Goal: Task Accomplishment & Management: Use online tool/utility

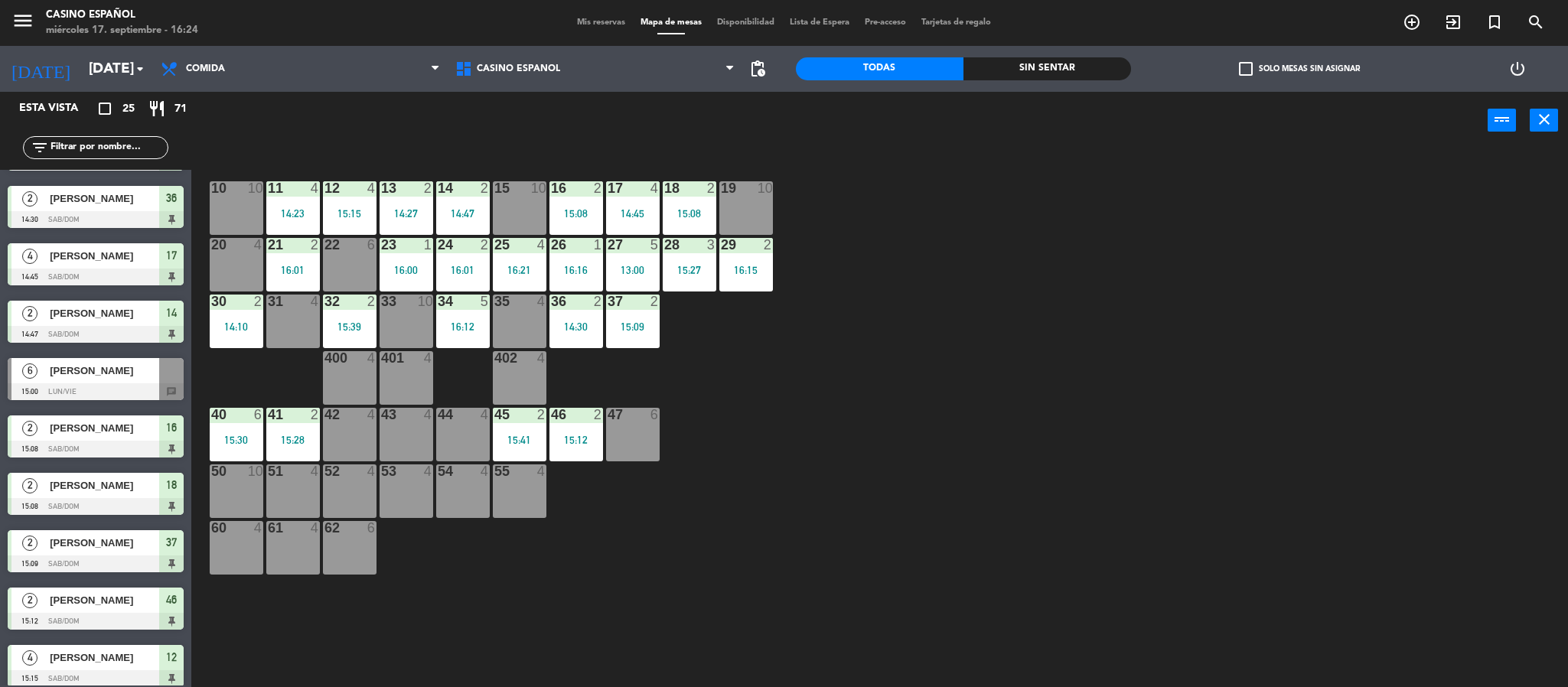
scroll to position [230, 0]
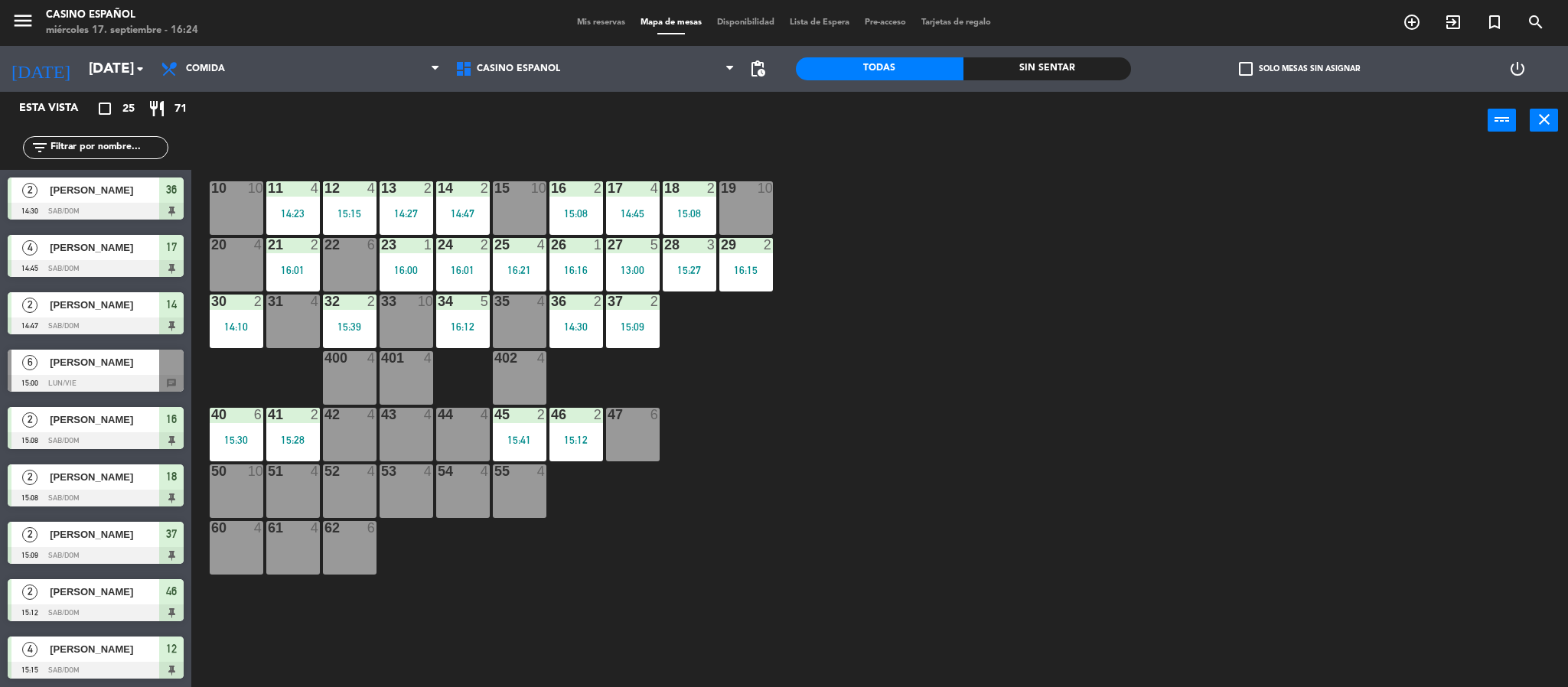
click at [96, 361] on span "[PERSON_NAME]" at bounding box center [104, 363] width 109 height 16
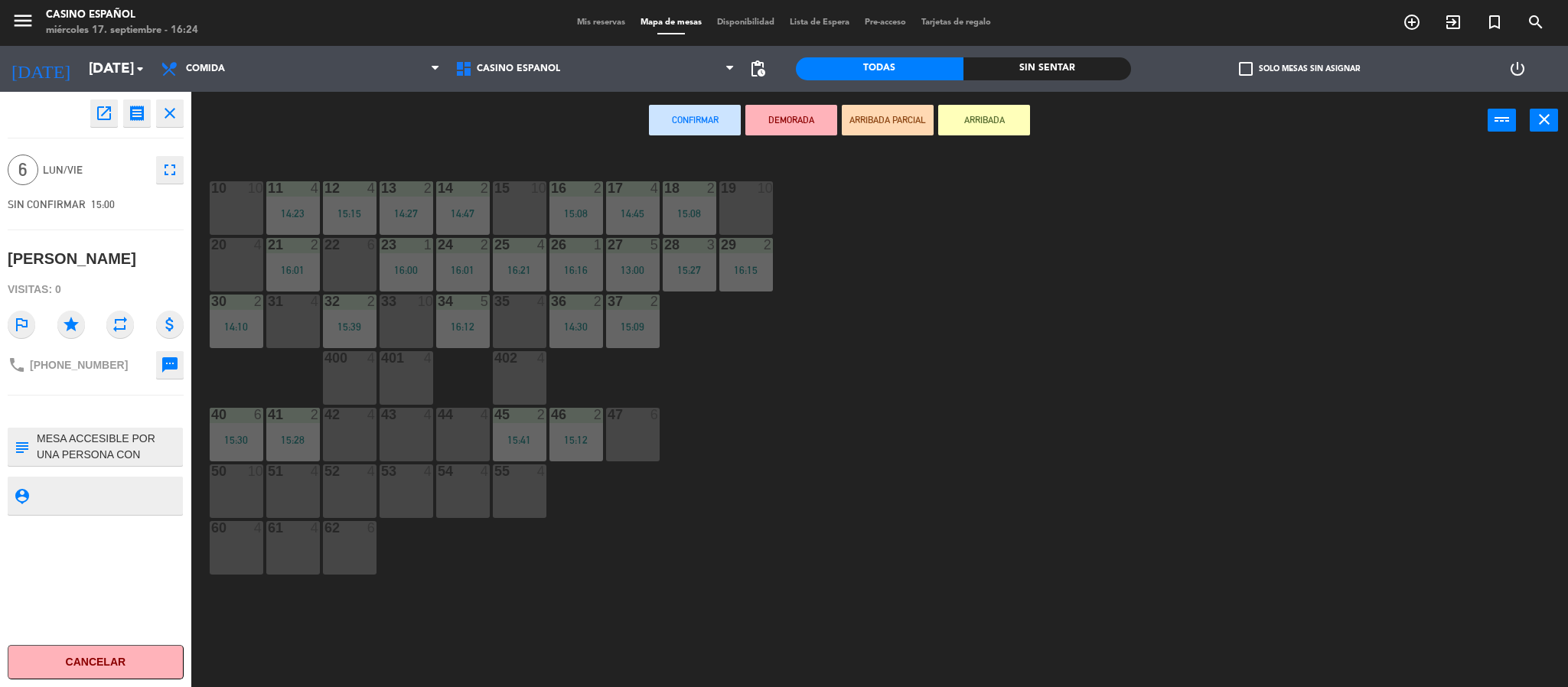
click at [394, 324] on div "33 10" at bounding box center [407, 321] width 54 height 54
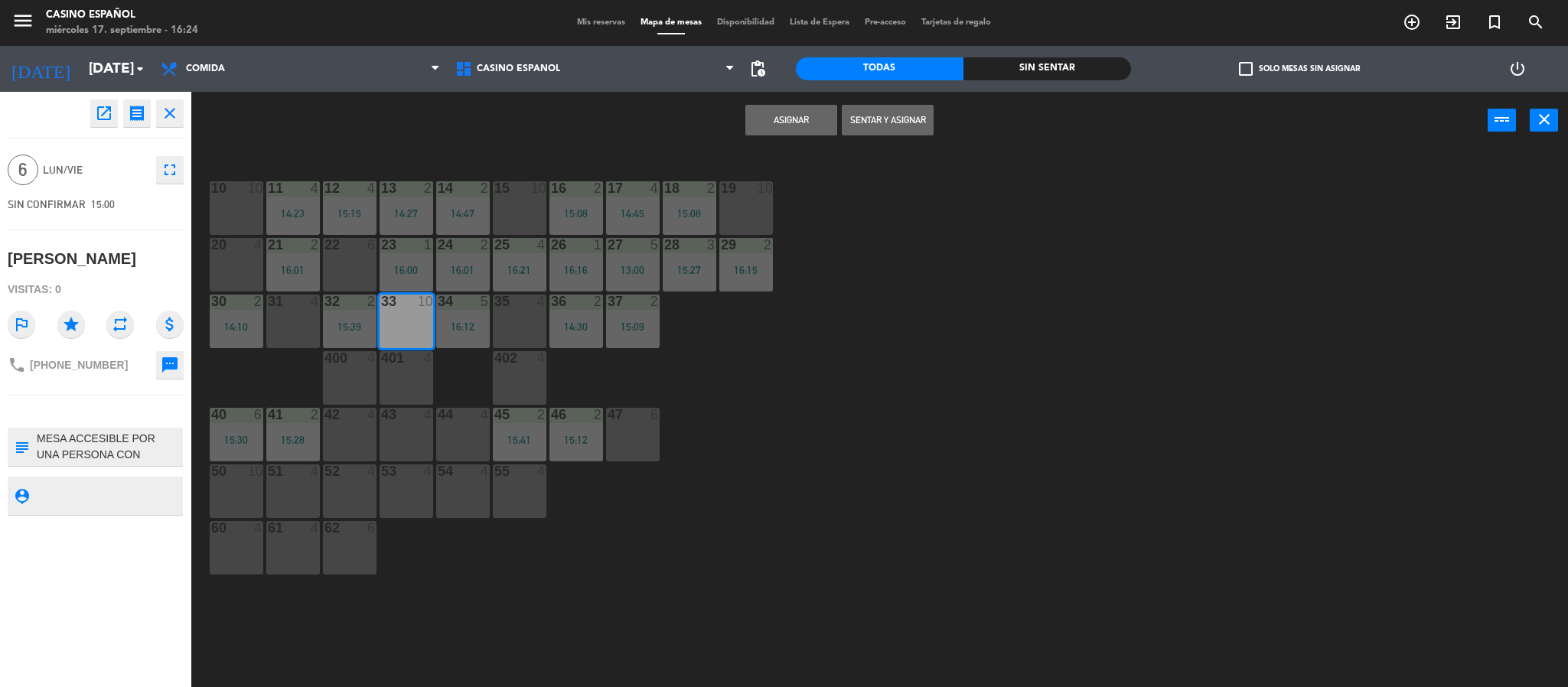
click at [879, 120] on button "Sentar y Asignar" at bounding box center [888, 121] width 92 height 31
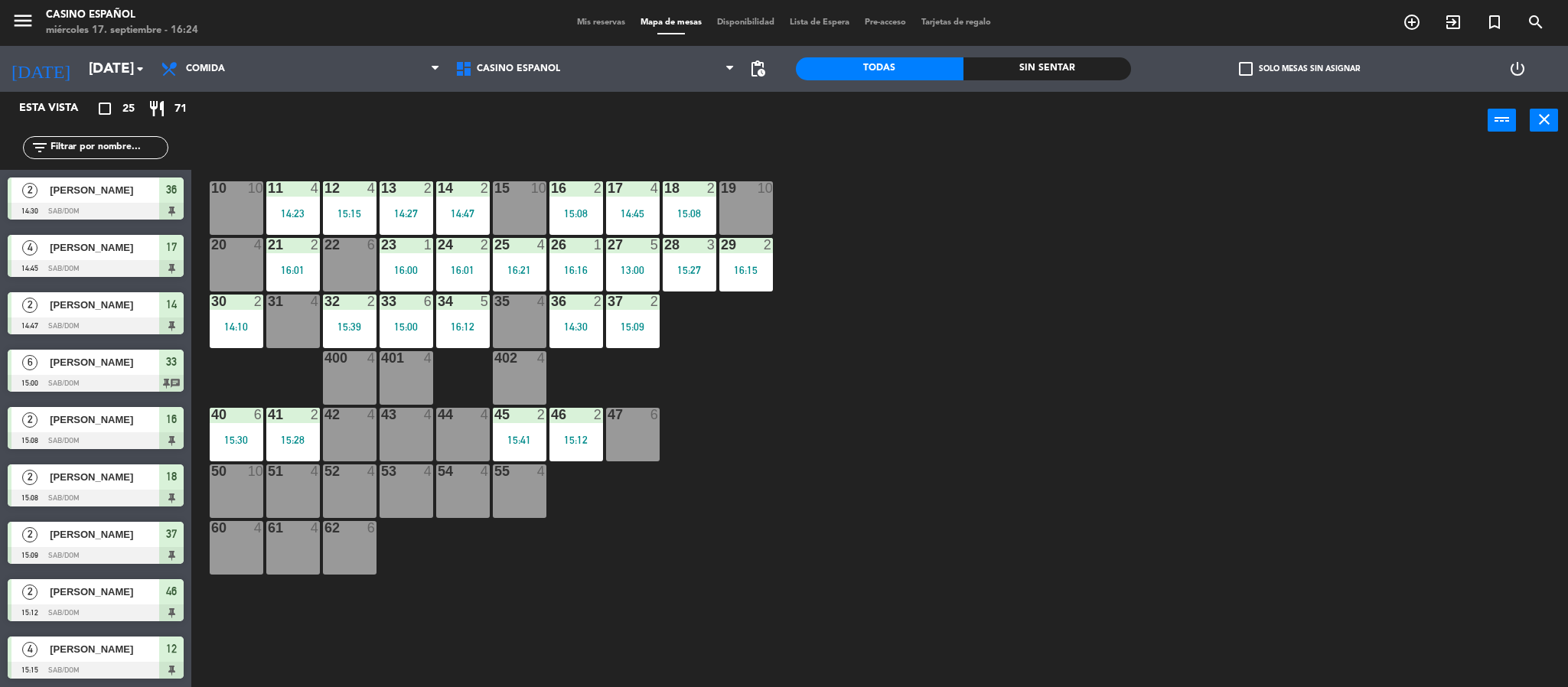
scroll to position [0, 0]
click at [284, 318] on div "31 4" at bounding box center [293, 321] width 54 height 54
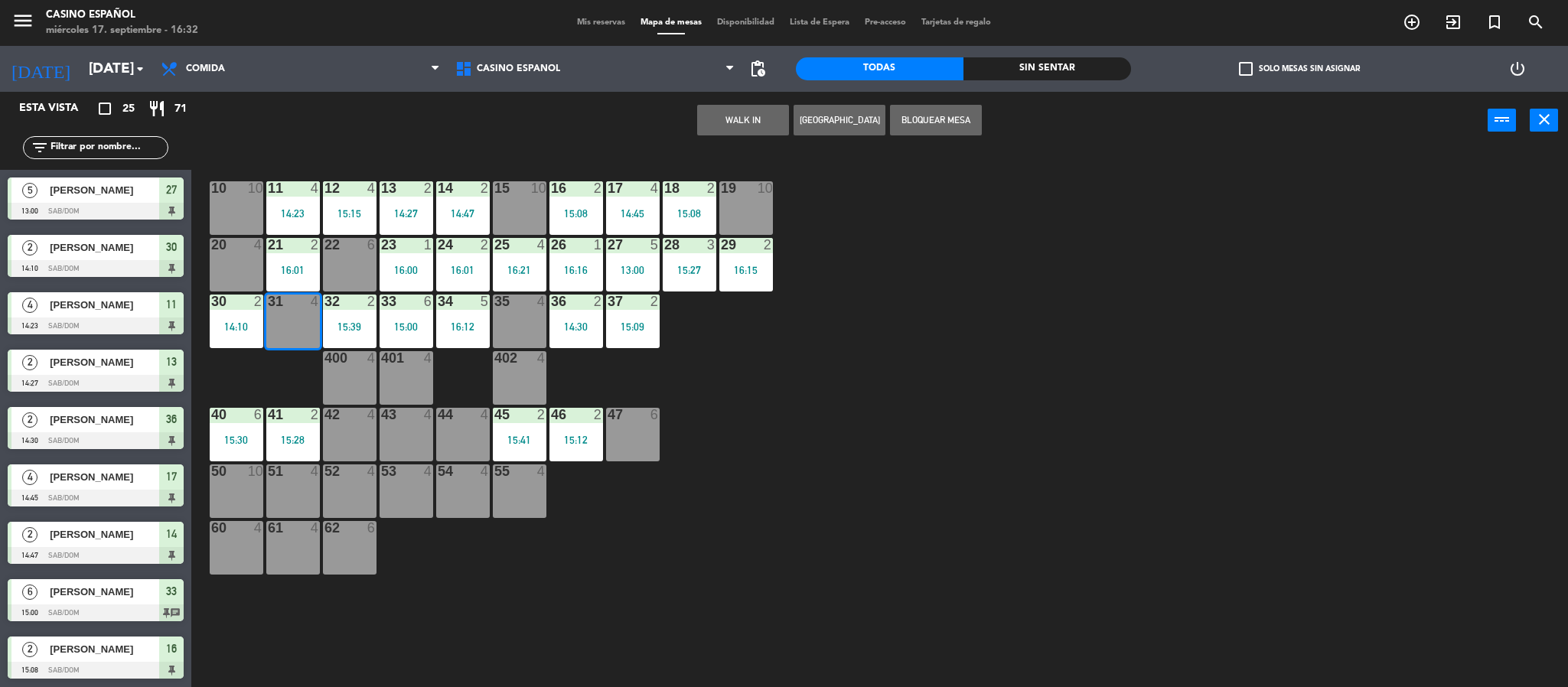
click at [762, 121] on button "WALK IN" at bounding box center [742, 121] width 92 height 31
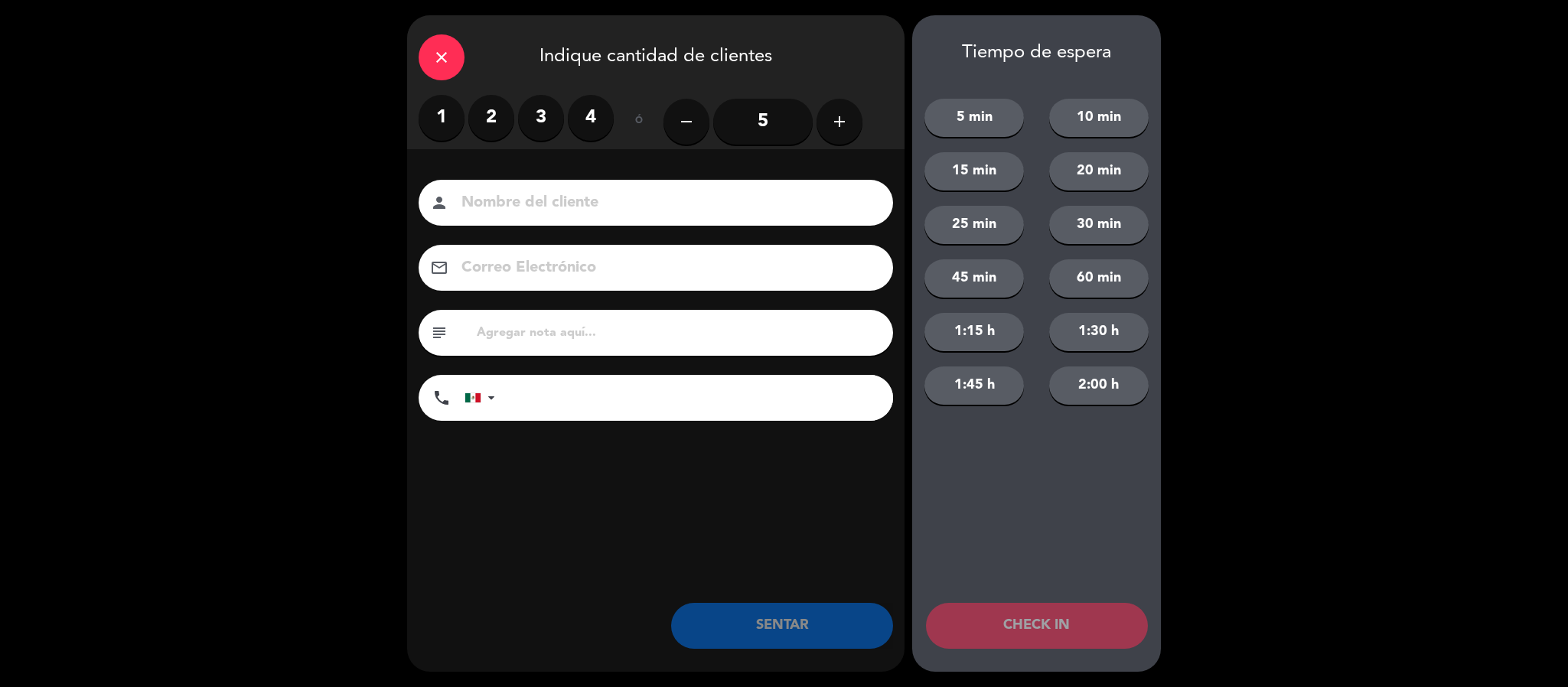
drag, startPoint x: 437, startPoint y: 124, endPoint x: 459, endPoint y: 155, distance: 38.0
click at [442, 138] on label "1" at bounding box center [442, 117] width 46 height 46
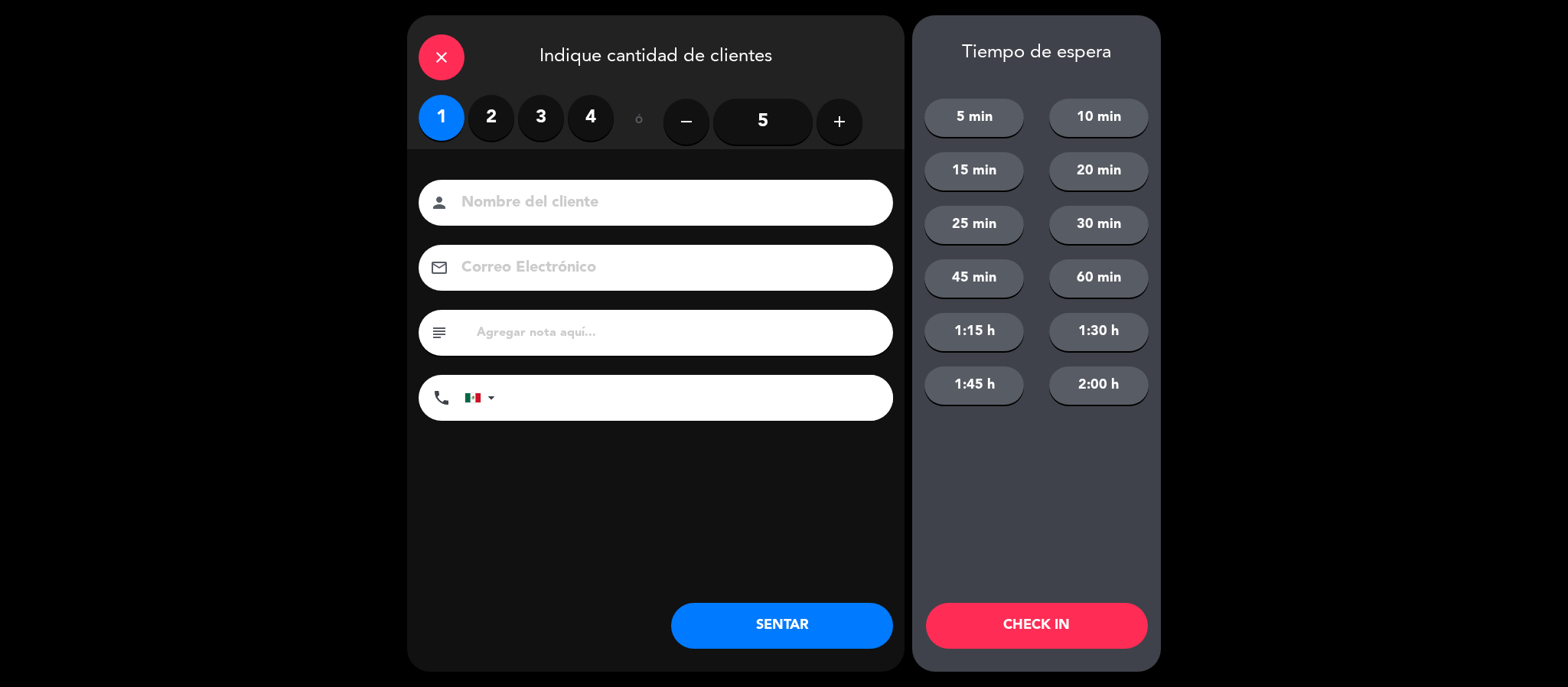
click at [532, 197] on input at bounding box center [666, 203] width 413 height 27
type input "[PERSON_NAME]"
click at [808, 618] on button "SENTAR" at bounding box center [782, 626] width 222 height 46
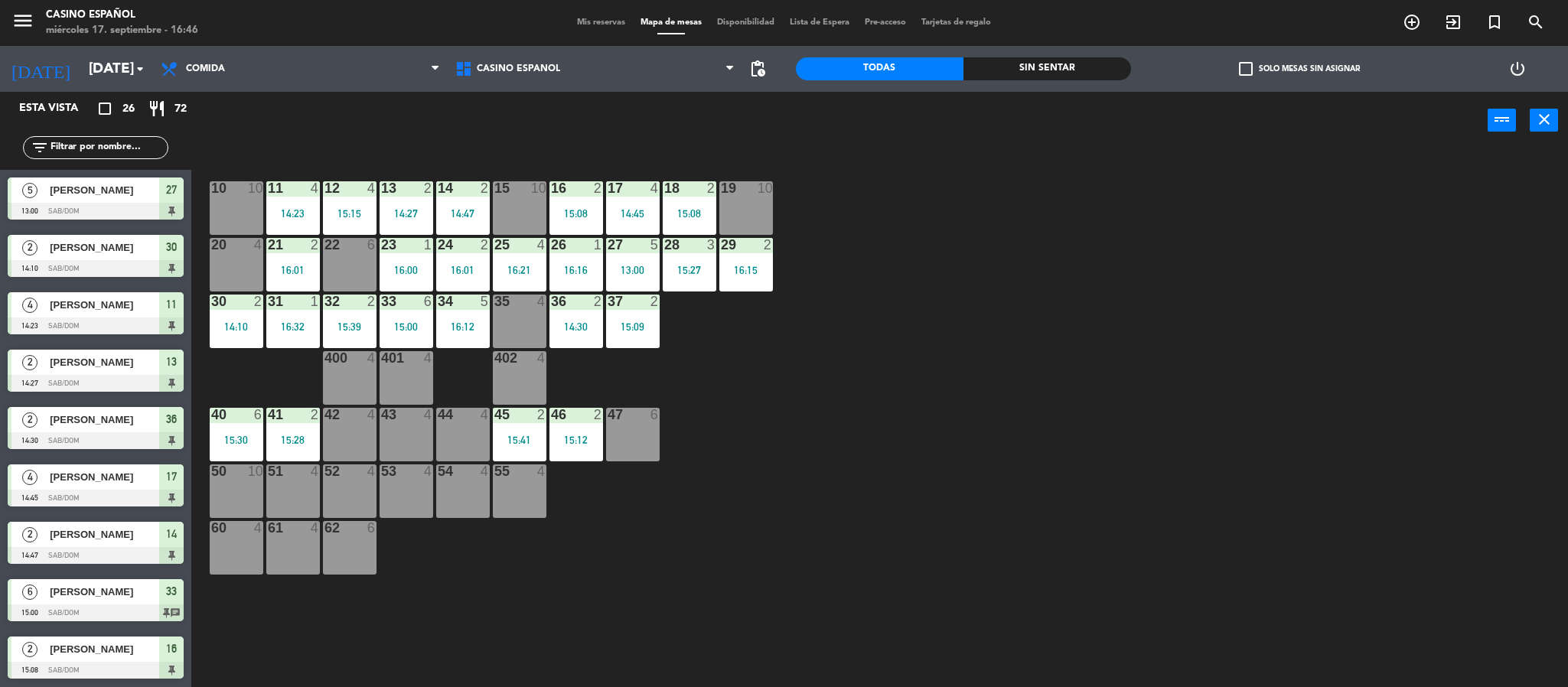
click at [593, 24] on span "Mis reservas" at bounding box center [601, 23] width 64 height 8
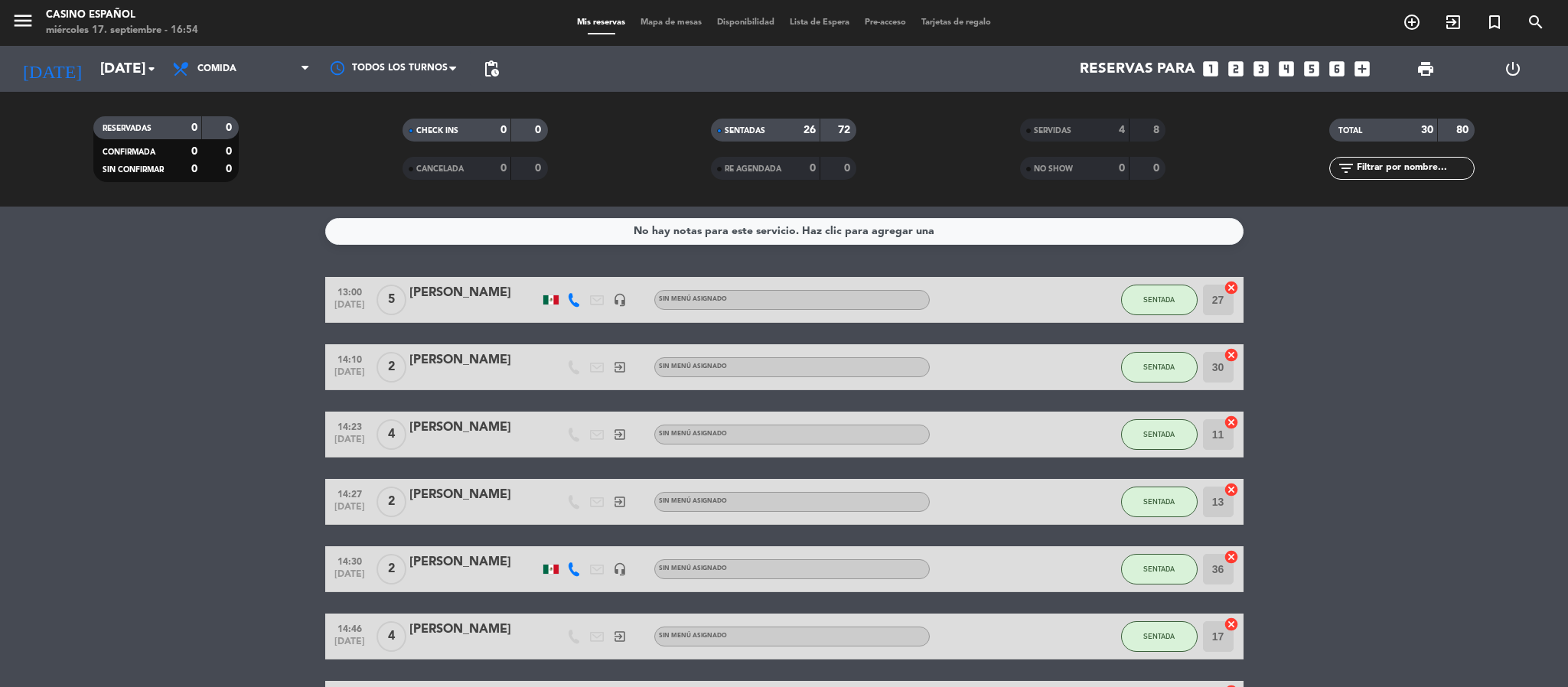
click at [673, 26] on span "Mapa de mesas" at bounding box center [671, 23] width 77 height 8
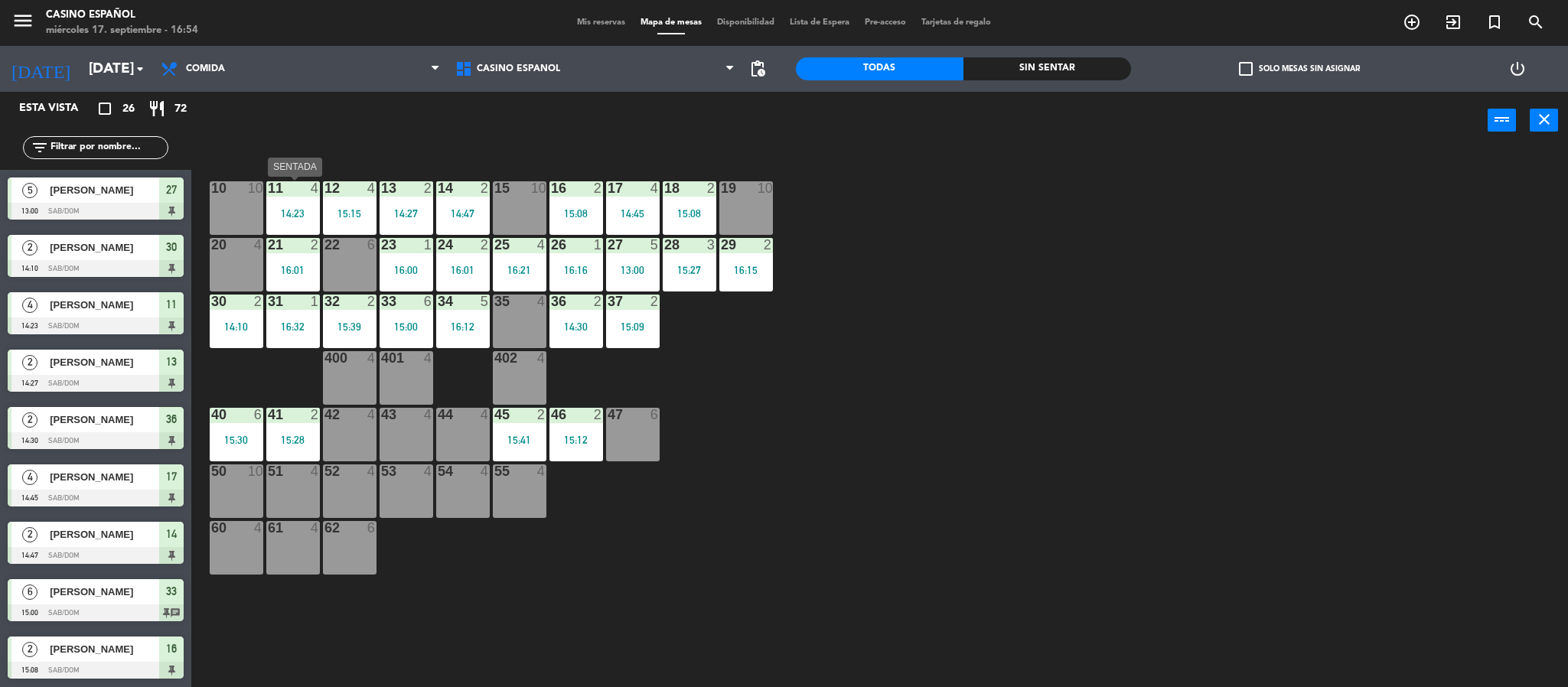
click at [301, 223] on div "11 4 14:23" at bounding box center [293, 208] width 54 height 54
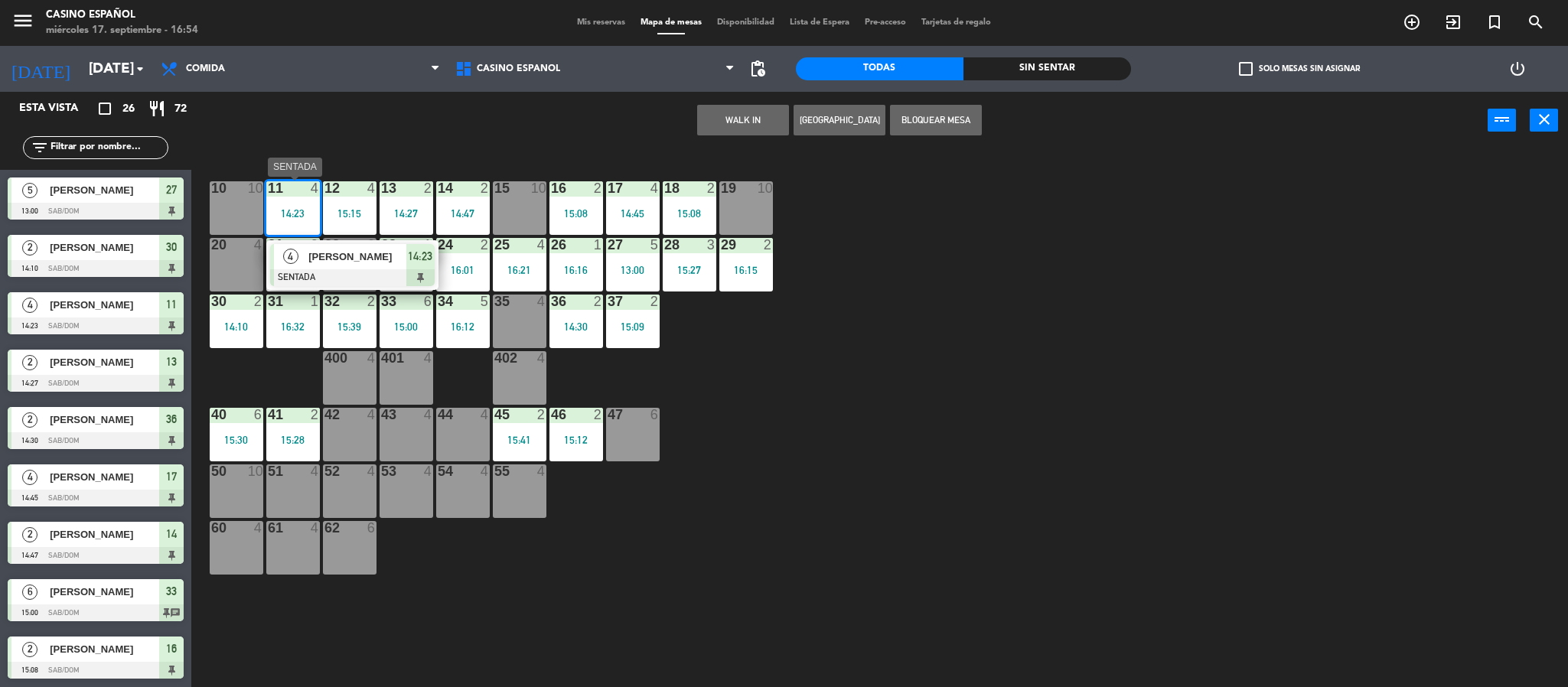
click at [333, 271] on div at bounding box center [352, 277] width 165 height 17
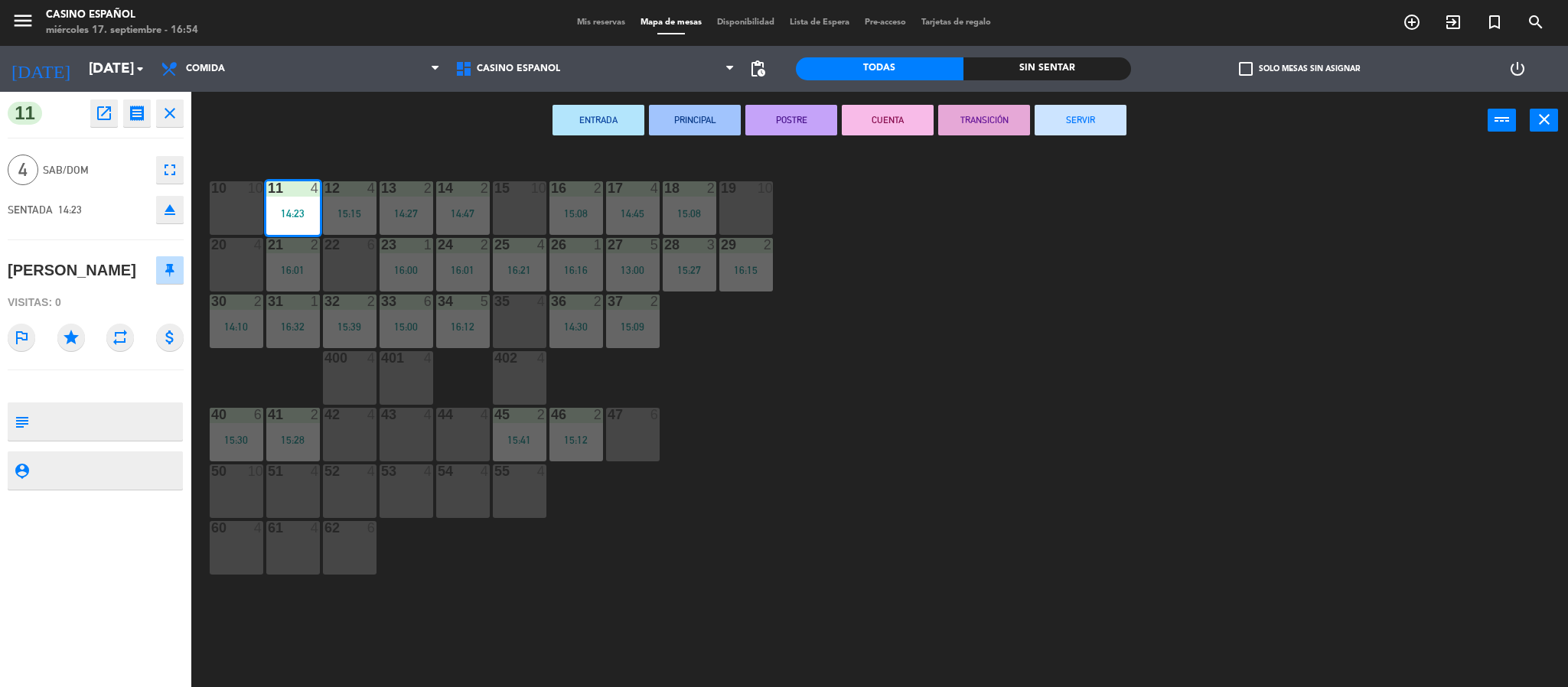
click at [1108, 113] on button "SERVIR" at bounding box center [1080, 121] width 92 height 31
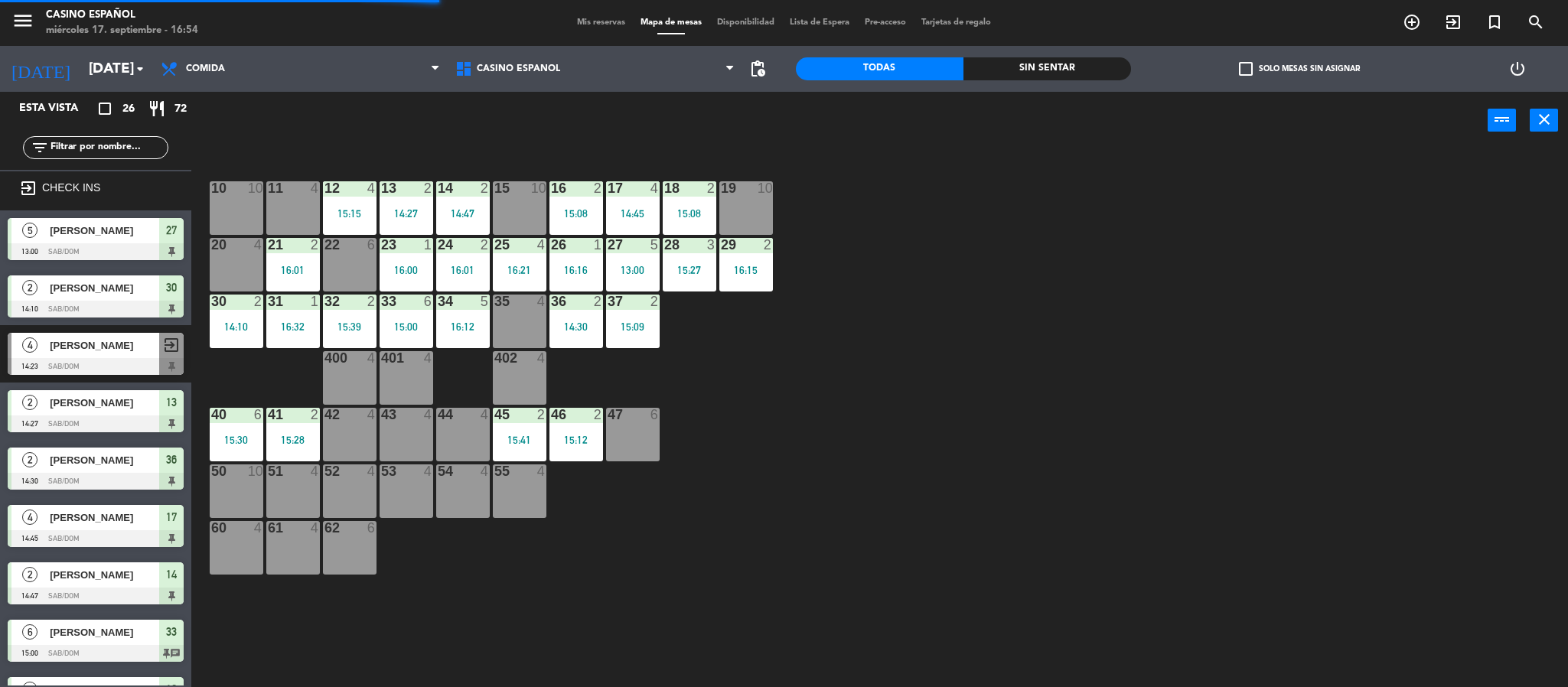
click at [333, 211] on div "15:15" at bounding box center [350, 213] width 54 height 11
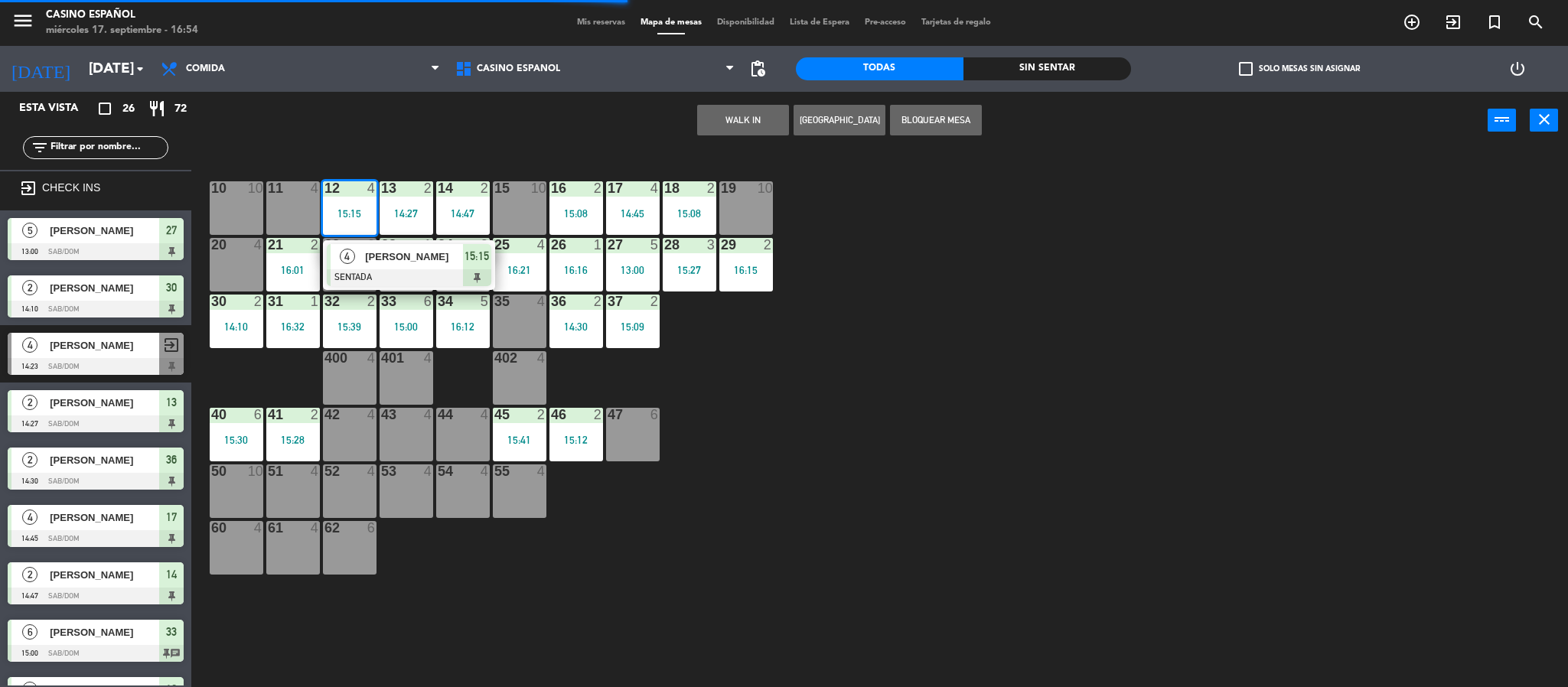
click at [400, 262] on span "[PERSON_NAME]" at bounding box center [414, 257] width 98 height 16
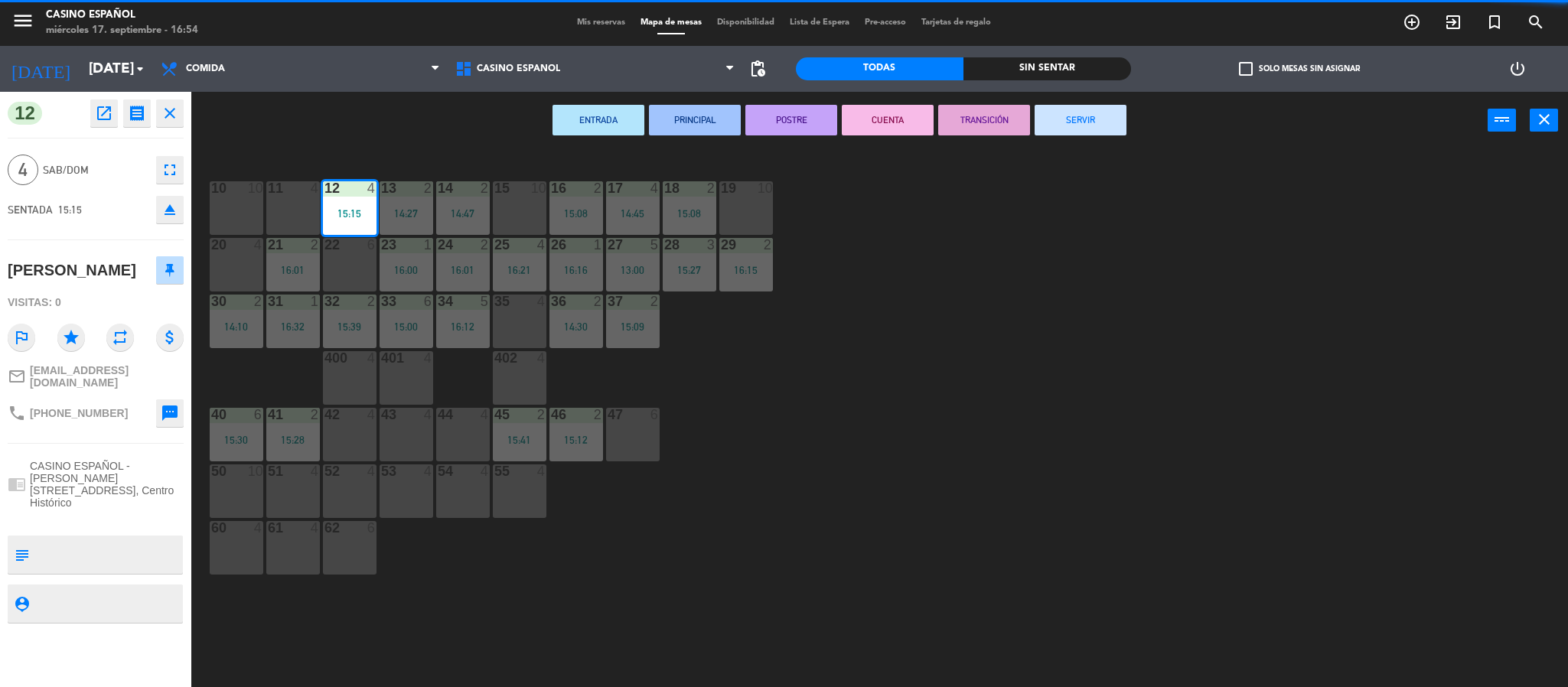
click at [1109, 122] on button "SERVIR" at bounding box center [1080, 121] width 92 height 31
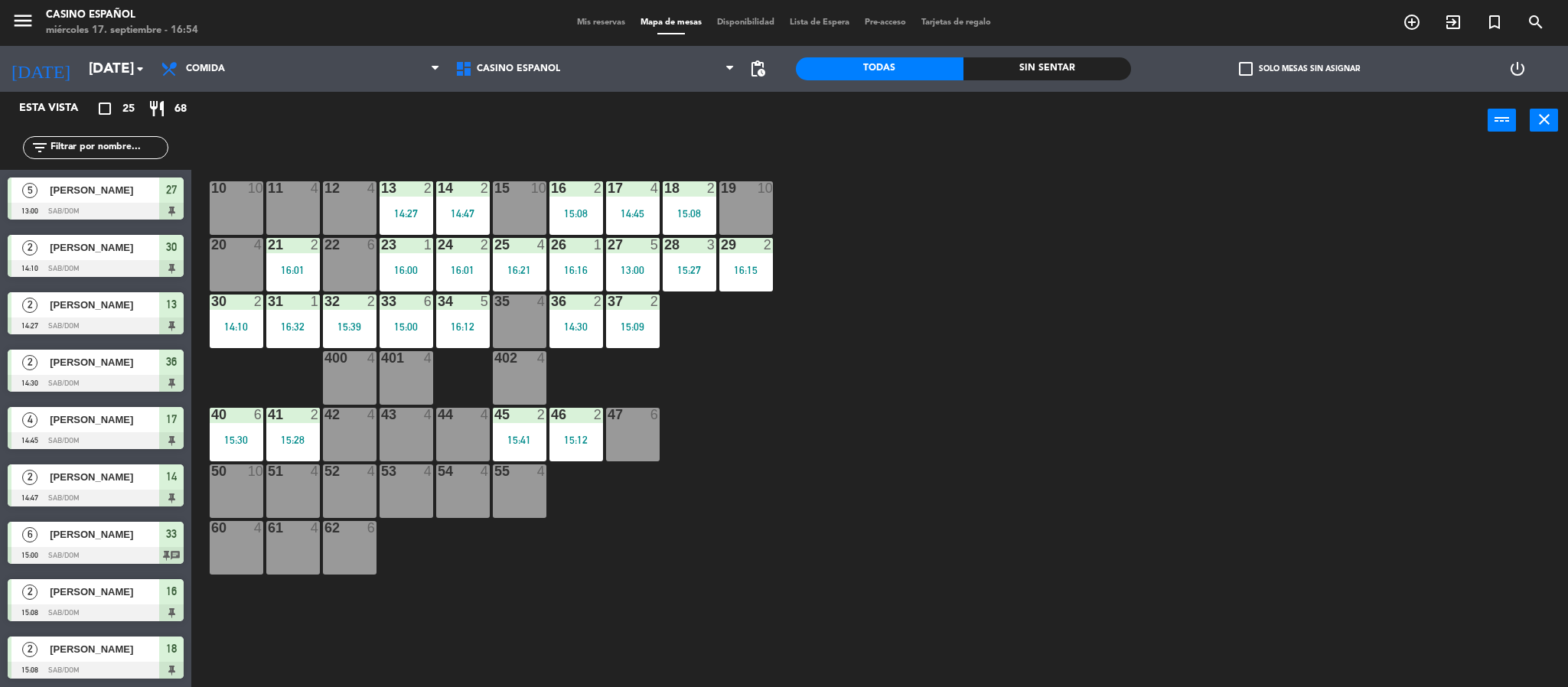
scroll to position [5, 0]
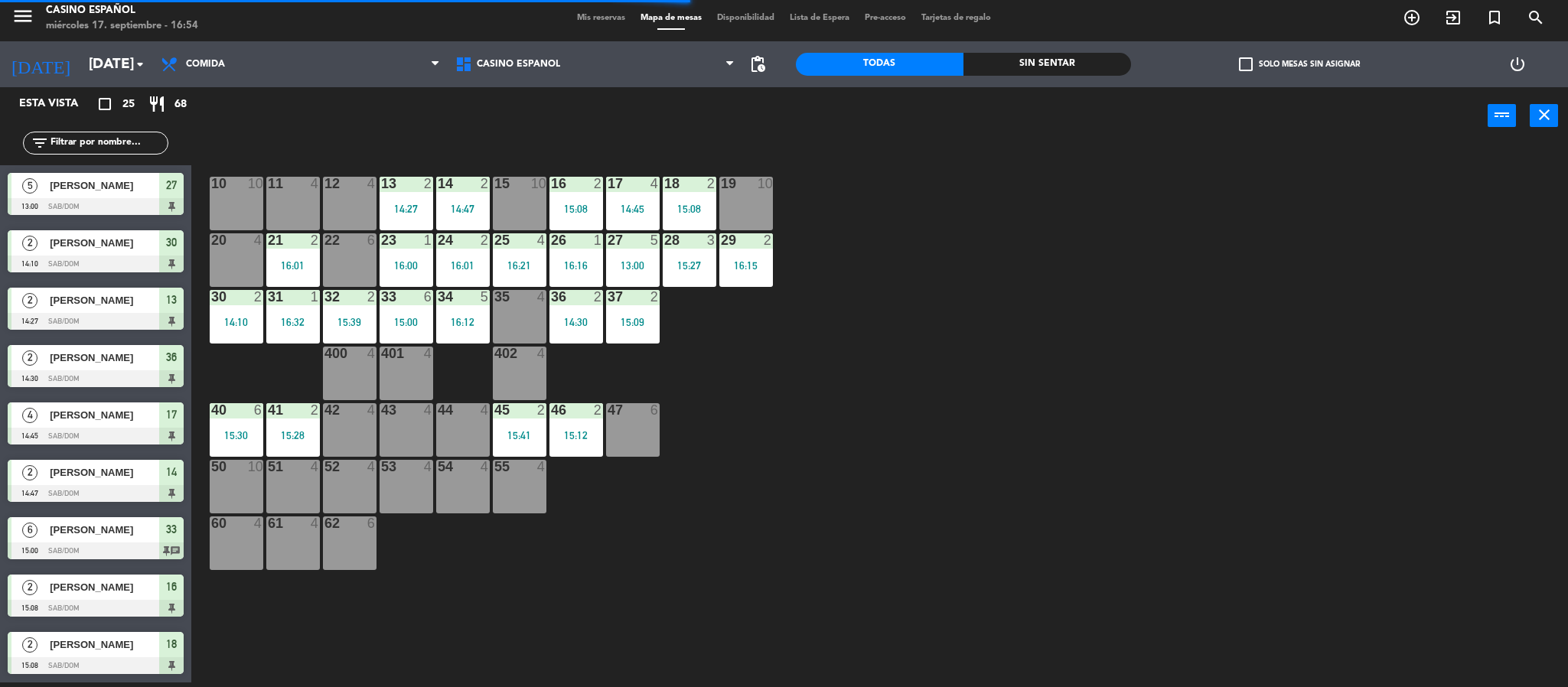
click at [414, 193] on div "13 2 14:27" at bounding box center [407, 204] width 54 height 54
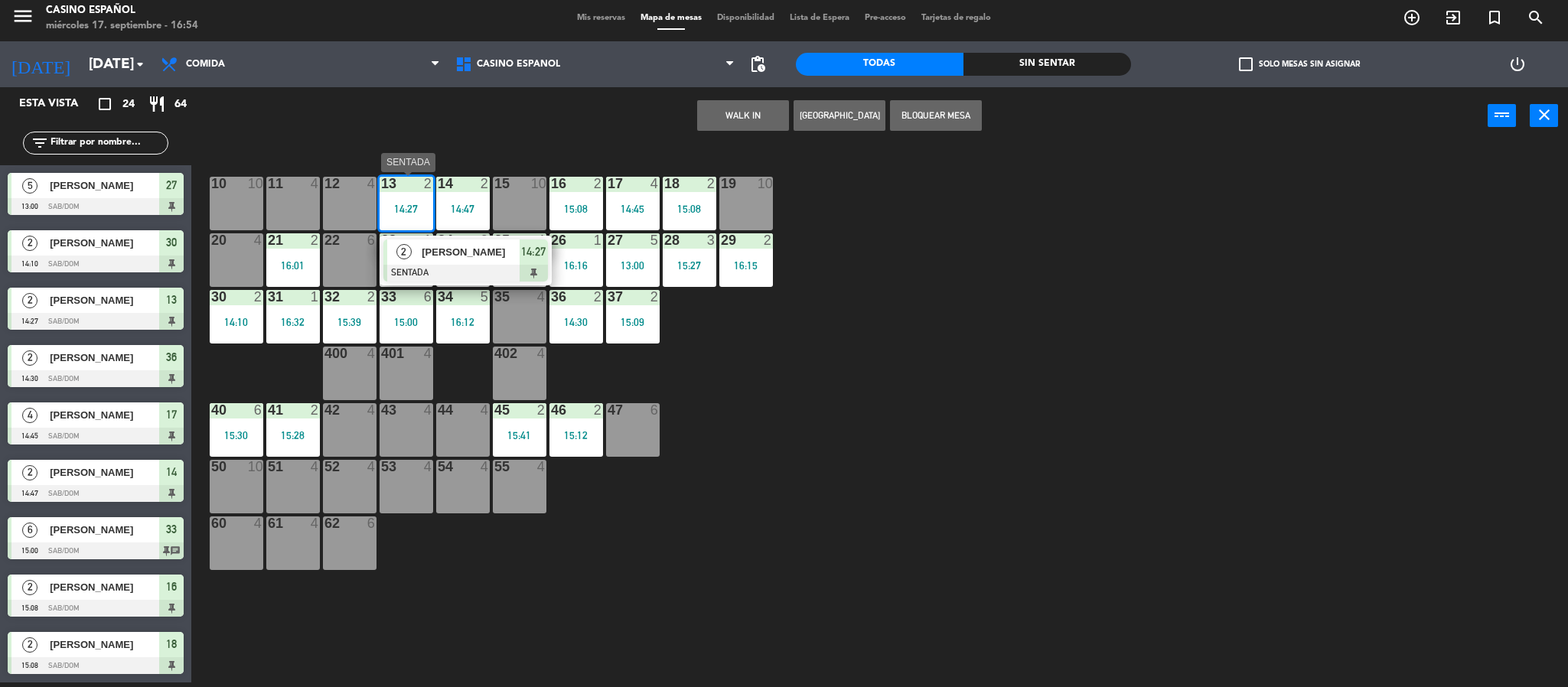
click at [450, 256] on span "[PERSON_NAME]" at bounding box center [470, 252] width 98 height 16
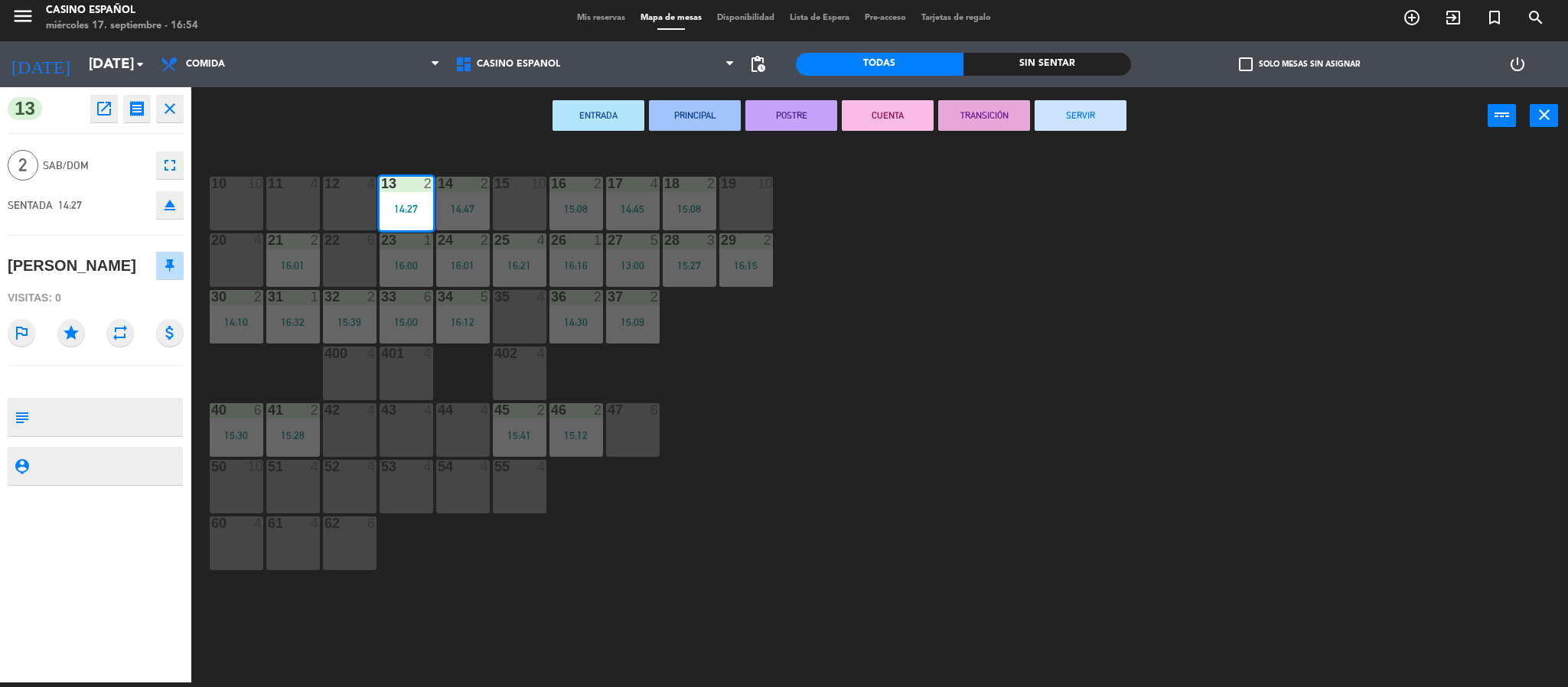
click at [1060, 108] on button "SERVIR" at bounding box center [1080, 116] width 92 height 31
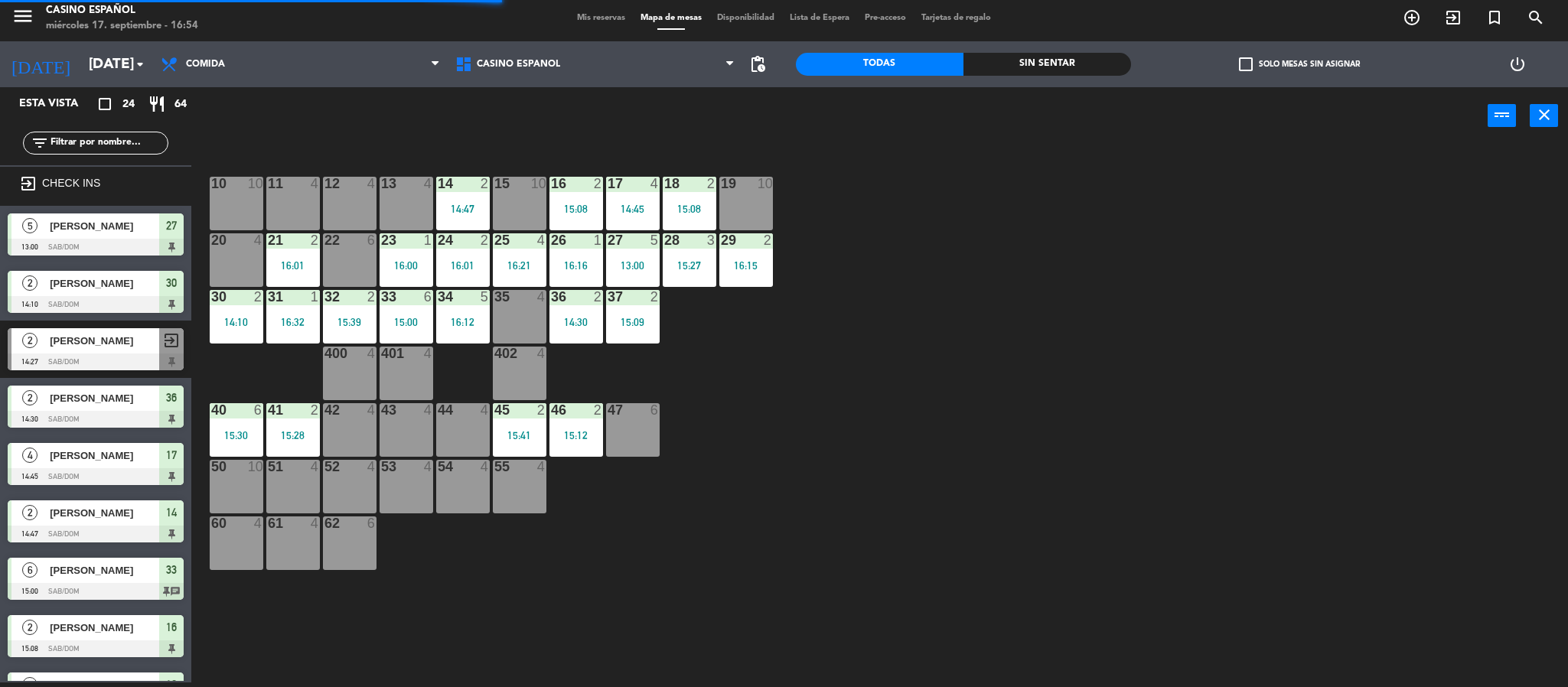
click at [406, 206] on div "13 4" at bounding box center [407, 204] width 54 height 54
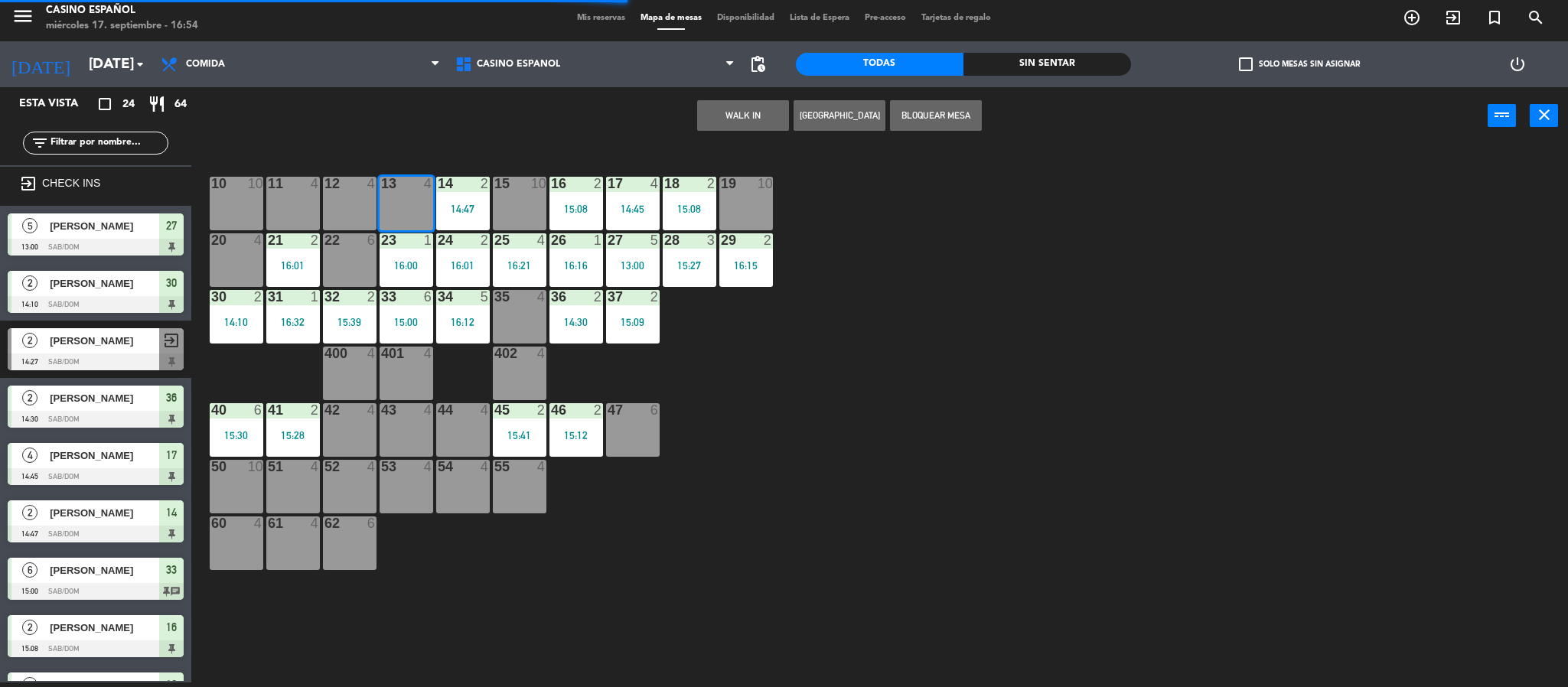
click at [743, 99] on div "WALK IN [GEOGRAPHIC_DATA] Bloquear Mesa power_input close" at bounding box center [839, 116] width 1296 height 58
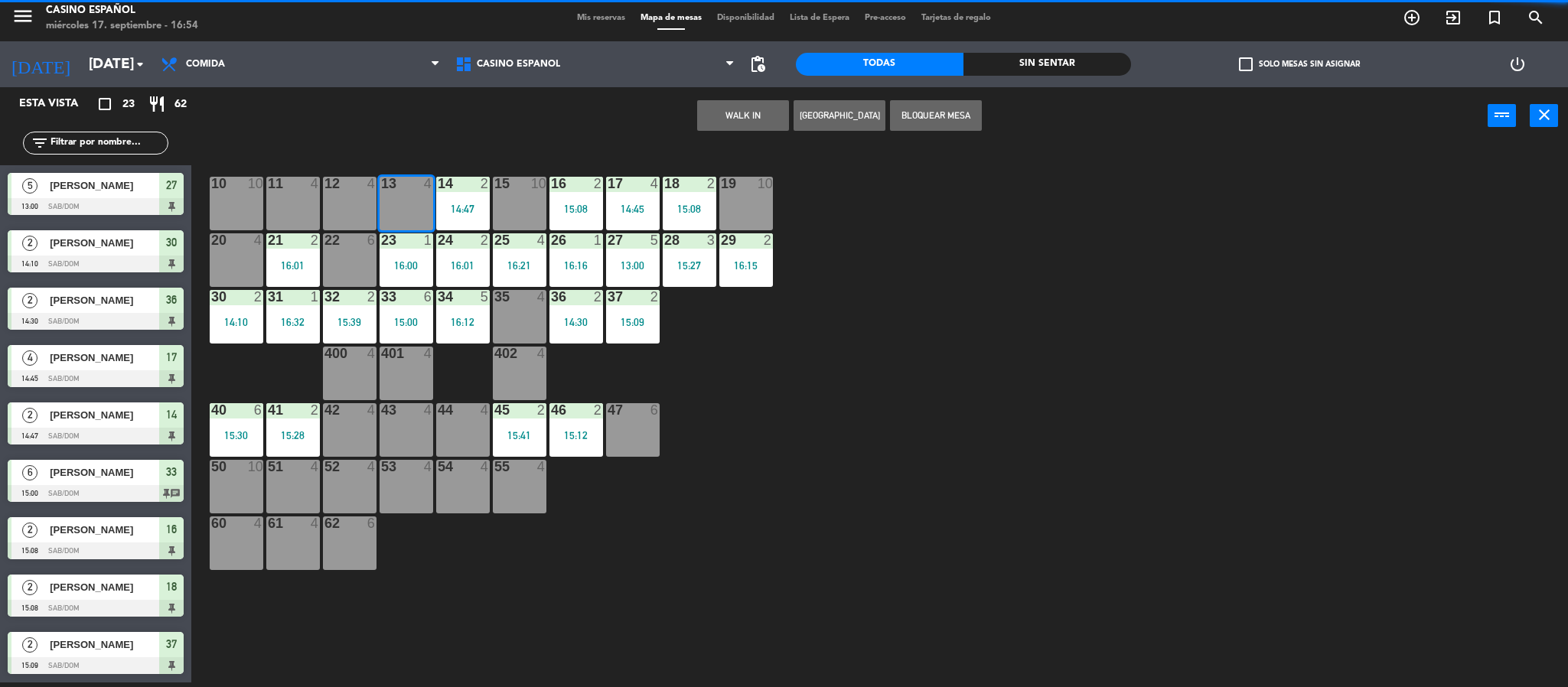
click at [739, 113] on button "WALK IN" at bounding box center [742, 116] width 92 height 31
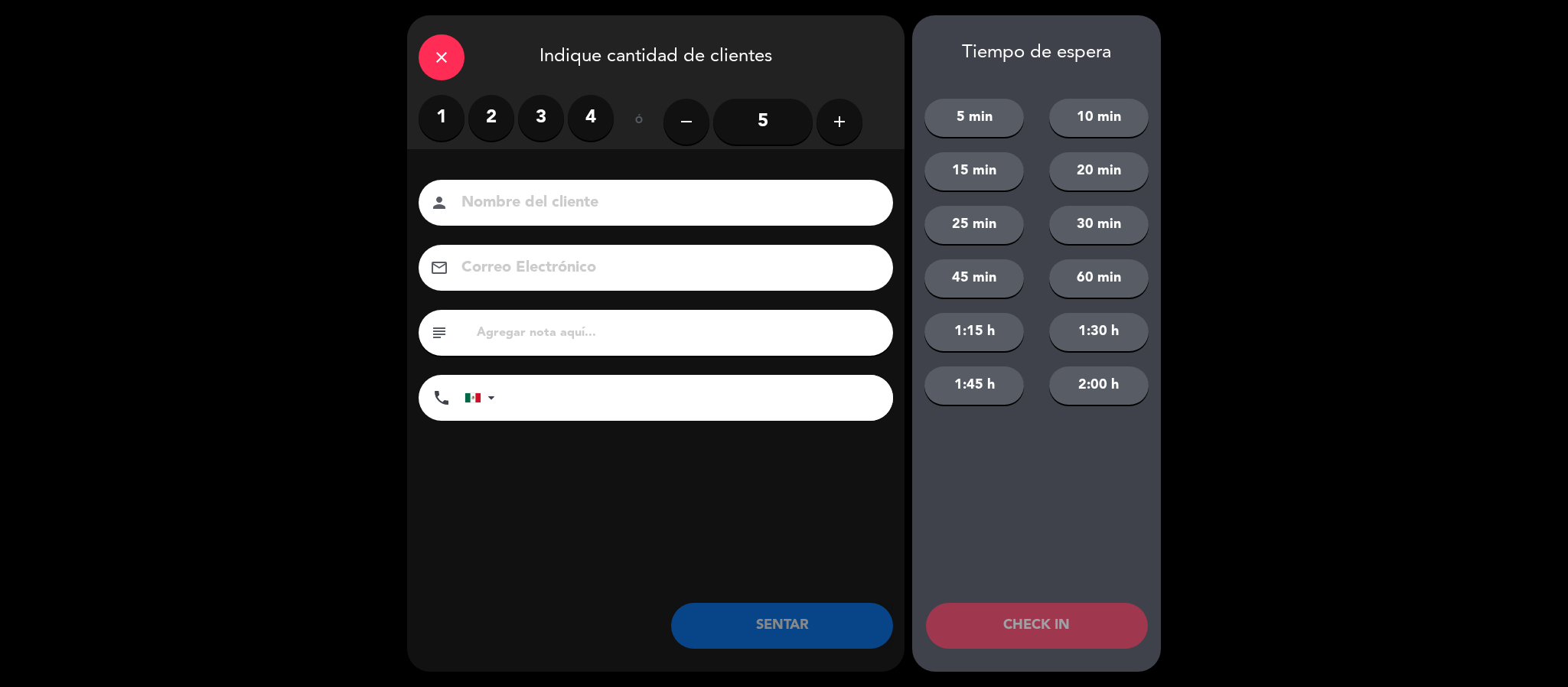
click at [490, 125] on label "2" at bounding box center [491, 117] width 46 height 46
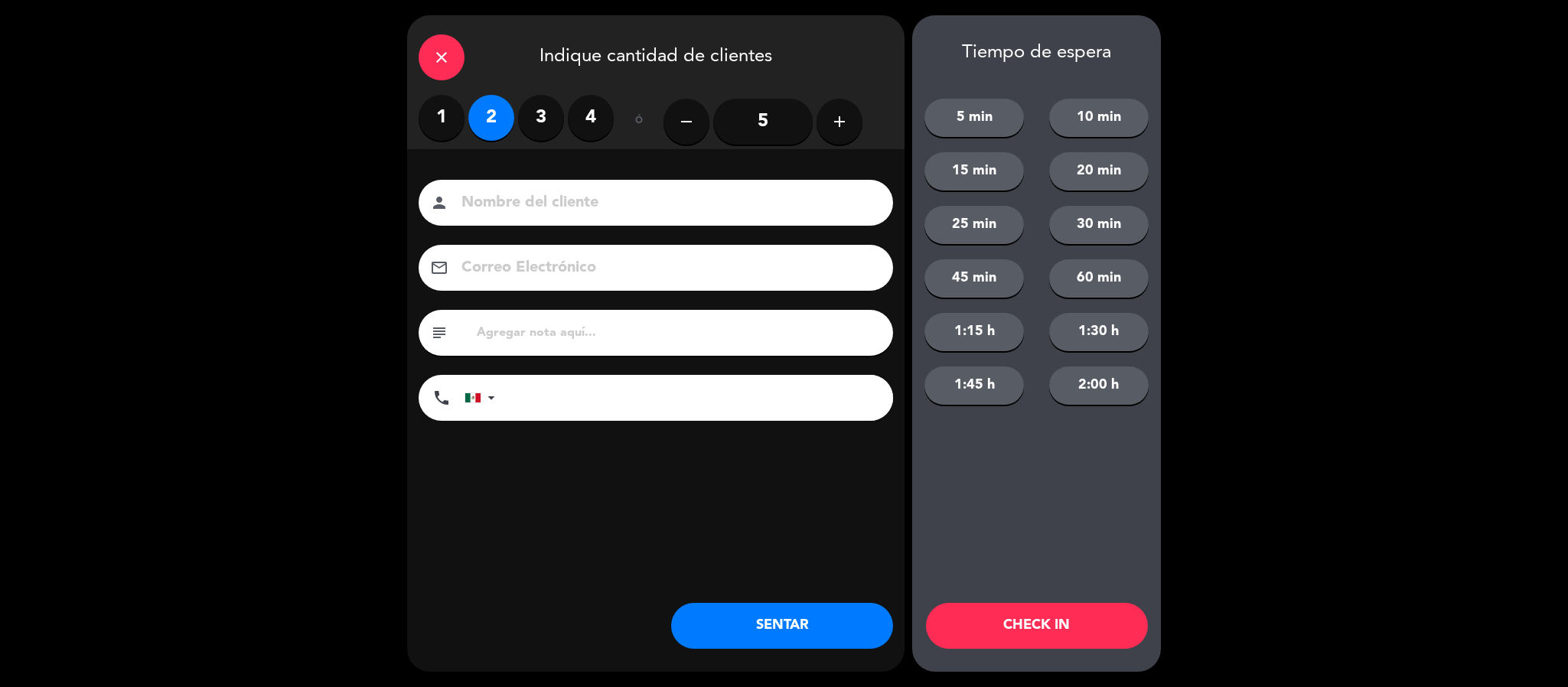
click at [491, 202] on input at bounding box center [666, 203] width 413 height 27
type input "[PERSON_NAME]"
click at [739, 629] on button "SENTAR" at bounding box center [782, 626] width 222 height 46
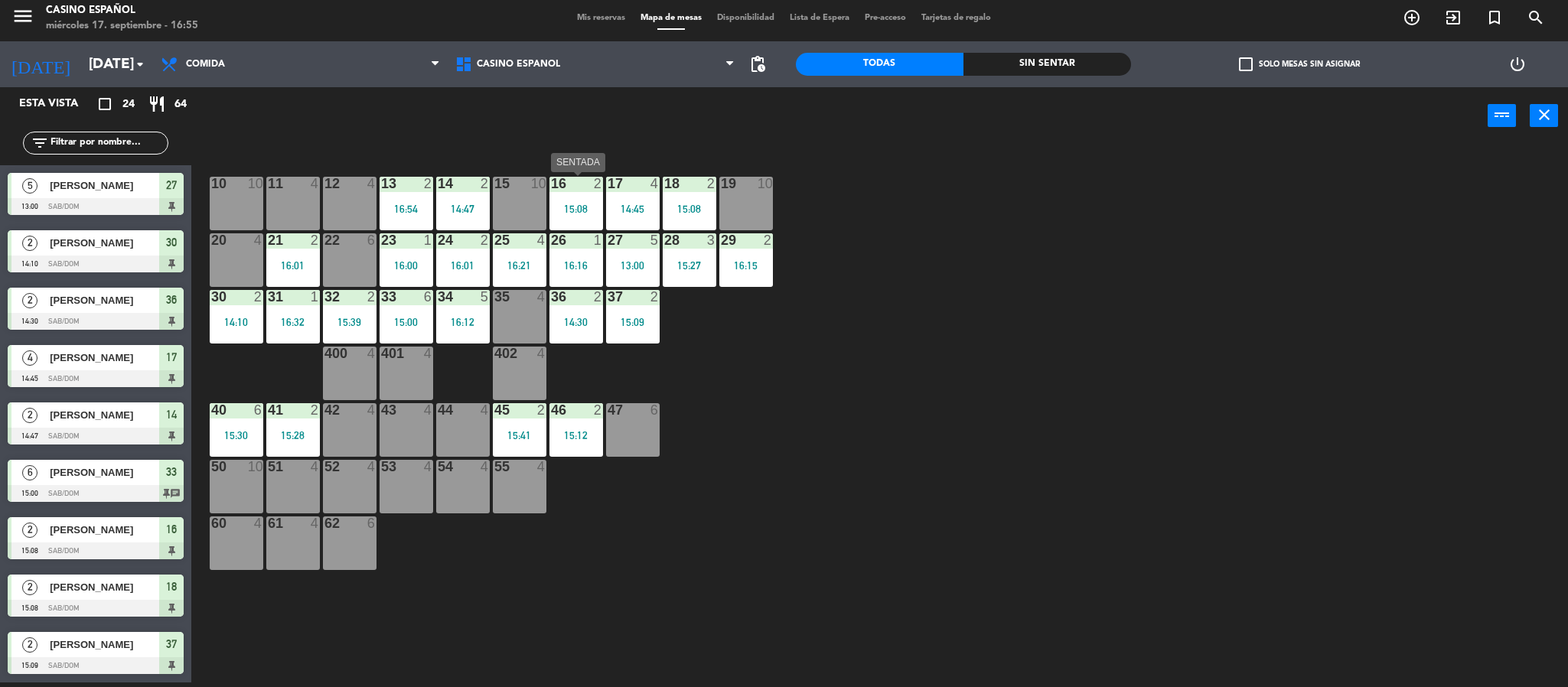
click at [574, 194] on div "16 2 15:08" at bounding box center [576, 204] width 54 height 54
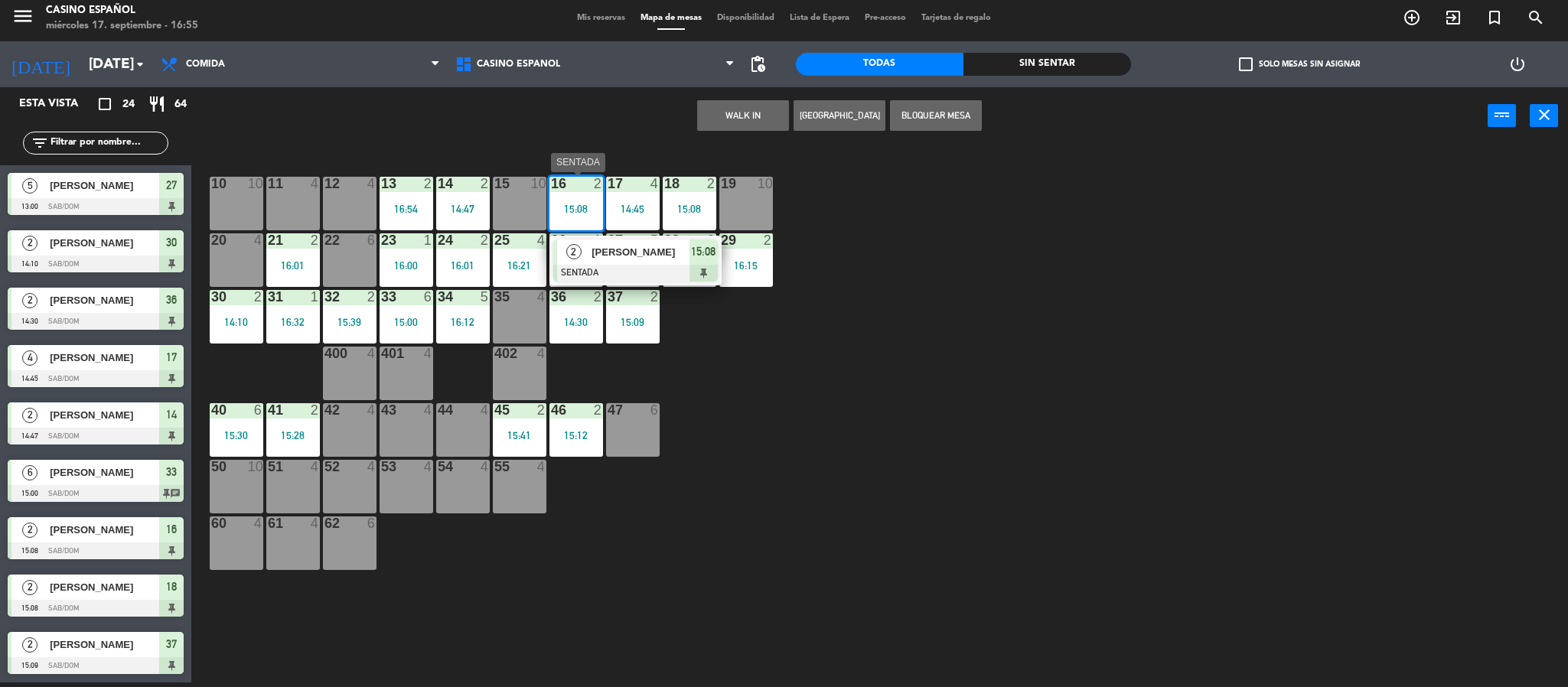
click at [597, 259] on span "[PERSON_NAME]" at bounding box center [641, 252] width 98 height 16
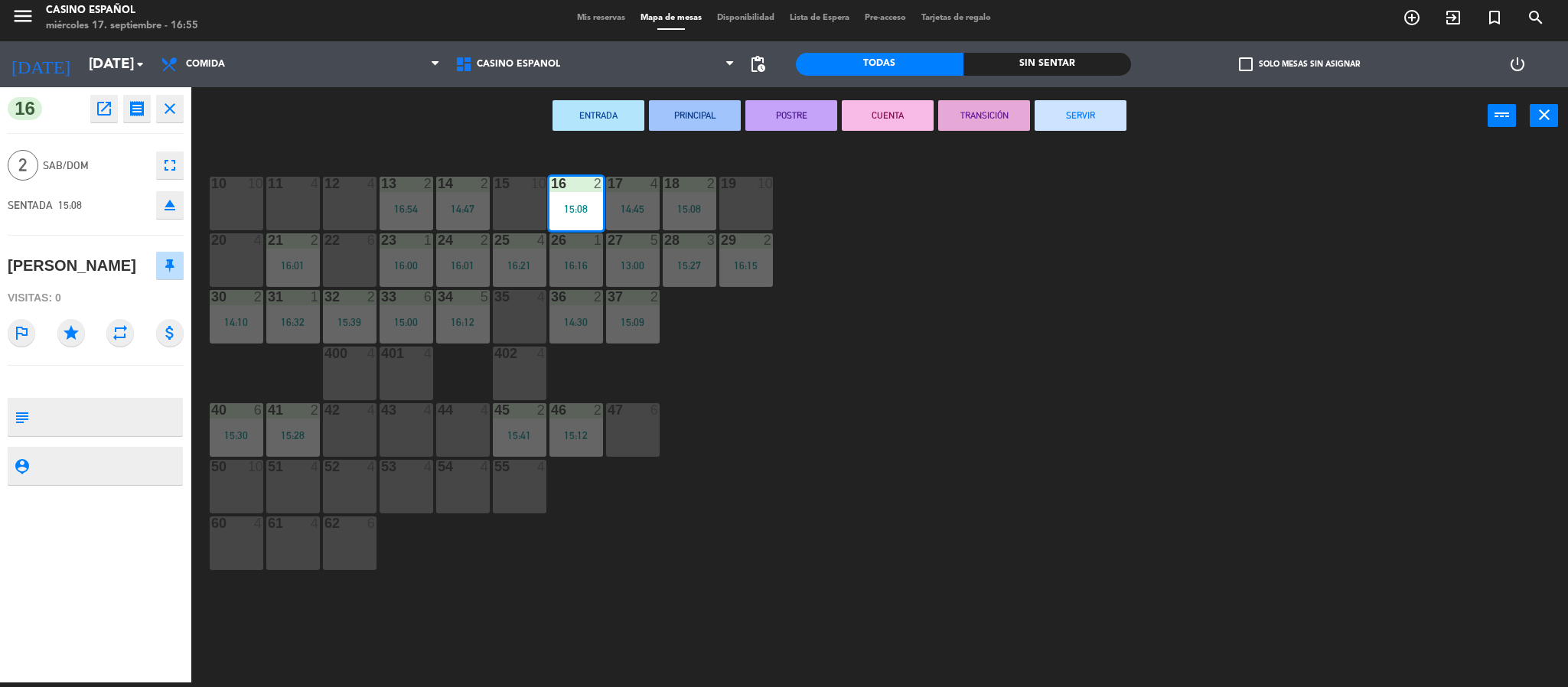
click at [110, 116] on icon "open_in_new" at bounding box center [104, 108] width 19 height 19
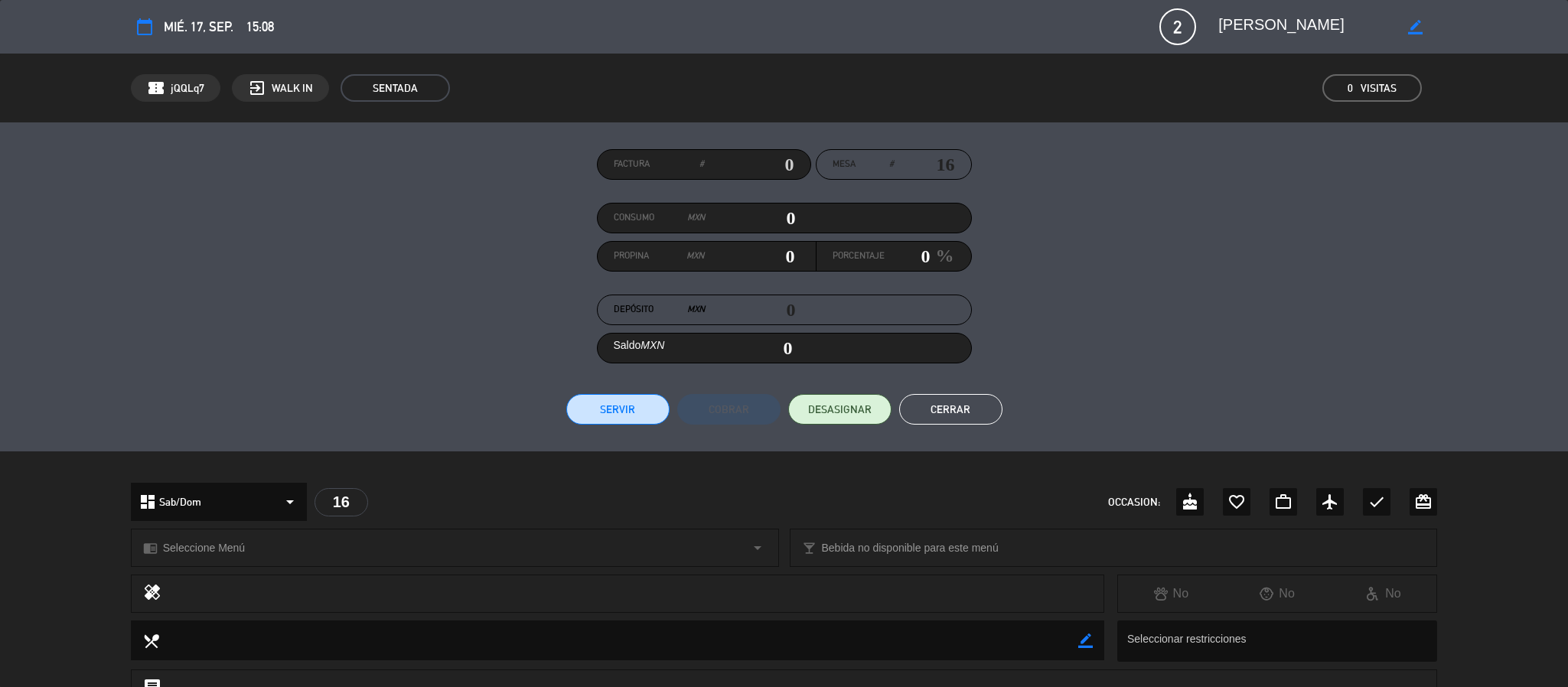
click at [1421, 28] on icon "border_color" at bounding box center [1415, 27] width 15 height 15
click at [1431, 26] on div at bounding box center [1416, 27] width 44 height 28
click at [1424, 26] on div at bounding box center [1416, 27] width 44 height 28
click at [1407, 26] on icon at bounding box center [1415, 27] width 15 height 15
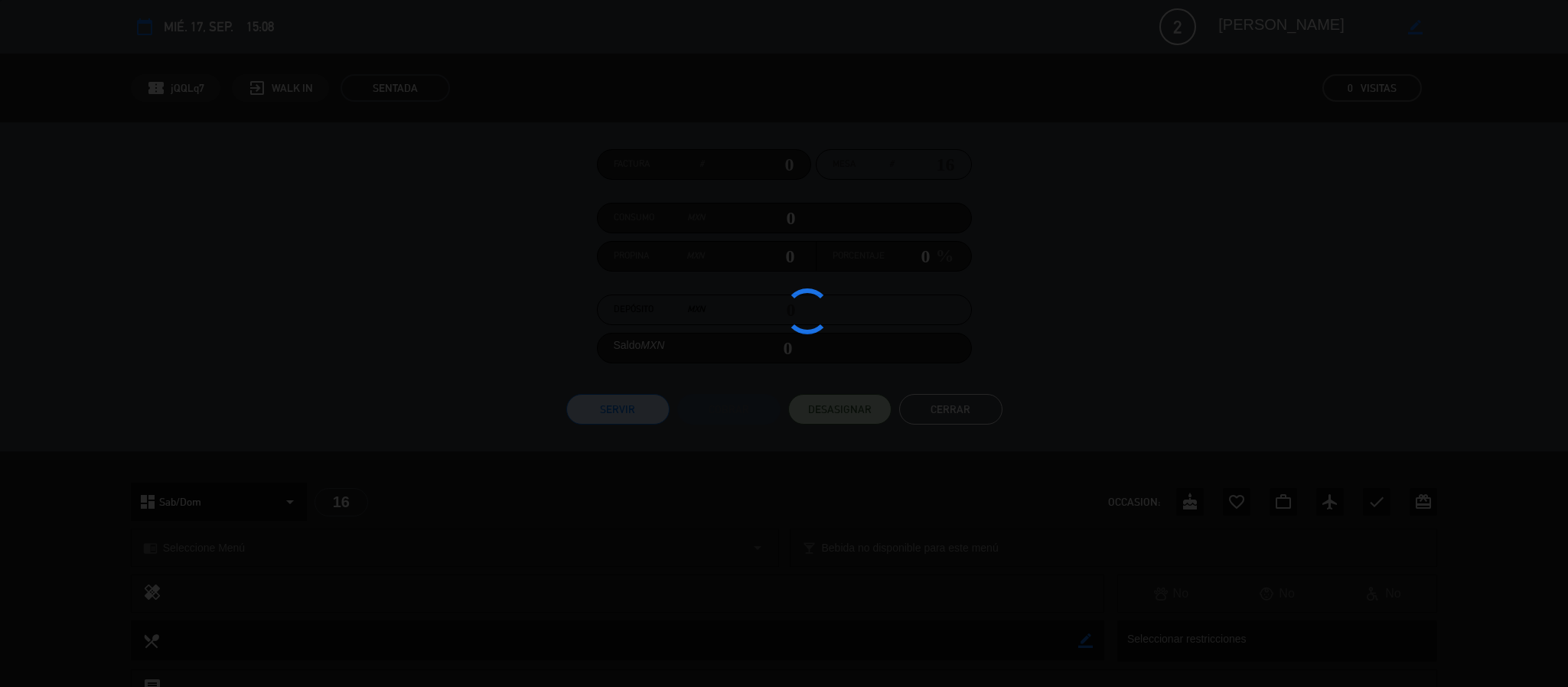
type textarea "[PERSON_NAME]"
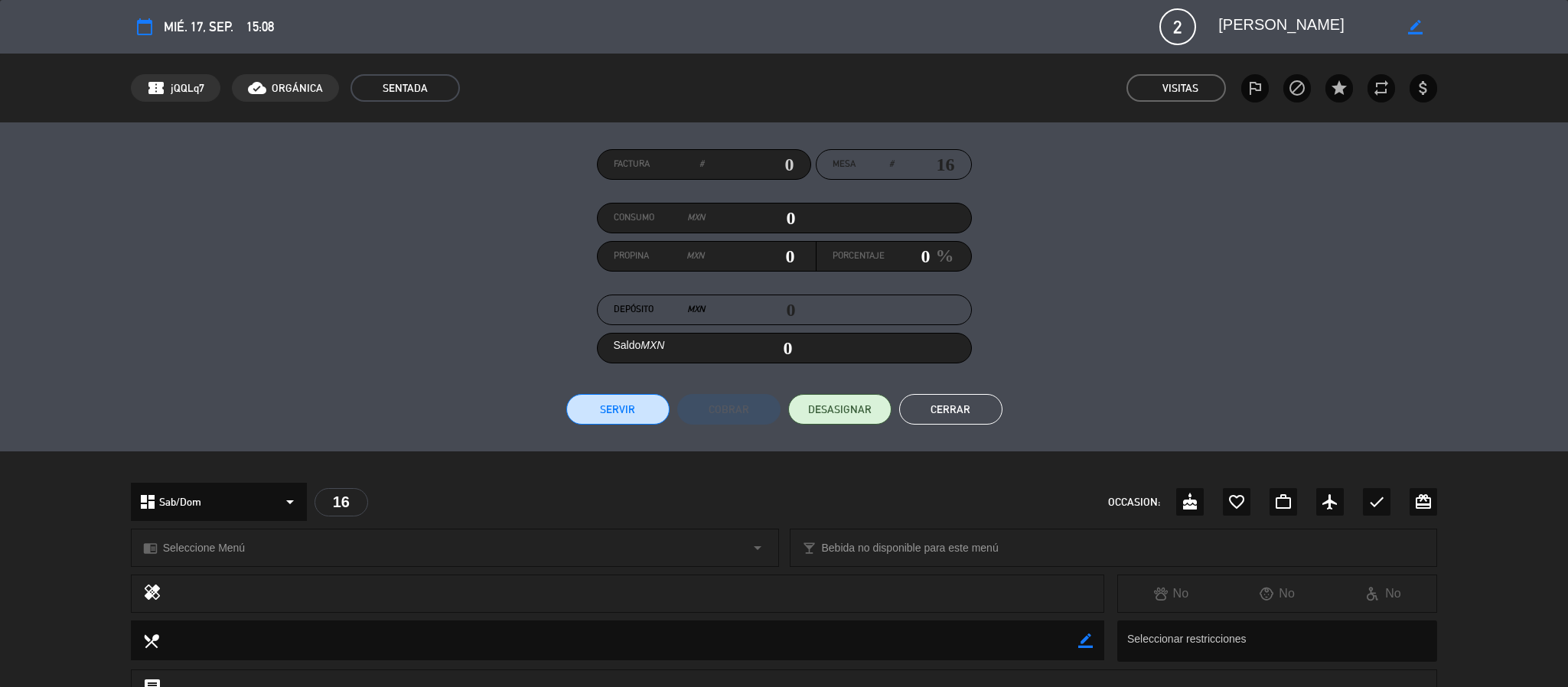
click at [916, 406] on button "Cerrar" at bounding box center [950, 409] width 104 height 31
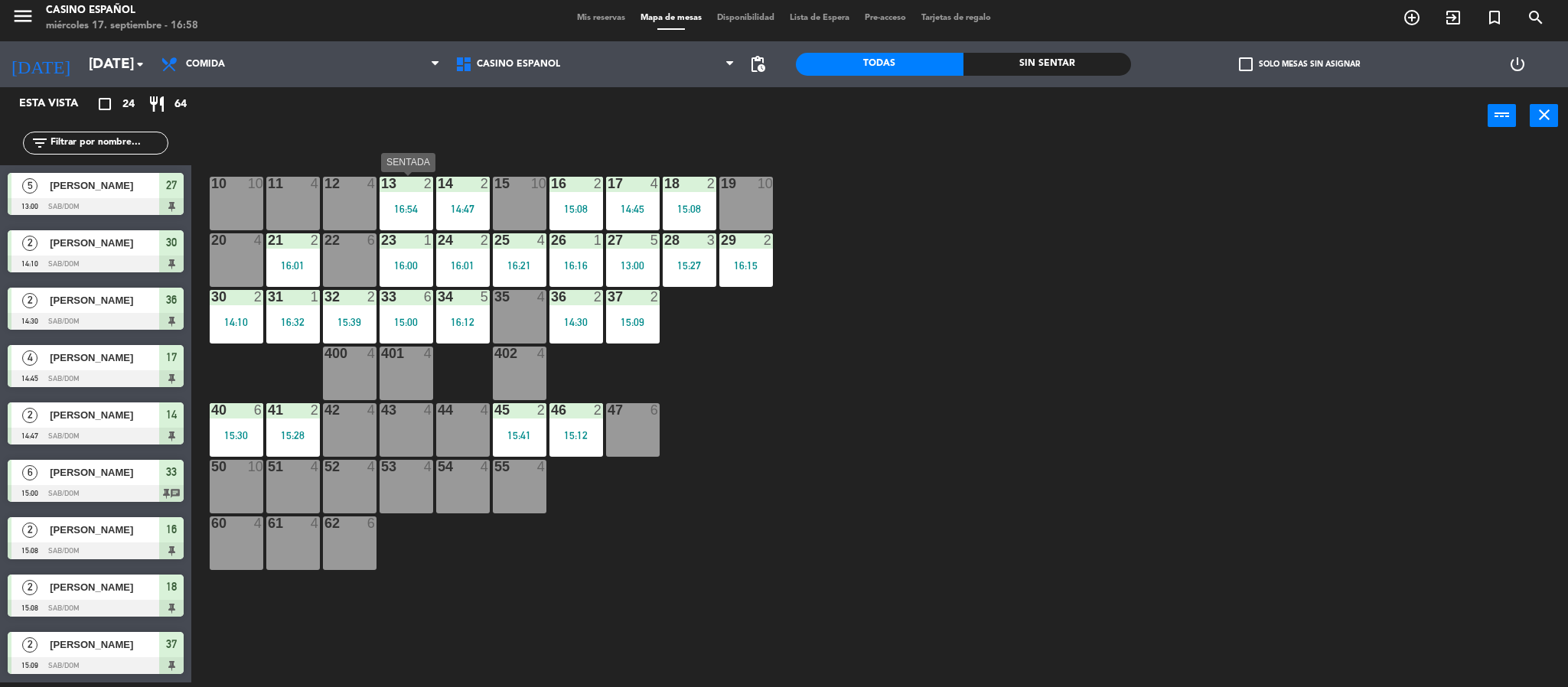
click at [381, 191] on div "13" at bounding box center [381, 183] width 1 height 14
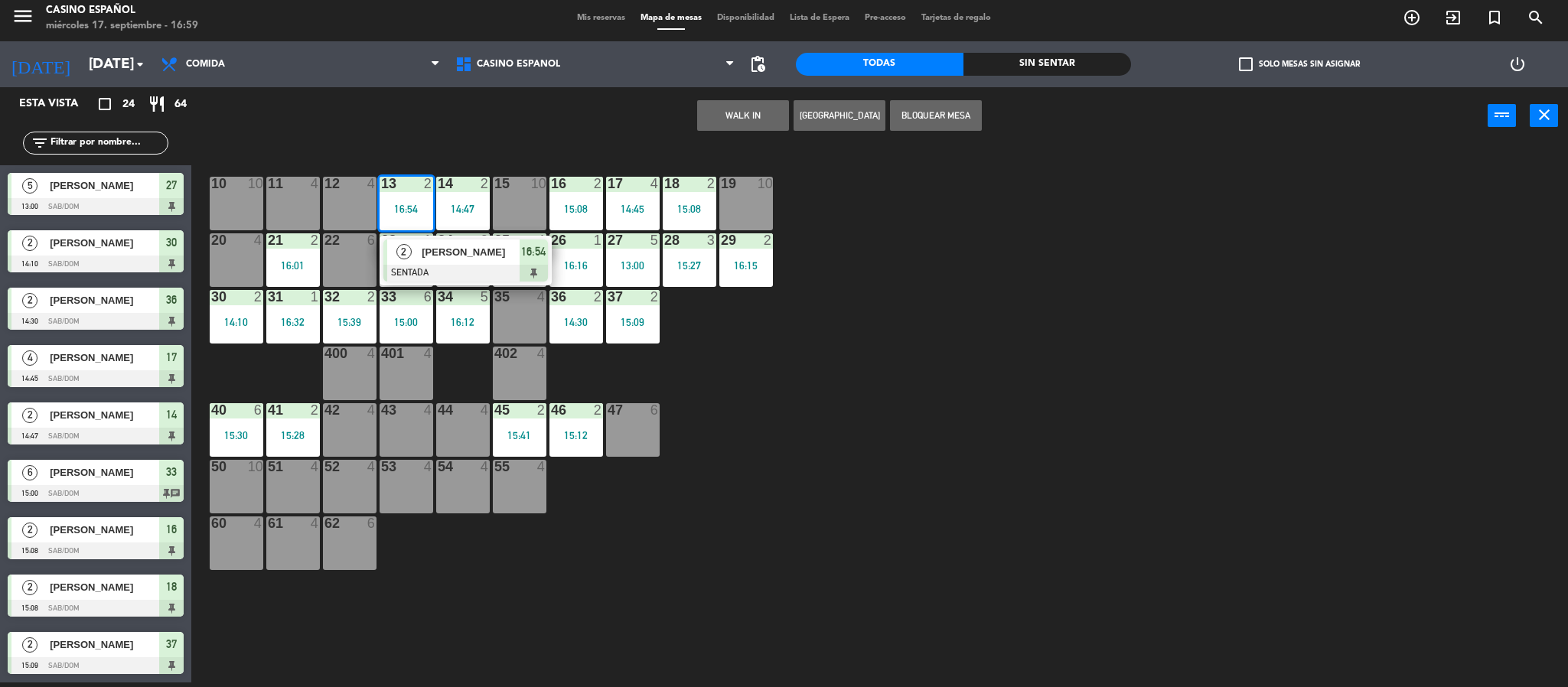
click at [381, 191] on div "13" at bounding box center [381, 183] width 1 height 14
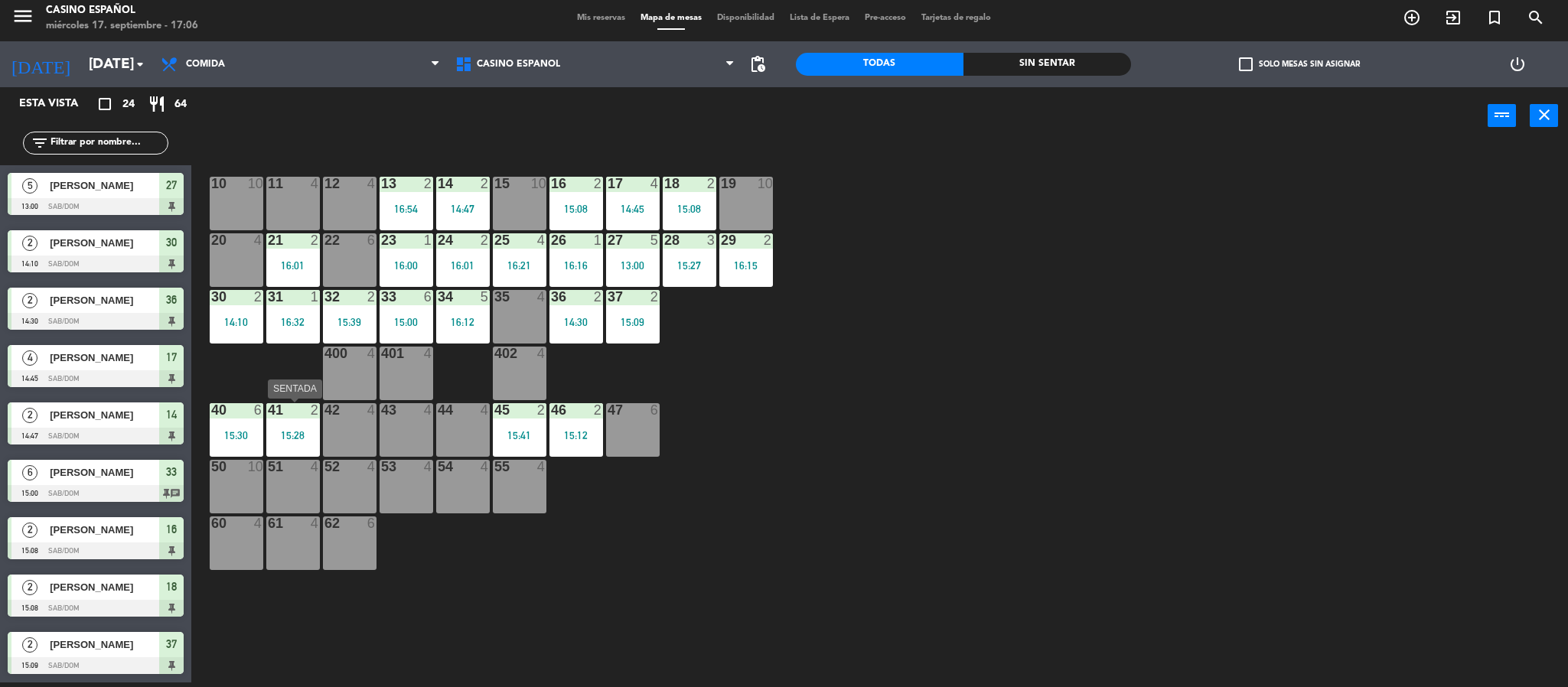
click at [298, 423] on div "41 2 15:28" at bounding box center [293, 430] width 54 height 54
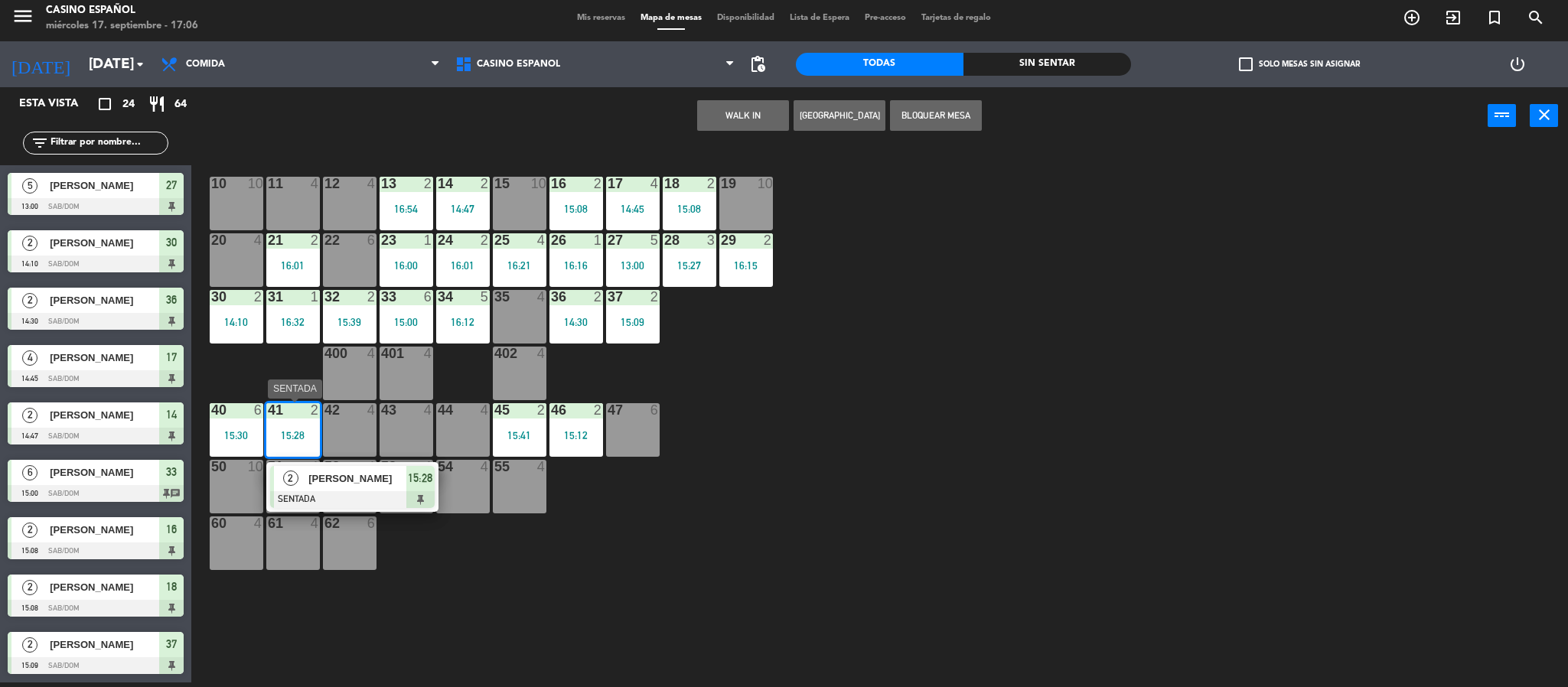
click at [368, 491] on div at bounding box center [352, 500] width 165 height 17
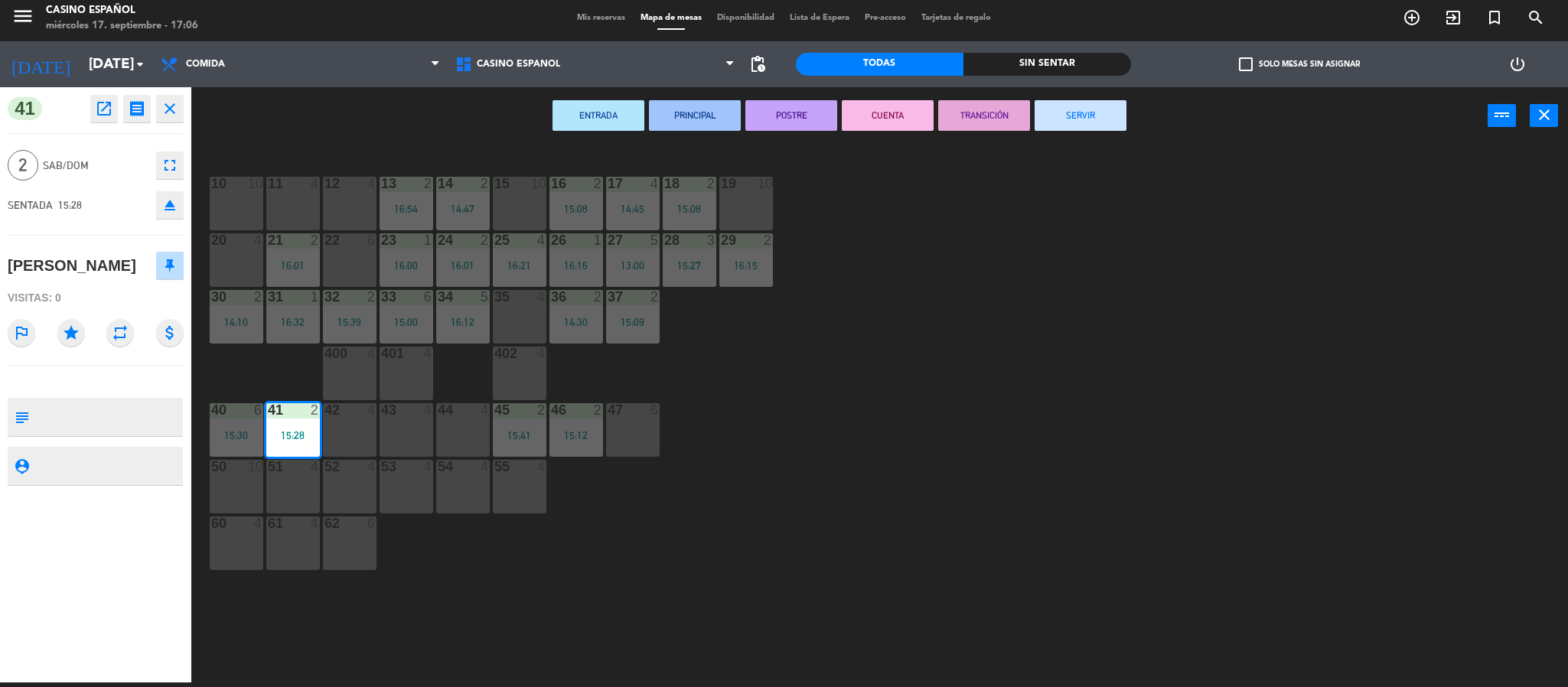
click at [1103, 112] on button "SERVIR" at bounding box center [1080, 116] width 92 height 31
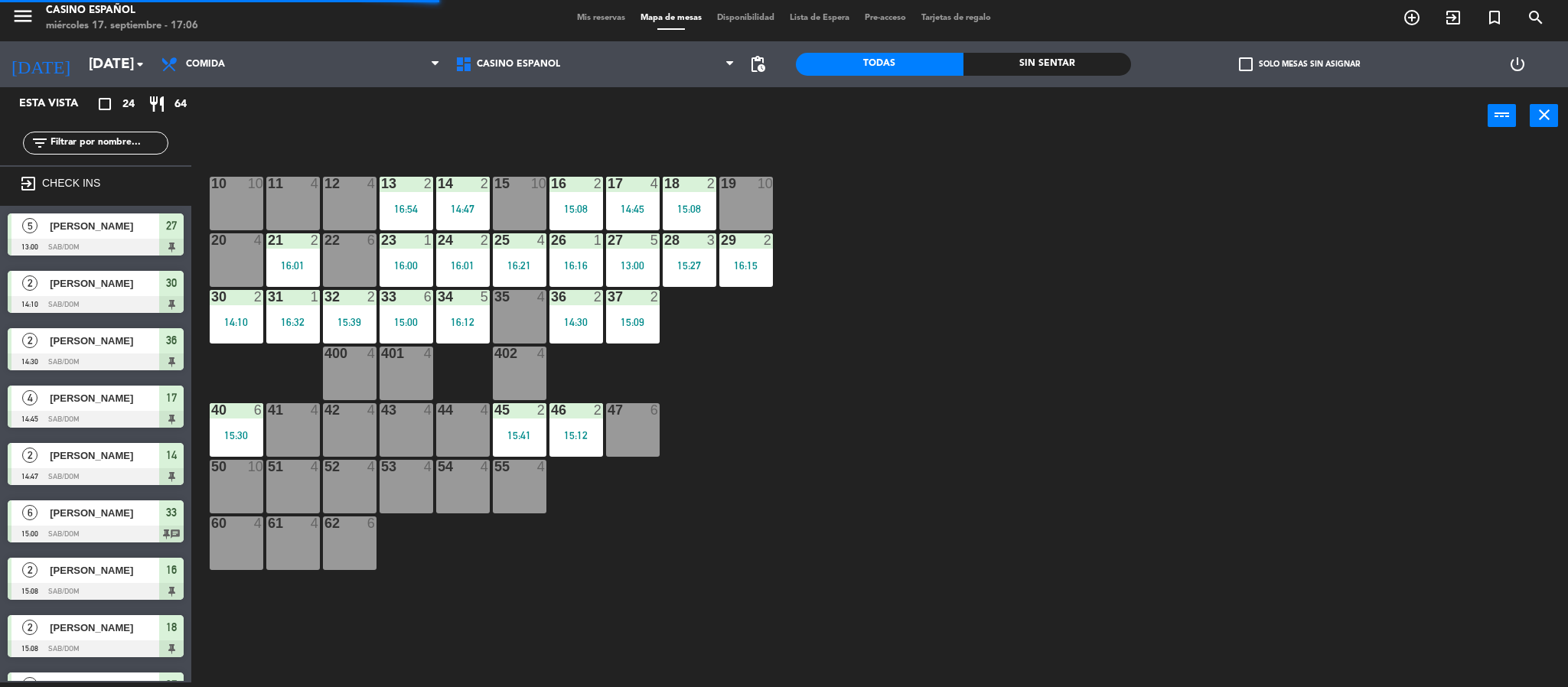
click at [257, 412] on div "41" at bounding box center [267, 410] width 25 height 14
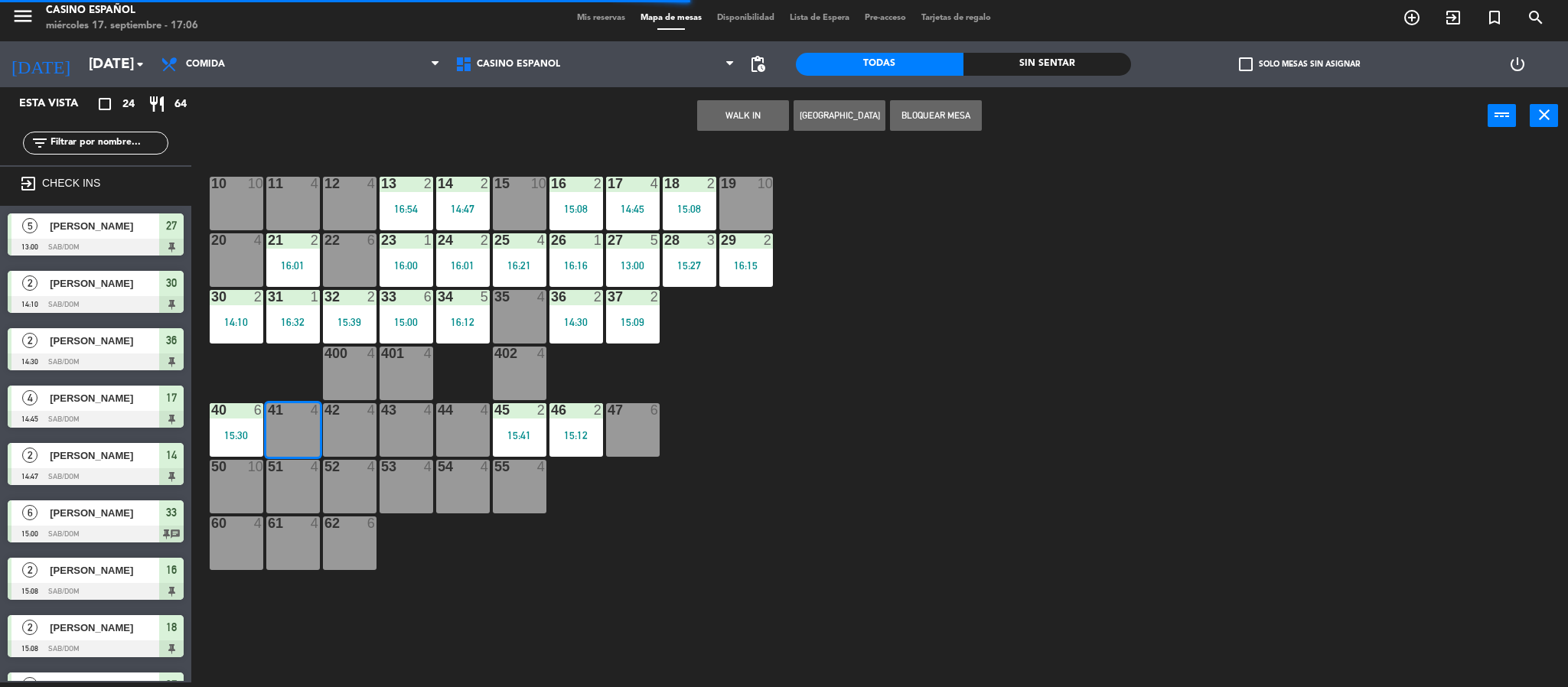
click at [283, 422] on div "41 4" at bounding box center [293, 430] width 54 height 54
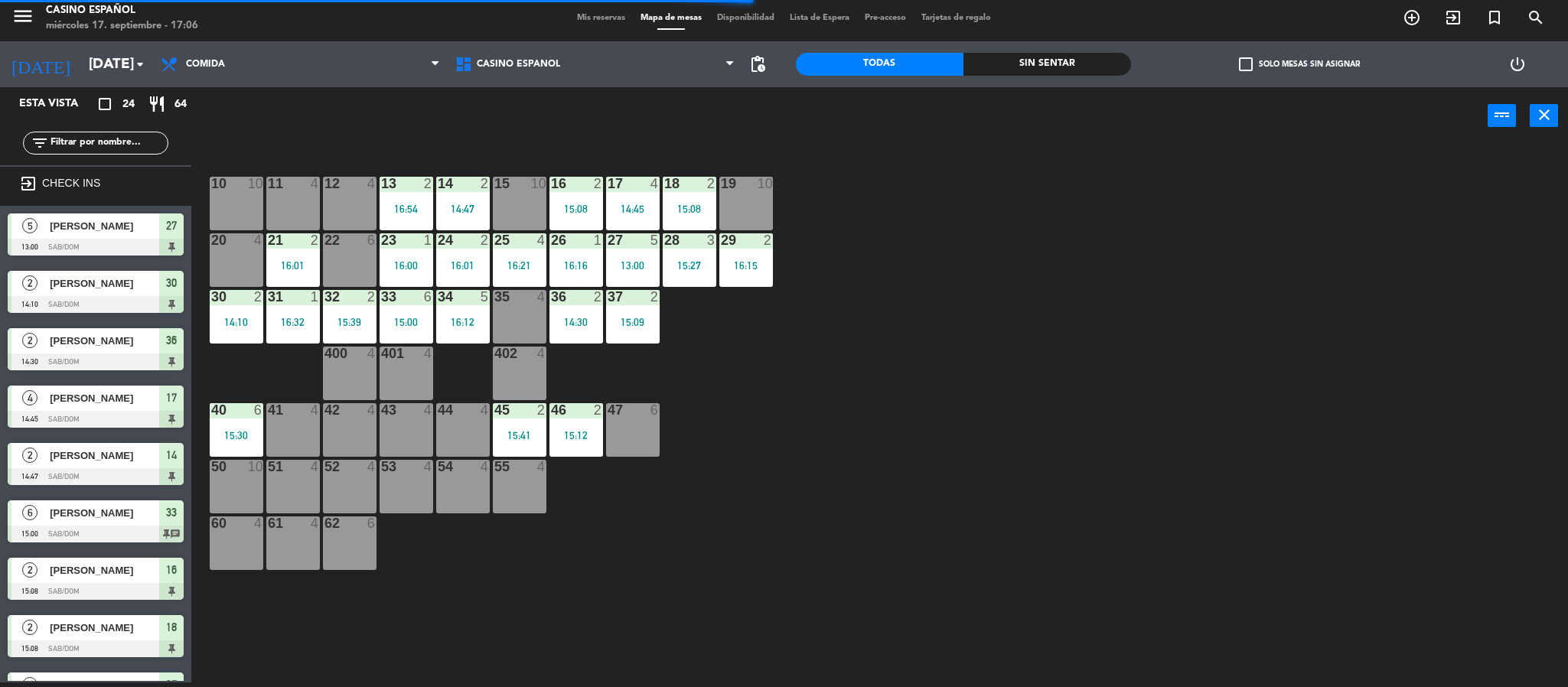
click at [256, 419] on div "40 6 15:30" at bounding box center [236, 430] width 54 height 54
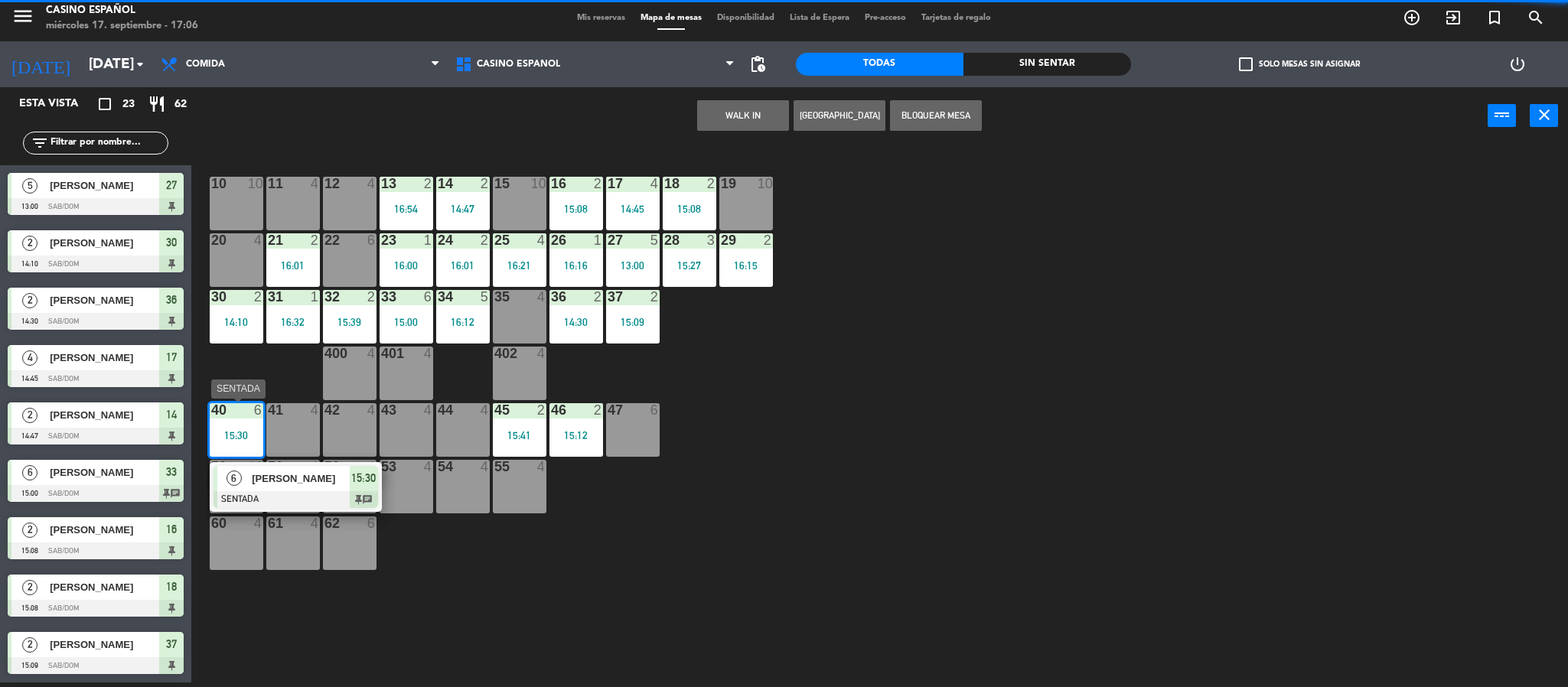
click at [292, 473] on span "[PERSON_NAME]" at bounding box center [301, 478] width 98 height 16
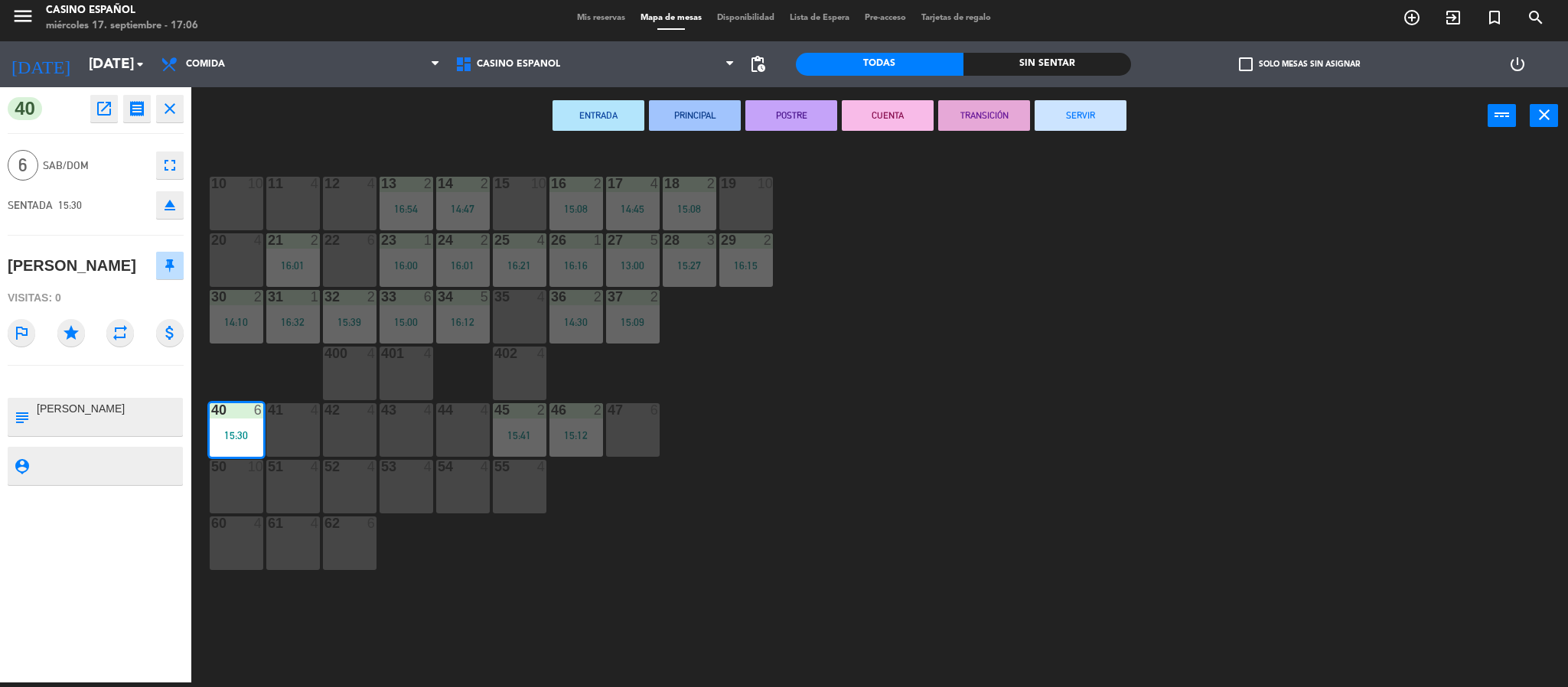
click at [1097, 108] on button "SERVIR" at bounding box center [1080, 116] width 92 height 31
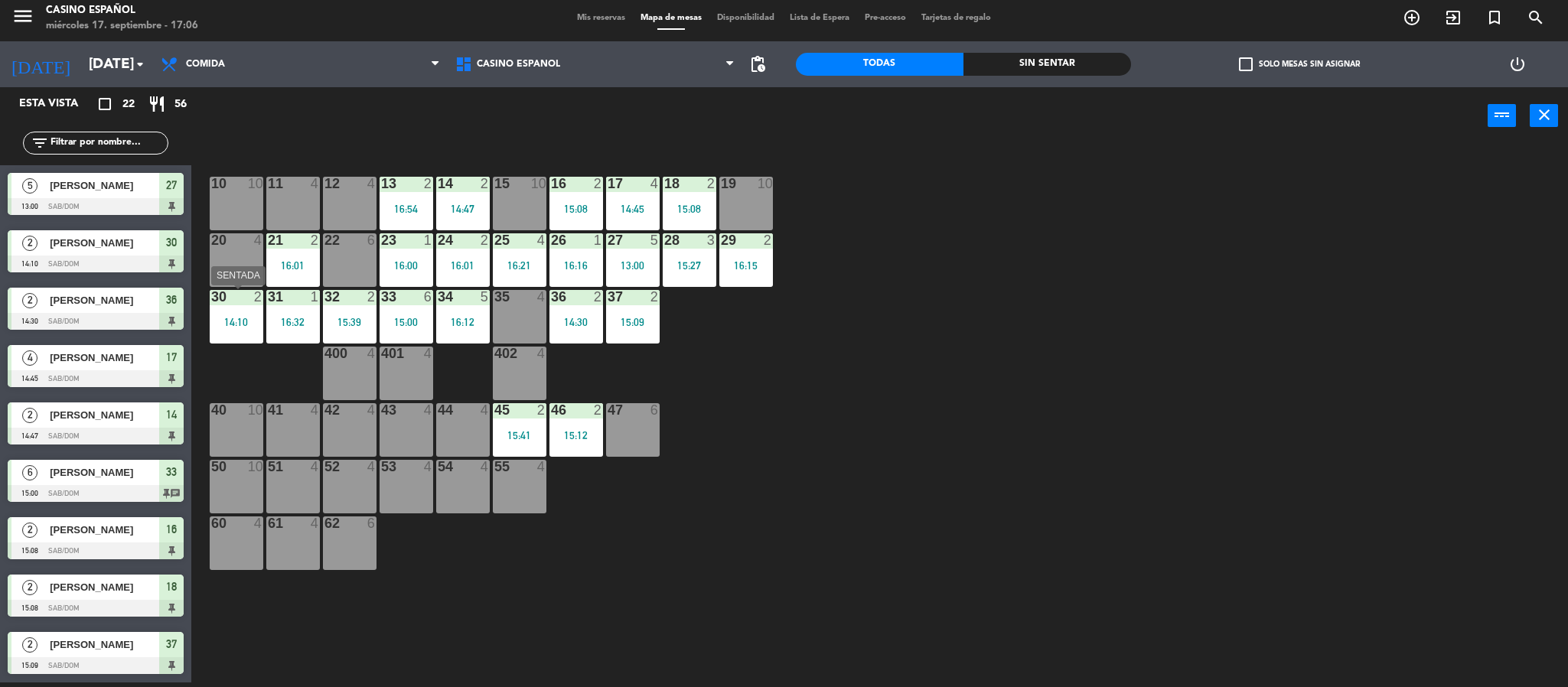
click at [253, 312] on div "30 2 14:10" at bounding box center [236, 317] width 54 height 54
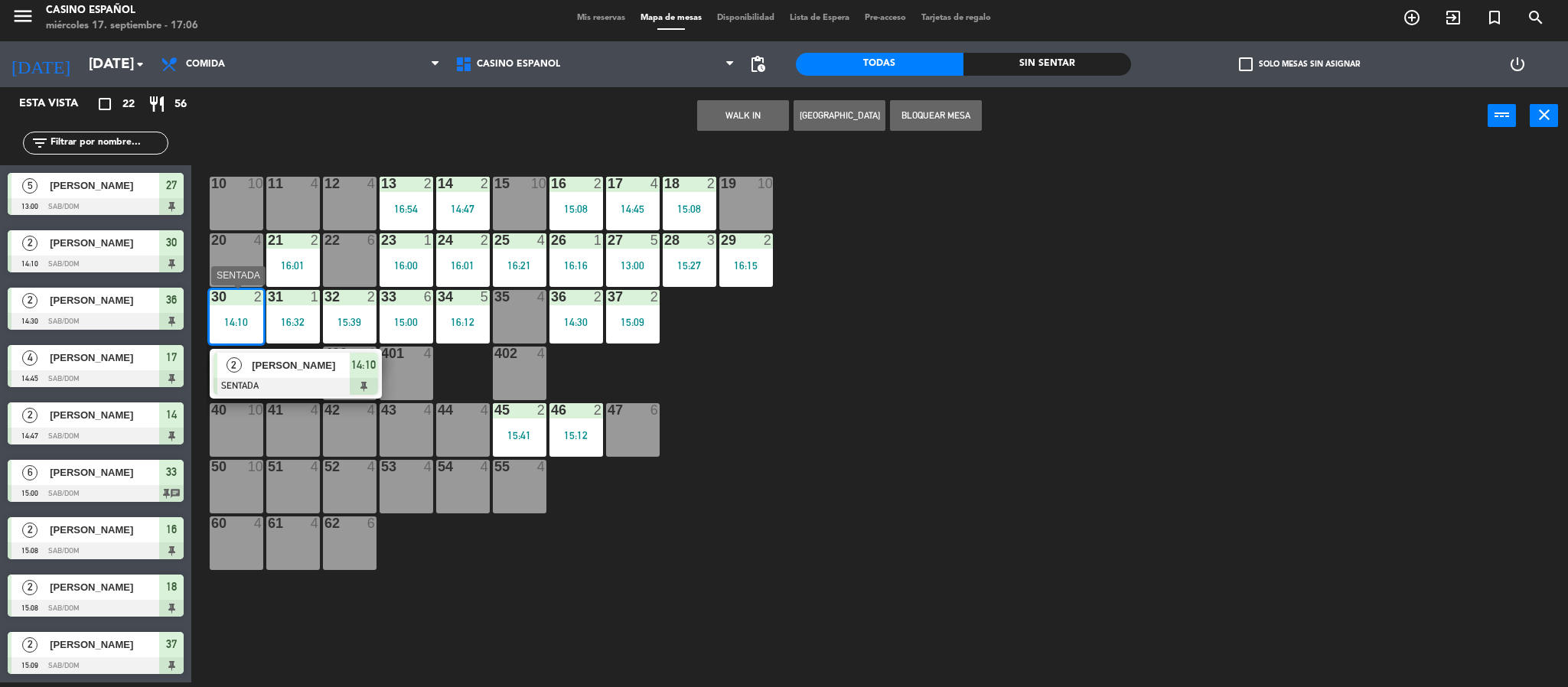
click at [293, 374] on div "[PERSON_NAME]" at bounding box center [300, 365] width 99 height 25
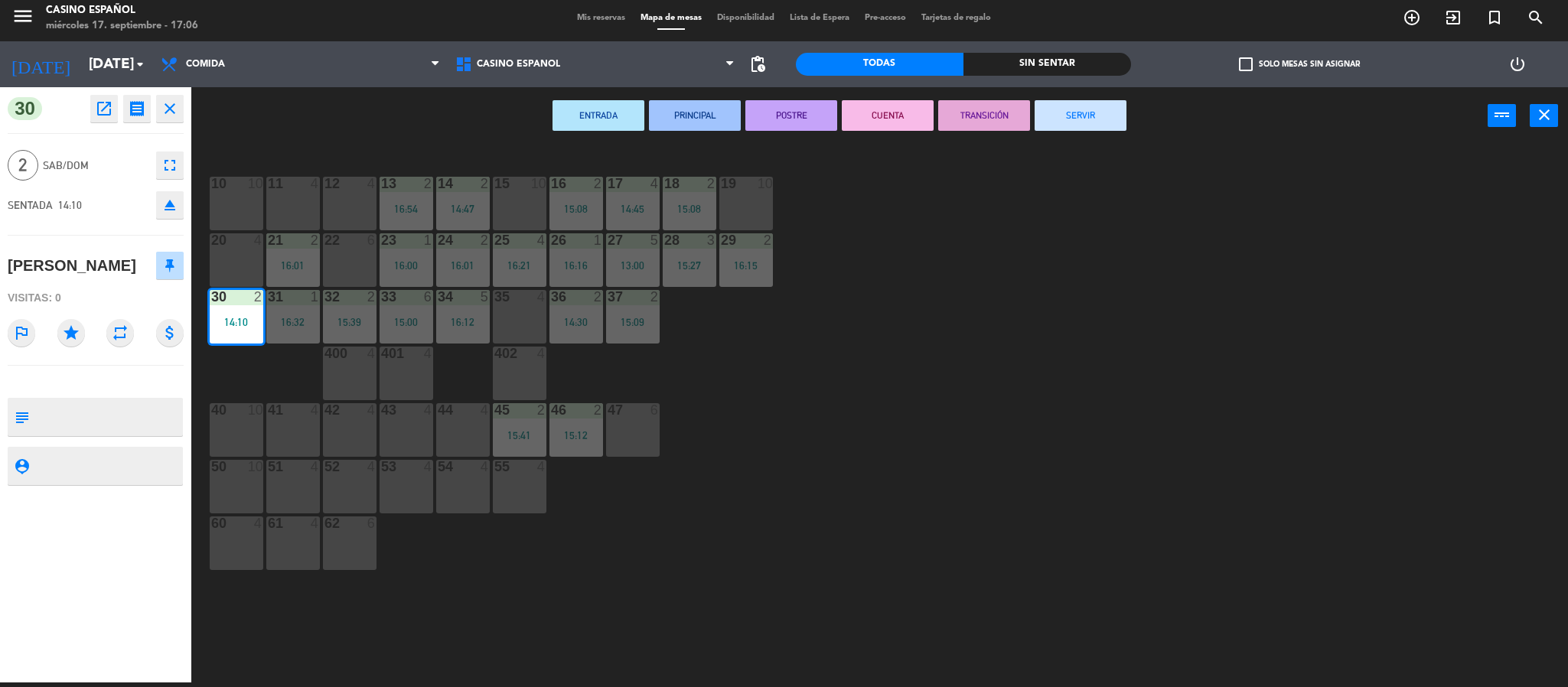
click at [1100, 124] on button "SERVIR" at bounding box center [1080, 116] width 92 height 31
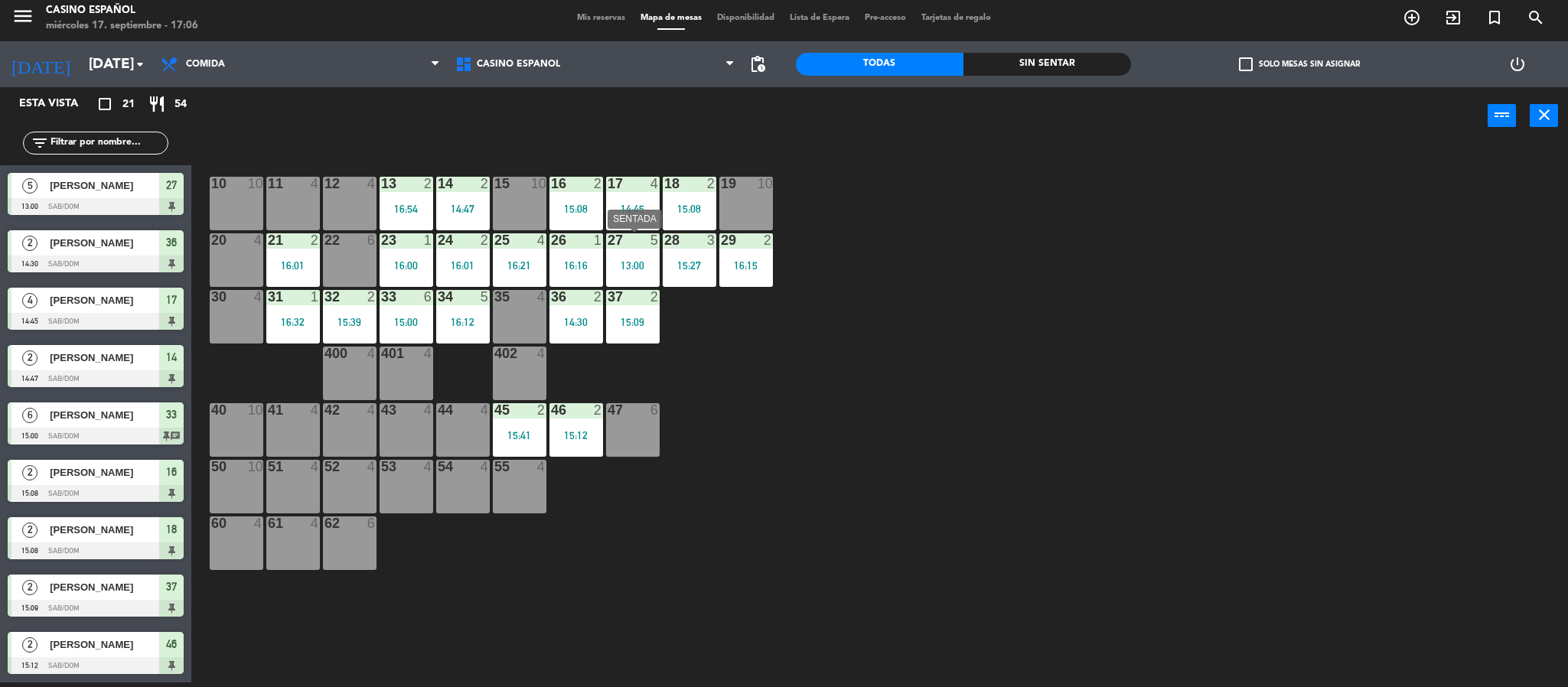
click at [622, 260] on div "13:00" at bounding box center [633, 265] width 54 height 11
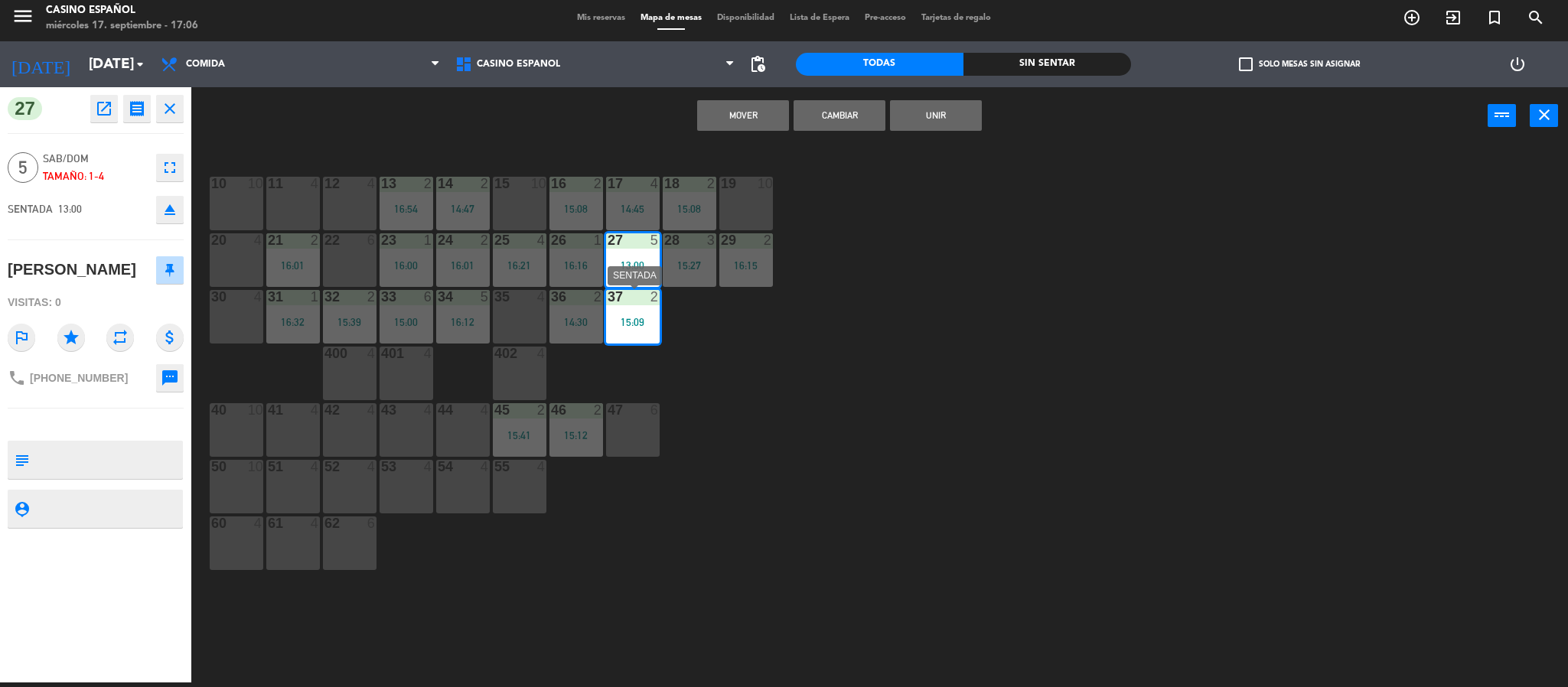
click at [620, 293] on div at bounding box center [632, 297] width 25 height 14
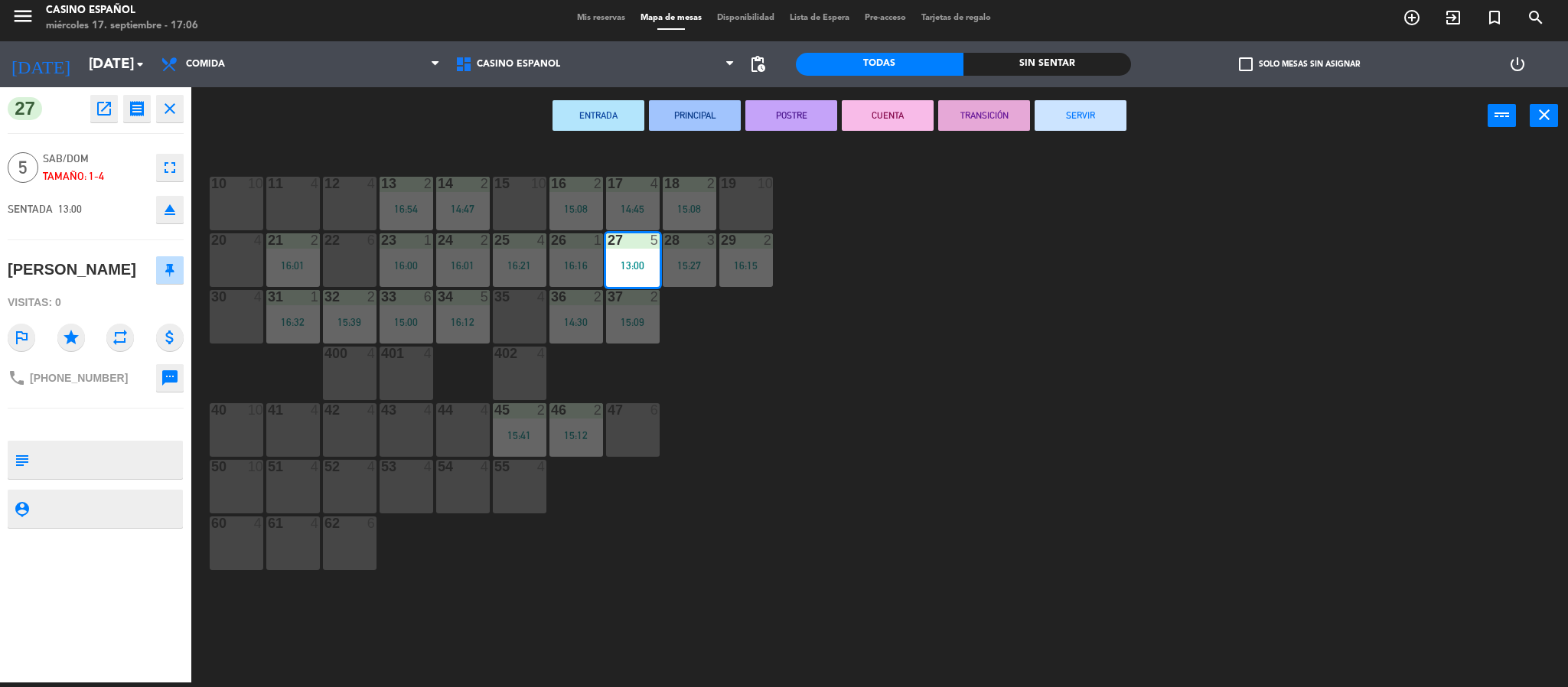
click at [1102, 111] on button "SERVIR" at bounding box center [1080, 116] width 92 height 31
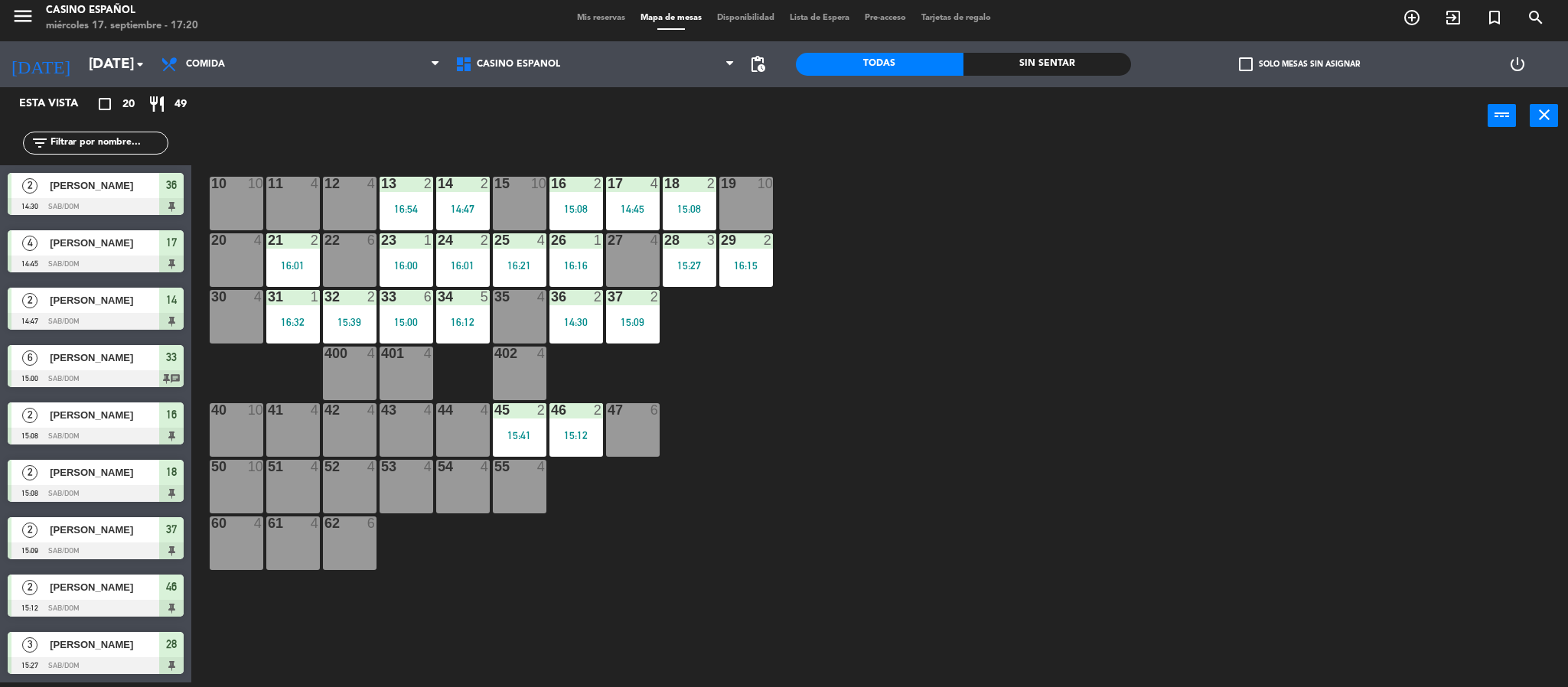
click at [583, 20] on span "Mis reservas" at bounding box center [601, 18] width 64 height 8
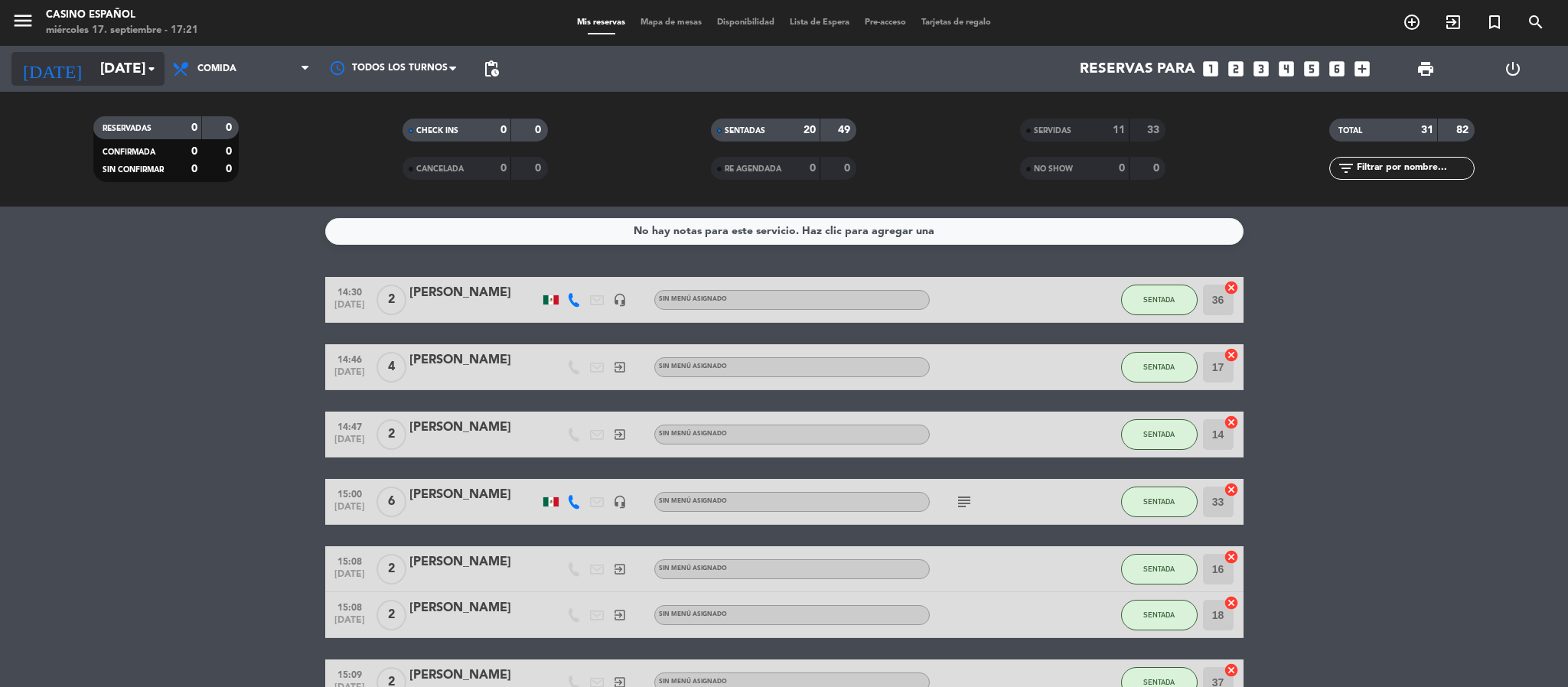
click at [93, 62] on input "[DATE]" at bounding box center [185, 68] width 184 height 32
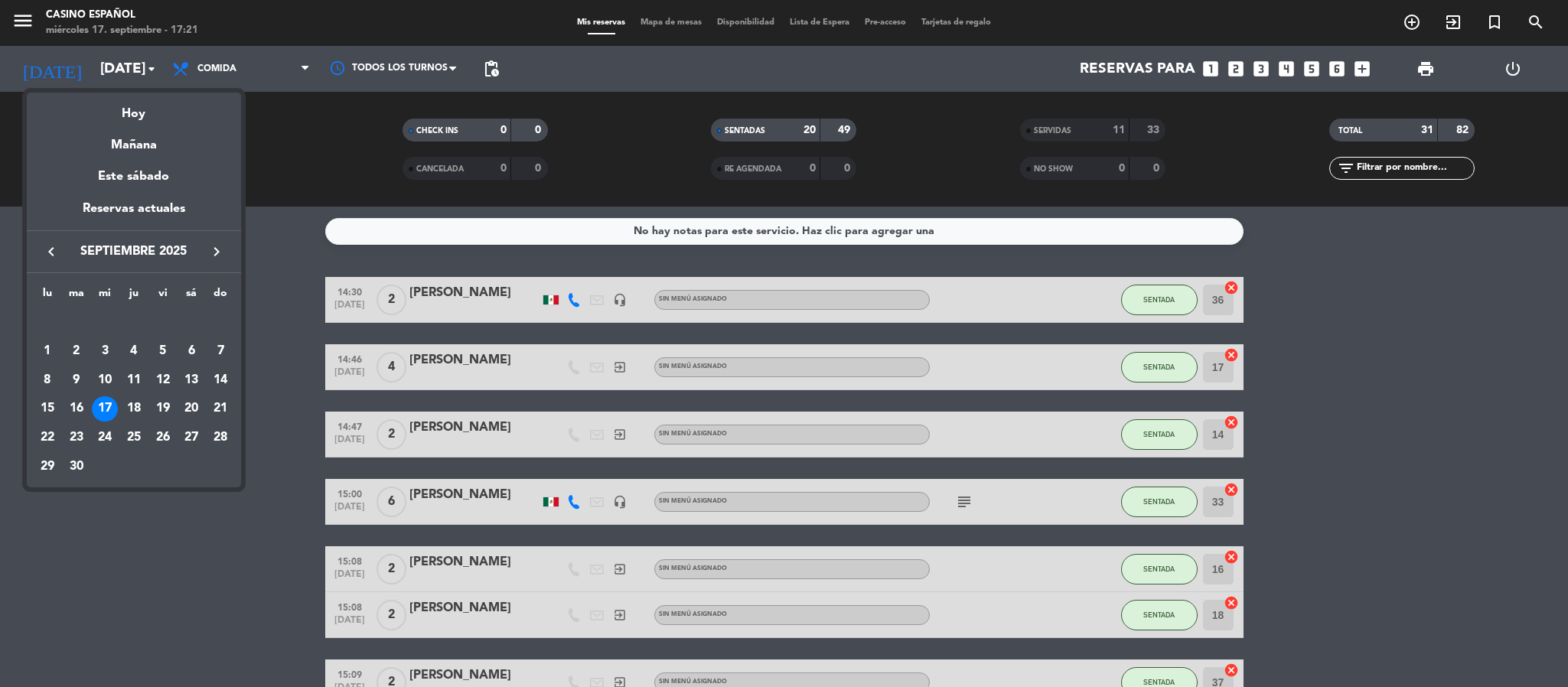
click at [289, 198] on div at bounding box center [784, 343] width 1568 height 687
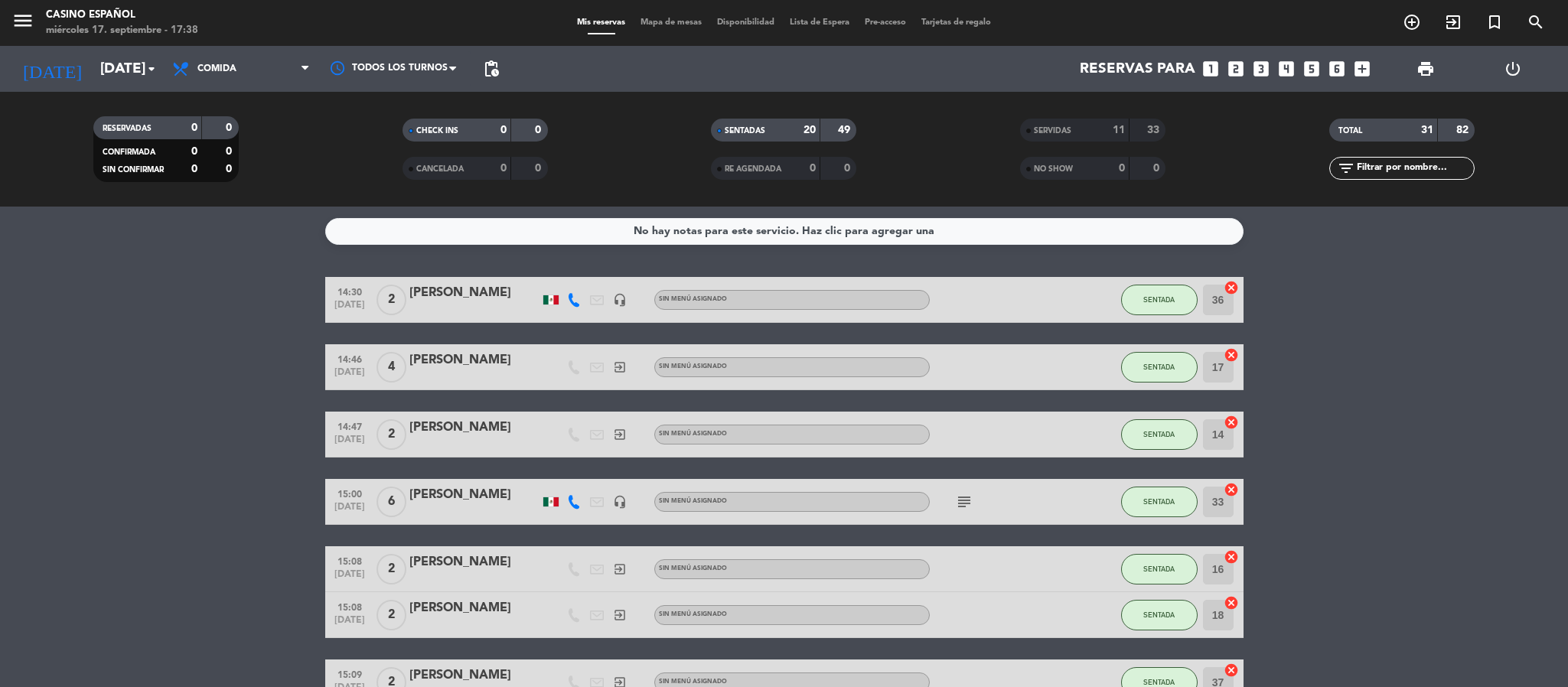
click at [633, 19] on span "Mapa de mesas" at bounding box center [671, 23] width 77 height 8
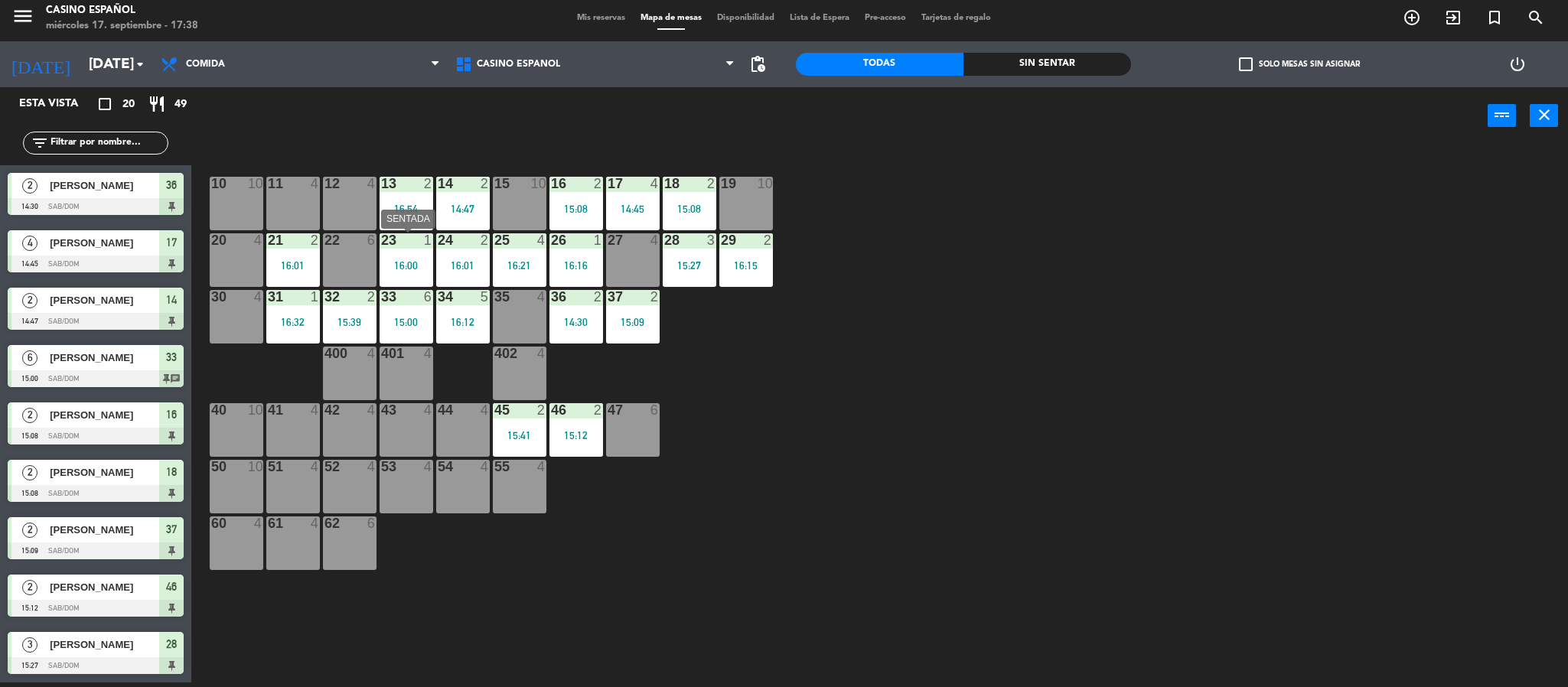
click at [404, 262] on div "16:00" at bounding box center [407, 265] width 54 height 11
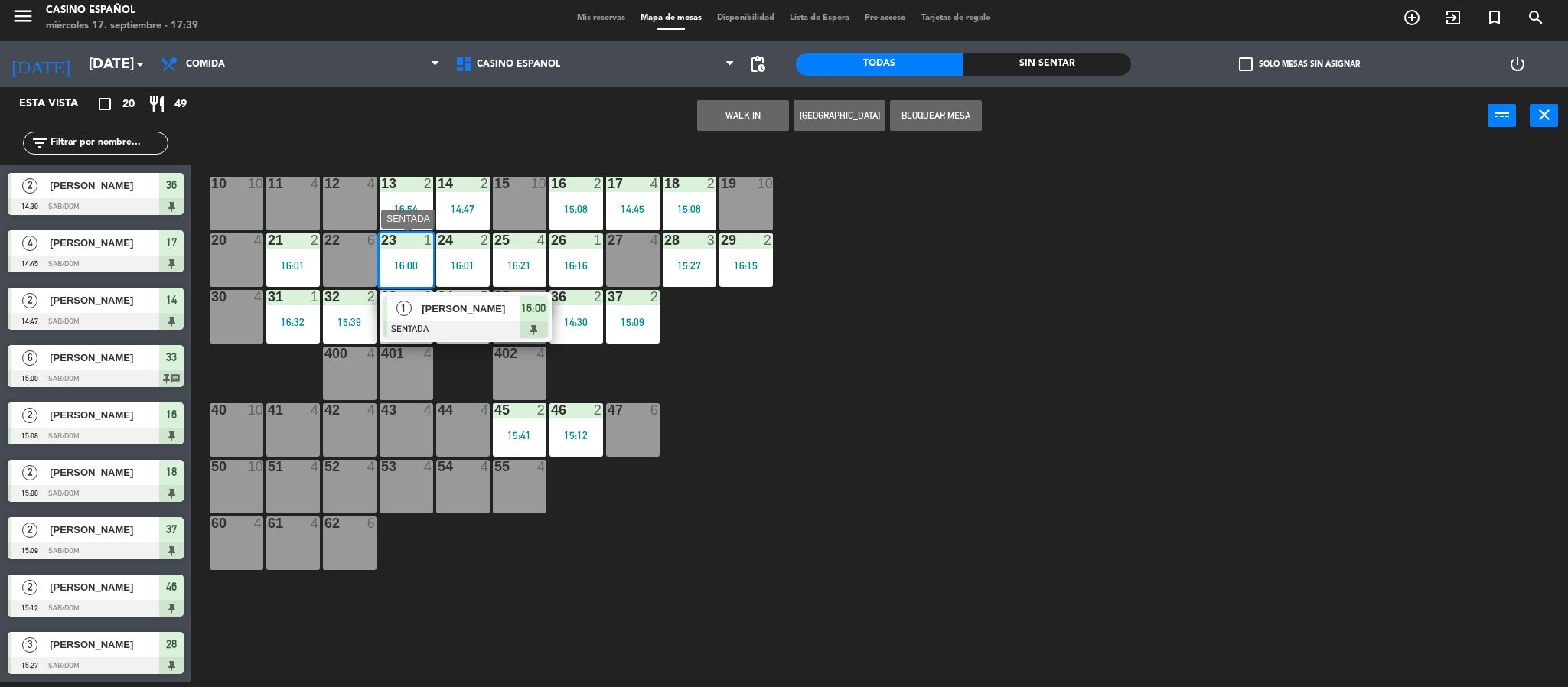
click at [434, 310] on span "[PERSON_NAME]" at bounding box center [470, 309] width 98 height 16
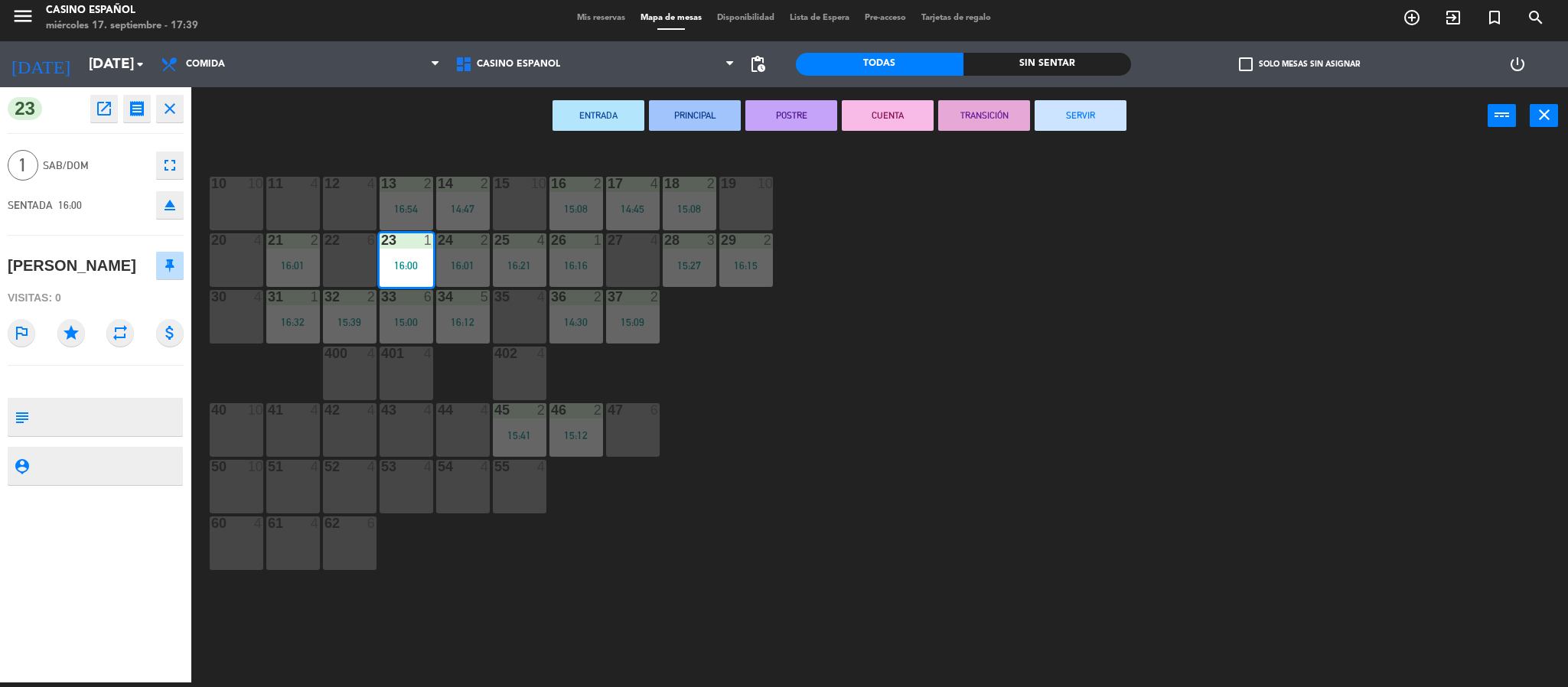
click at [1069, 121] on button "SERVIR" at bounding box center [1080, 116] width 92 height 31
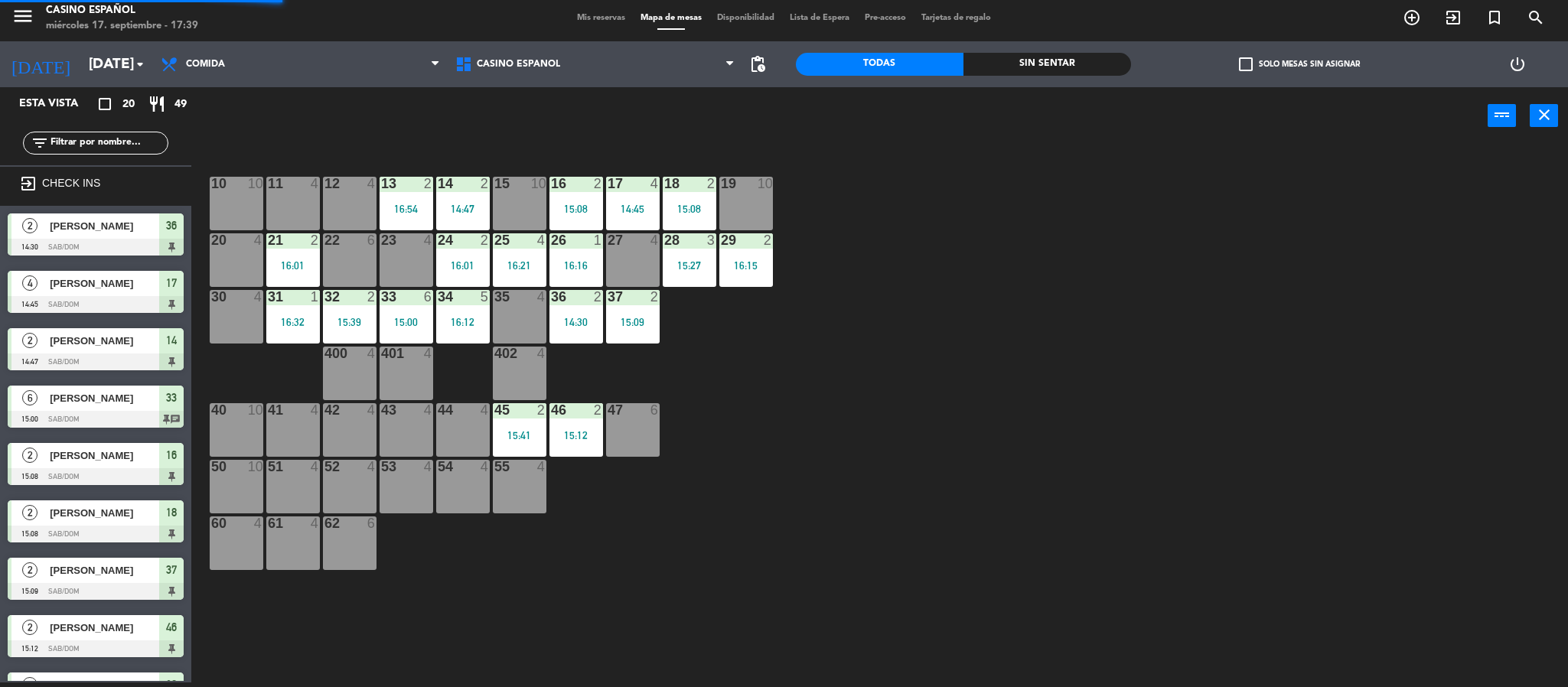
scroll to position [5, 0]
click at [461, 256] on div "24 2 16:01" at bounding box center [463, 260] width 54 height 54
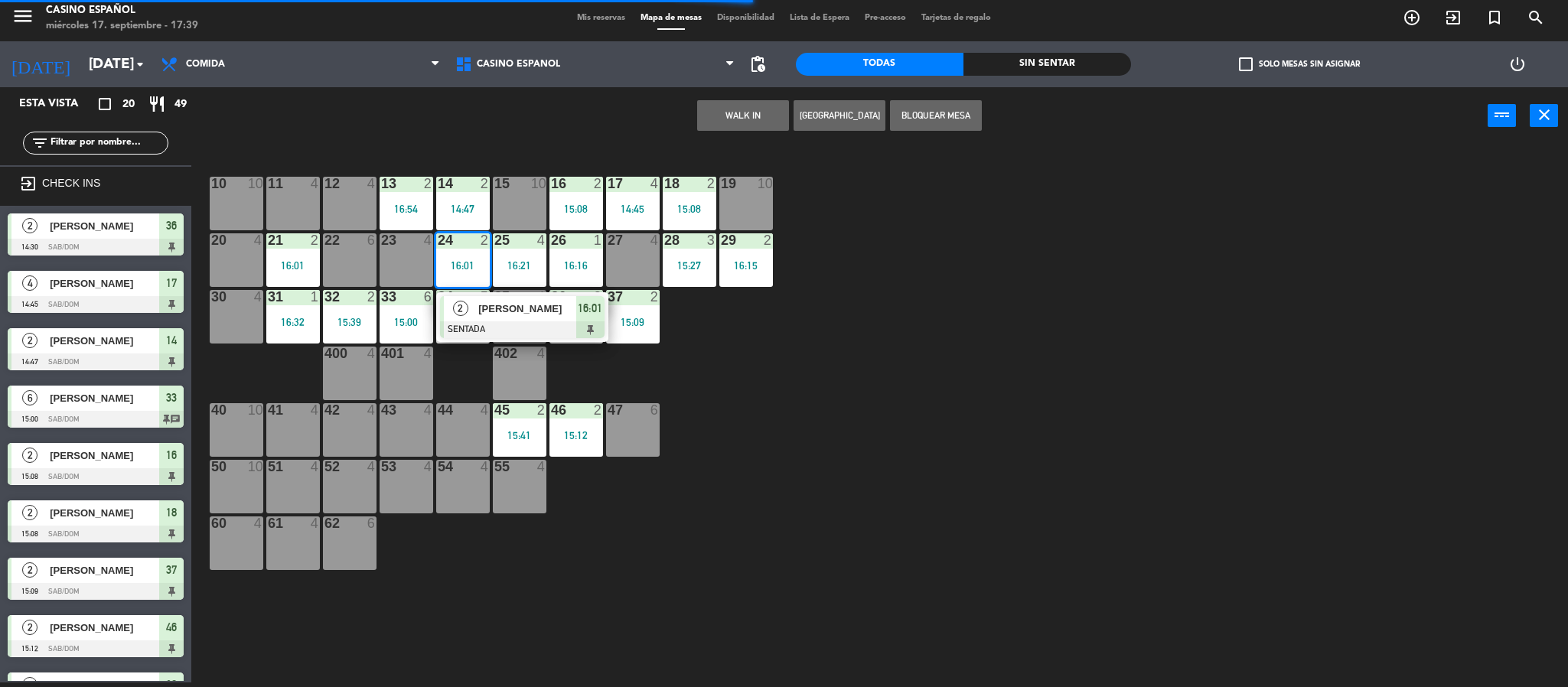
click at [487, 312] on span "[PERSON_NAME]" at bounding box center [527, 309] width 98 height 16
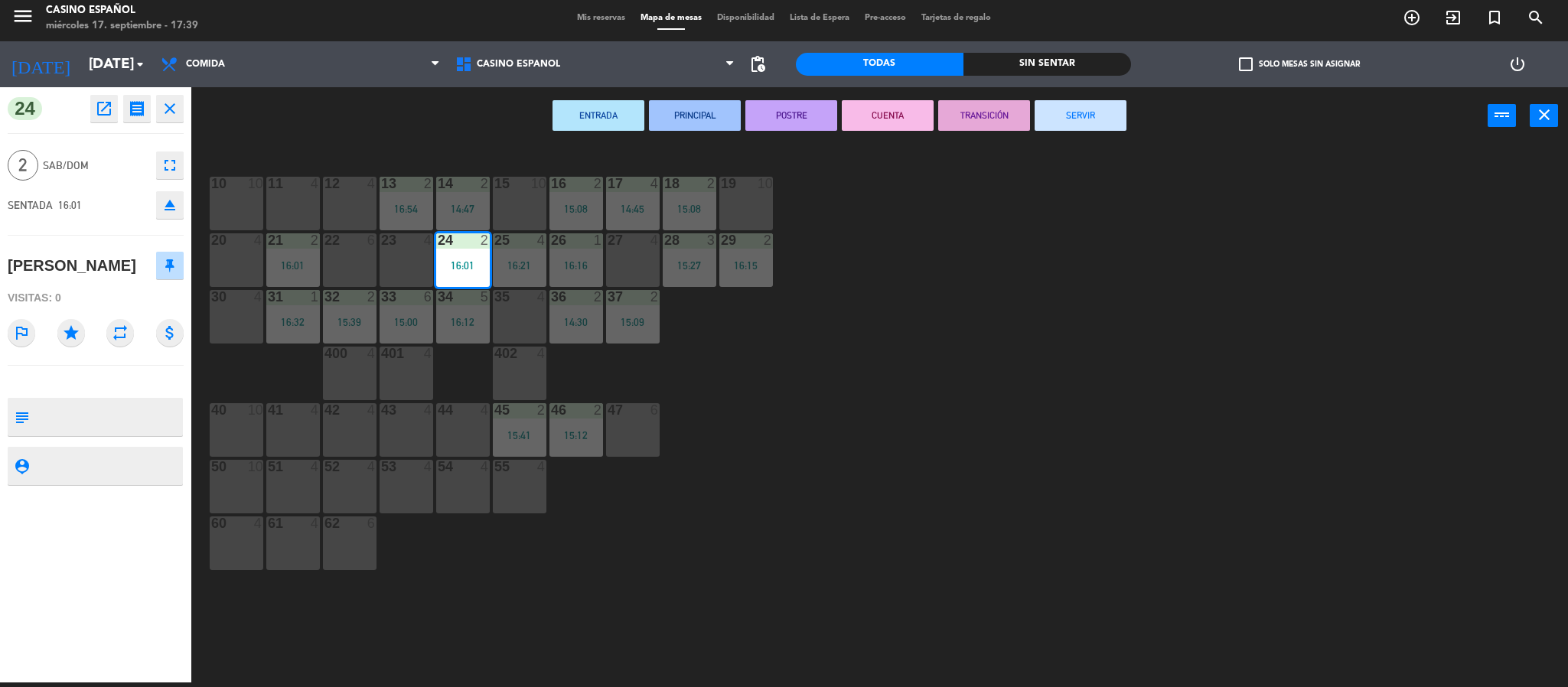
click at [1091, 108] on button "SERVIR" at bounding box center [1080, 116] width 92 height 31
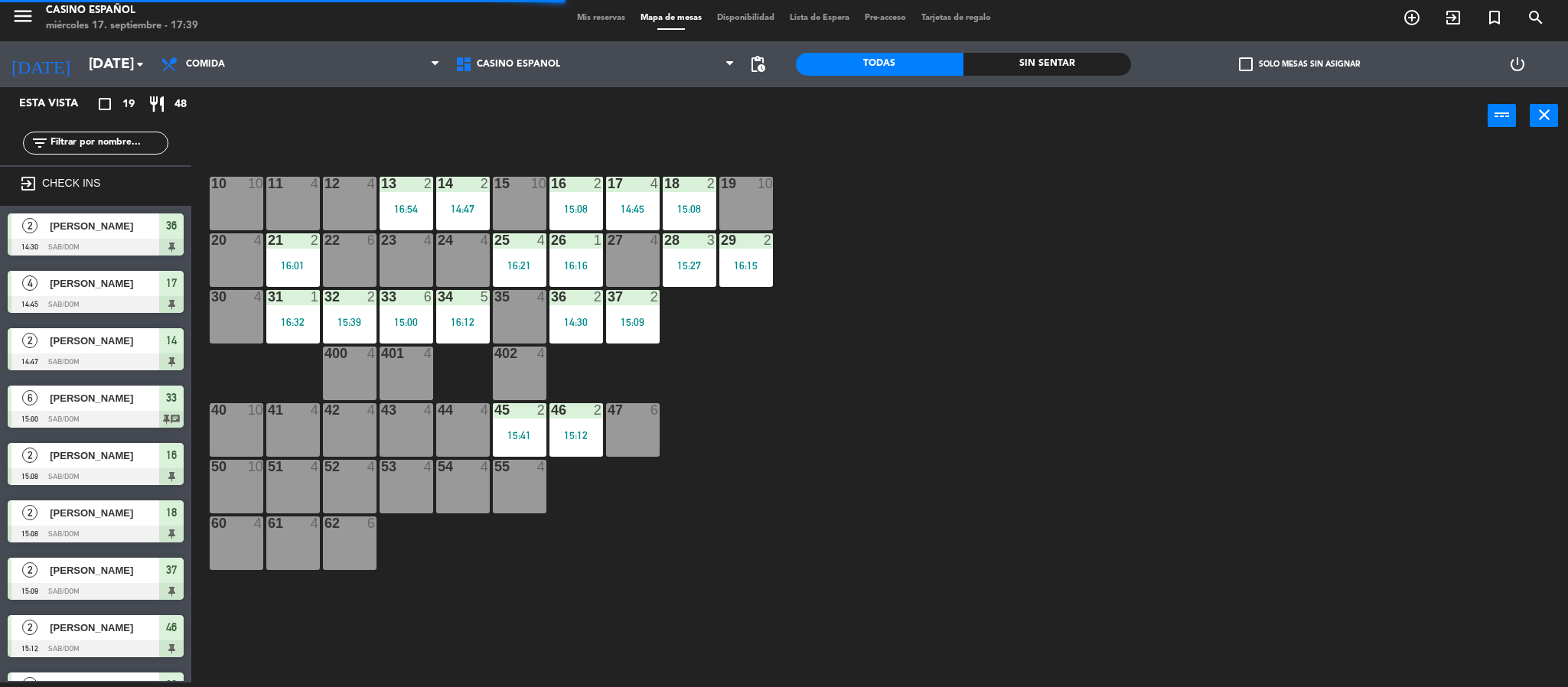
click at [391, 262] on div "23 4" at bounding box center [407, 260] width 54 height 54
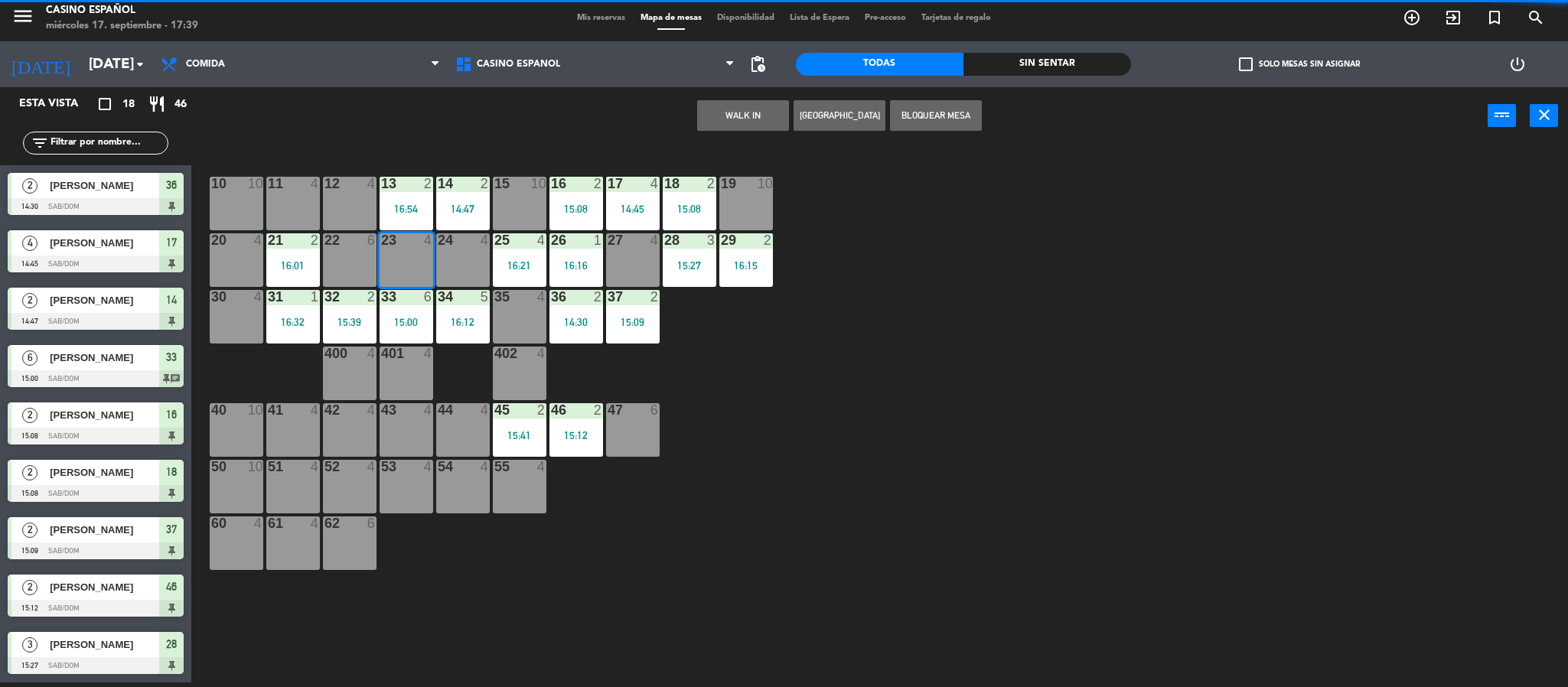
click at [700, 122] on button "WALK IN" at bounding box center [742, 116] width 92 height 31
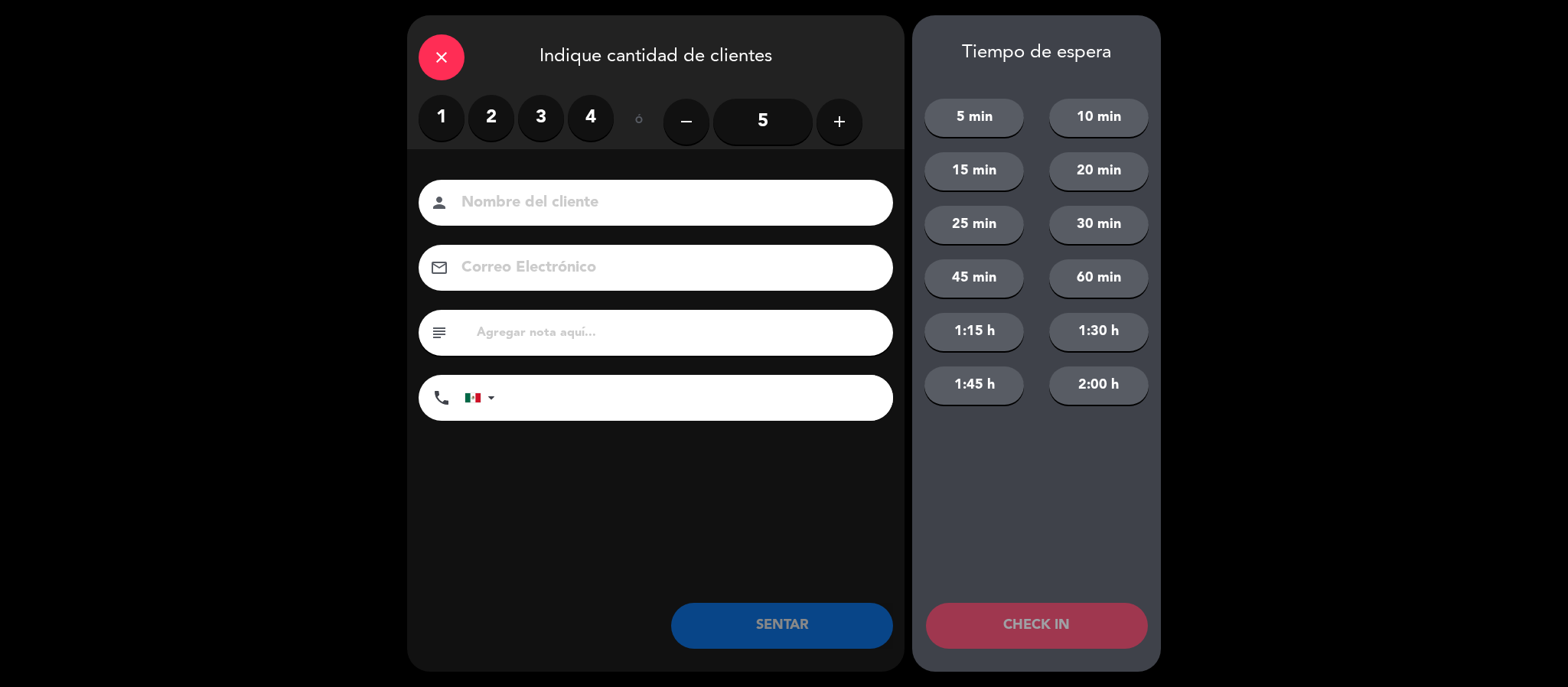
click at [540, 122] on label "3" at bounding box center [541, 117] width 46 height 46
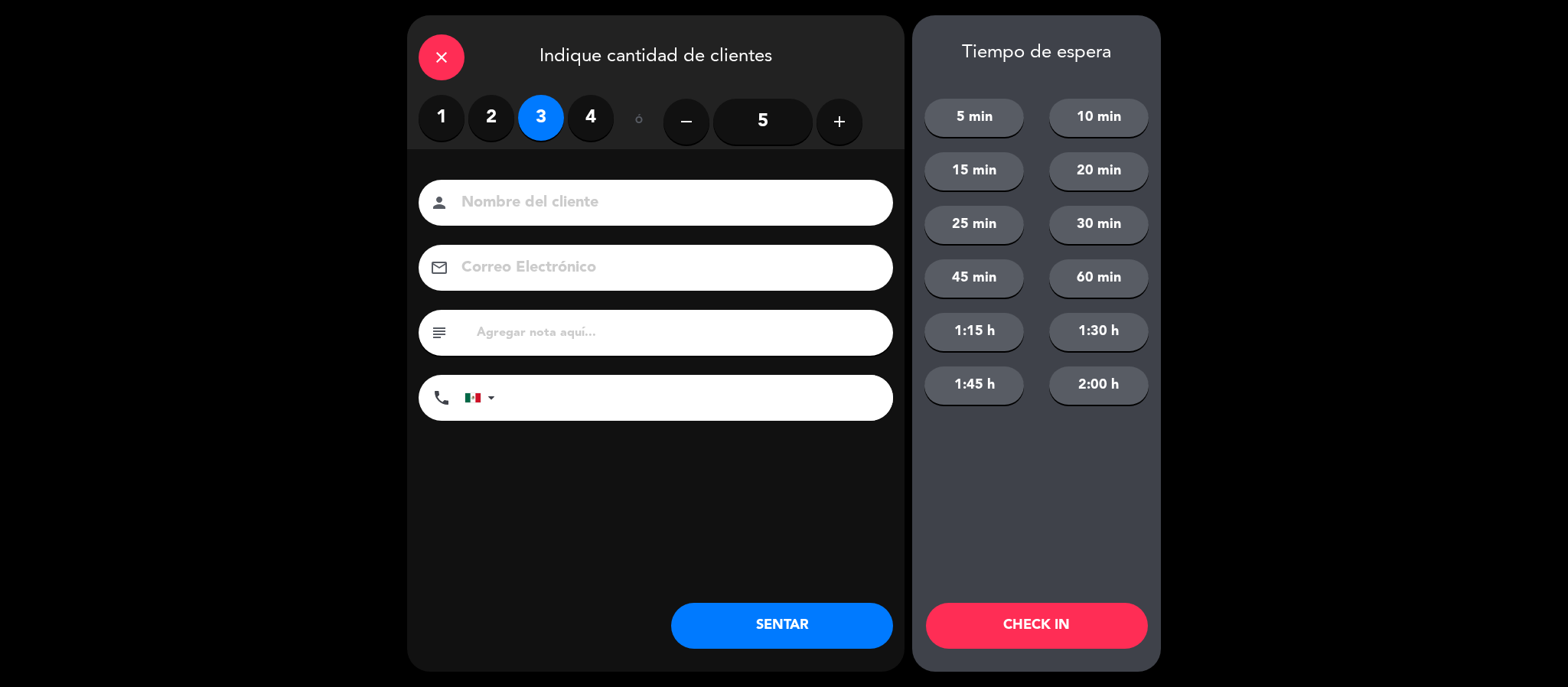
click at [519, 198] on input at bounding box center [666, 203] width 413 height 27
type input "[PERSON_NAME]"
click at [735, 623] on button "SENTAR" at bounding box center [782, 626] width 222 height 46
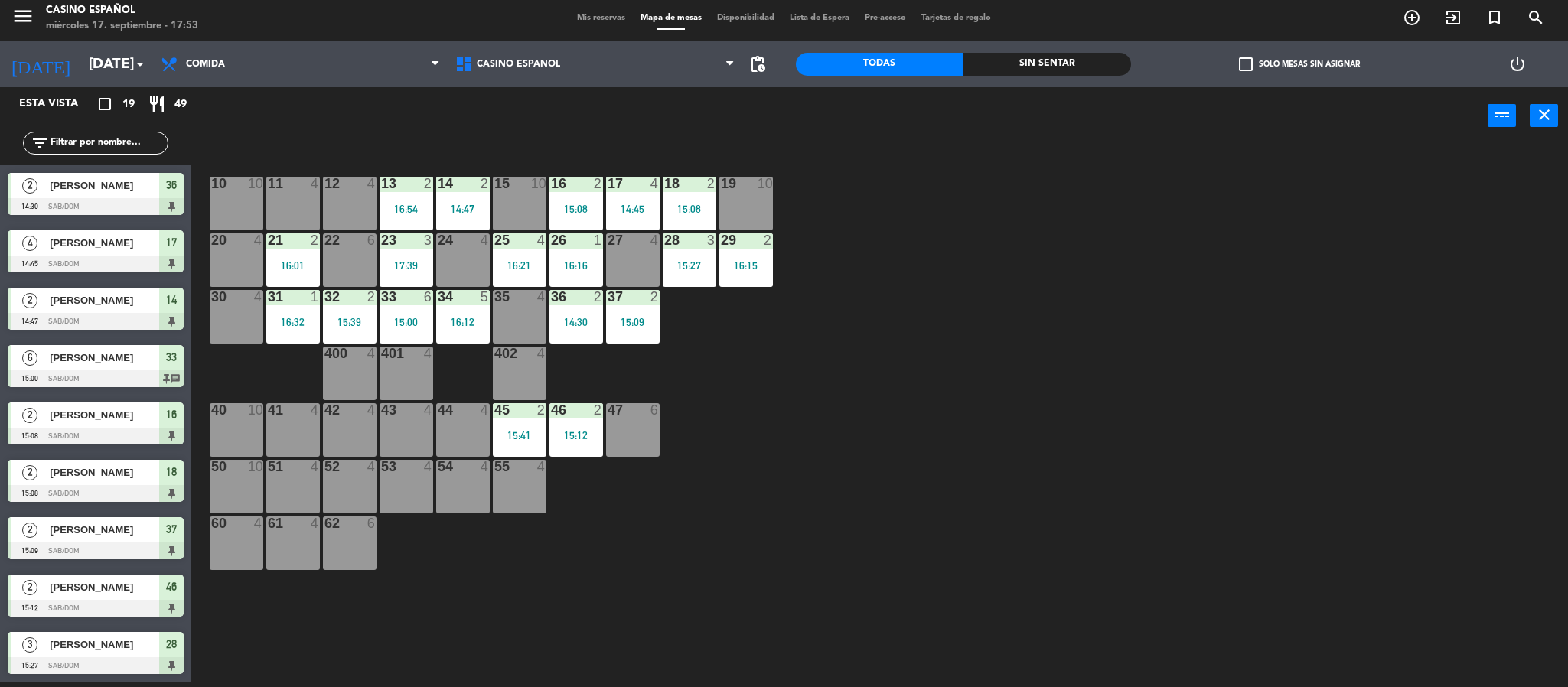
click at [576, 14] on span "Mis reservas" at bounding box center [601, 18] width 64 height 8
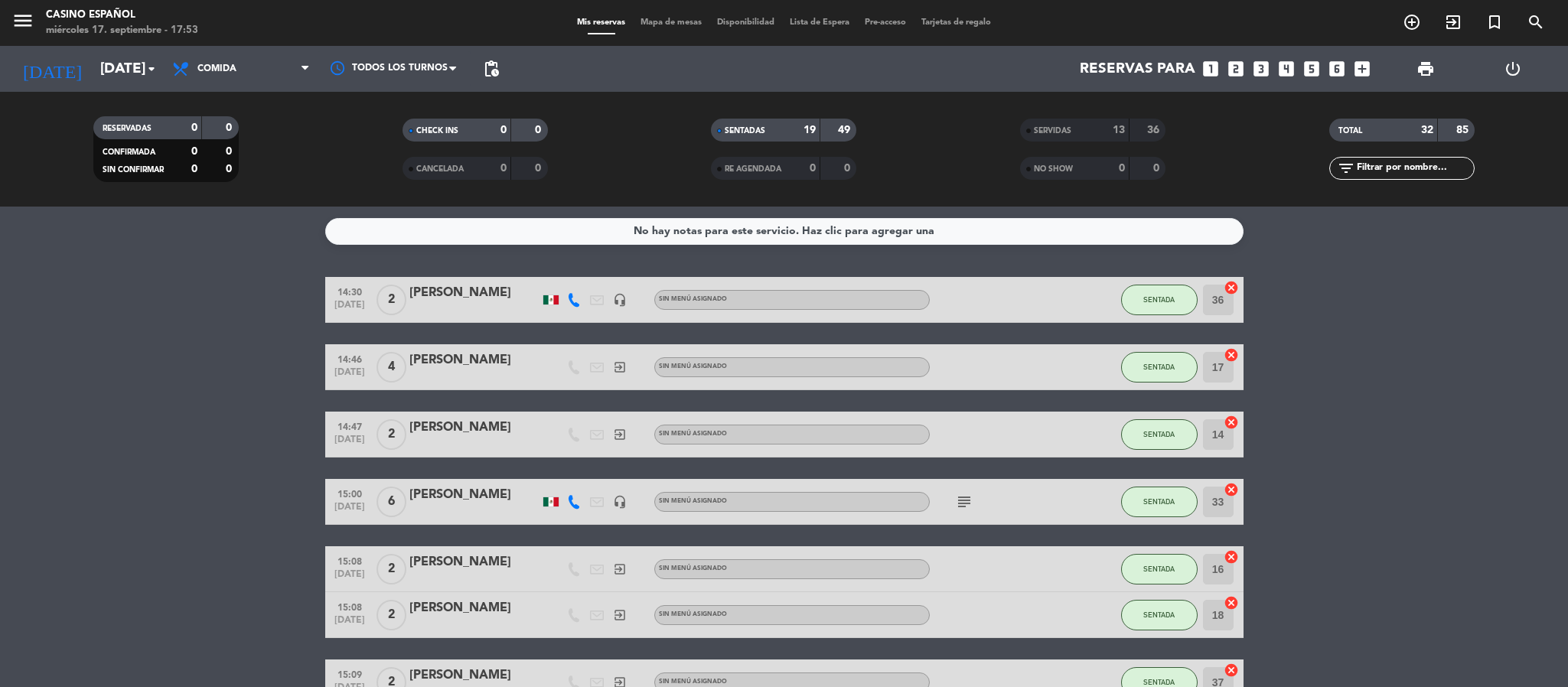
click at [677, 28] on div "Mis reservas Mapa de mesas Disponibilidad Lista de Espera Pre-acceso Tarjetas d…" at bounding box center [783, 23] width 429 height 14
click at [677, 24] on span "Mapa de mesas" at bounding box center [671, 23] width 77 height 8
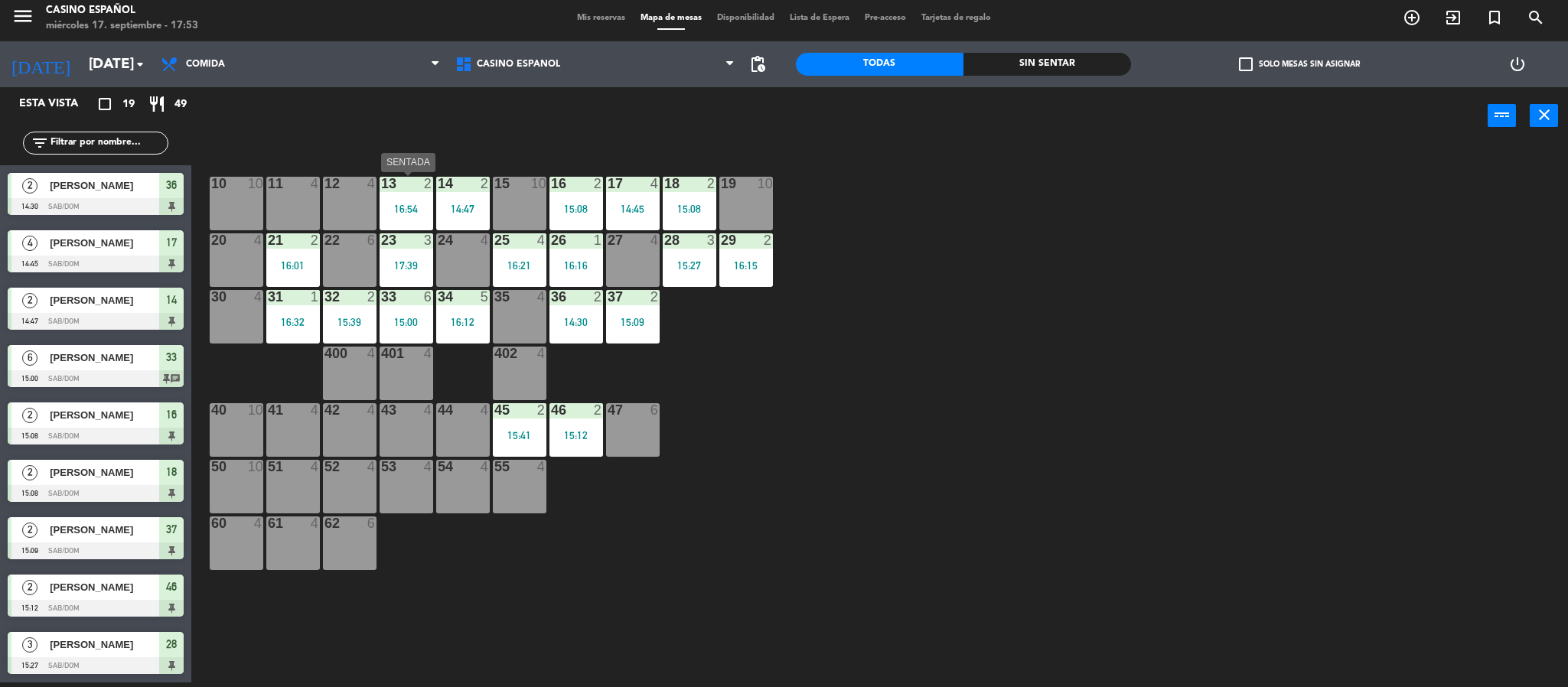
click at [398, 227] on div "13 2 16:54" at bounding box center [407, 204] width 54 height 54
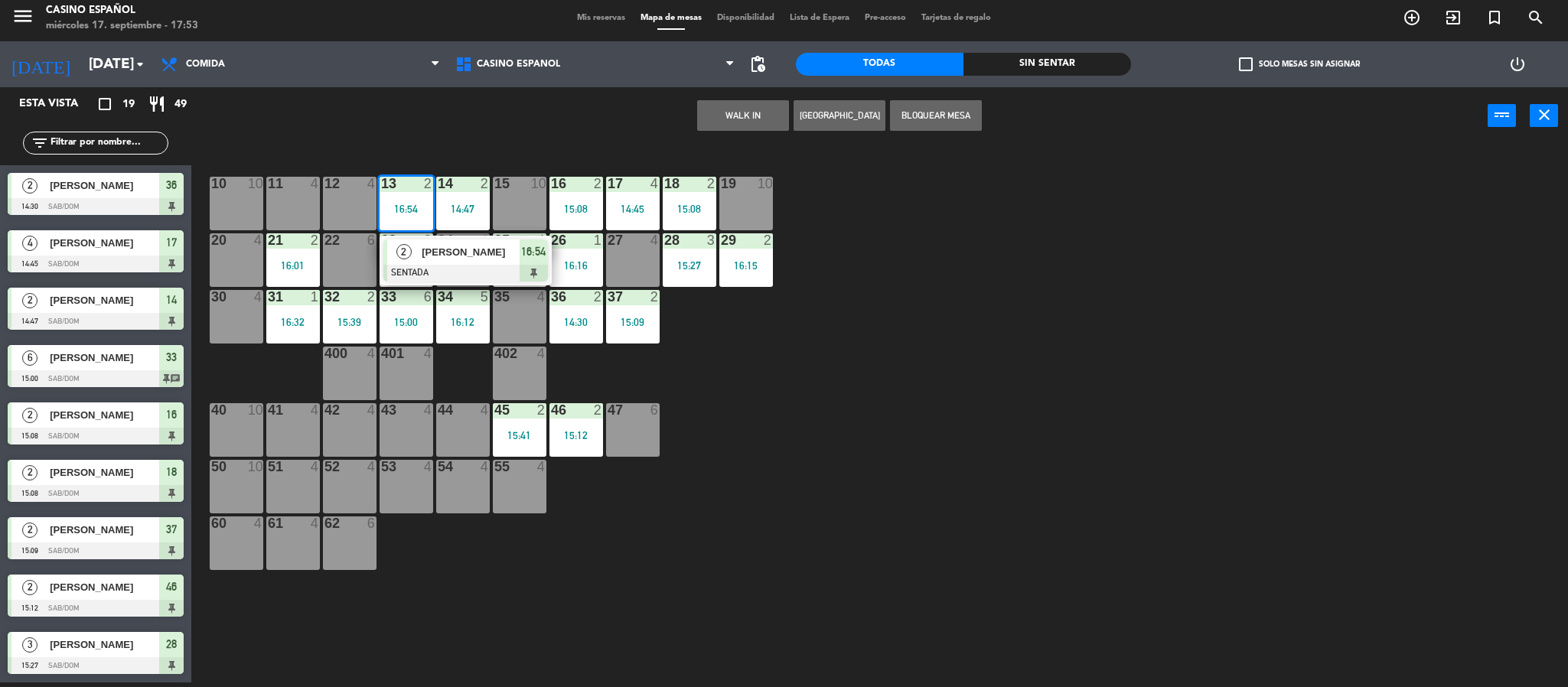
click at [399, 227] on div "13 2 16:54" at bounding box center [407, 204] width 54 height 54
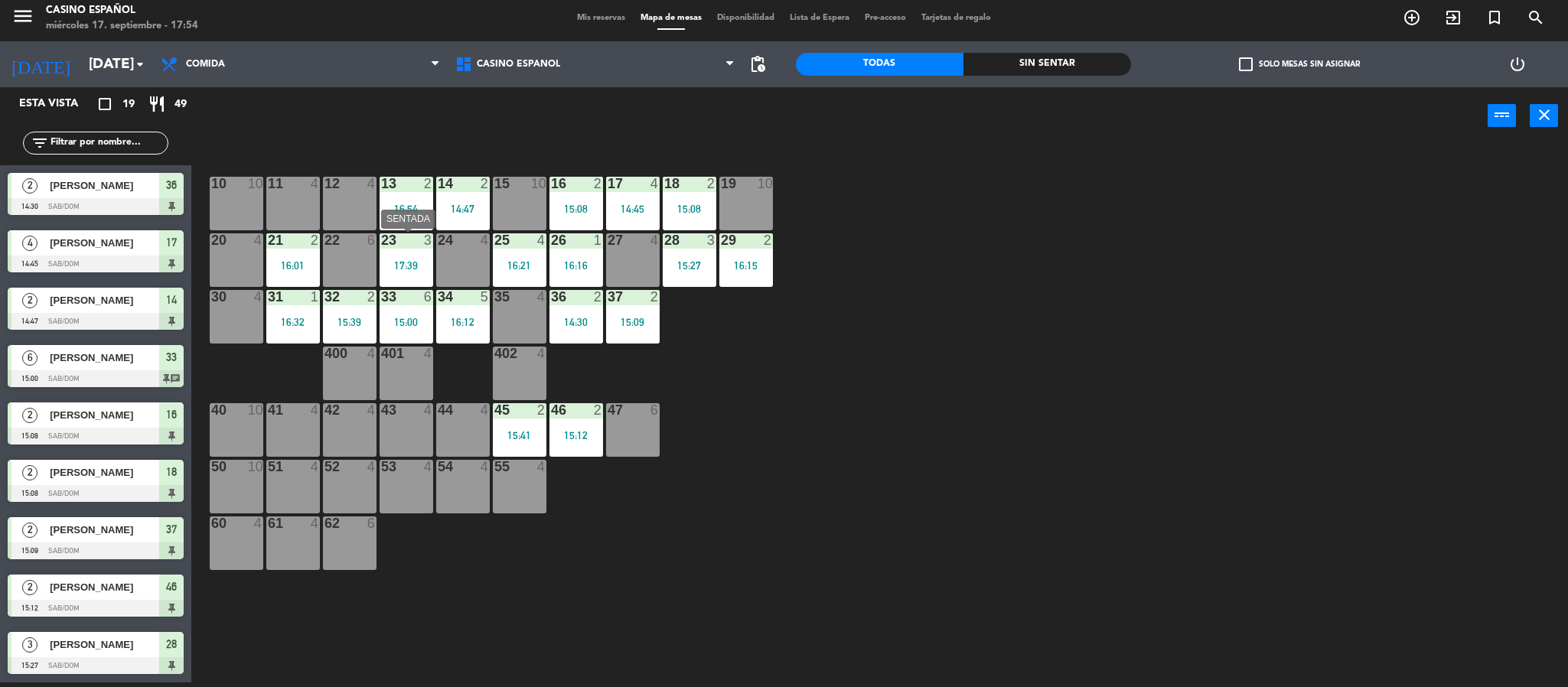
click at [394, 256] on div "23 3 17:39" at bounding box center [407, 260] width 54 height 54
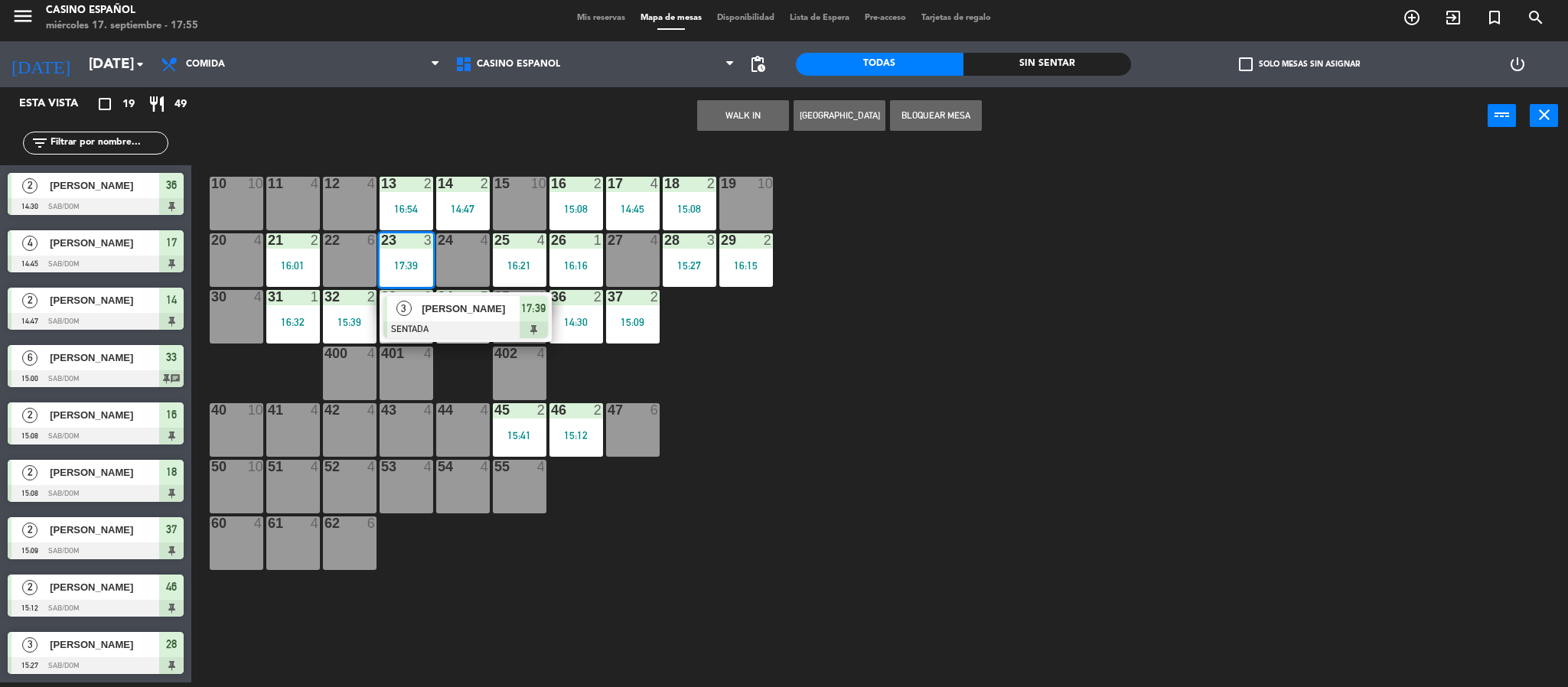
click at [469, 569] on div "10 10 11 4 12 4 13 2 16:54 14 2 14:47 15 10 16 2 15:08 17 4 14:45 18 2 15:08 19…" at bounding box center [887, 418] width 1361 height 538
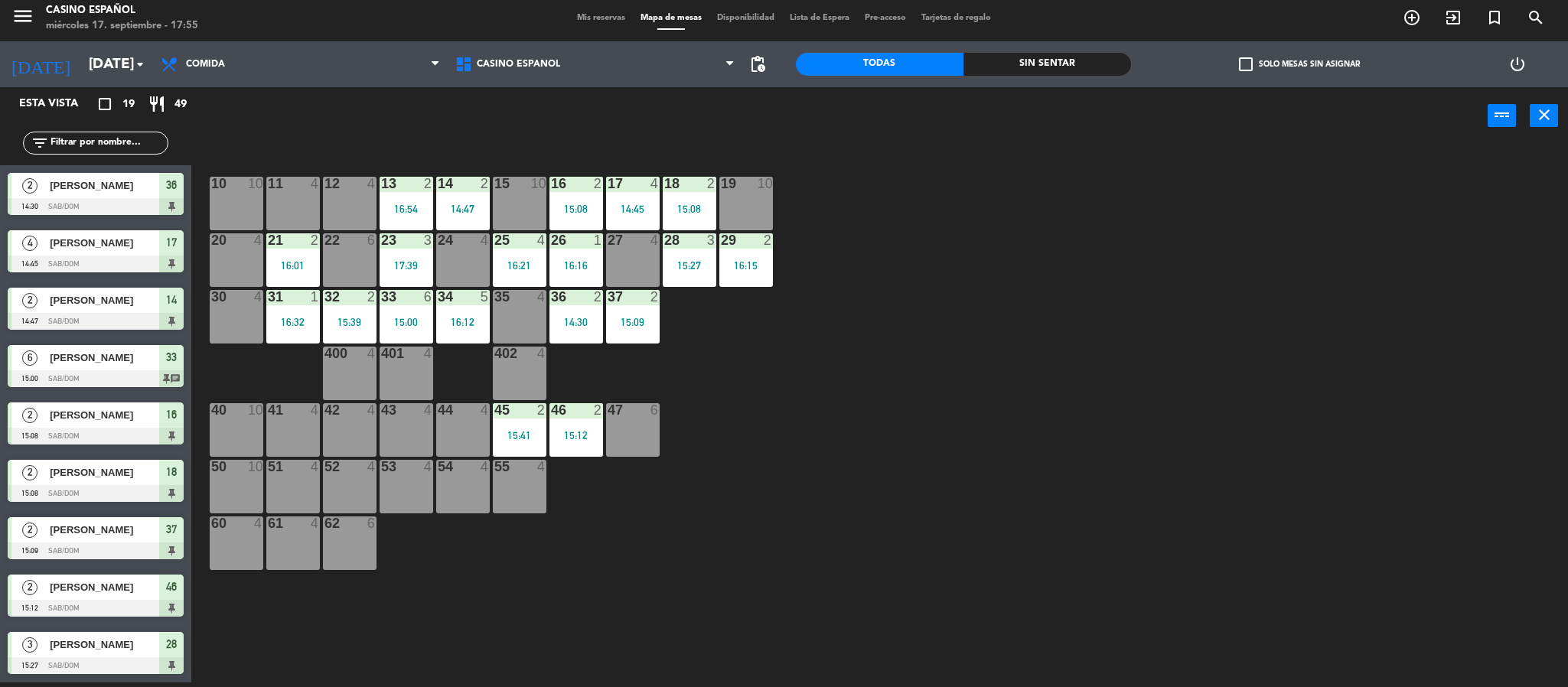
click at [12, 368] on div "6" at bounding box center [29, 357] width 37 height 25
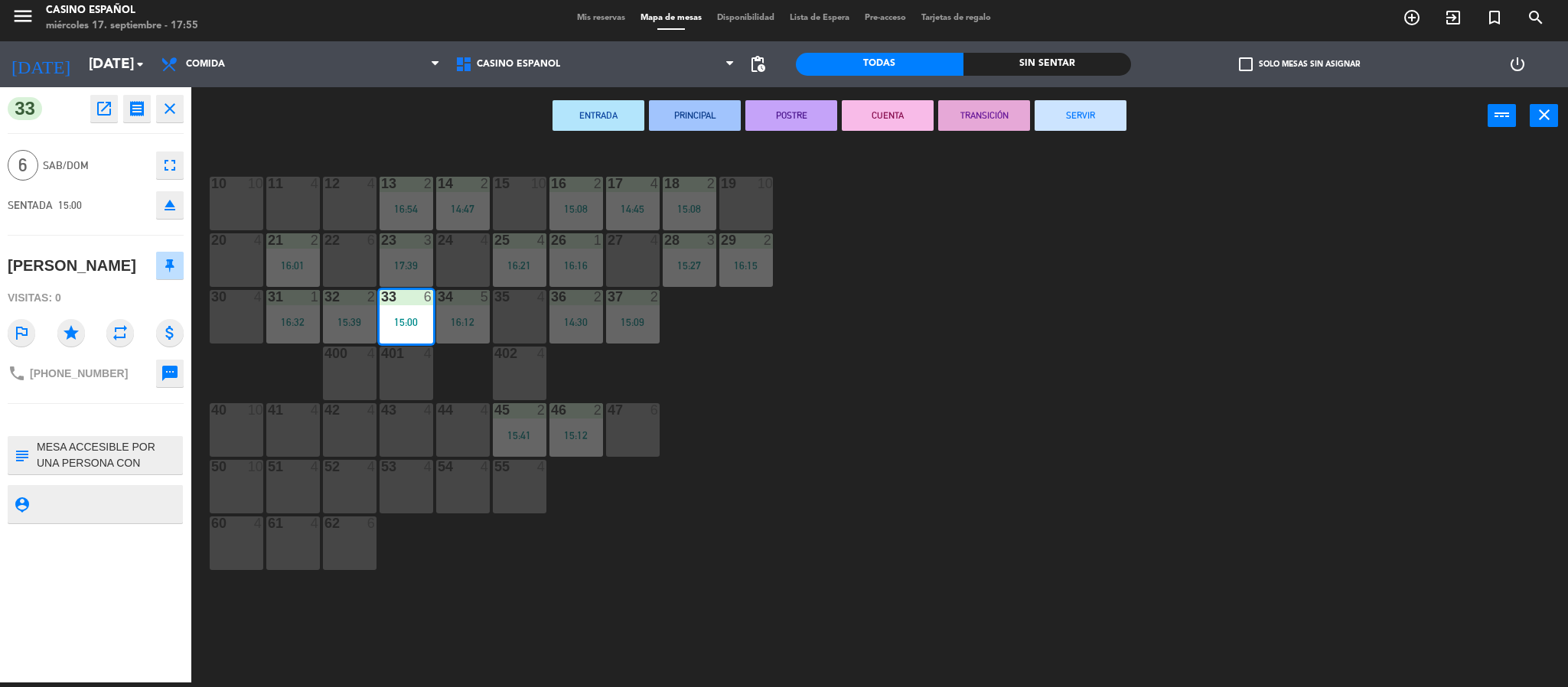
click at [1100, 116] on button "SERVIR" at bounding box center [1080, 116] width 92 height 31
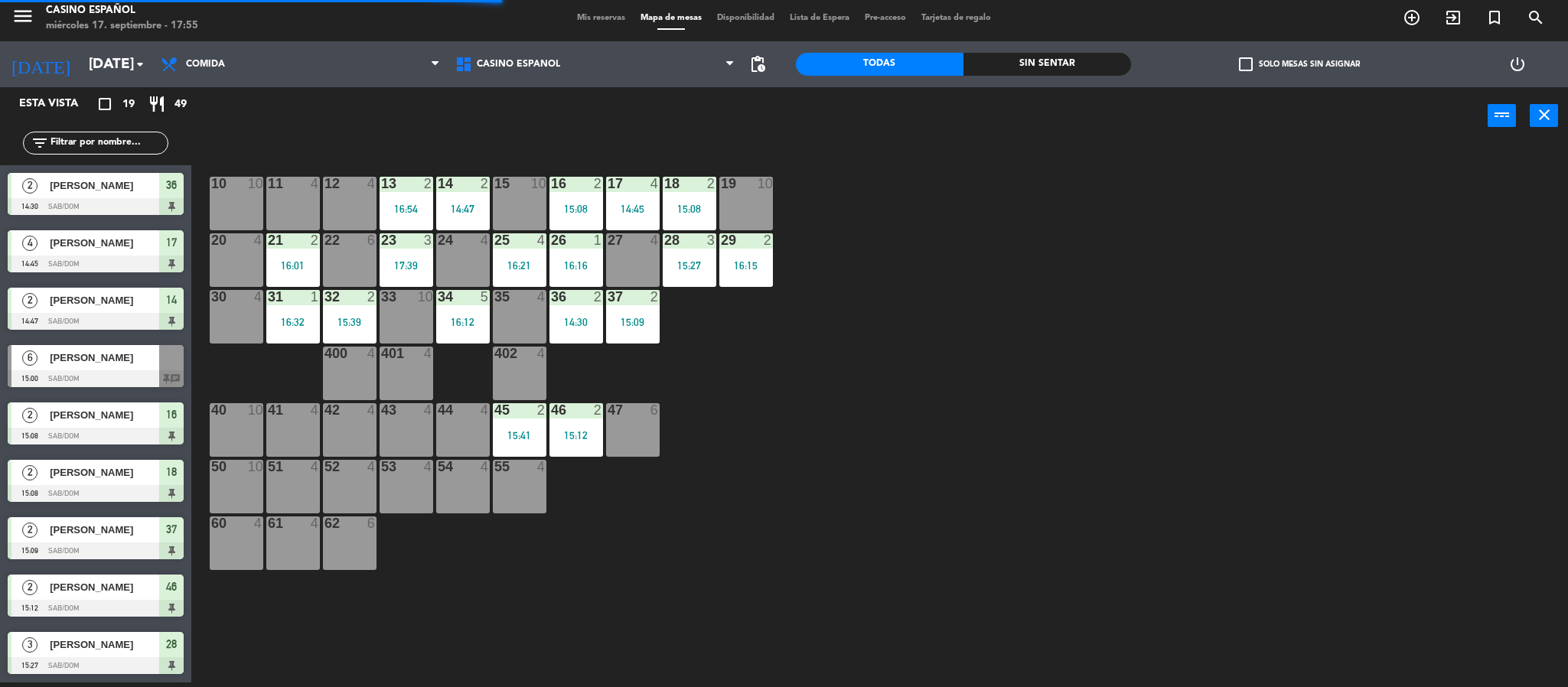
click at [131, 242] on span "[PERSON_NAME]" at bounding box center [104, 243] width 109 height 16
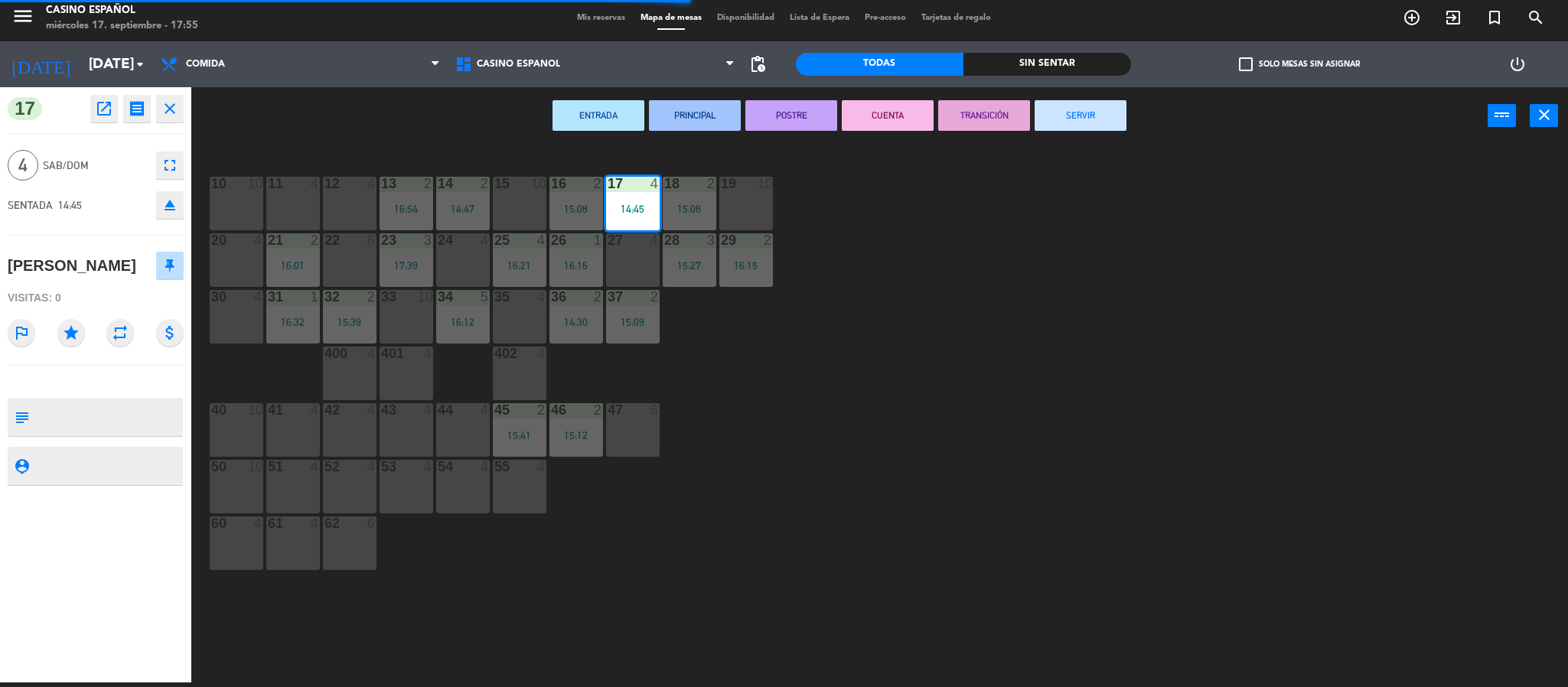
click at [1095, 125] on button "SERVIR" at bounding box center [1080, 116] width 92 height 31
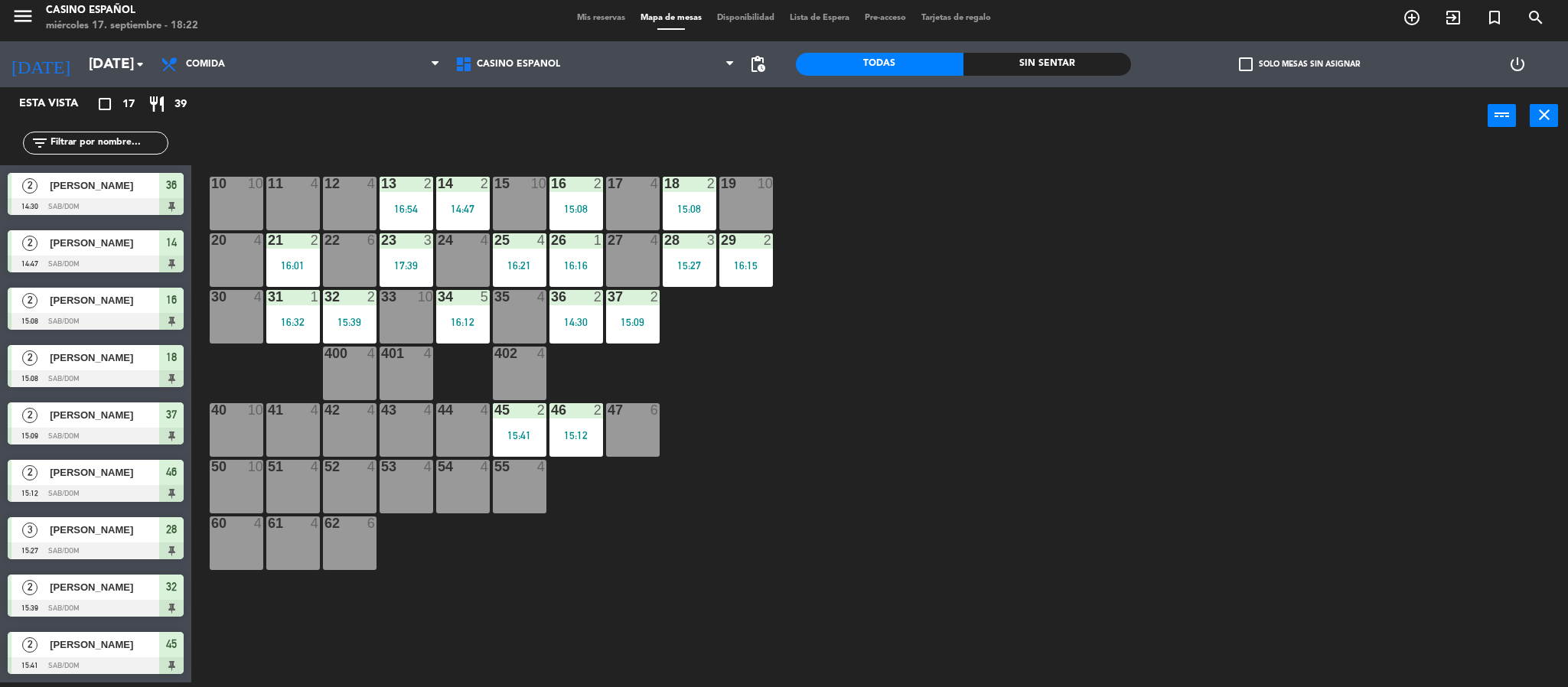
click at [33, 355] on span "2" at bounding box center [29, 358] width 15 height 15
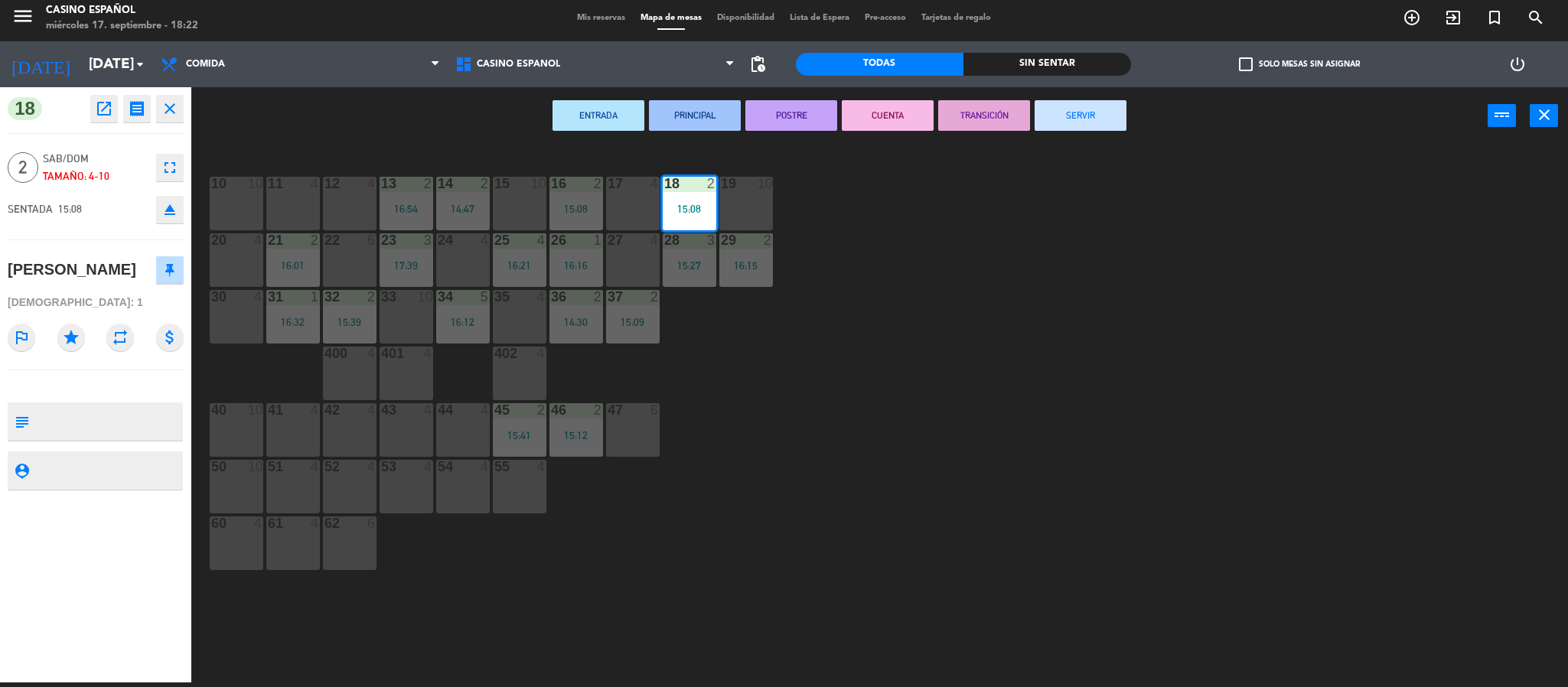
click at [1070, 117] on button "SERVIR" at bounding box center [1080, 116] width 92 height 31
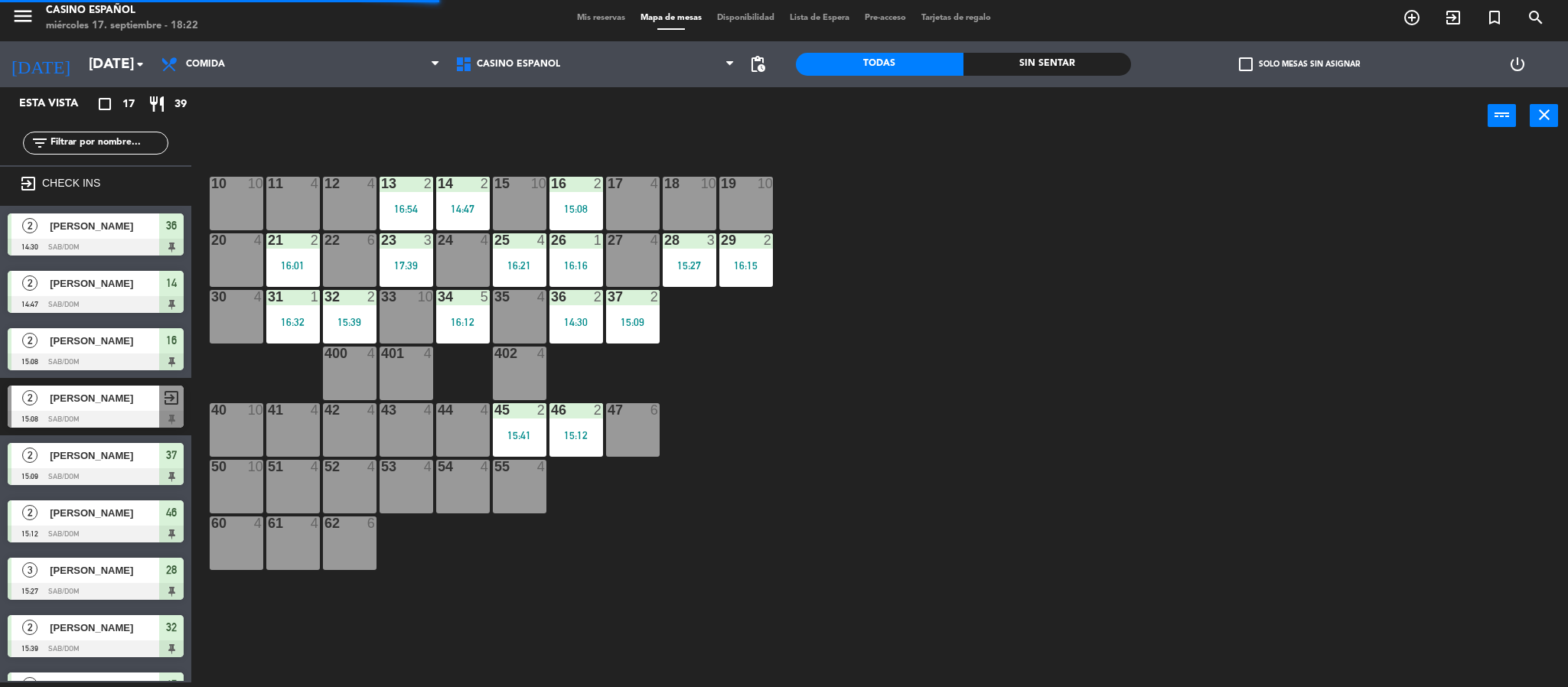
click at [82, 267] on div "2 [PERSON_NAME] 14:47 Sab/Dom 14" at bounding box center [95, 292] width 192 height 57
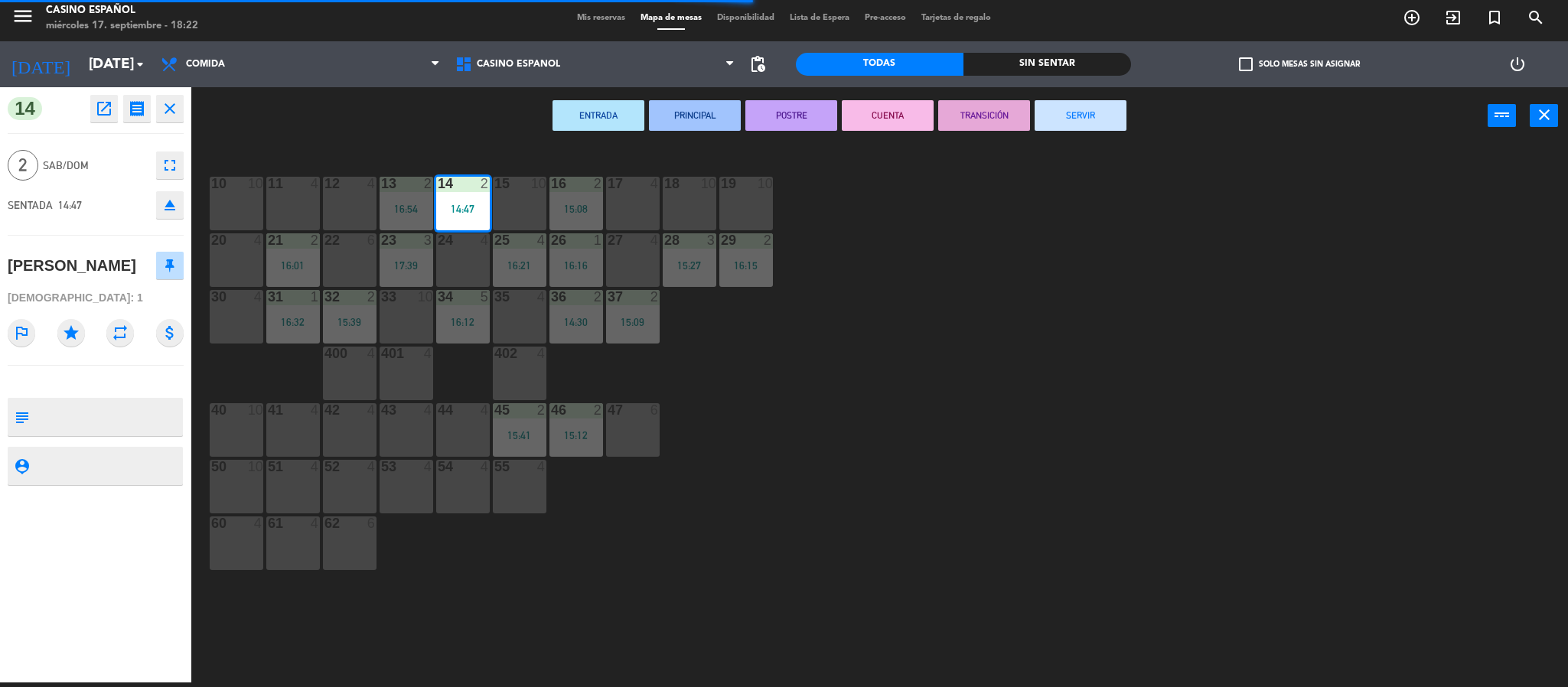
click at [1059, 110] on button "SERVIR" at bounding box center [1080, 116] width 92 height 31
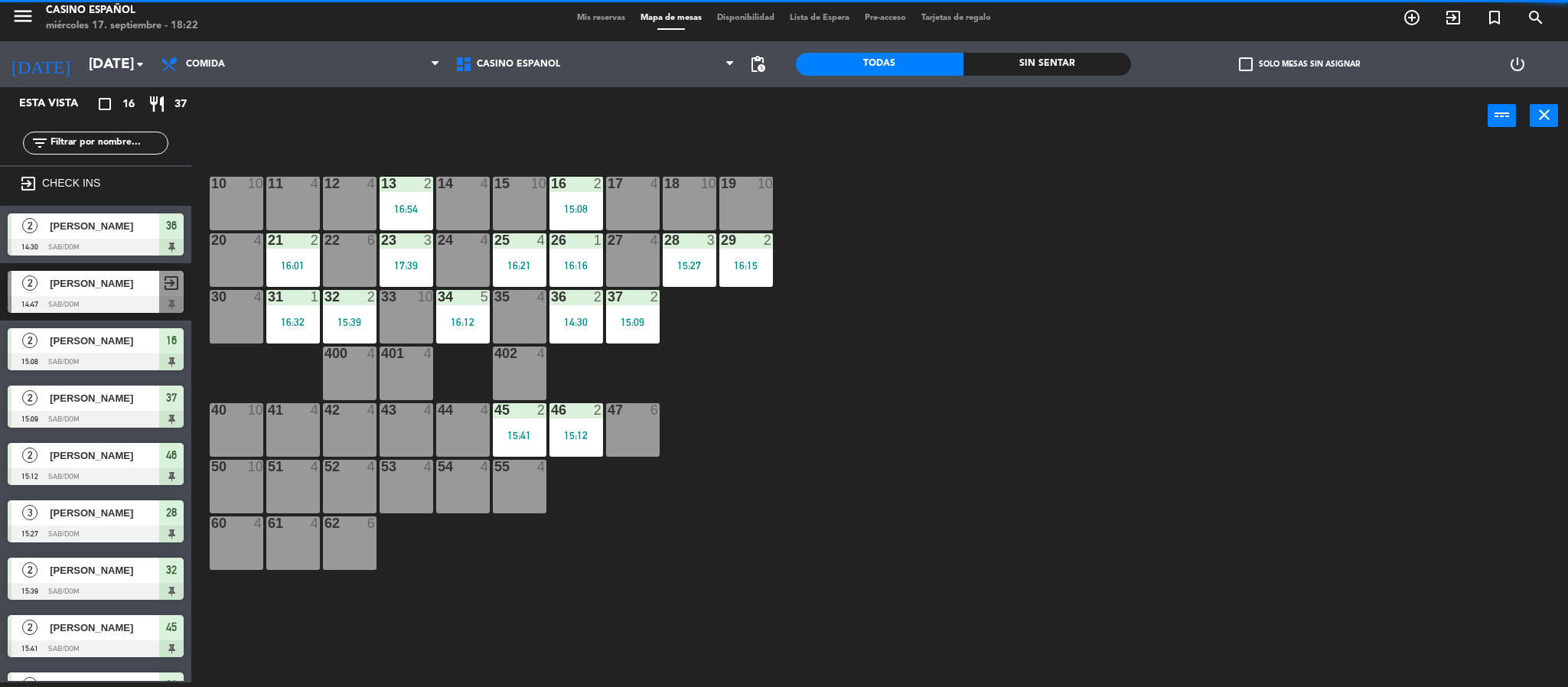
click at [121, 521] on span "[PERSON_NAME]" at bounding box center [104, 513] width 109 height 16
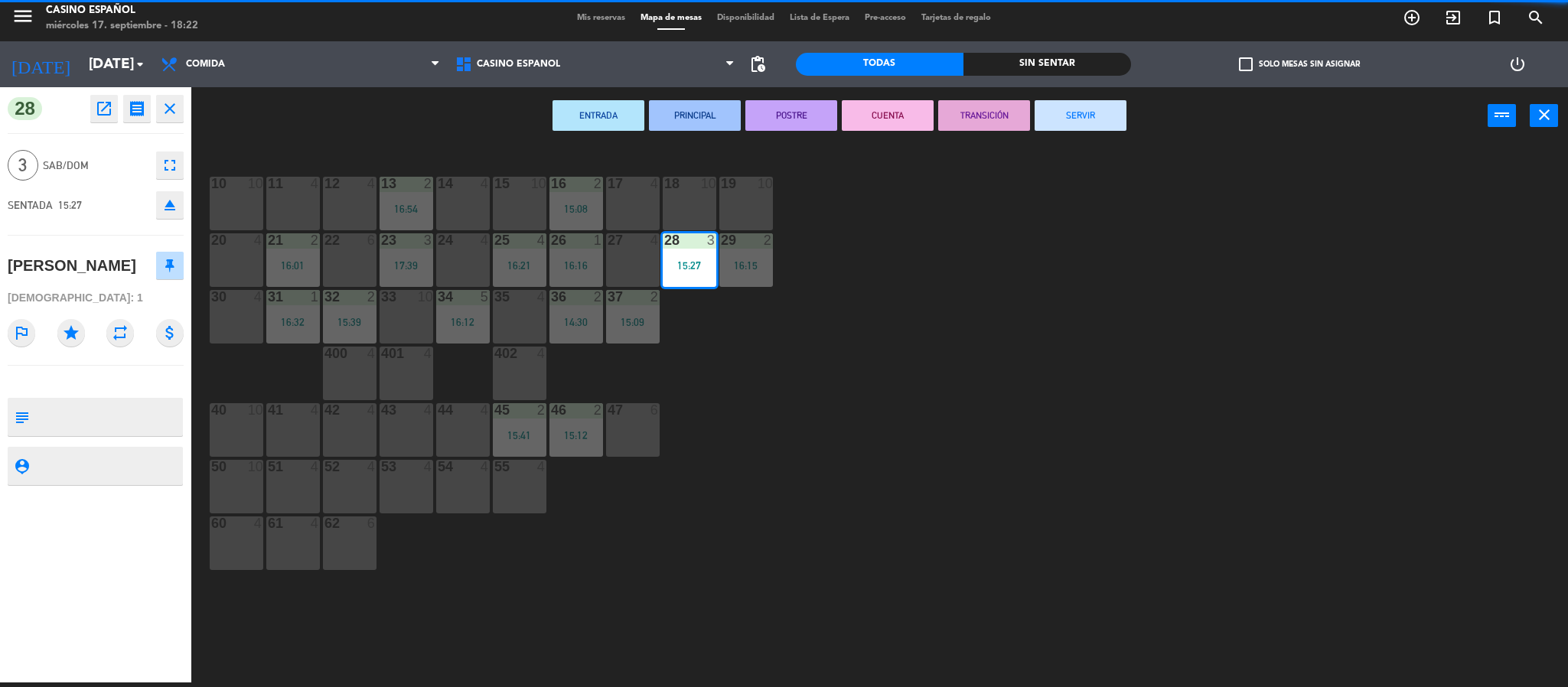
click at [1072, 118] on button "SERVIR" at bounding box center [1080, 116] width 92 height 31
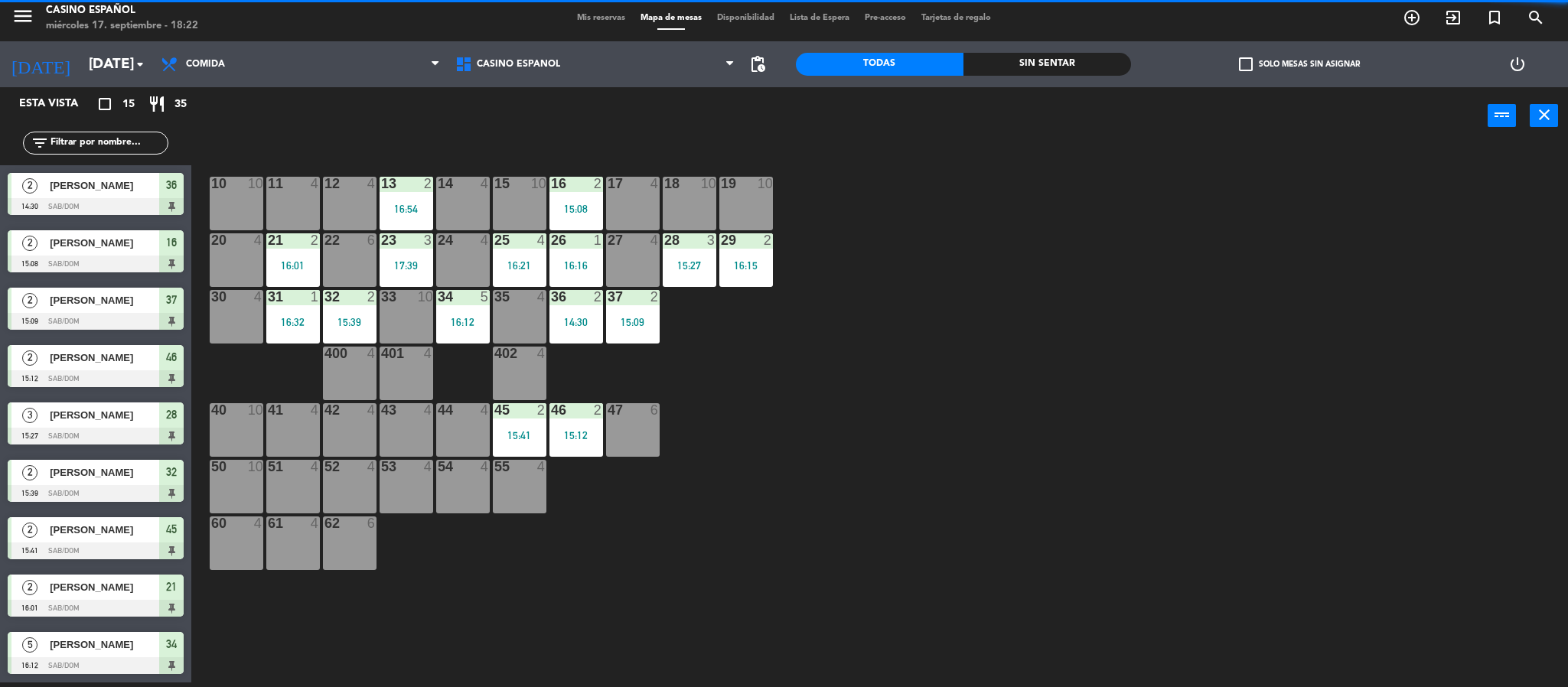
click at [72, 428] on div at bounding box center [95, 436] width 176 height 17
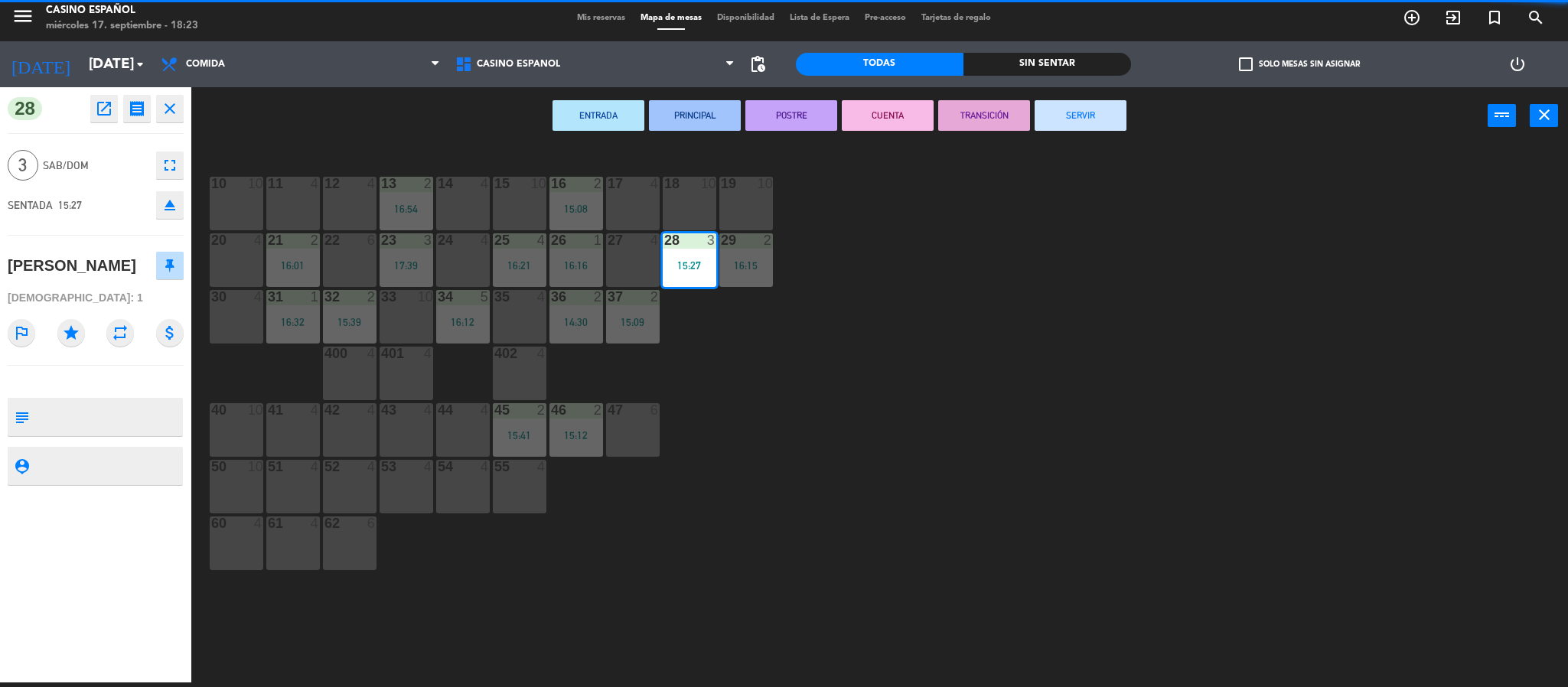
click at [1061, 115] on button "SERVIR" at bounding box center [1080, 116] width 92 height 31
click at [1061, 97] on div "ENTRADA PRINCIPAL POSTRE CUENTA TRANSICIÓN SERVIR power_input close" at bounding box center [839, 116] width 1296 height 58
click at [1063, 103] on button "SERVIR" at bounding box center [1080, 116] width 92 height 31
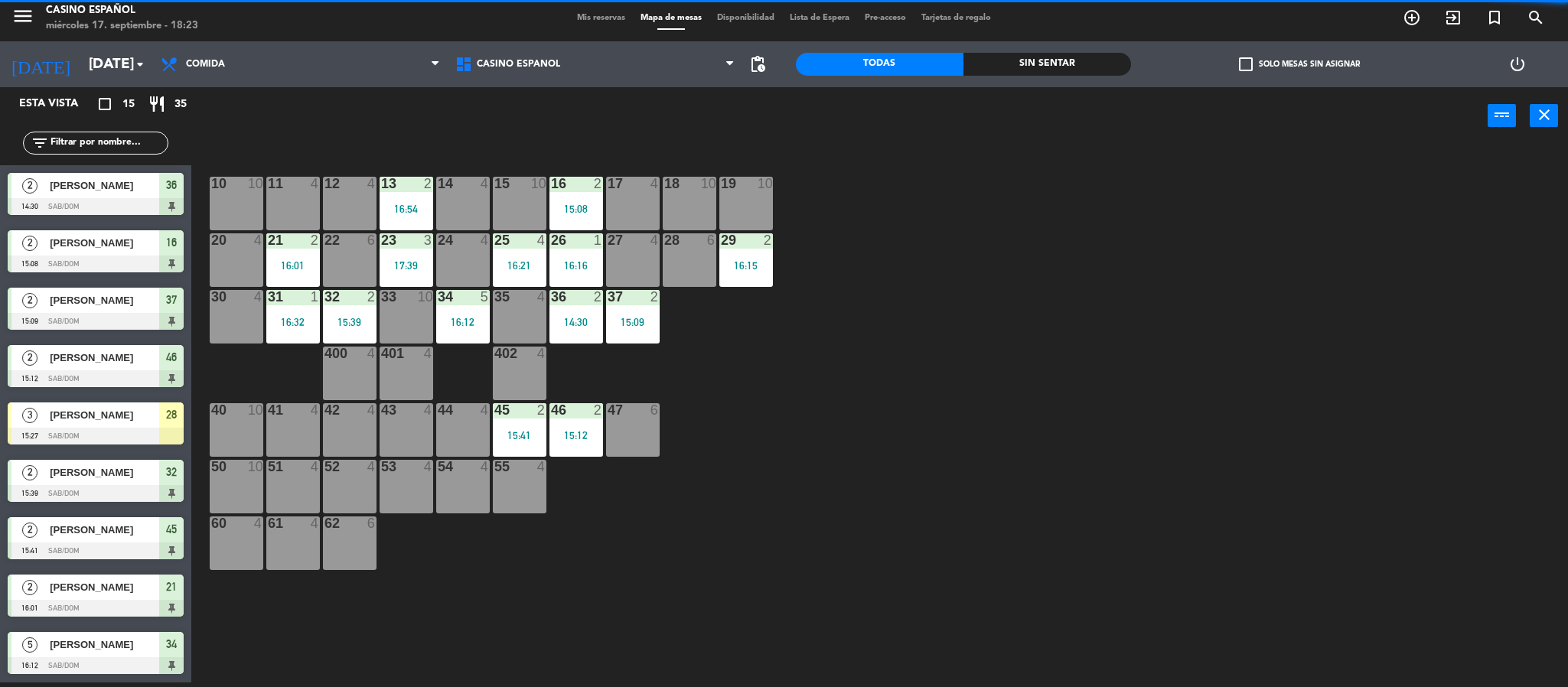
click at [59, 310] on div "[PERSON_NAME]" at bounding box center [104, 300] width 111 height 25
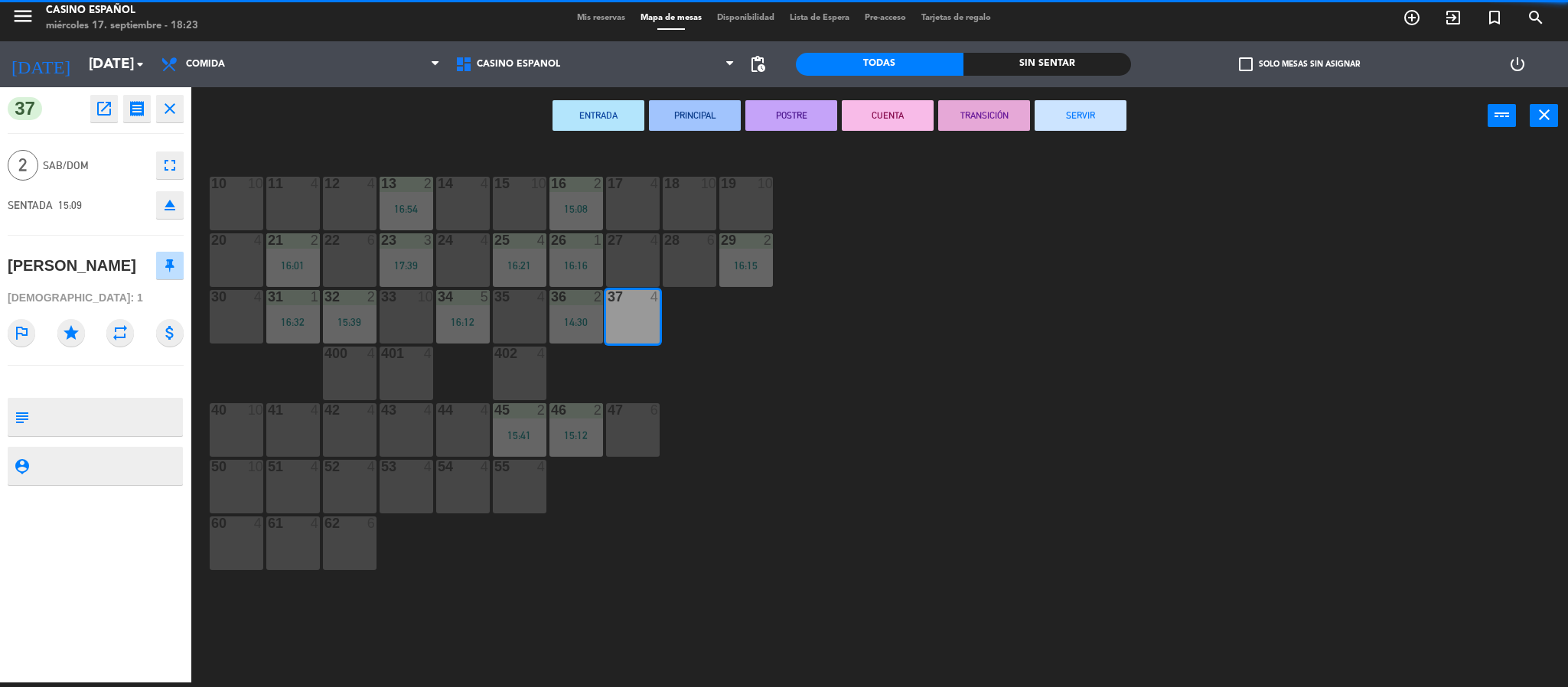
click at [1090, 110] on button "SERVIR" at bounding box center [1080, 116] width 92 height 31
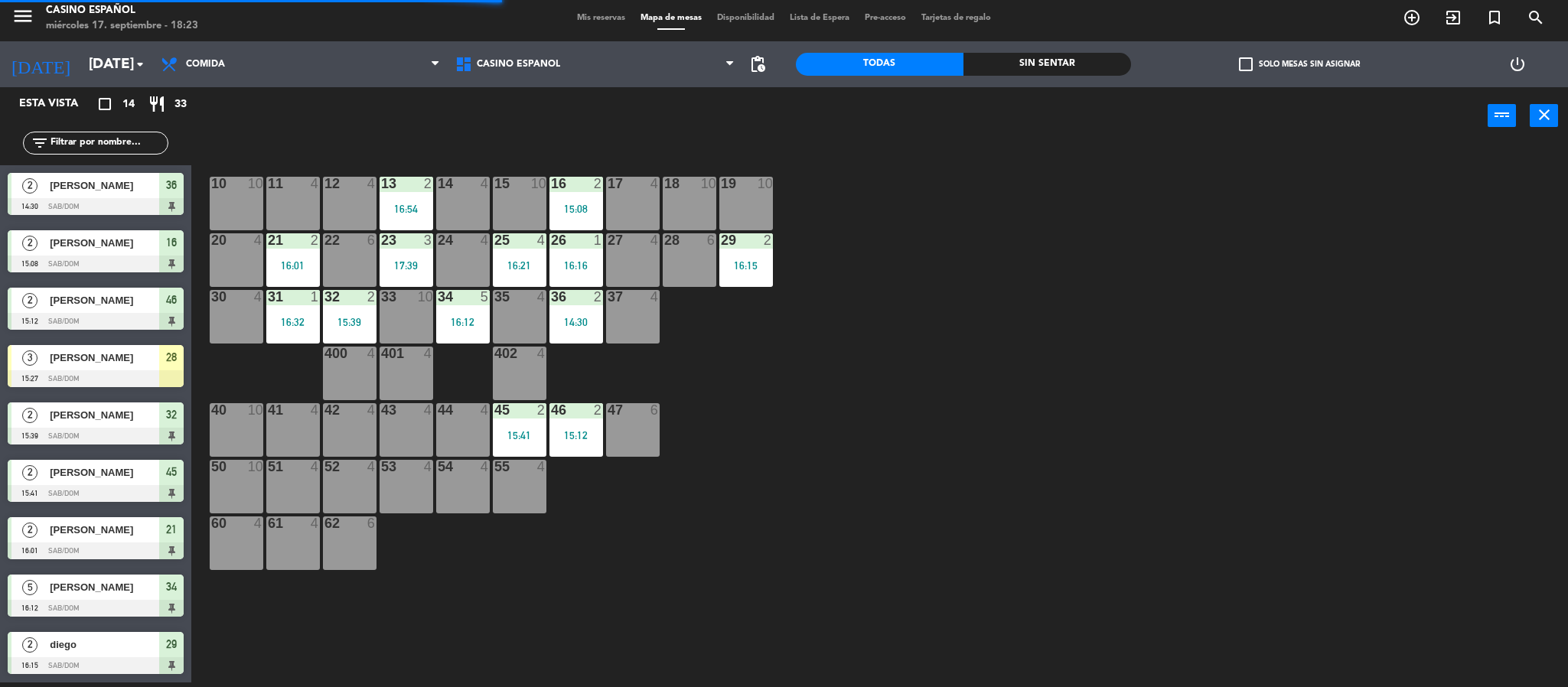
click at [67, 604] on div at bounding box center [95, 608] width 176 height 17
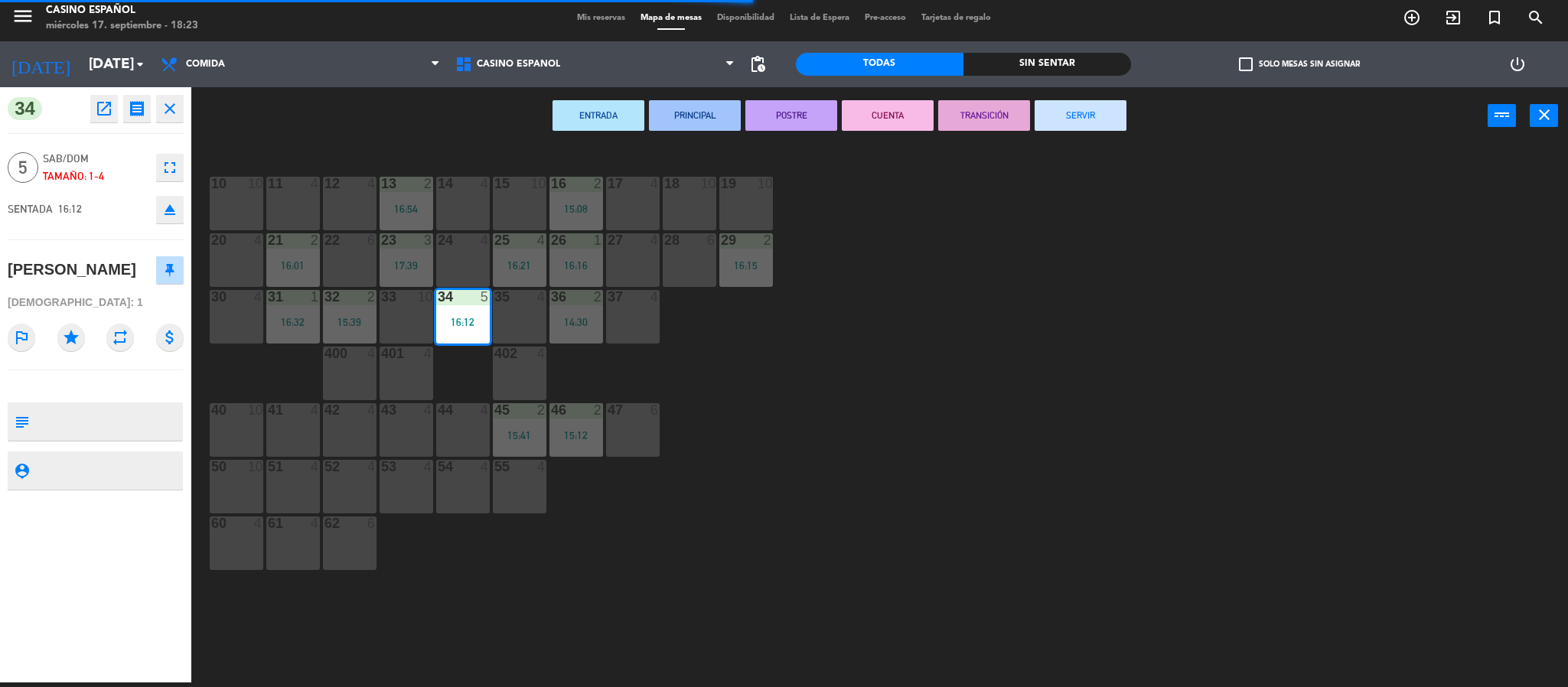
click at [1059, 116] on button "SERVIR" at bounding box center [1080, 116] width 92 height 31
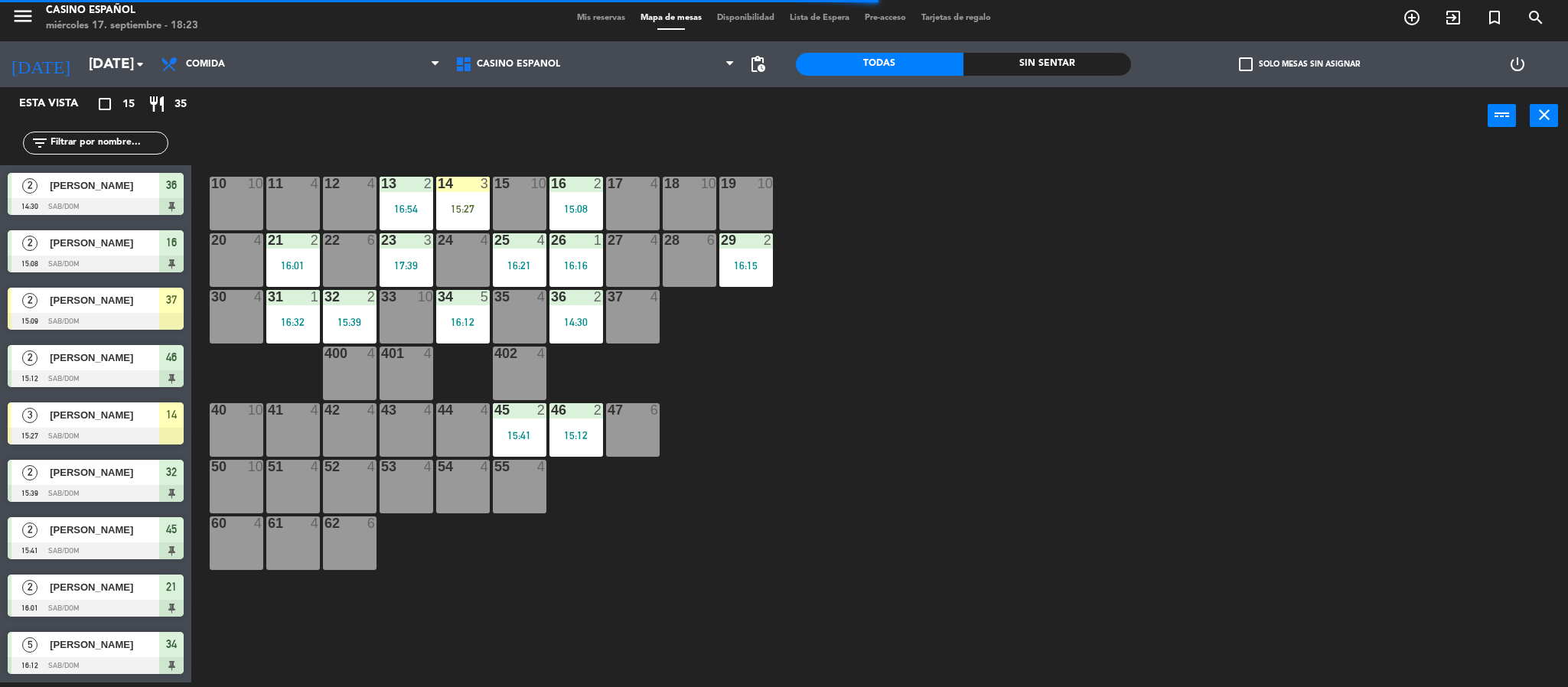
click at [102, 266] on div at bounding box center [95, 264] width 176 height 17
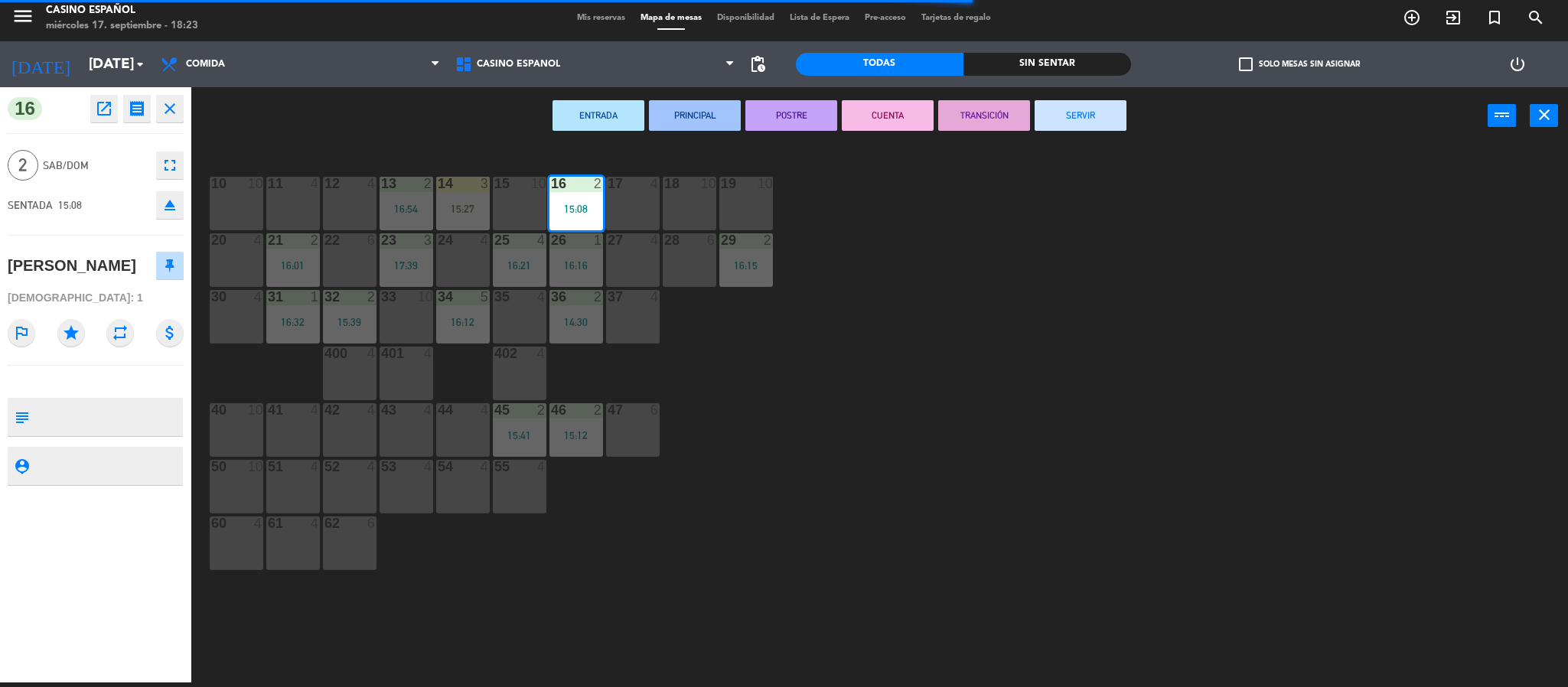
click at [1095, 97] on div "ENTRADA PRINCIPAL POSTRE CUENTA TRANSICIÓN SERVIR power_input close" at bounding box center [839, 116] width 1296 height 58
click at [1088, 110] on button "SERVIR" at bounding box center [1080, 116] width 92 height 31
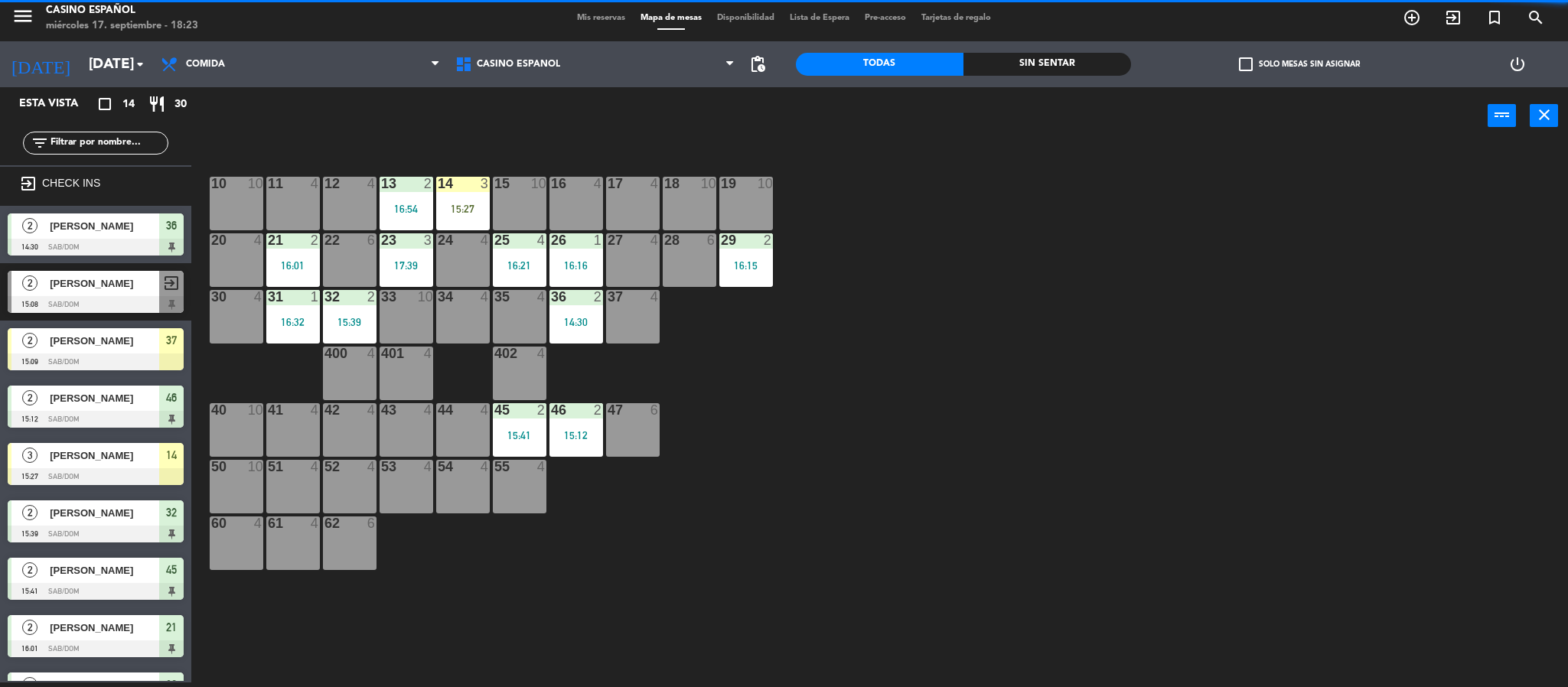
click at [90, 620] on span "[PERSON_NAME]" at bounding box center [104, 628] width 109 height 16
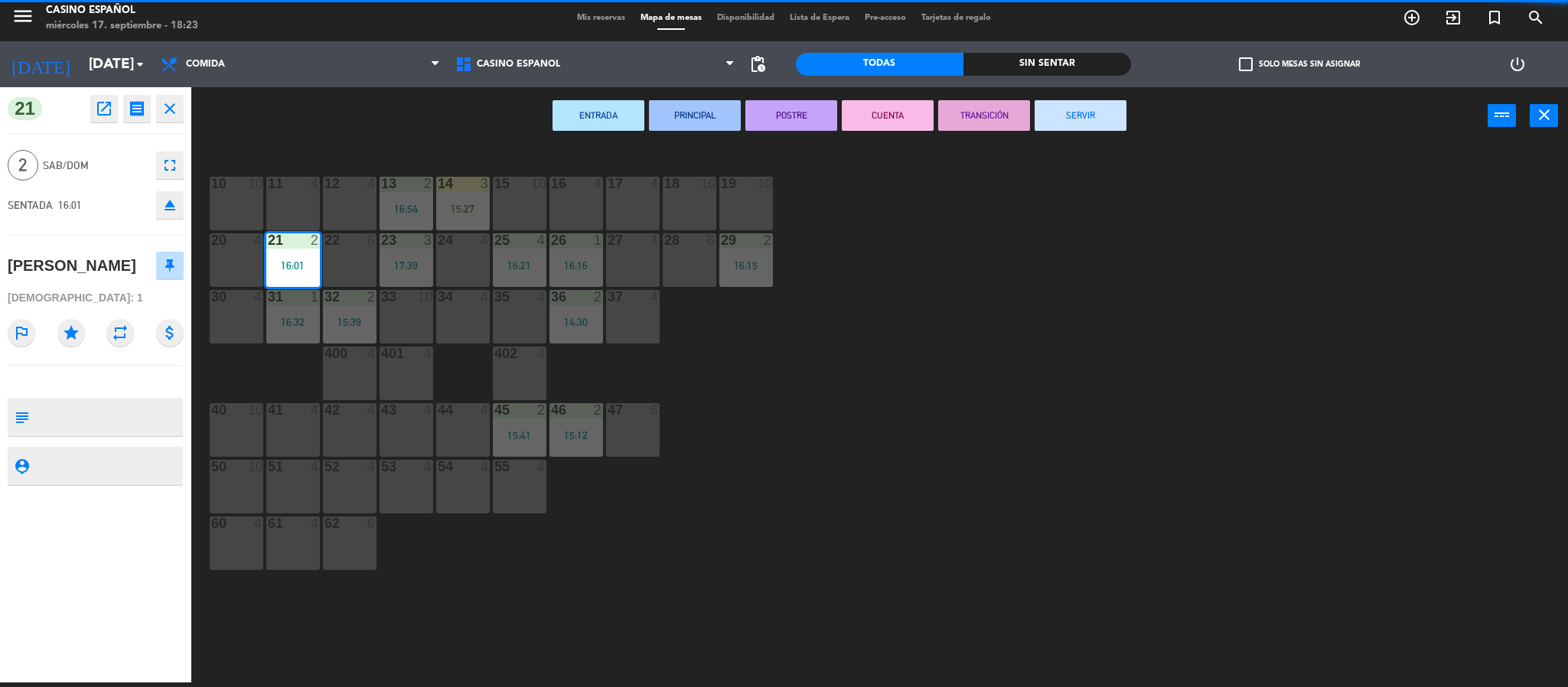
click at [1068, 100] on button "SERVIR" at bounding box center [1080, 116] width 92 height 31
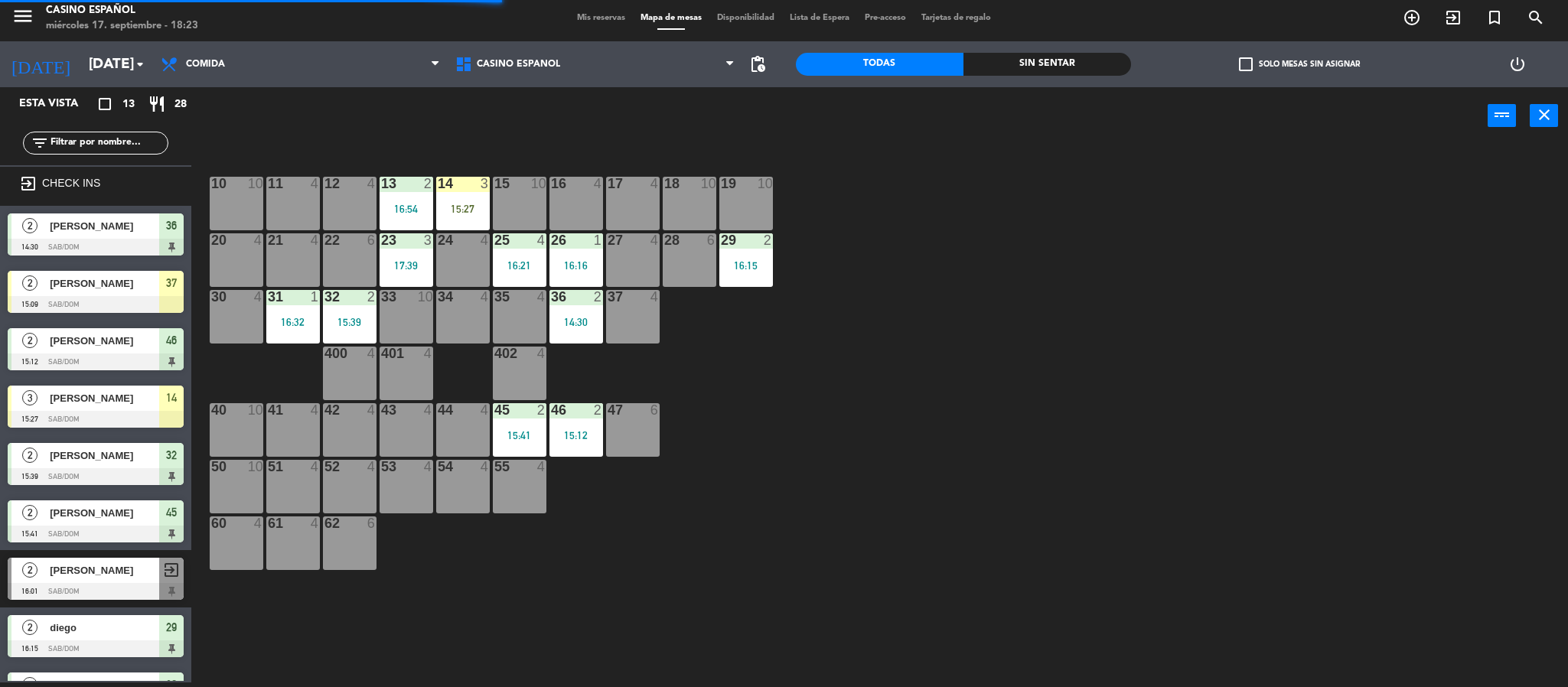
click at [116, 613] on div "2 [PERSON_NAME] 16:15 Sab/Dom 29" at bounding box center [95, 636] width 192 height 57
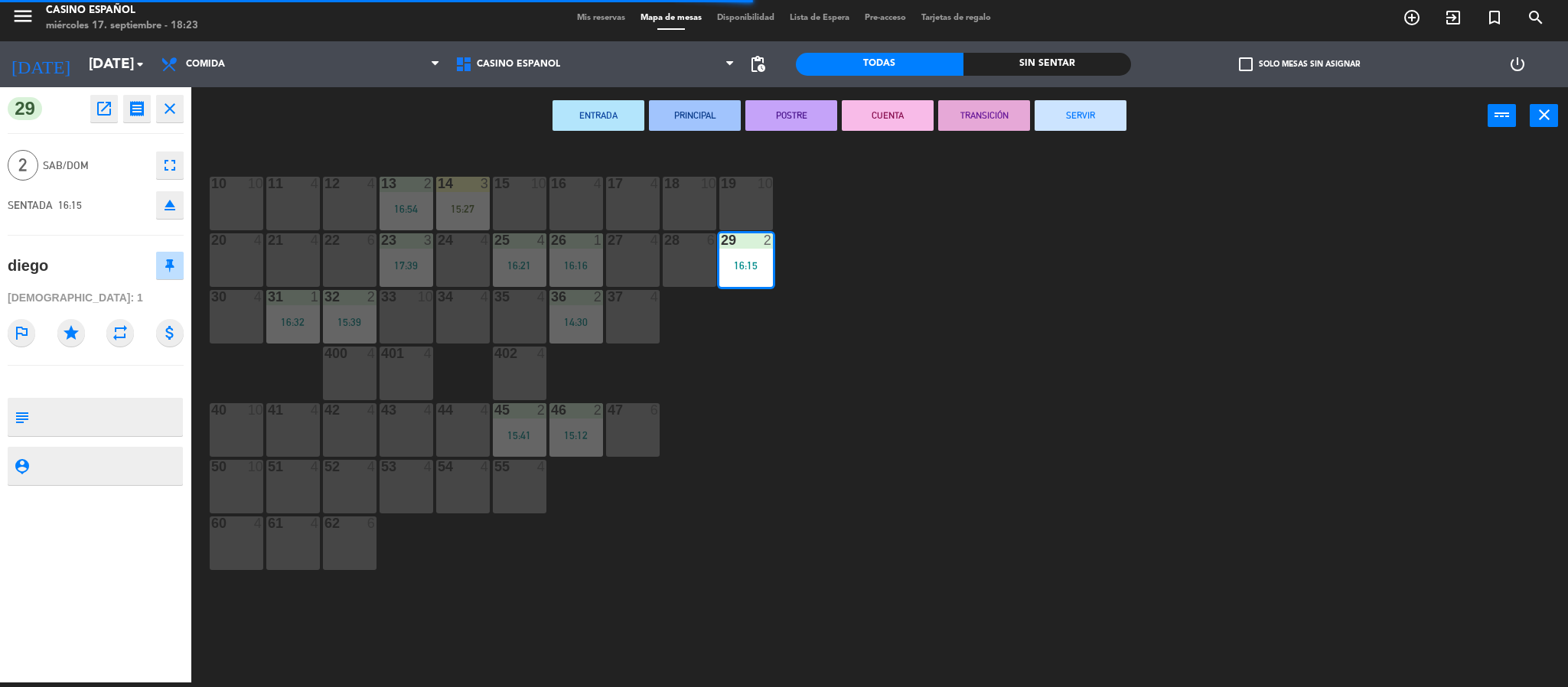
click at [1069, 117] on button "SERVIR" at bounding box center [1080, 116] width 92 height 31
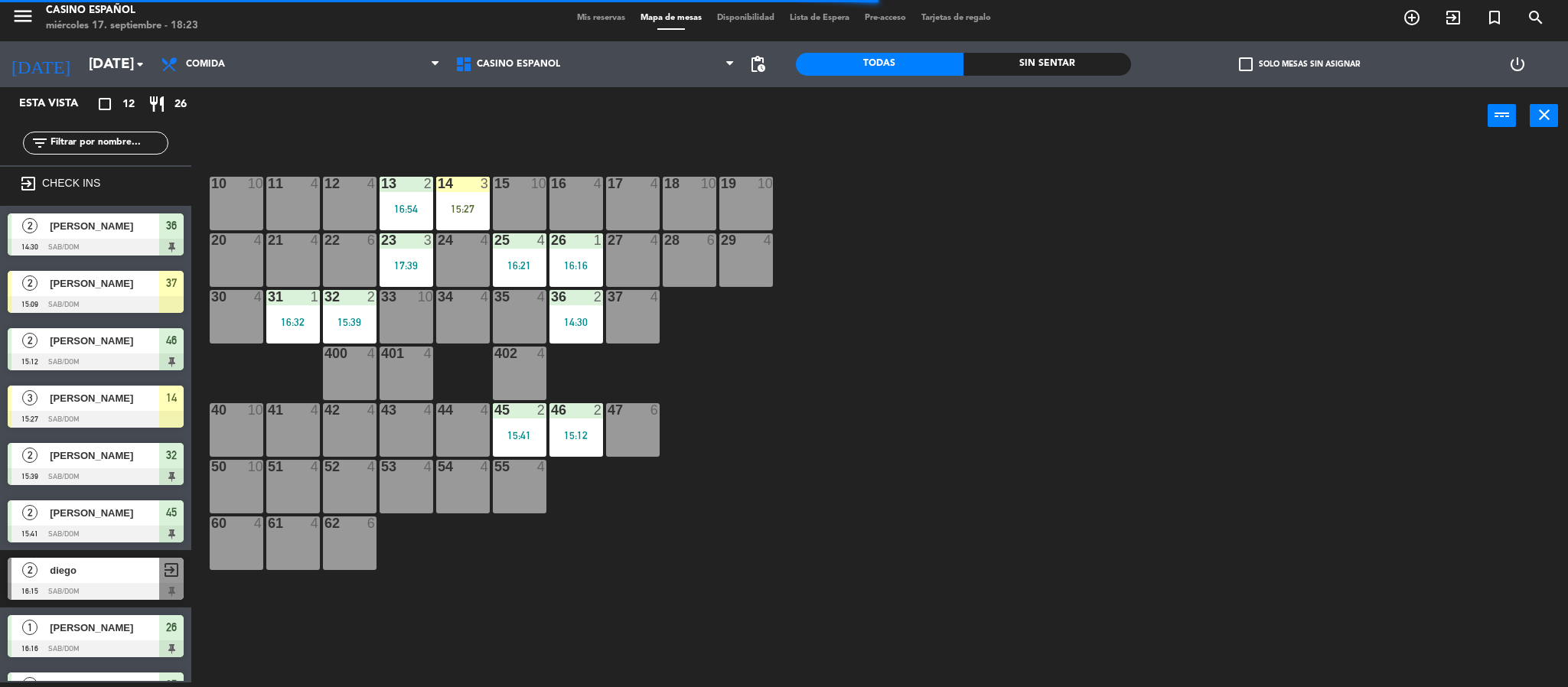
click at [475, 206] on div "15:27" at bounding box center [463, 209] width 54 height 11
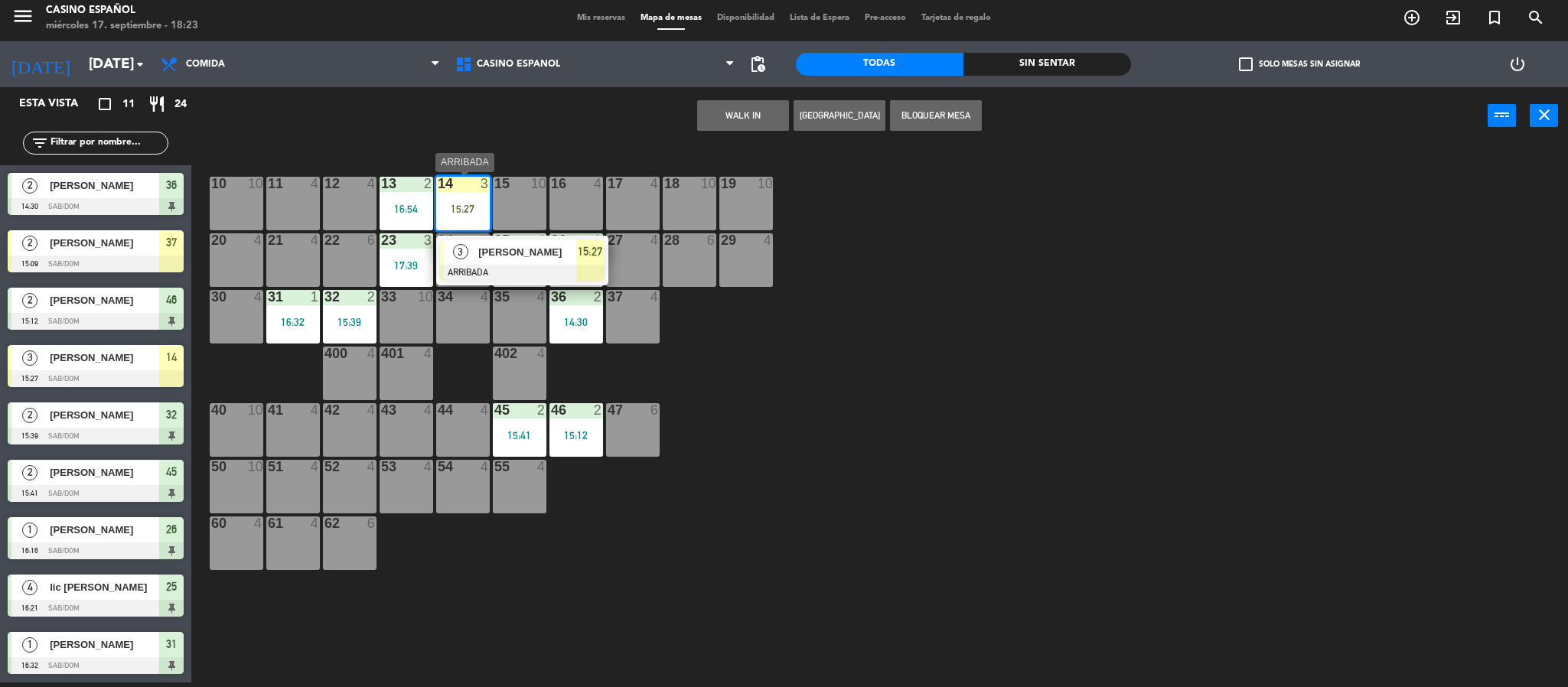
click at [507, 256] on span "[PERSON_NAME]" at bounding box center [527, 252] width 98 height 16
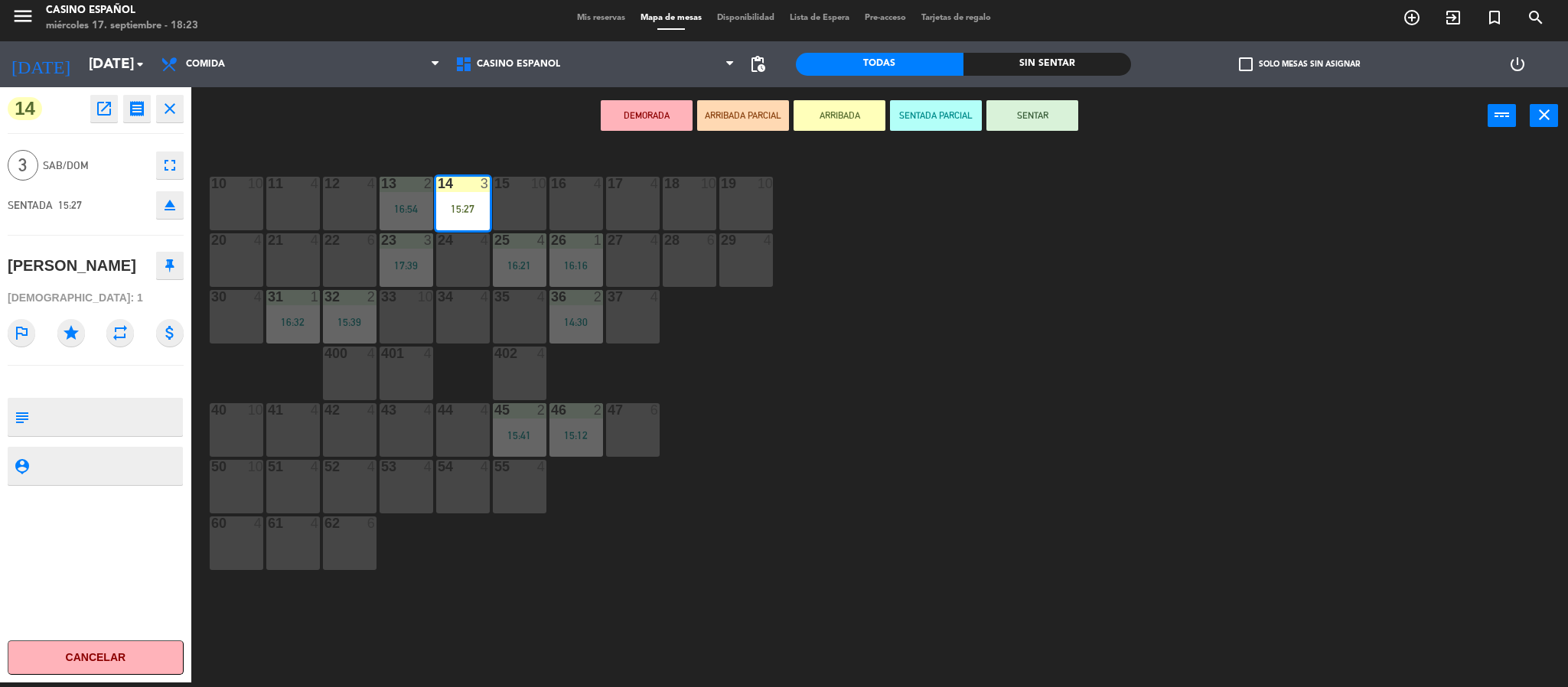
click at [1043, 119] on button "SENTAR" at bounding box center [1032, 116] width 92 height 31
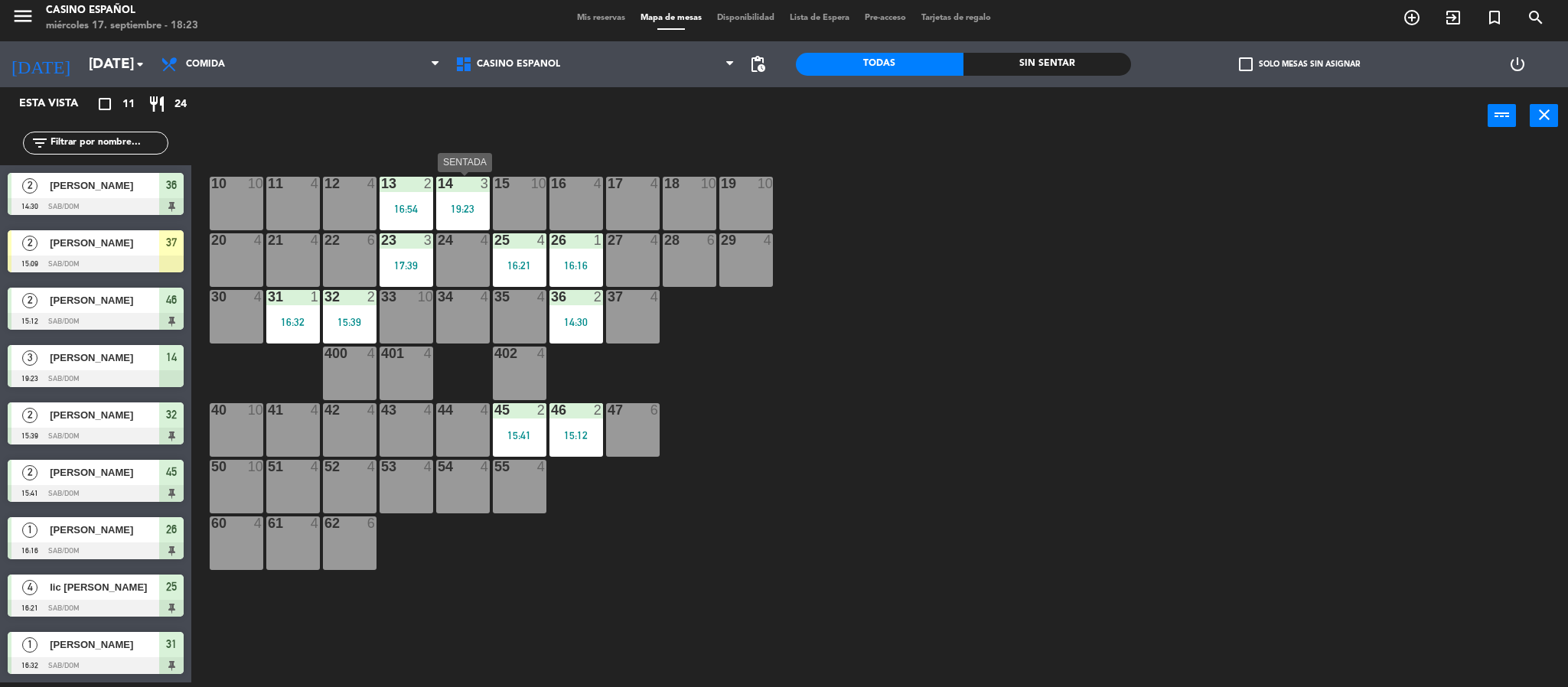
click at [475, 211] on div "19:23" at bounding box center [463, 209] width 54 height 11
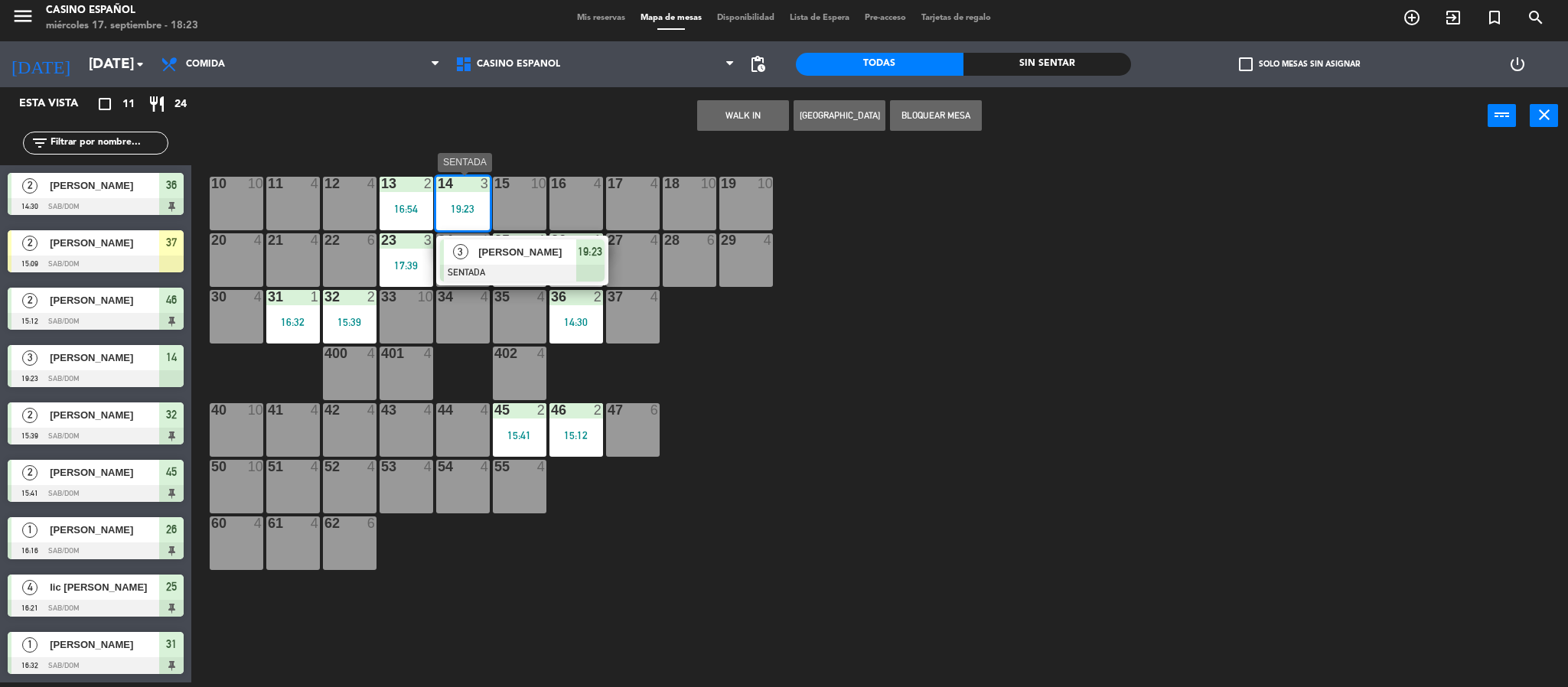
click at [501, 266] on div at bounding box center [522, 273] width 165 height 17
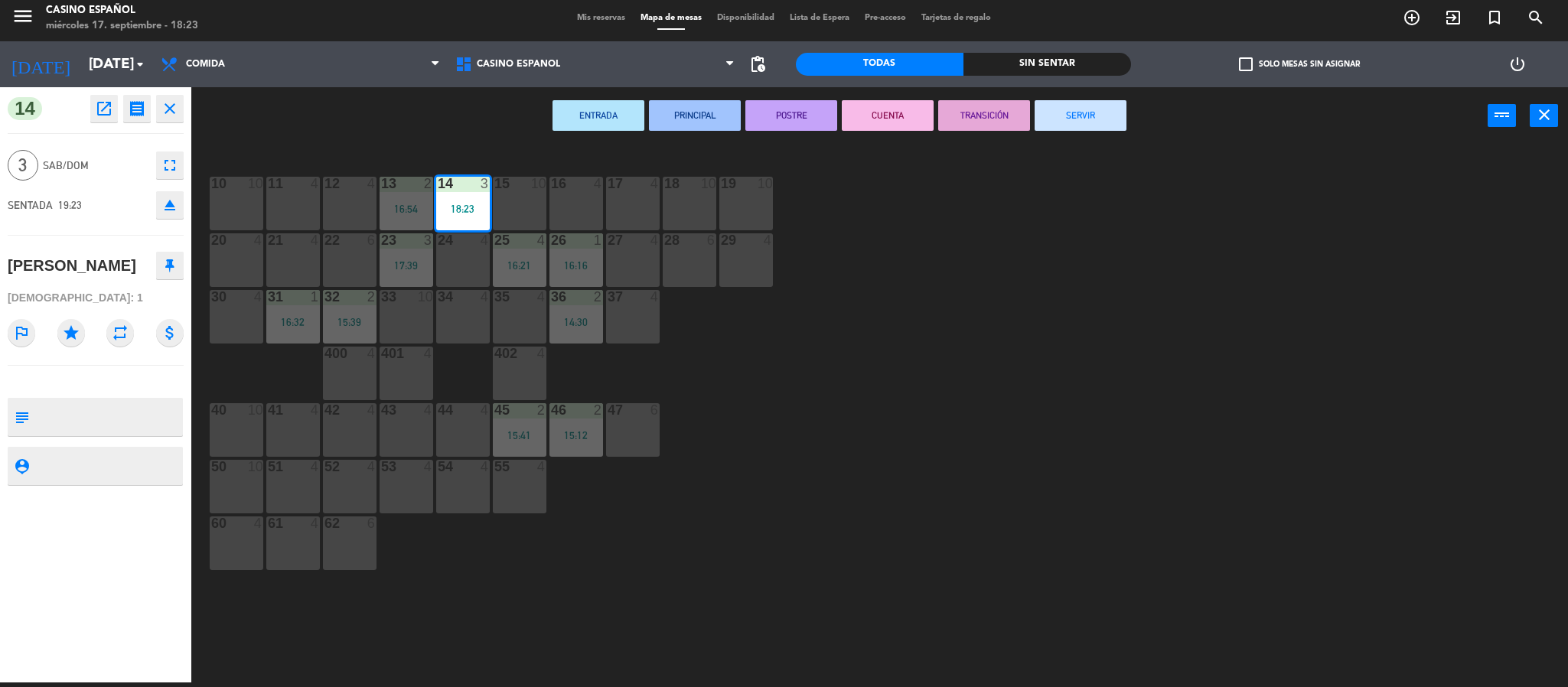
click at [1086, 120] on button "SERVIR" at bounding box center [1080, 116] width 92 height 31
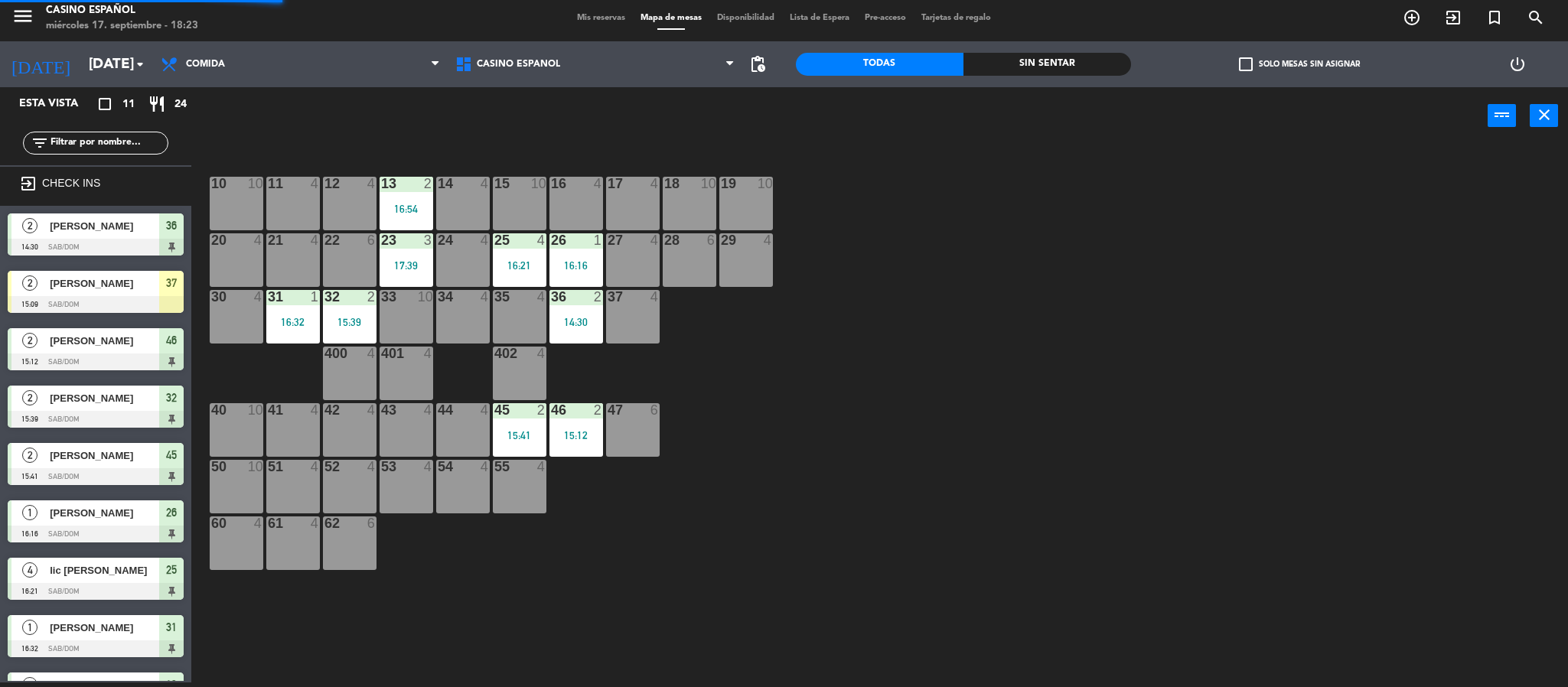
scroll to position [156, 0]
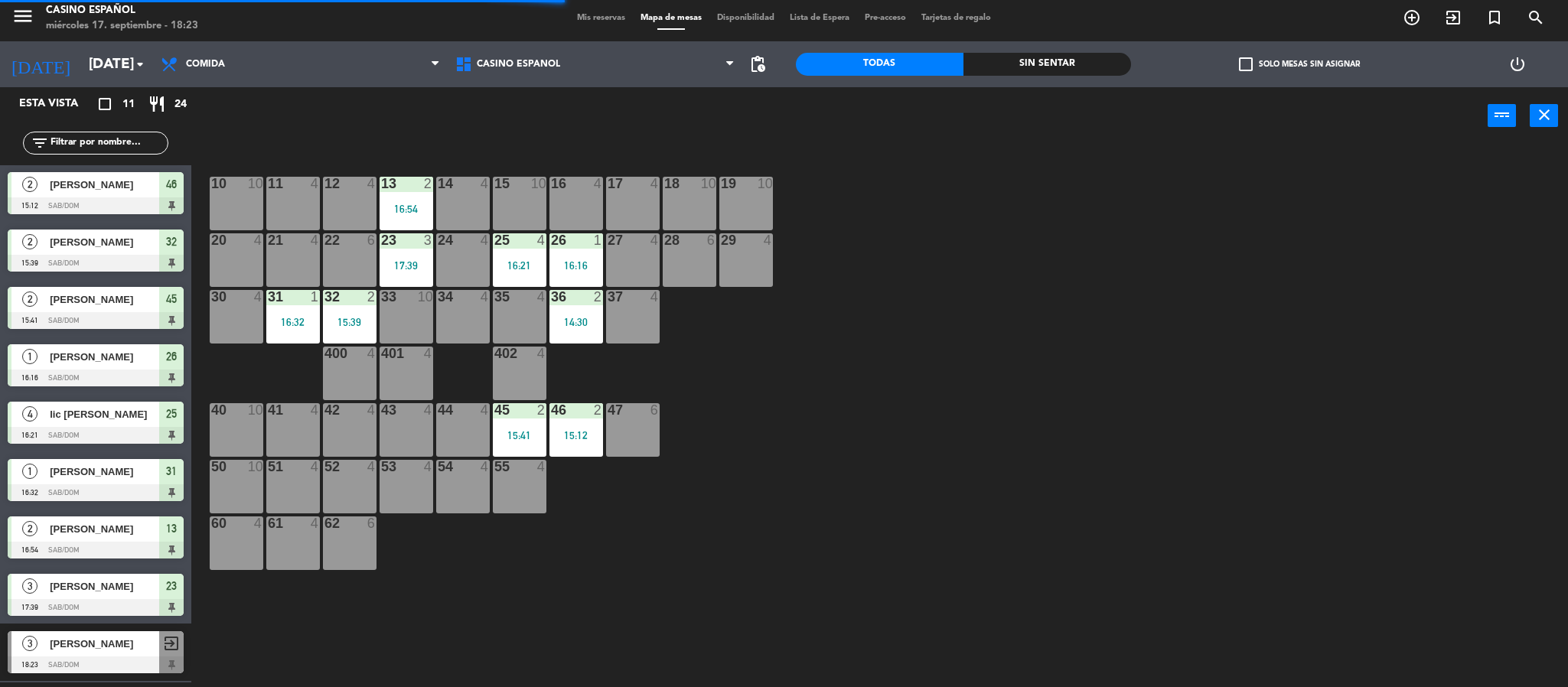
click at [124, 429] on div at bounding box center [95, 435] width 176 height 17
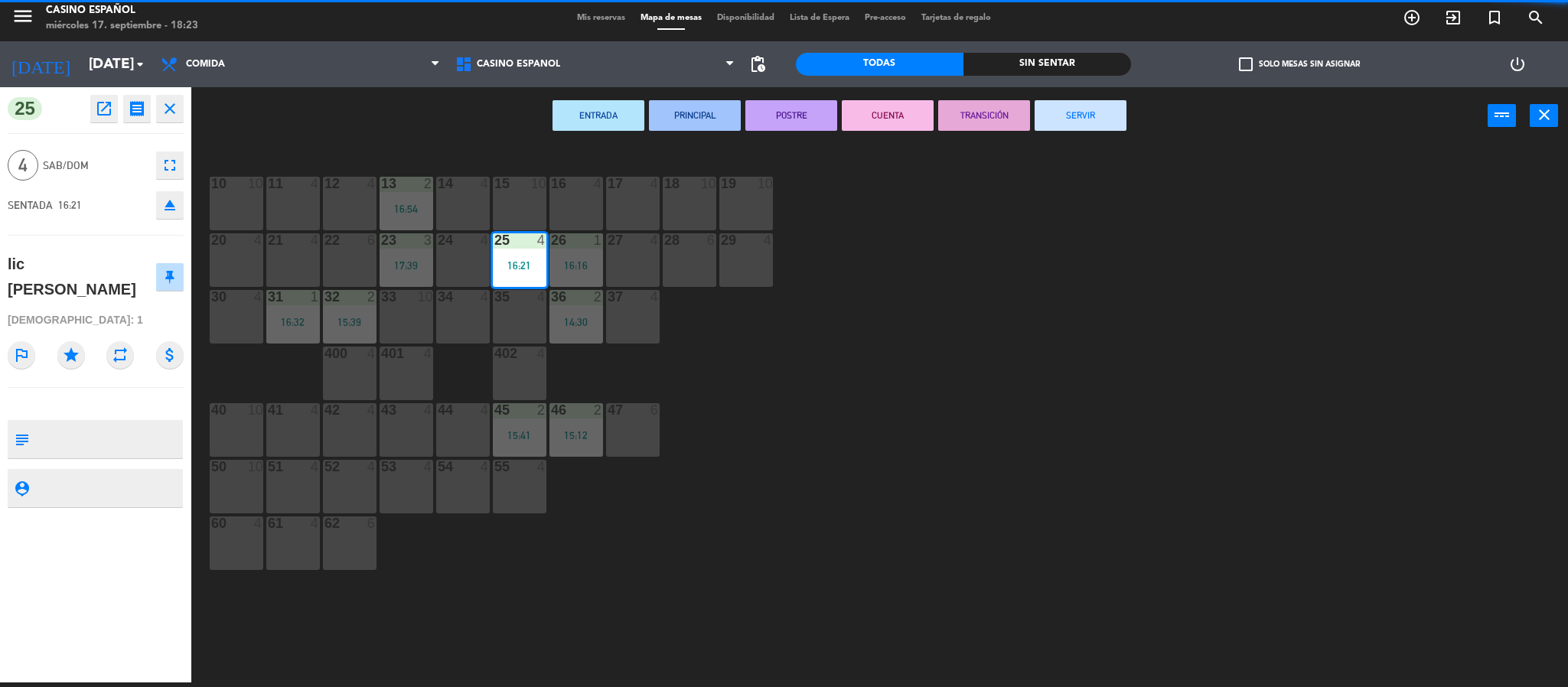
click at [1086, 101] on button "SERVIR" at bounding box center [1080, 116] width 92 height 31
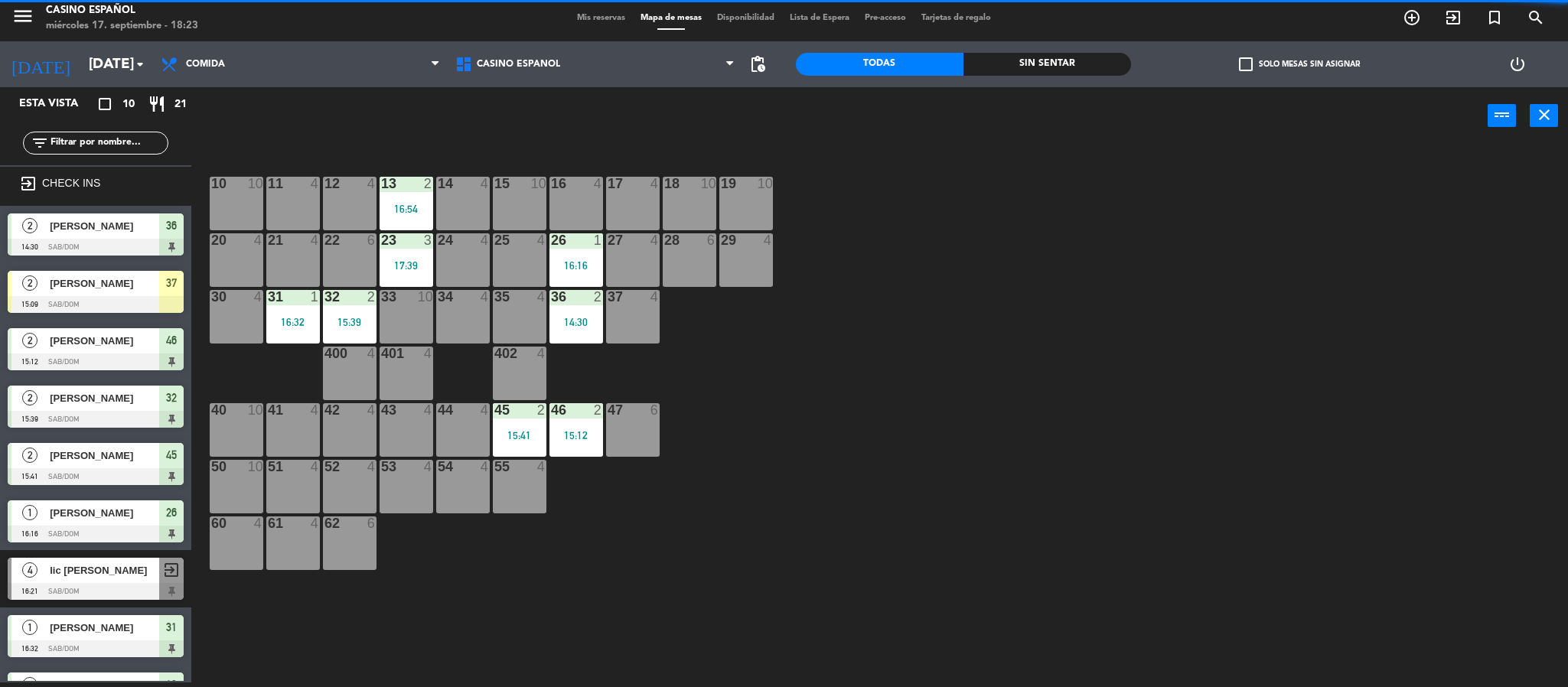
click at [106, 491] on div "2 [PERSON_NAME] 15:41 Sab/Dom 45" at bounding box center [95, 464] width 192 height 57
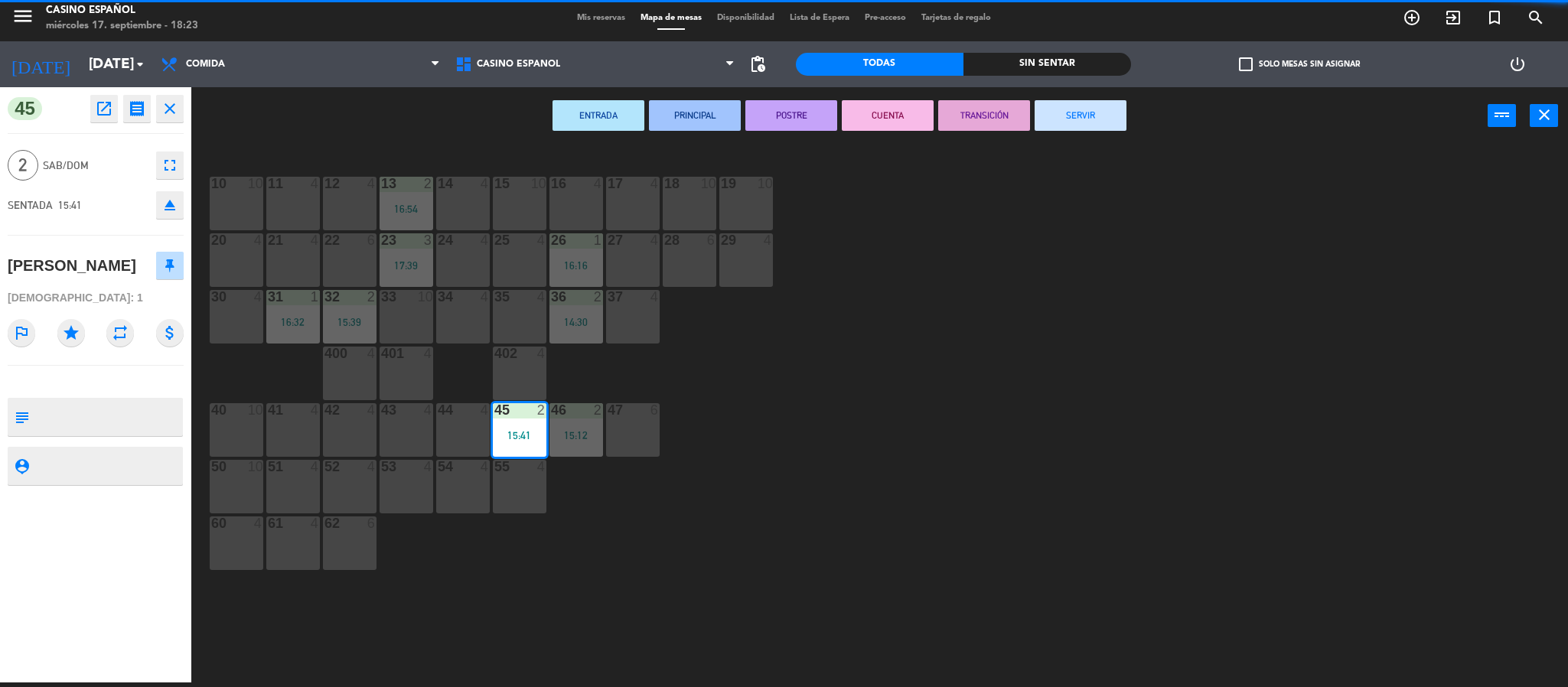
click at [1060, 118] on button "SERVIR" at bounding box center [1080, 116] width 92 height 31
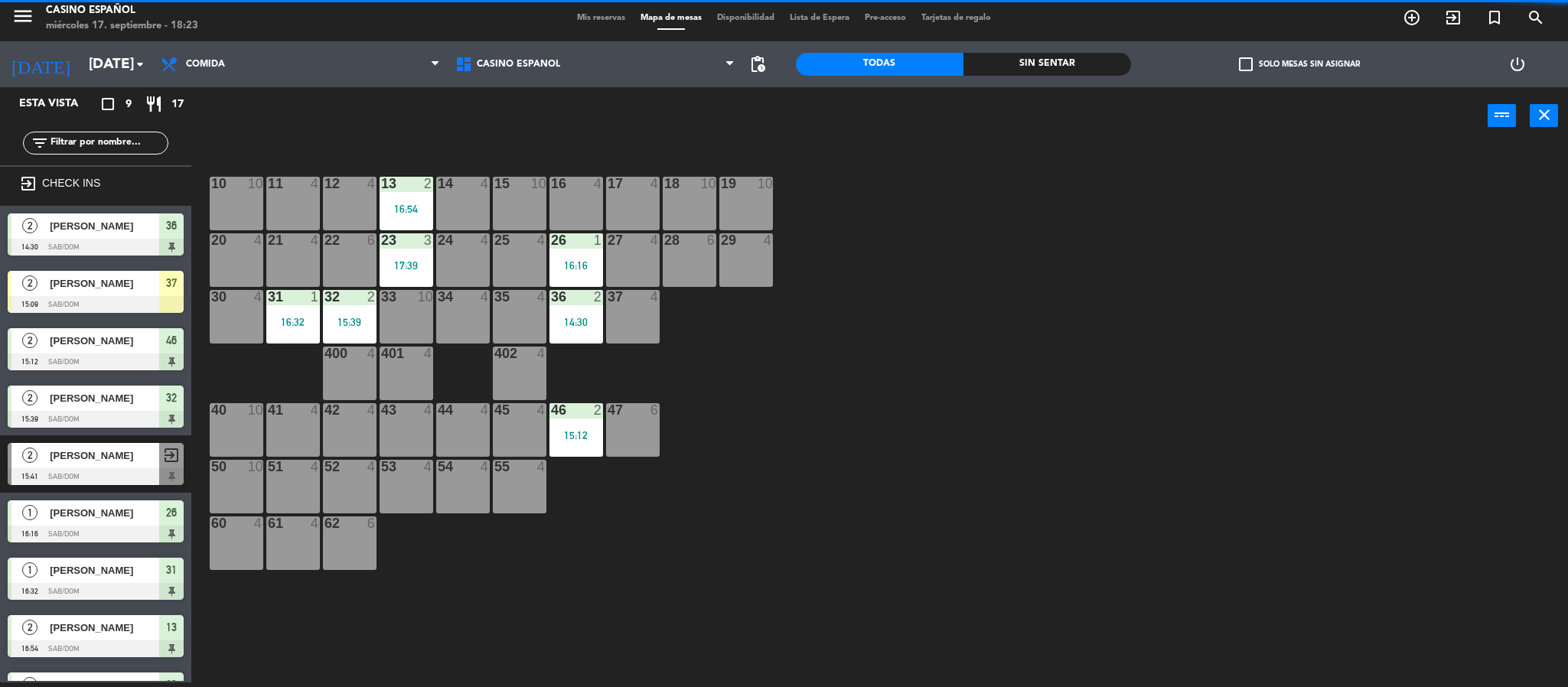
click at [97, 292] on span "[PERSON_NAME]" at bounding box center [104, 284] width 109 height 16
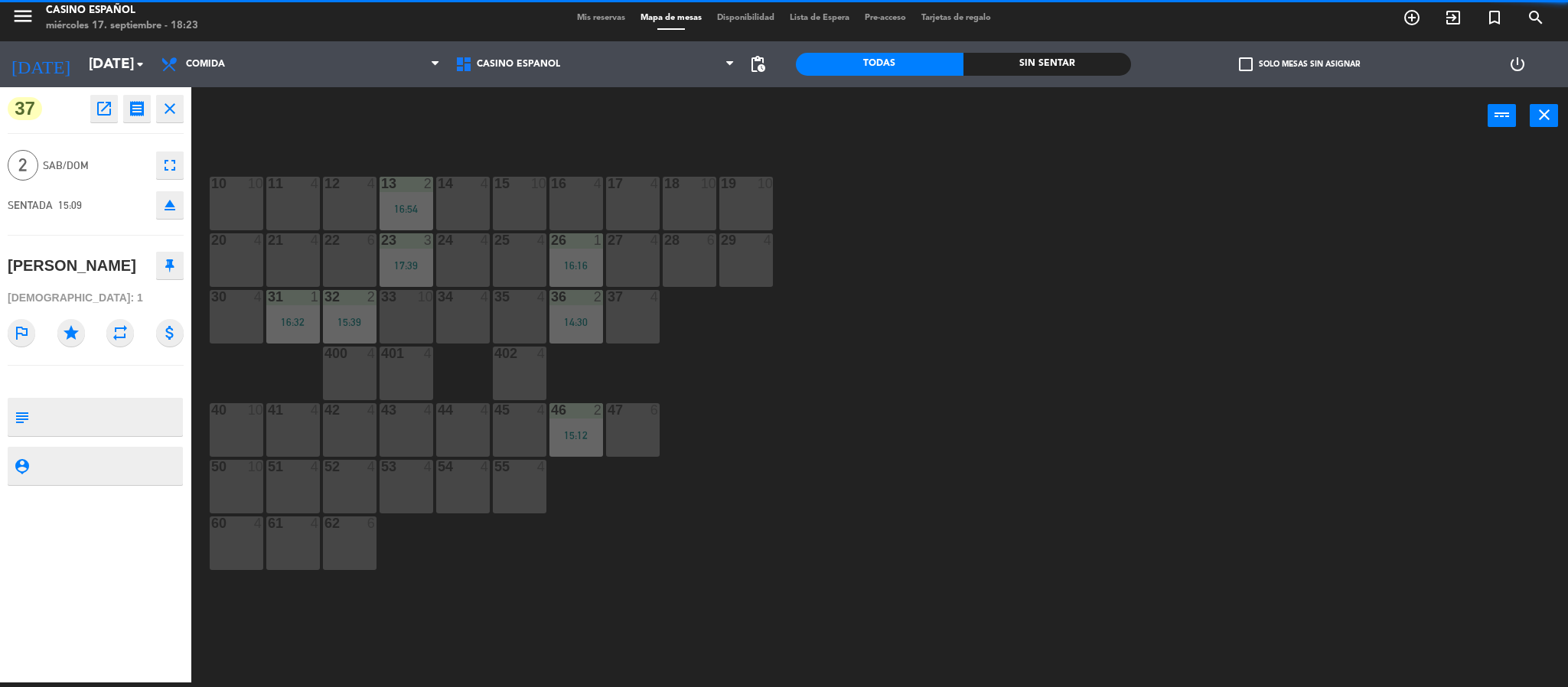
click at [178, 106] on icon "close" at bounding box center [170, 108] width 19 height 19
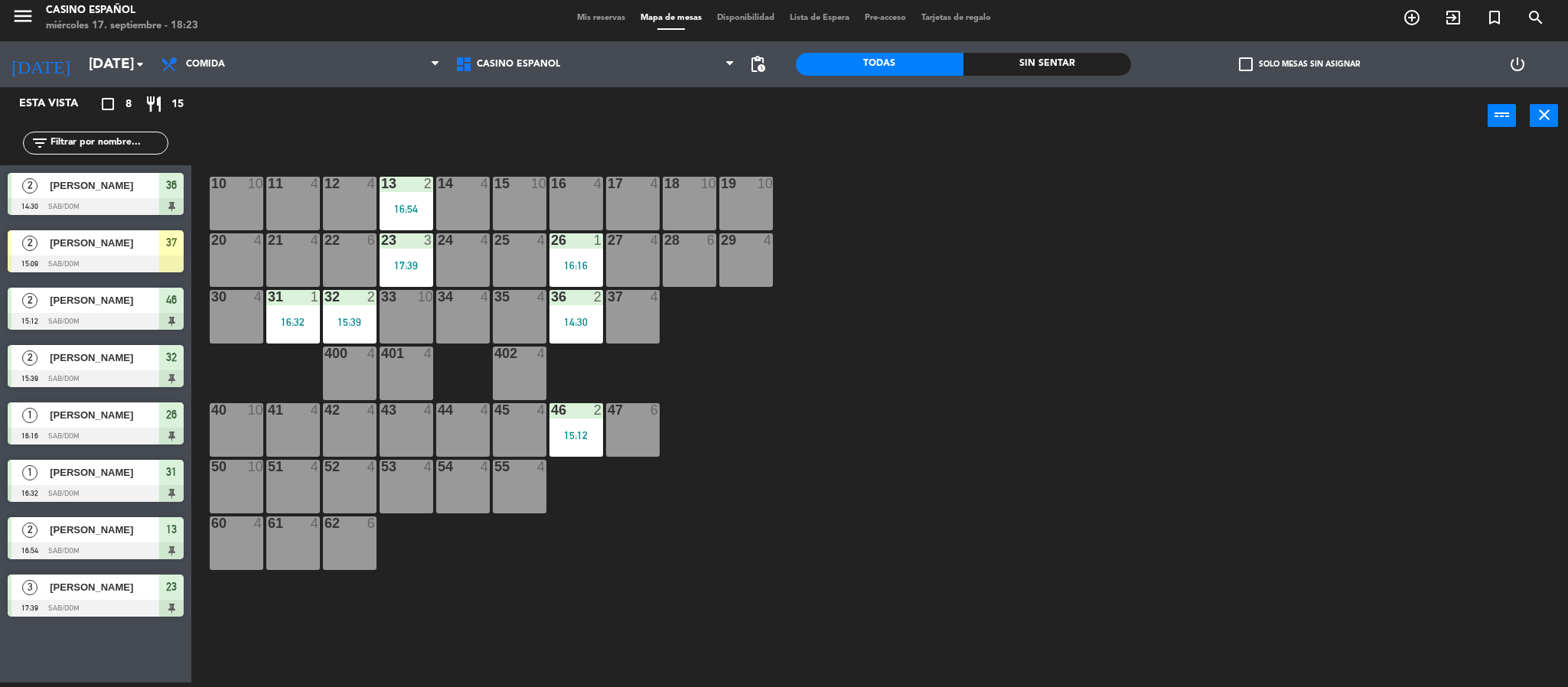
click at [150, 539] on div "[PERSON_NAME]" at bounding box center [104, 530] width 111 height 25
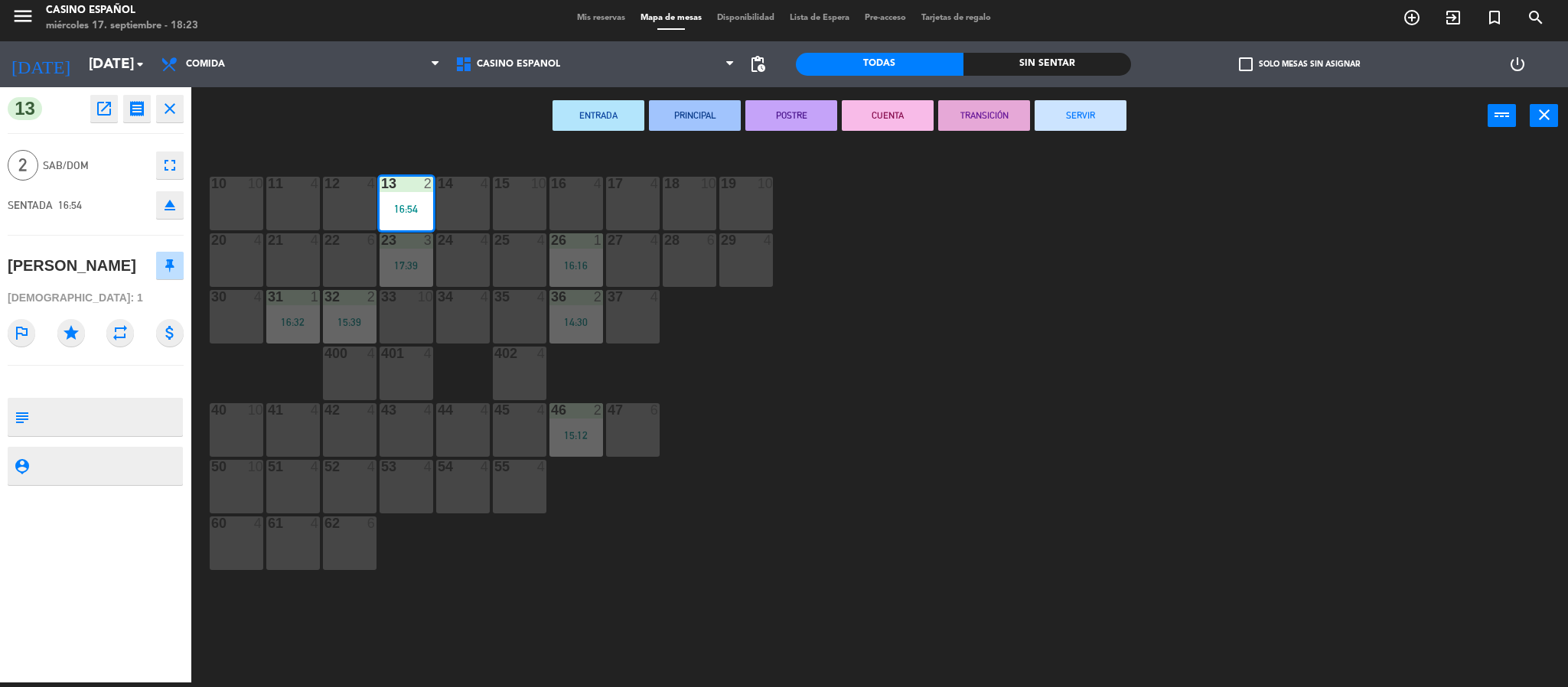
click at [1058, 120] on button "SERVIR" at bounding box center [1080, 116] width 92 height 31
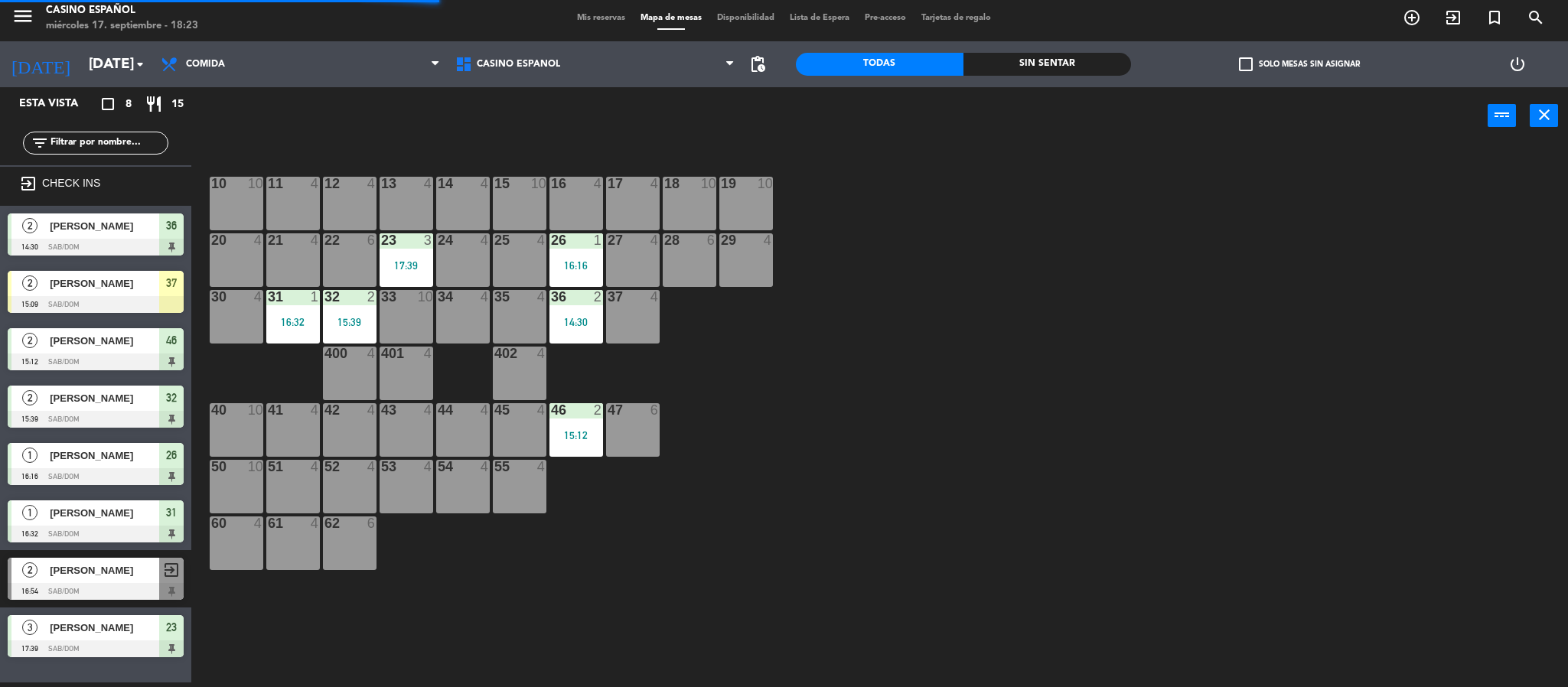
click at [90, 450] on div "1 [PERSON_NAME] 16:16 Sab/Dom 26" at bounding box center [95, 464] width 192 height 57
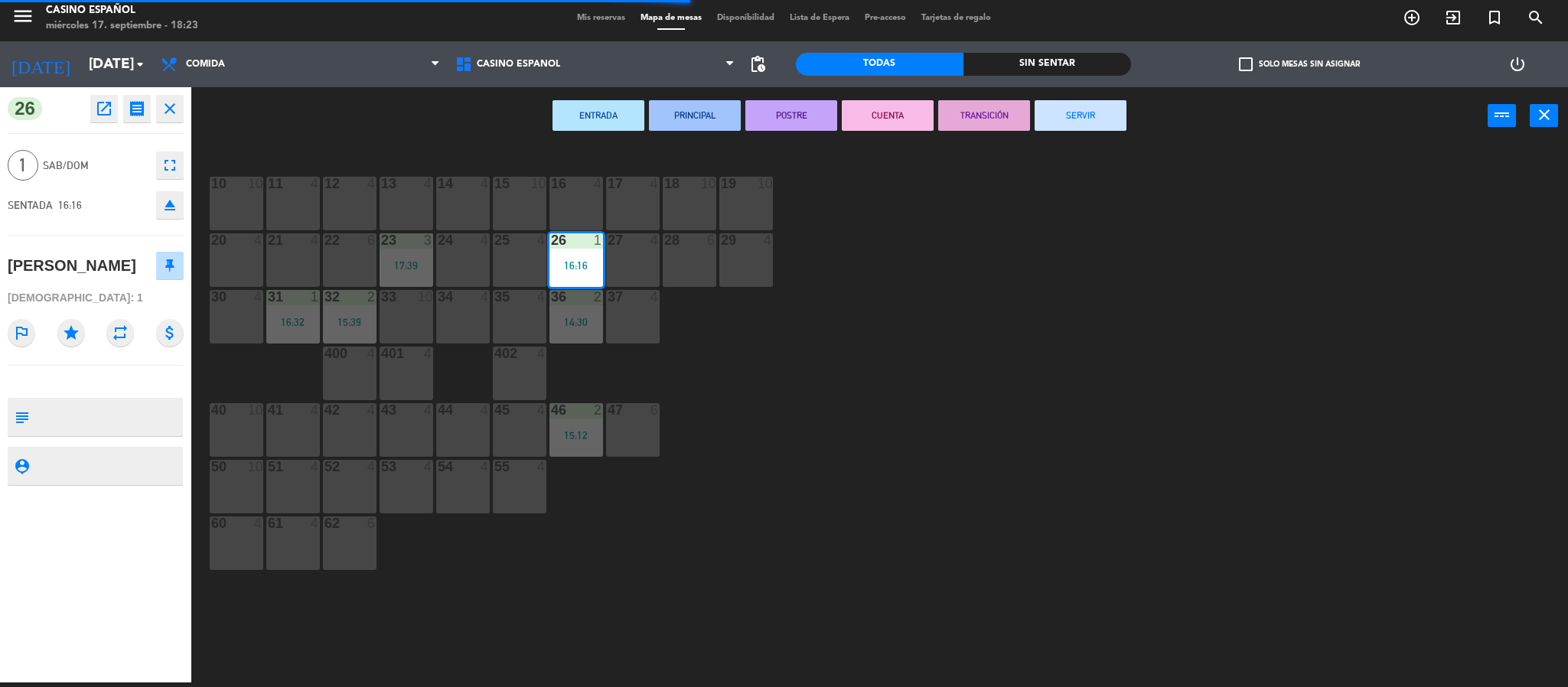
click at [1104, 124] on button "SERVIR" at bounding box center [1080, 116] width 92 height 31
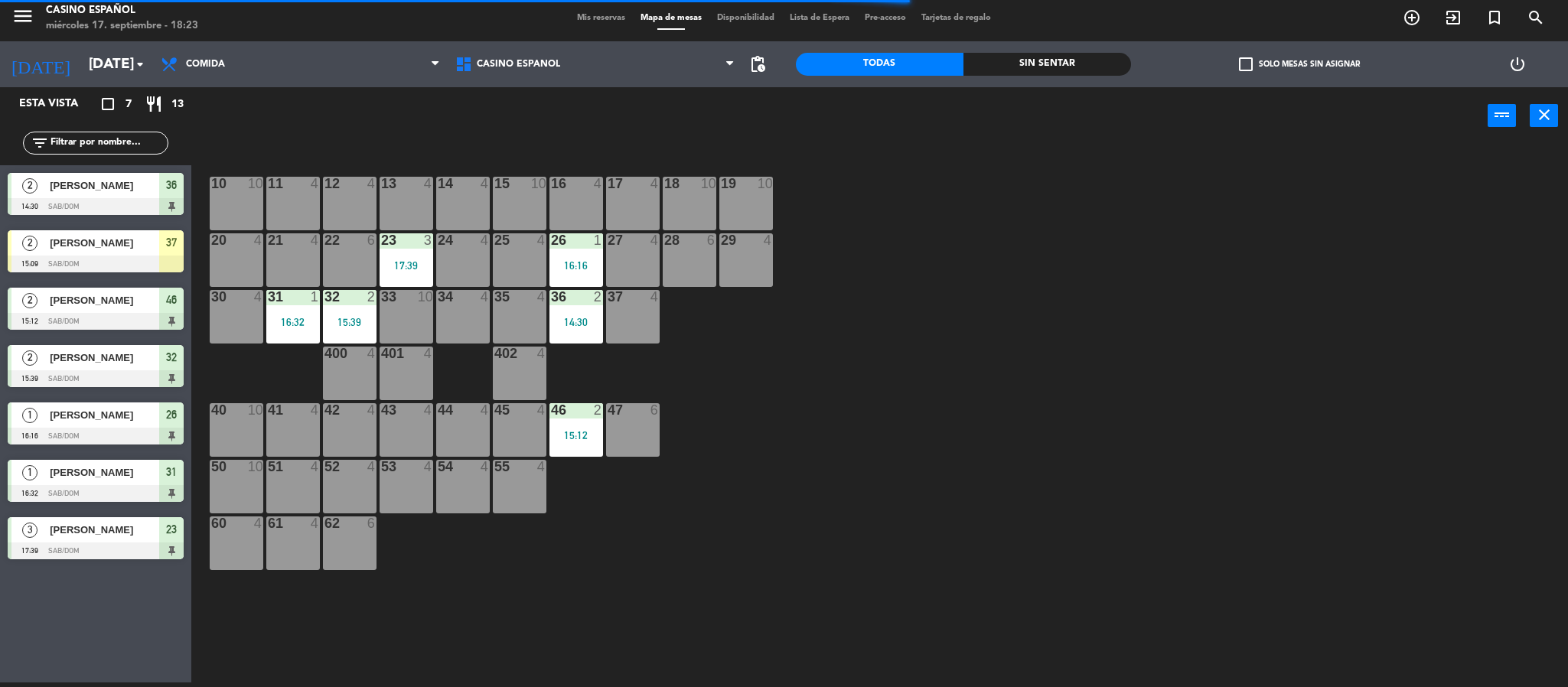
click at [104, 450] on div "1 [PERSON_NAME] 16:16 Sab/Dom 26" at bounding box center [95, 423] width 192 height 57
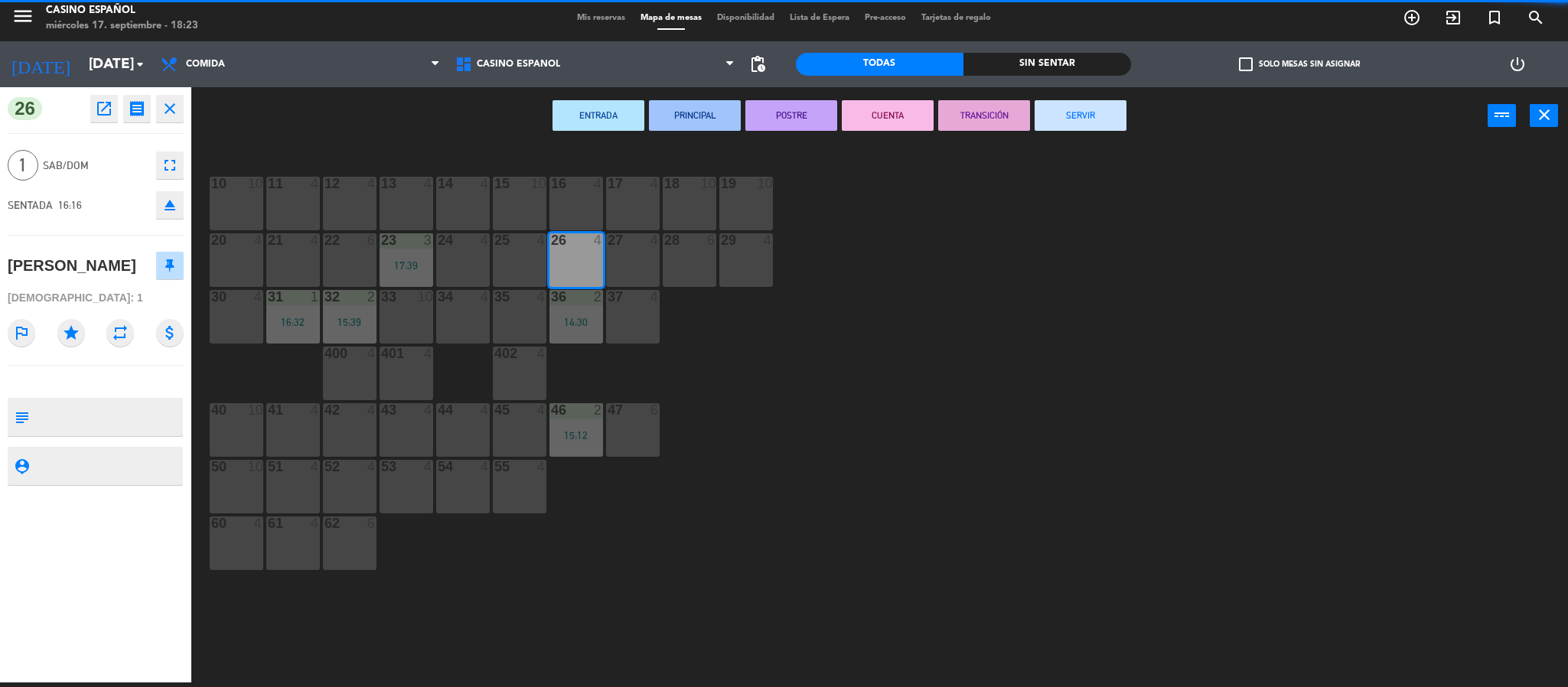
click at [1056, 113] on button "SERVIR" at bounding box center [1080, 116] width 92 height 31
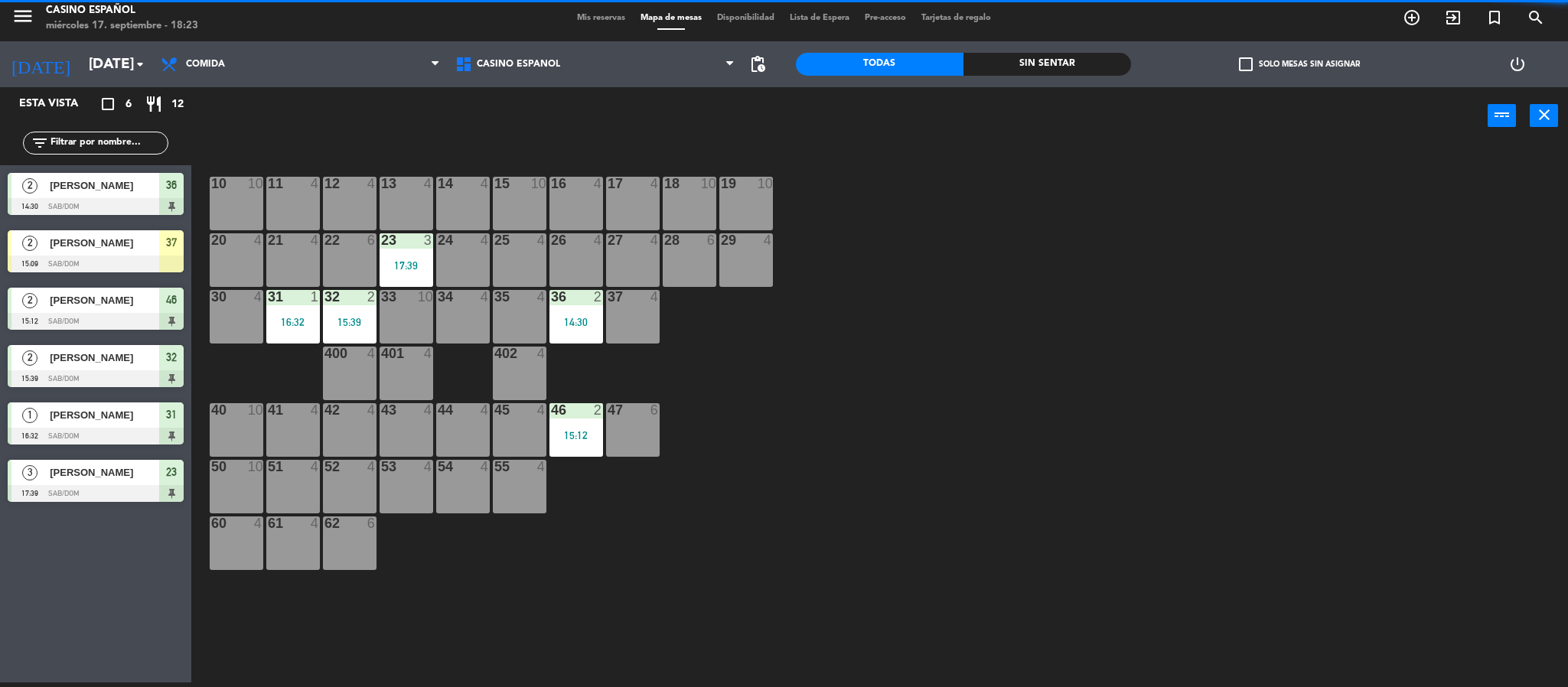
click at [104, 313] on div at bounding box center [95, 321] width 176 height 17
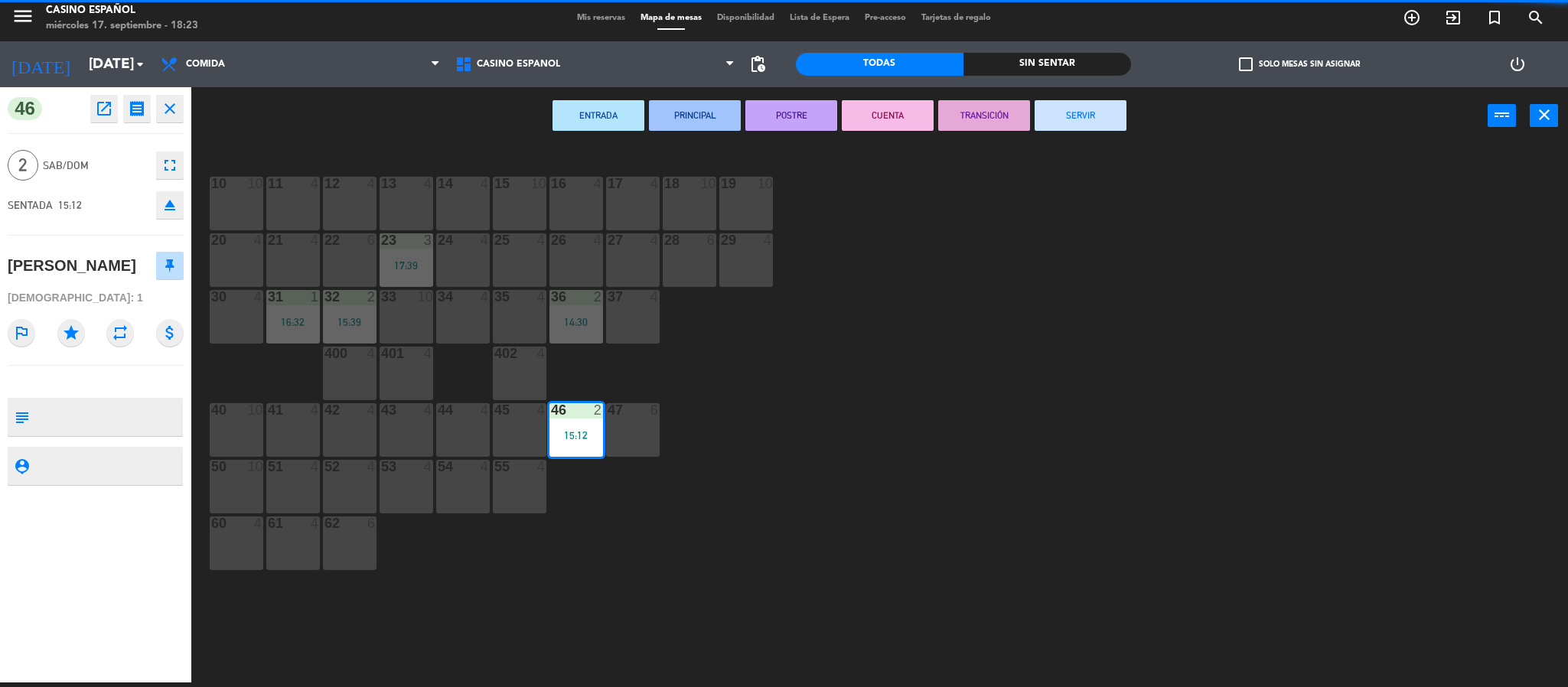
click at [1043, 110] on button "SERVIR" at bounding box center [1080, 116] width 92 height 31
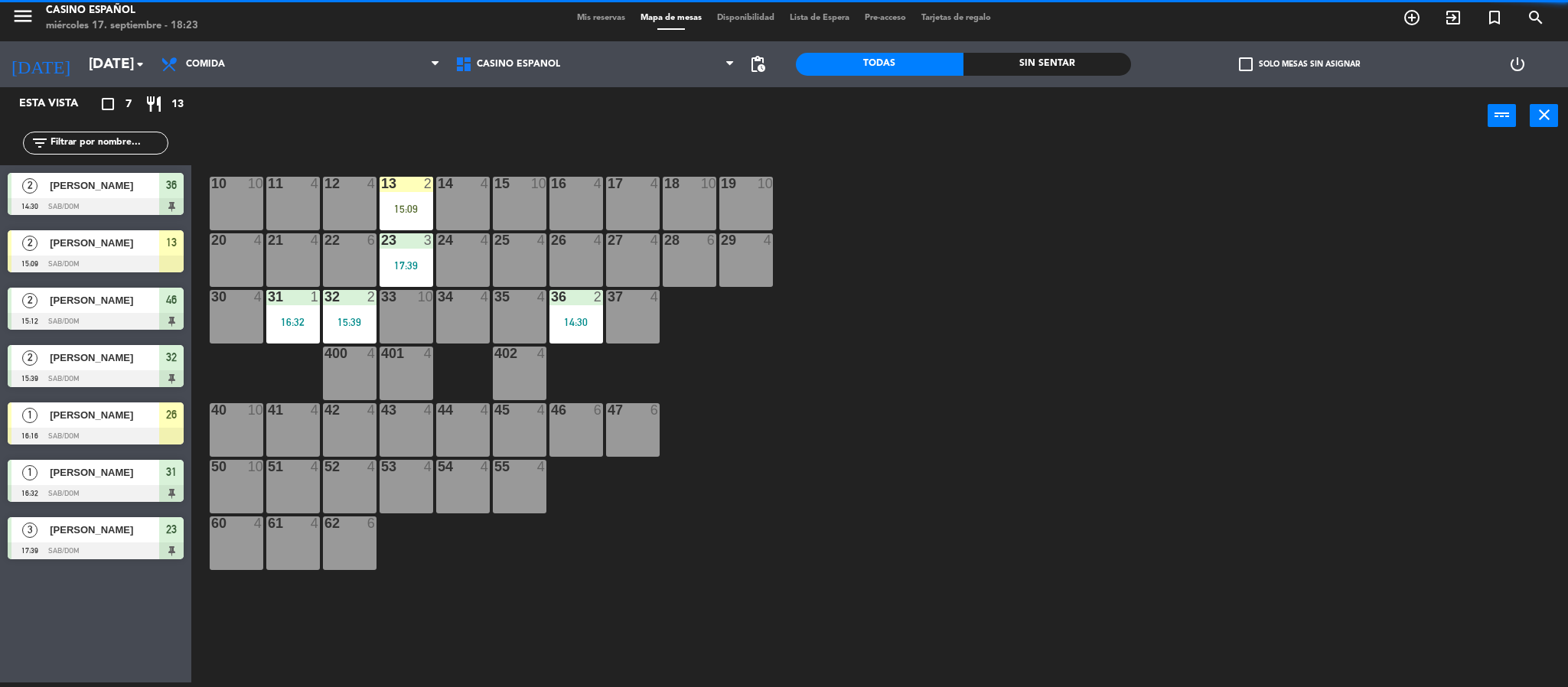
click at [42, 471] on div "1" at bounding box center [29, 472] width 37 height 25
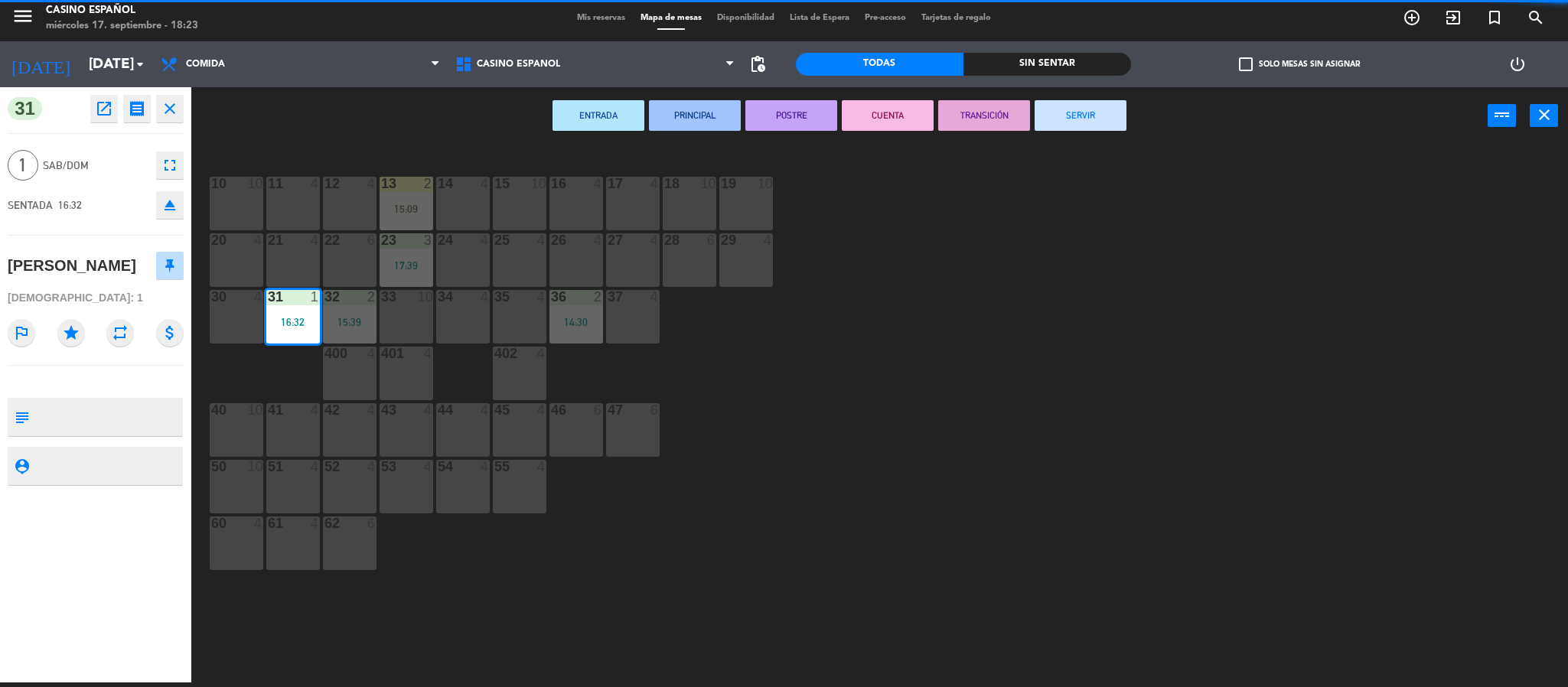
click at [1056, 119] on button "SERVIR" at bounding box center [1080, 116] width 92 height 31
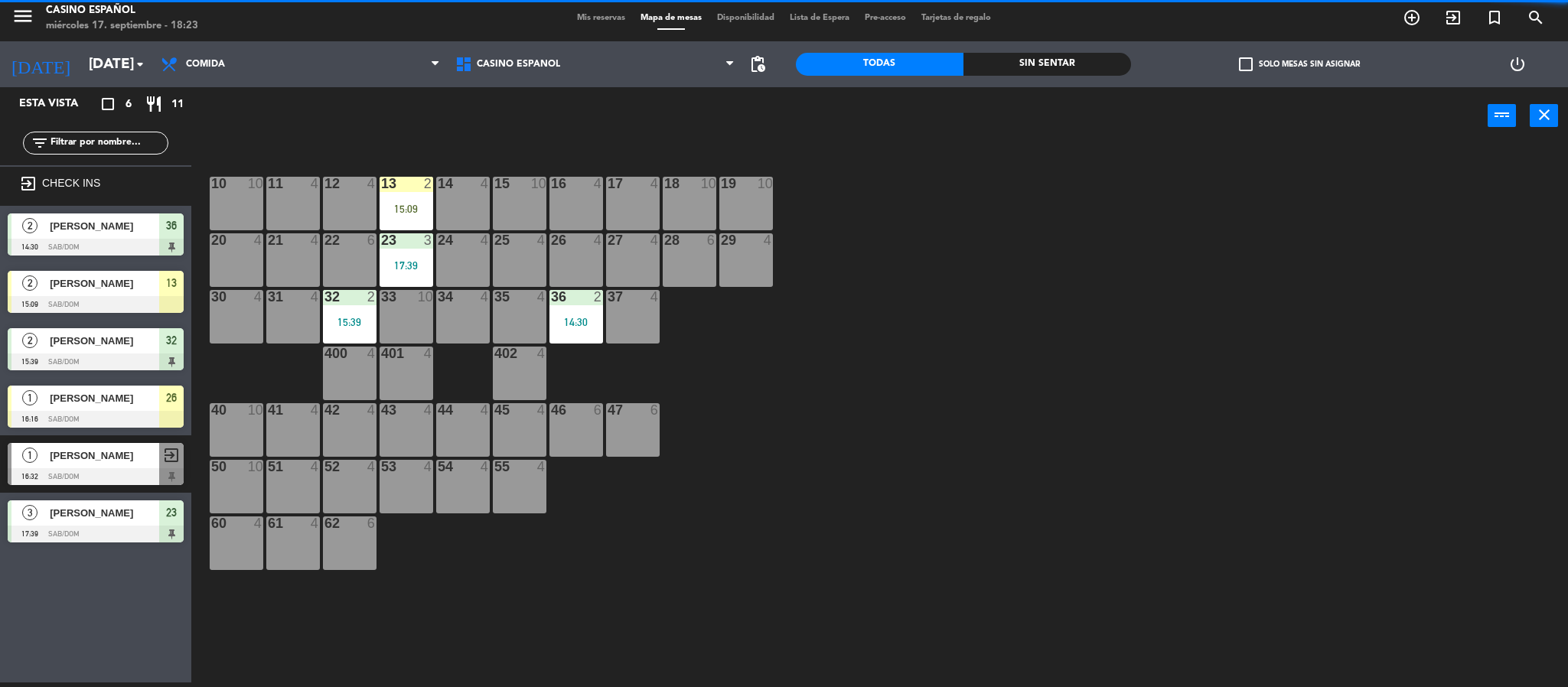
click at [76, 498] on div "3 [PERSON_NAME] 17:39 Sab/Dom 23" at bounding box center [95, 522] width 192 height 57
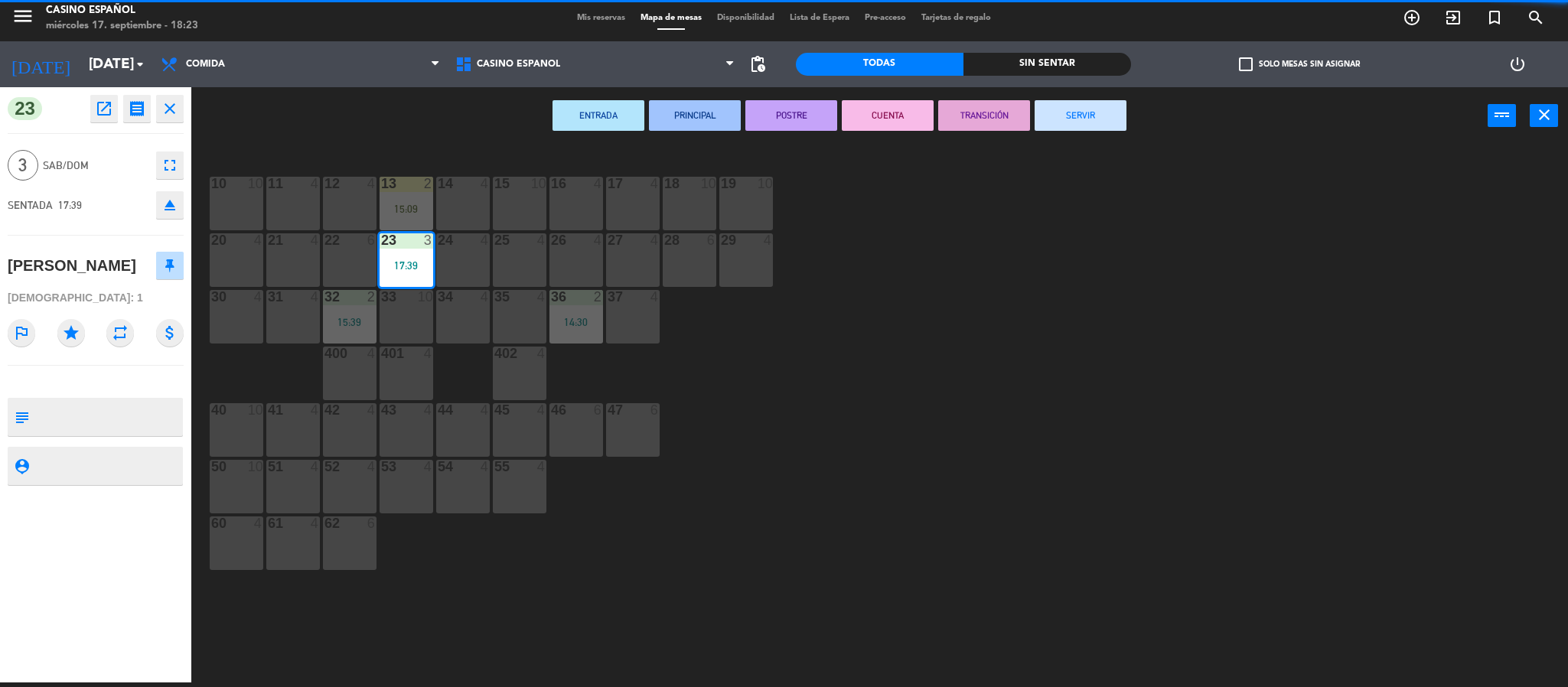
click at [170, 102] on icon "close" at bounding box center [170, 108] width 19 height 19
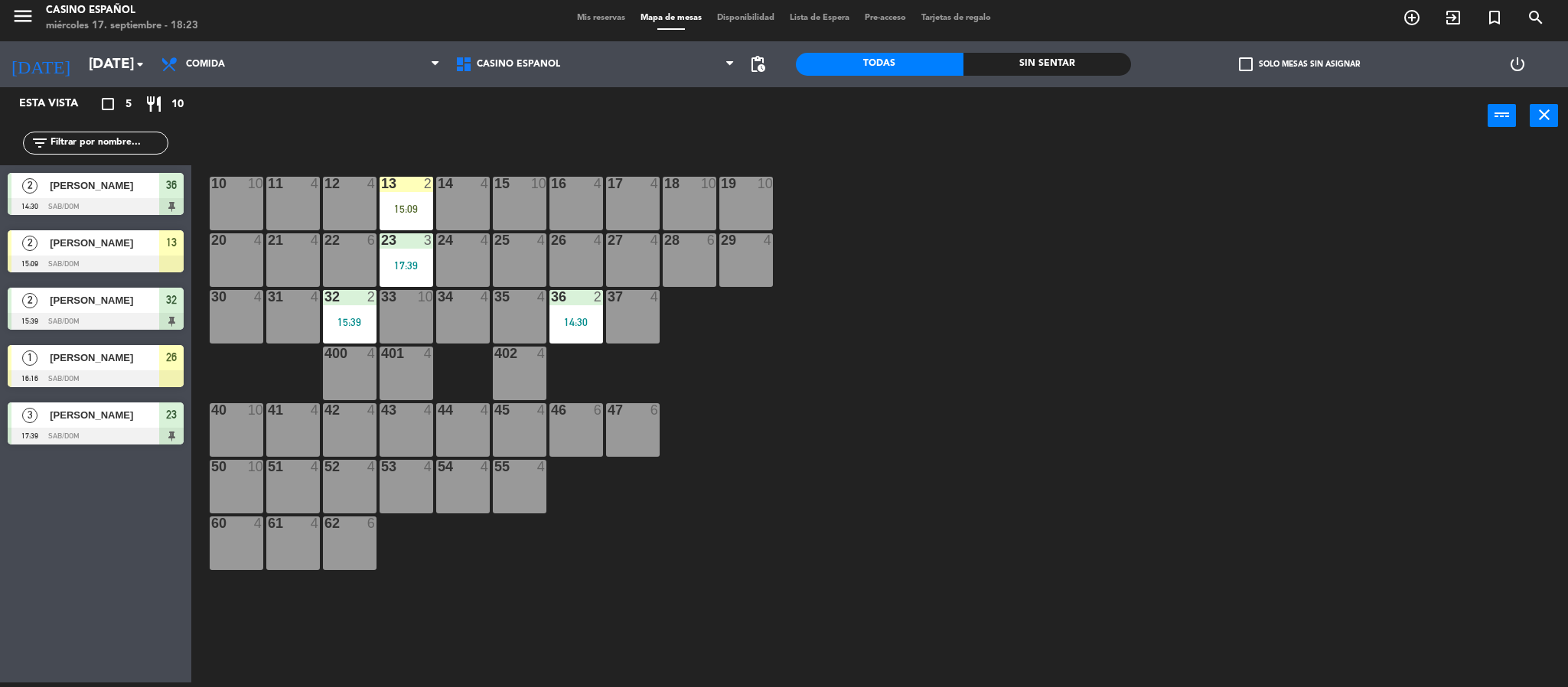
click at [359, 307] on div "32 2 15:39" at bounding box center [350, 317] width 54 height 54
click at [416, 363] on div "401 2 15:39" at bounding box center [407, 373] width 54 height 54
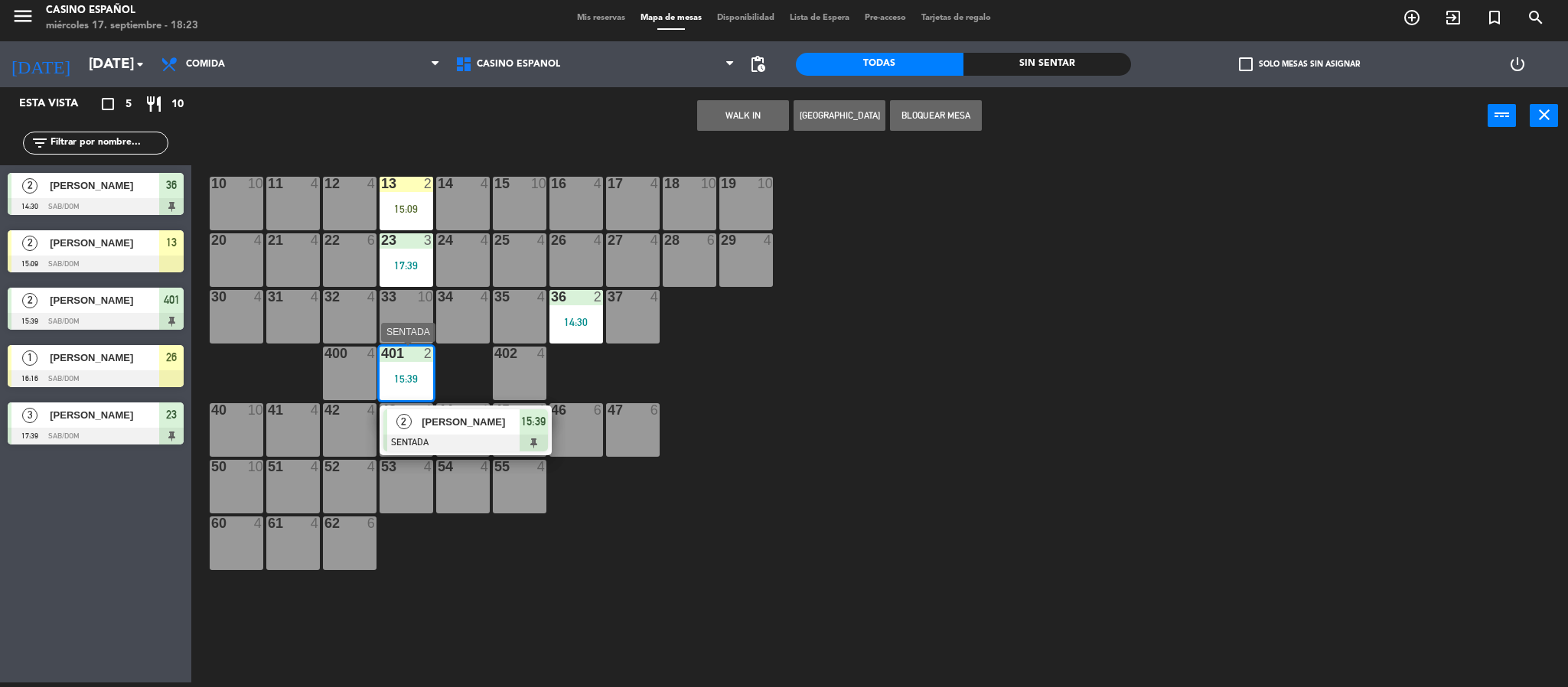
click at [496, 425] on span "[PERSON_NAME]" at bounding box center [470, 422] width 98 height 16
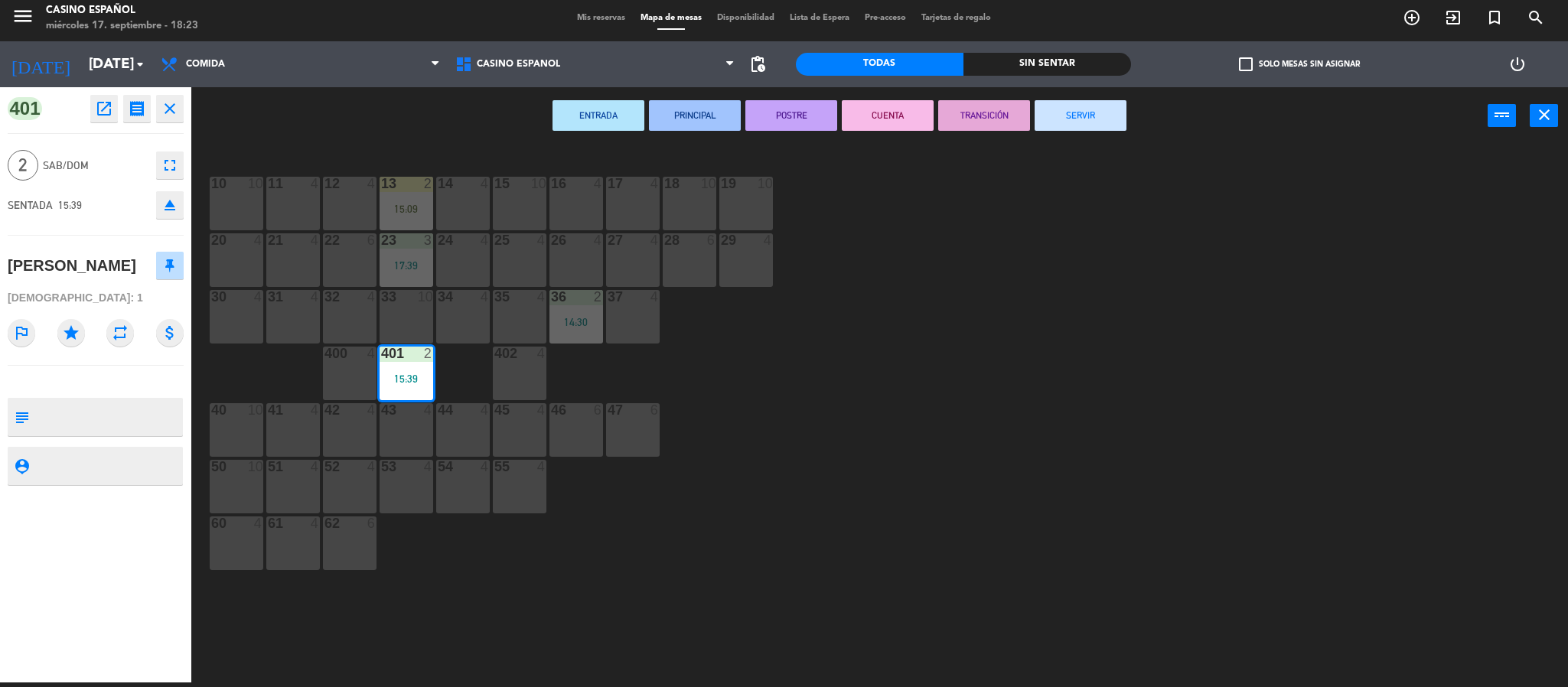
click at [1080, 119] on button "SERVIR" at bounding box center [1080, 116] width 92 height 31
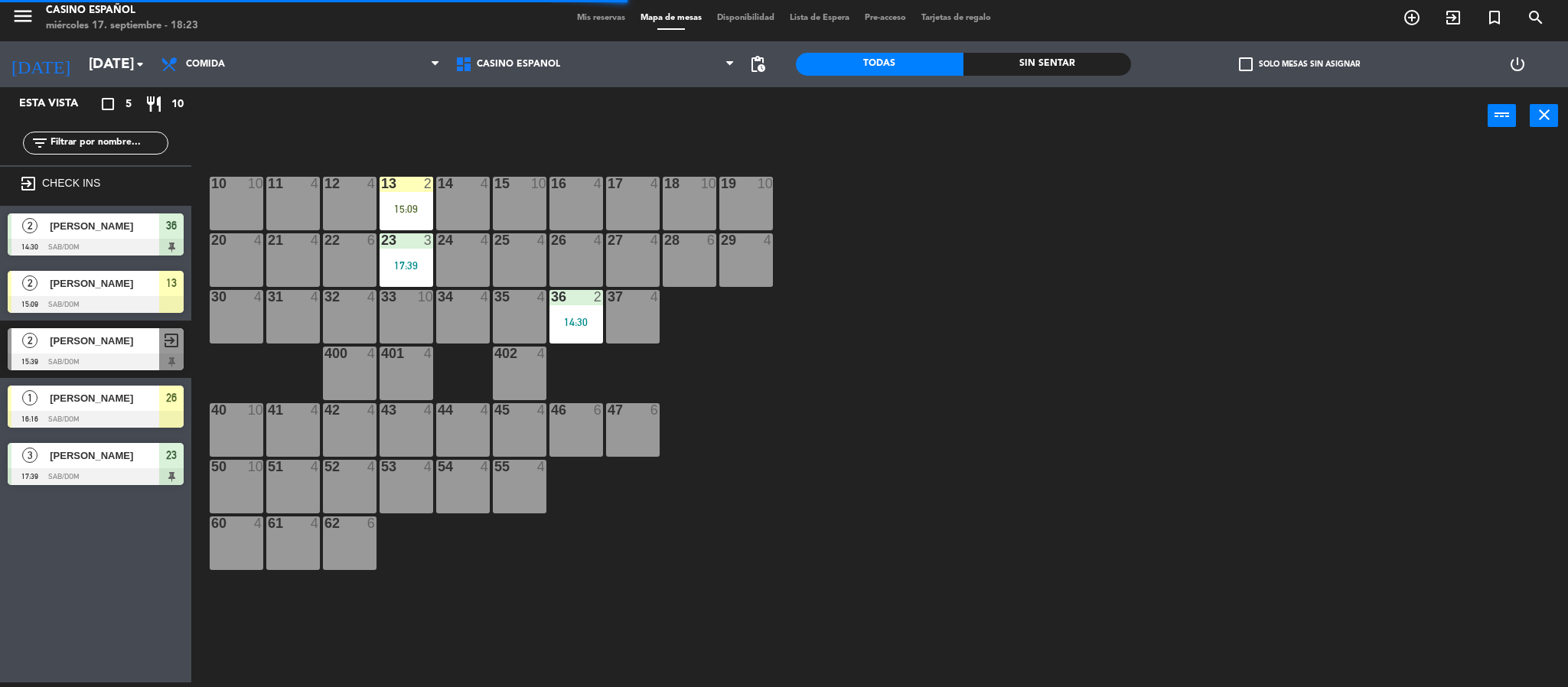
click at [120, 225] on span "[PERSON_NAME]" at bounding box center [104, 227] width 109 height 16
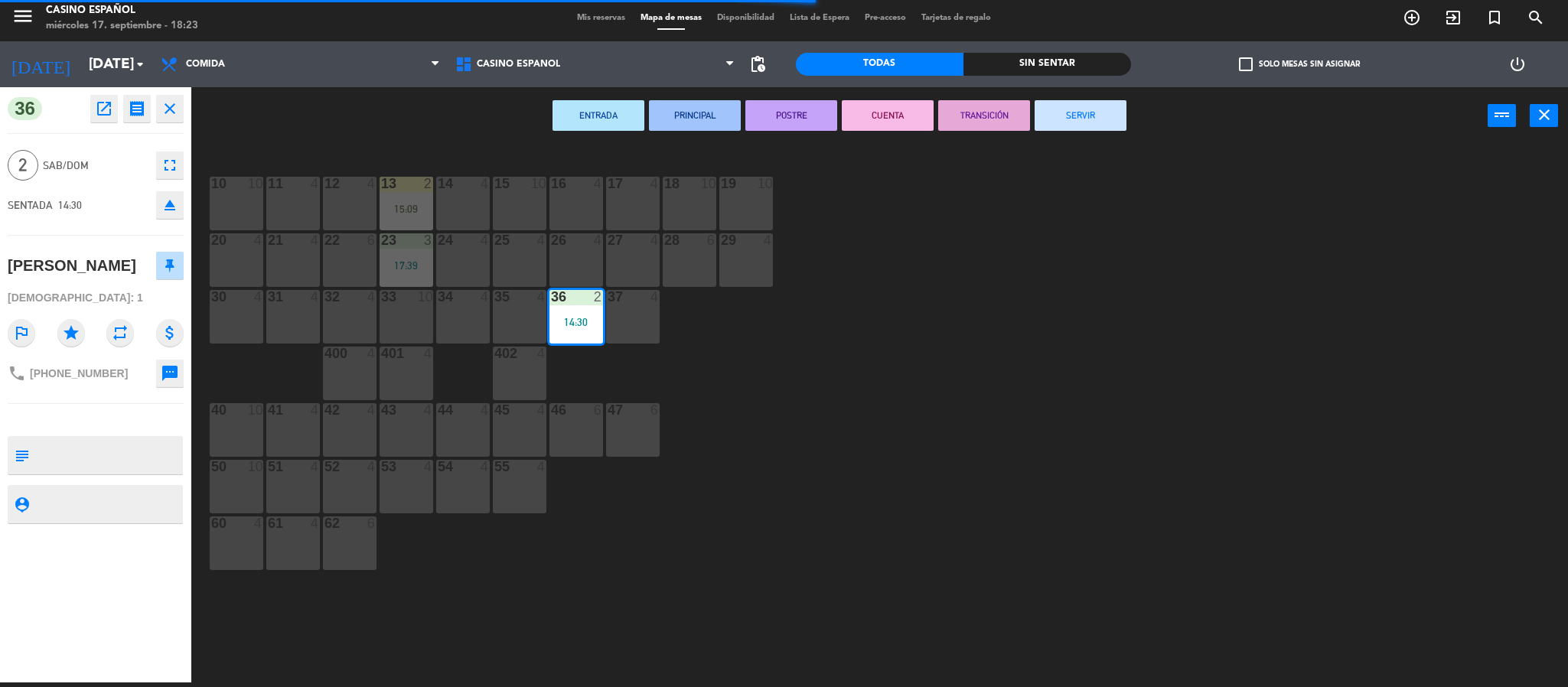
click at [1068, 120] on button "SERVIR" at bounding box center [1080, 116] width 92 height 31
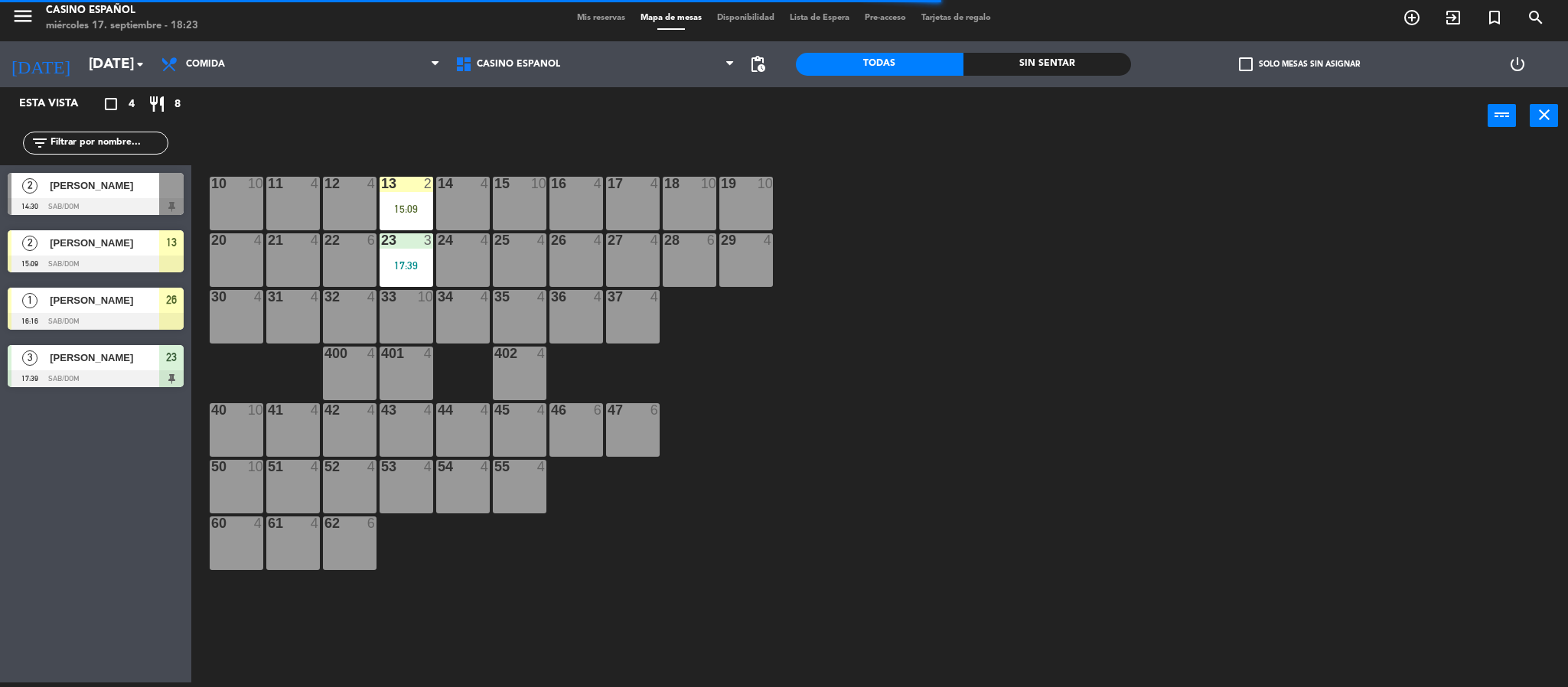
click at [414, 204] on div "15:09" at bounding box center [407, 209] width 54 height 11
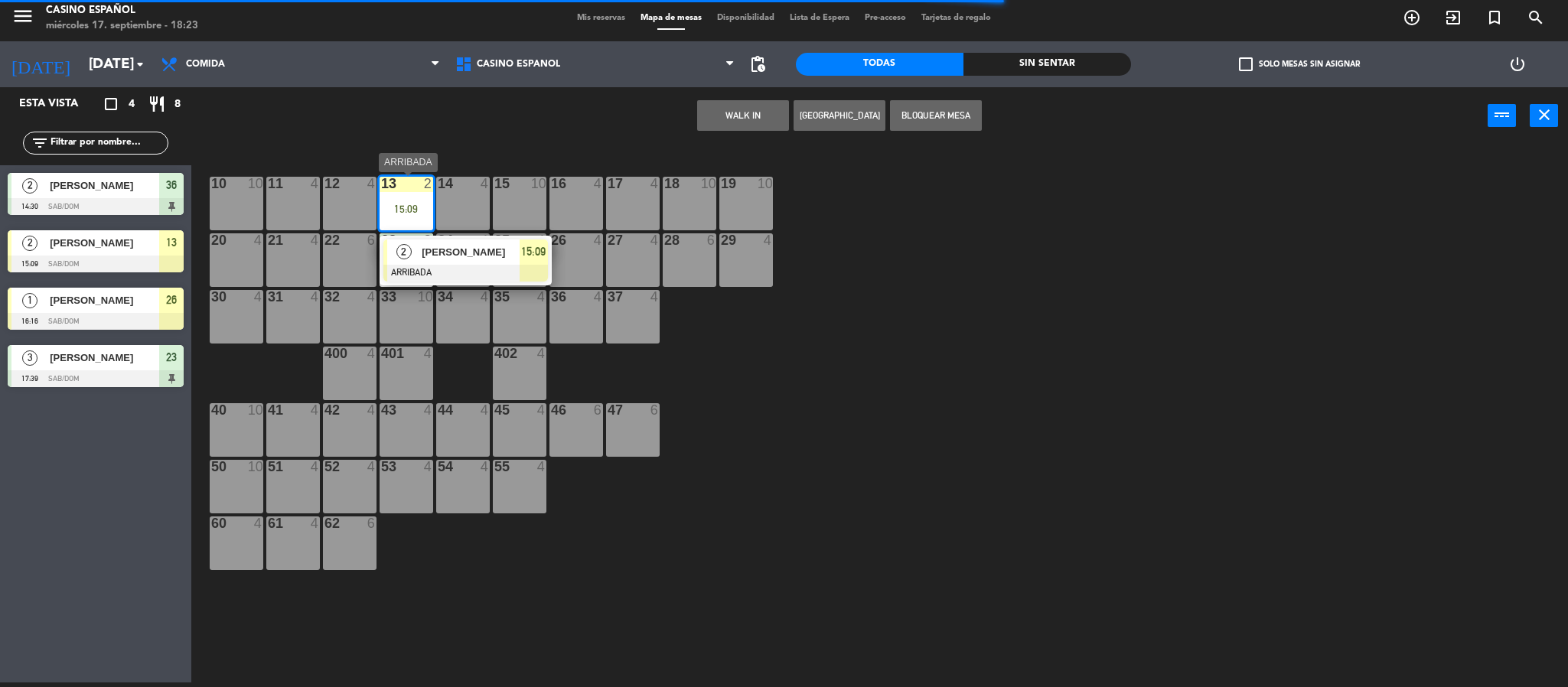
click at [476, 265] on div at bounding box center [465, 273] width 165 height 17
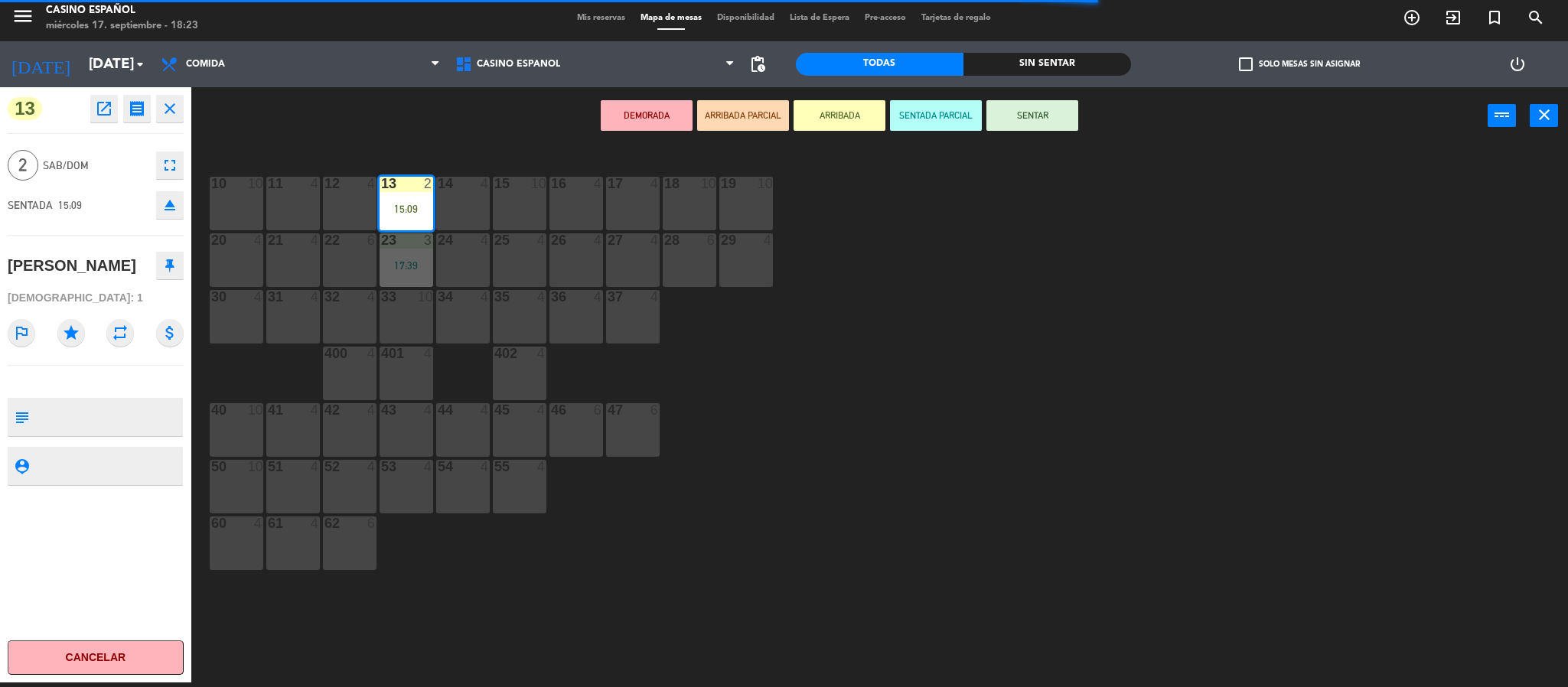
click at [1012, 111] on button "SENTAR" at bounding box center [1032, 116] width 92 height 31
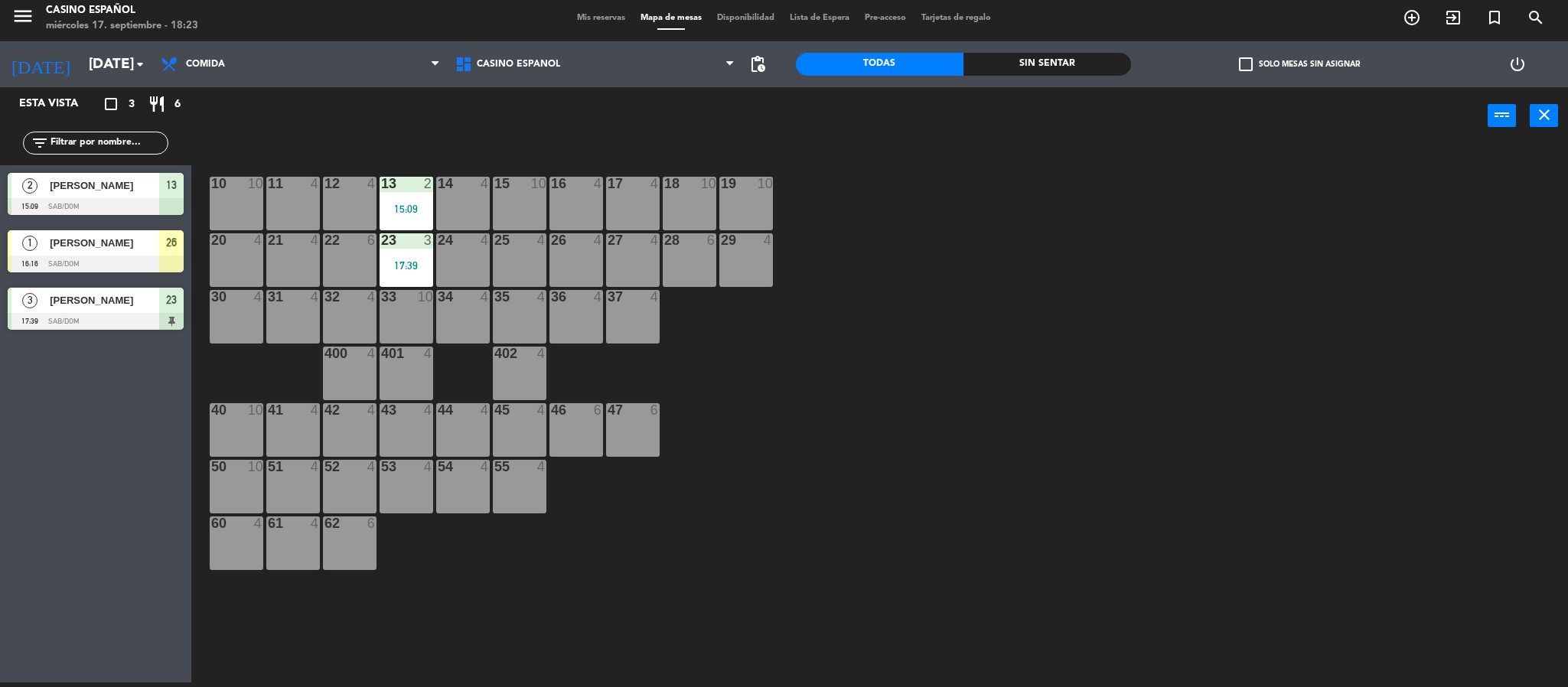
click at [405, 191] on div "13 2" at bounding box center [407, 184] width 54 height 15
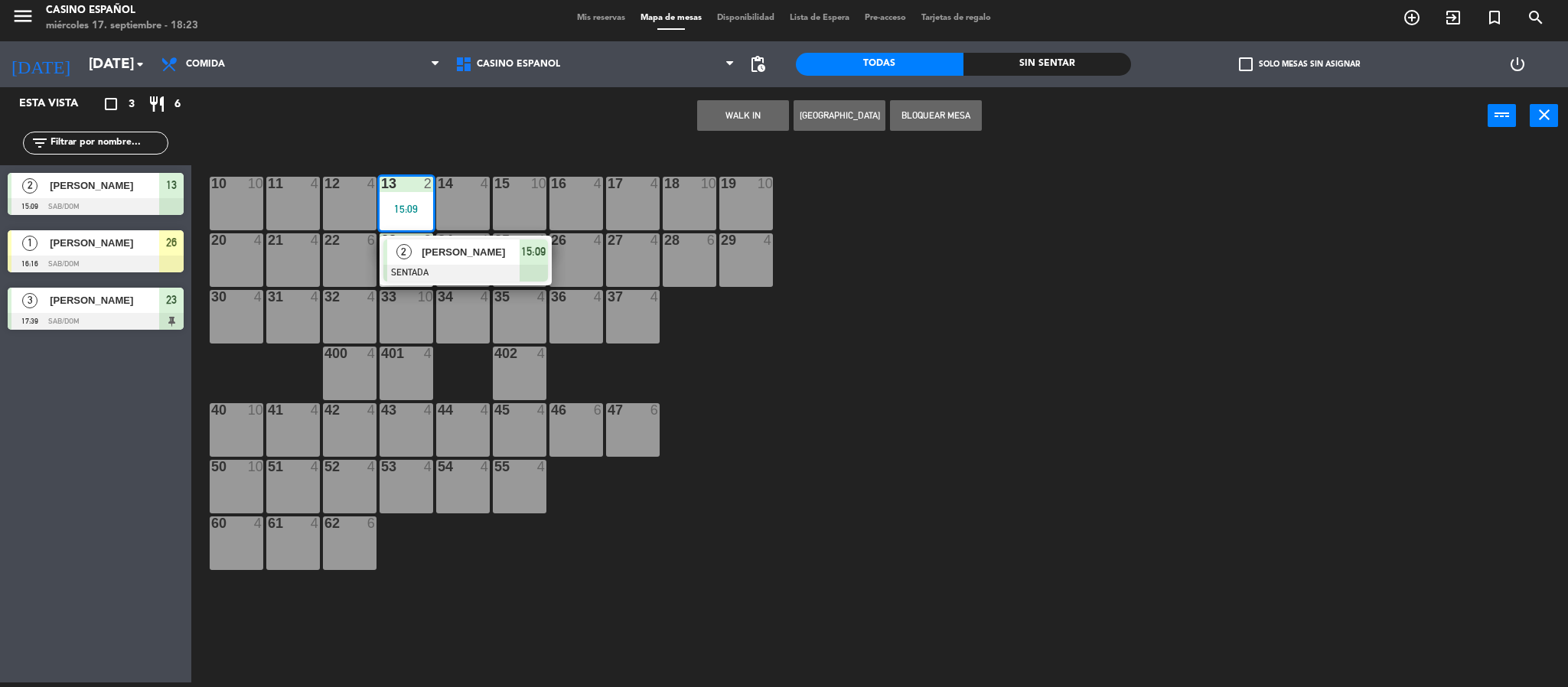
click at [445, 257] on span "[PERSON_NAME]" at bounding box center [470, 252] width 98 height 16
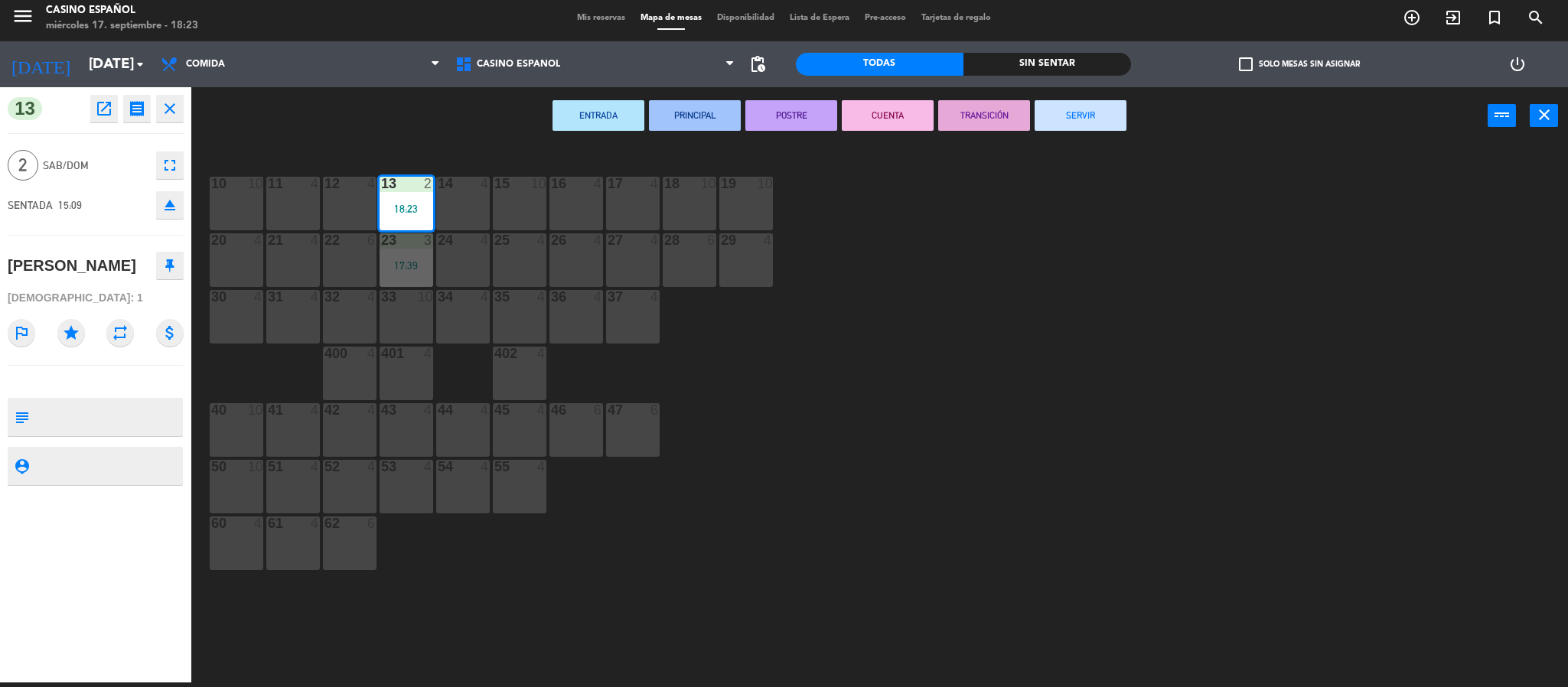
click at [1050, 112] on button "SERVIR" at bounding box center [1080, 116] width 92 height 31
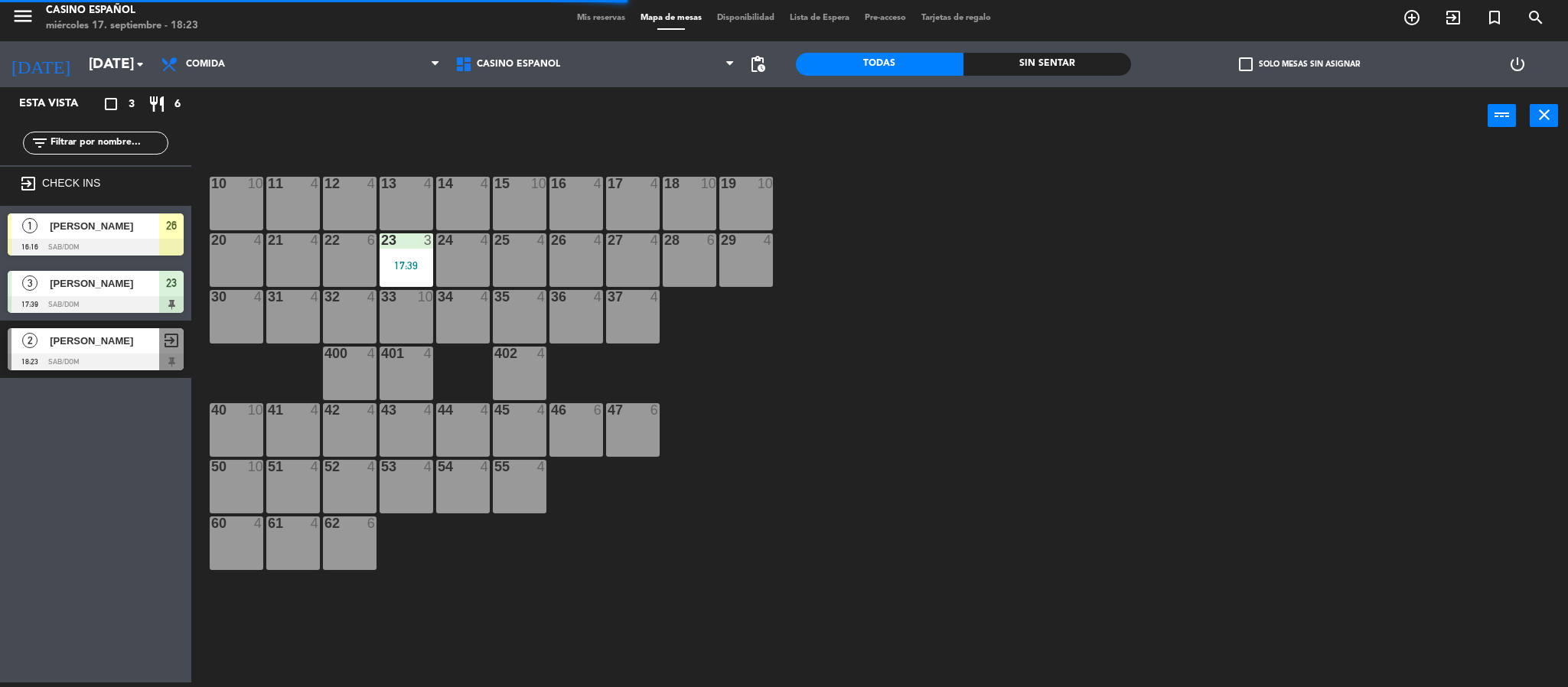
click at [54, 235] on div "[PERSON_NAME]" at bounding box center [104, 226] width 111 height 25
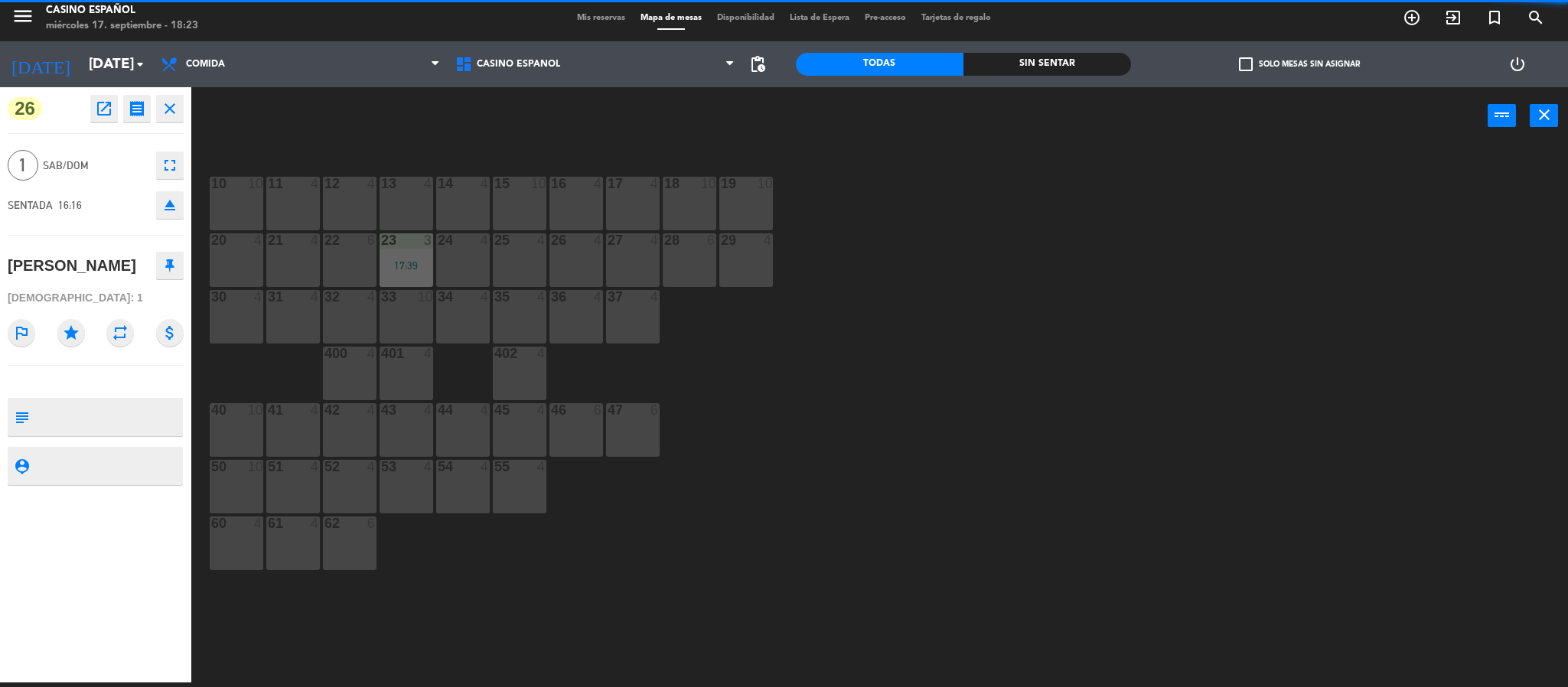
click at [381, 298] on div "33" at bounding box center [381, 297] width 1 height 14
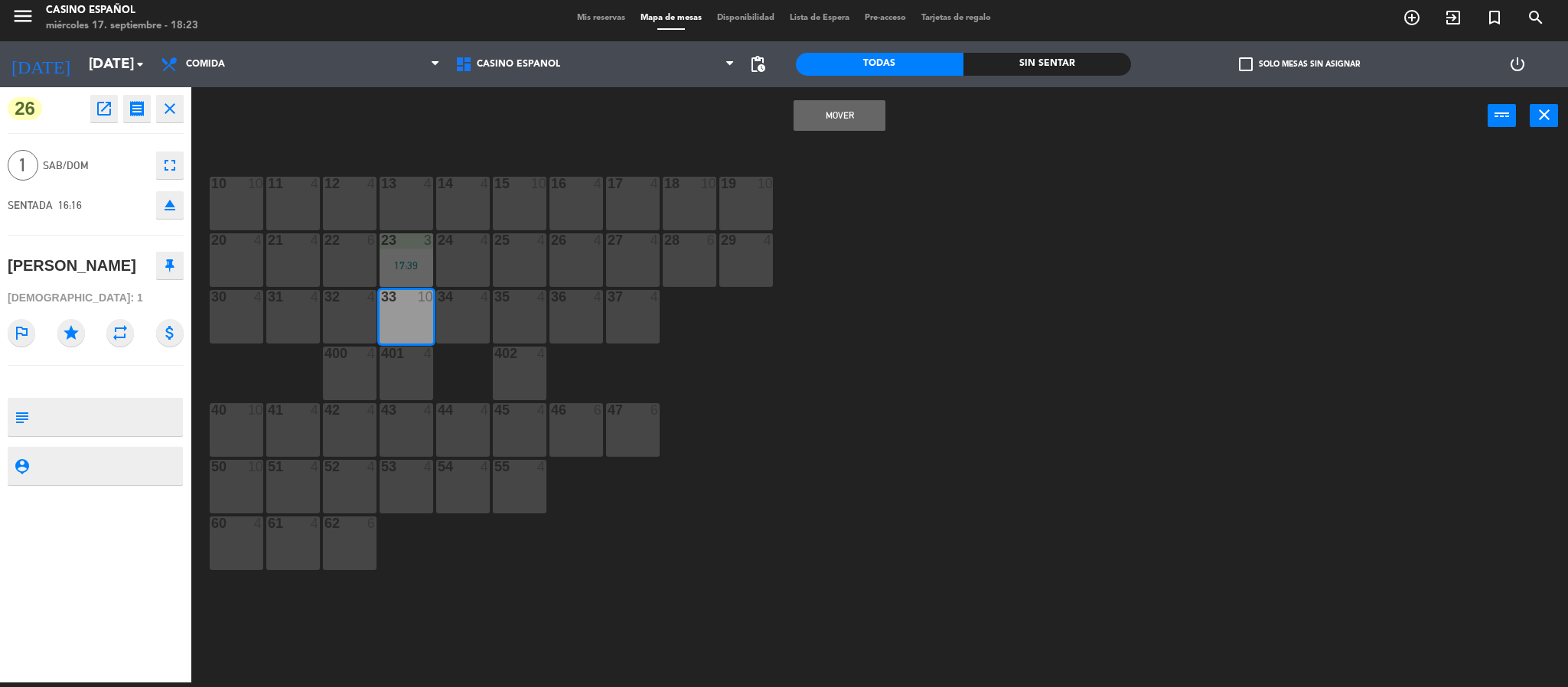
click at [824, 106] on button "Mover" at bounding box center [839, 116] width 92 height 31
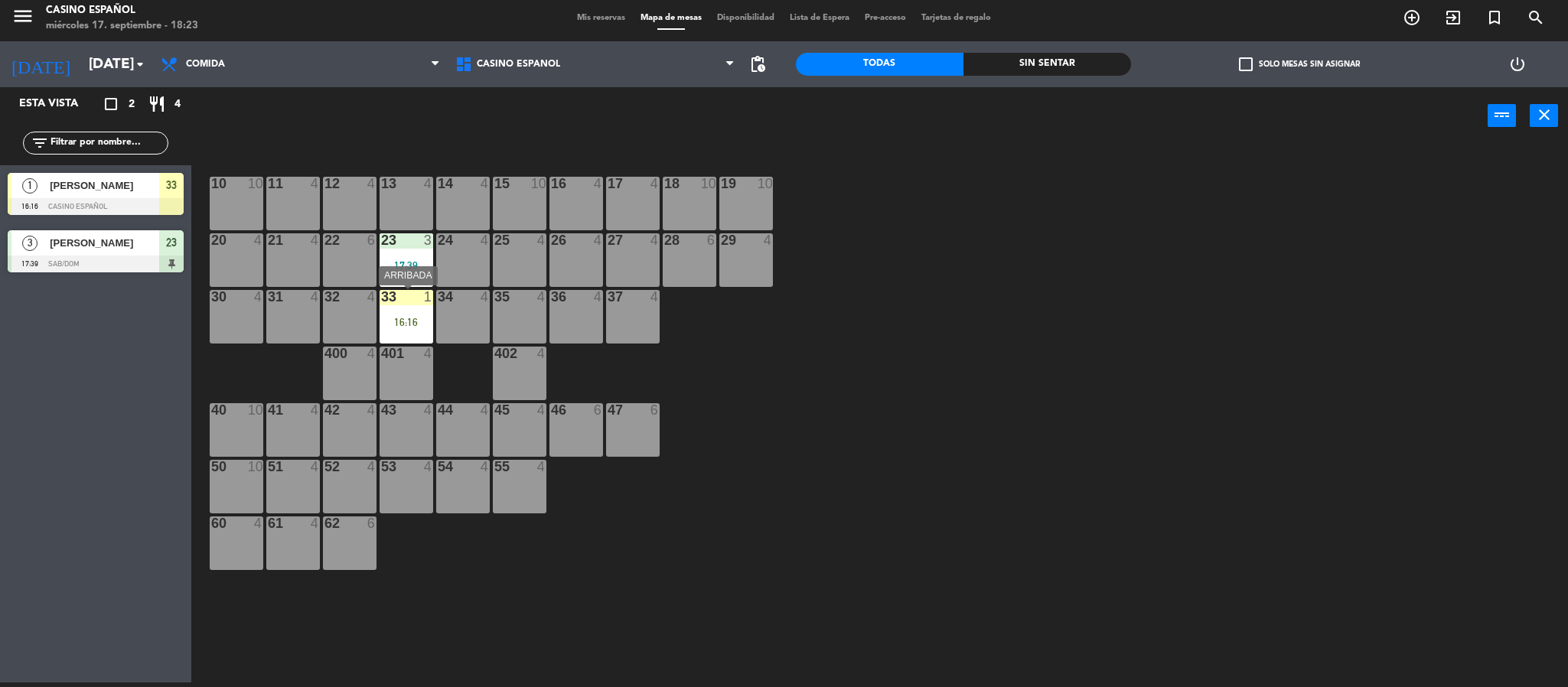
click at [383, 319] on div "16:16" at bounding box center [407, 322] width 54 height 11
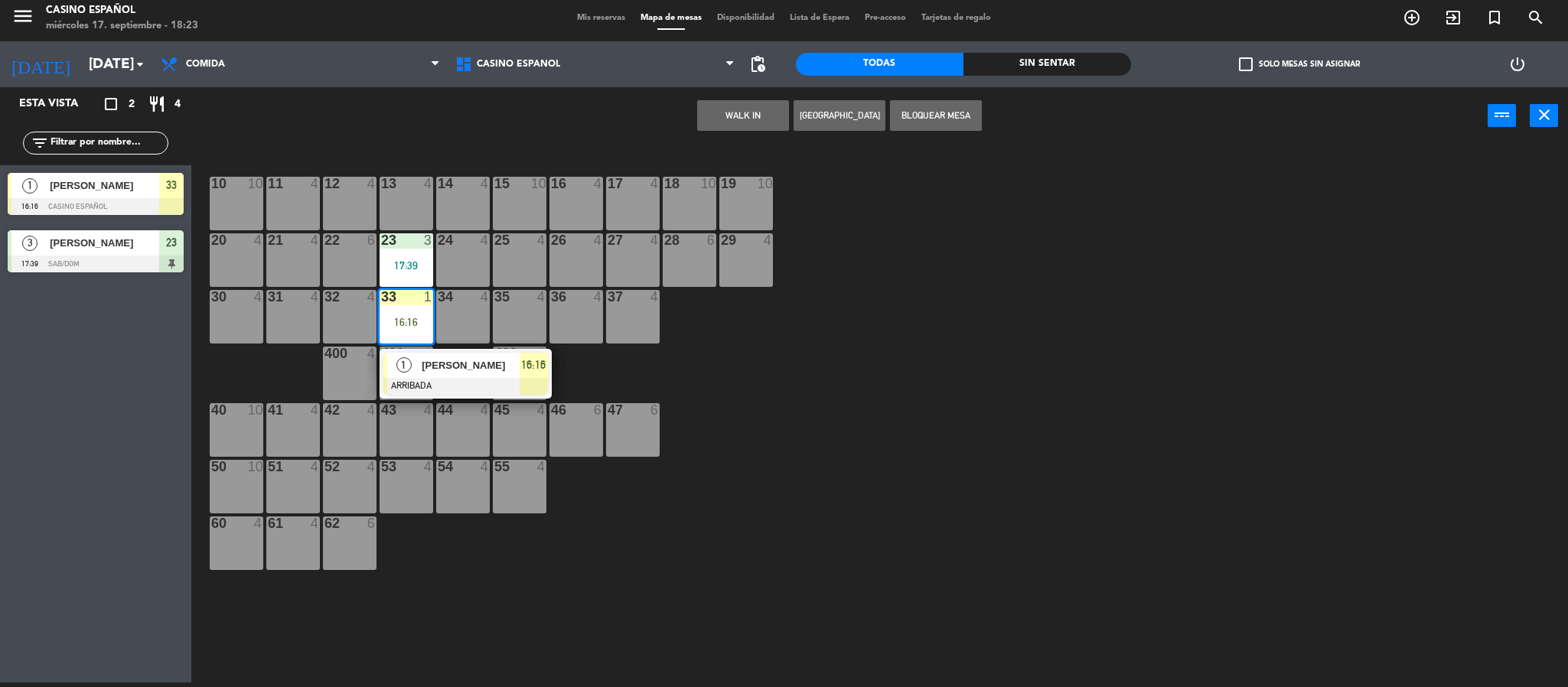
click at [456, 363] on span "[PERSON_NAME]" at bounding box center [470, 365] width 98 height 16
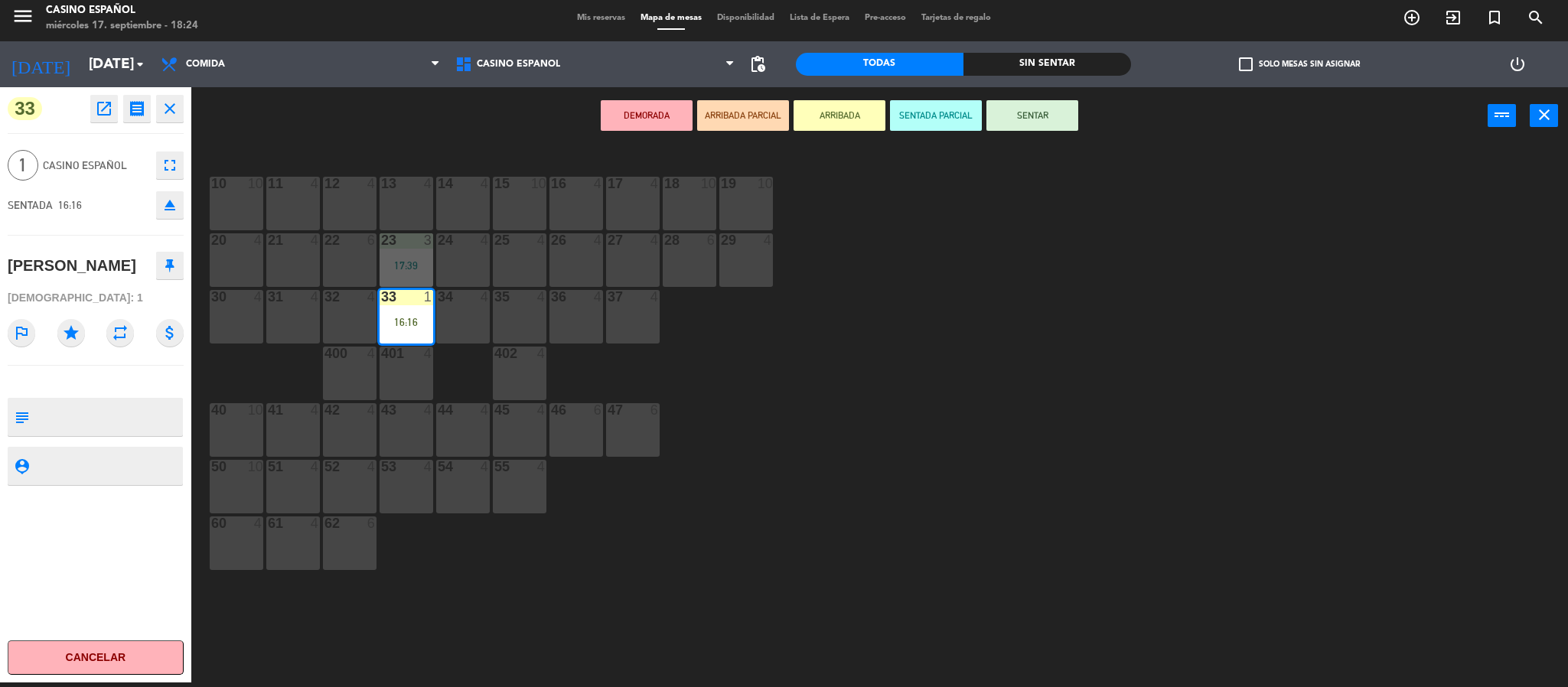
click at [1035, 113] on button "SENTAR" at bounding box center [1032, 116] width 92 height 31
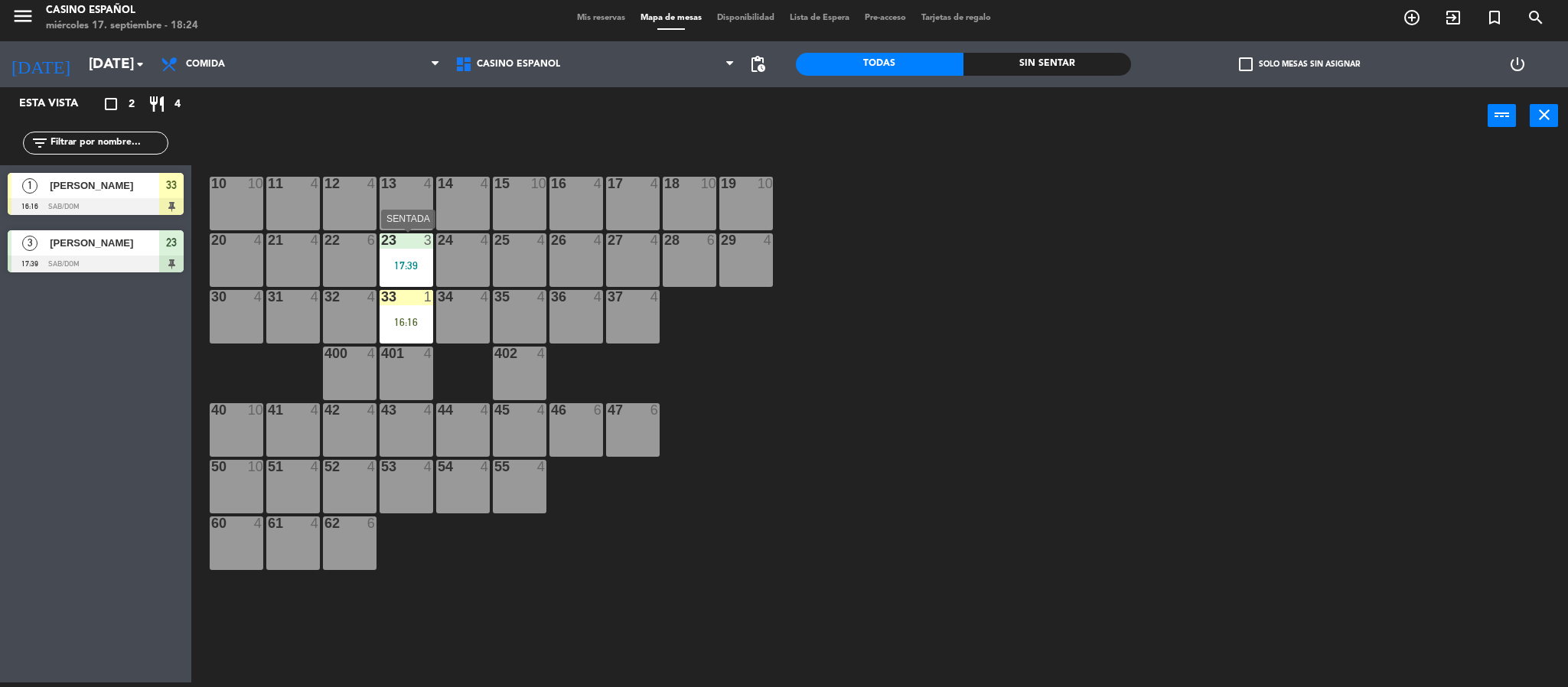
click at [398, 250] on div "23 3 17:39" at bounding box center [407, 260] width 54 height 54
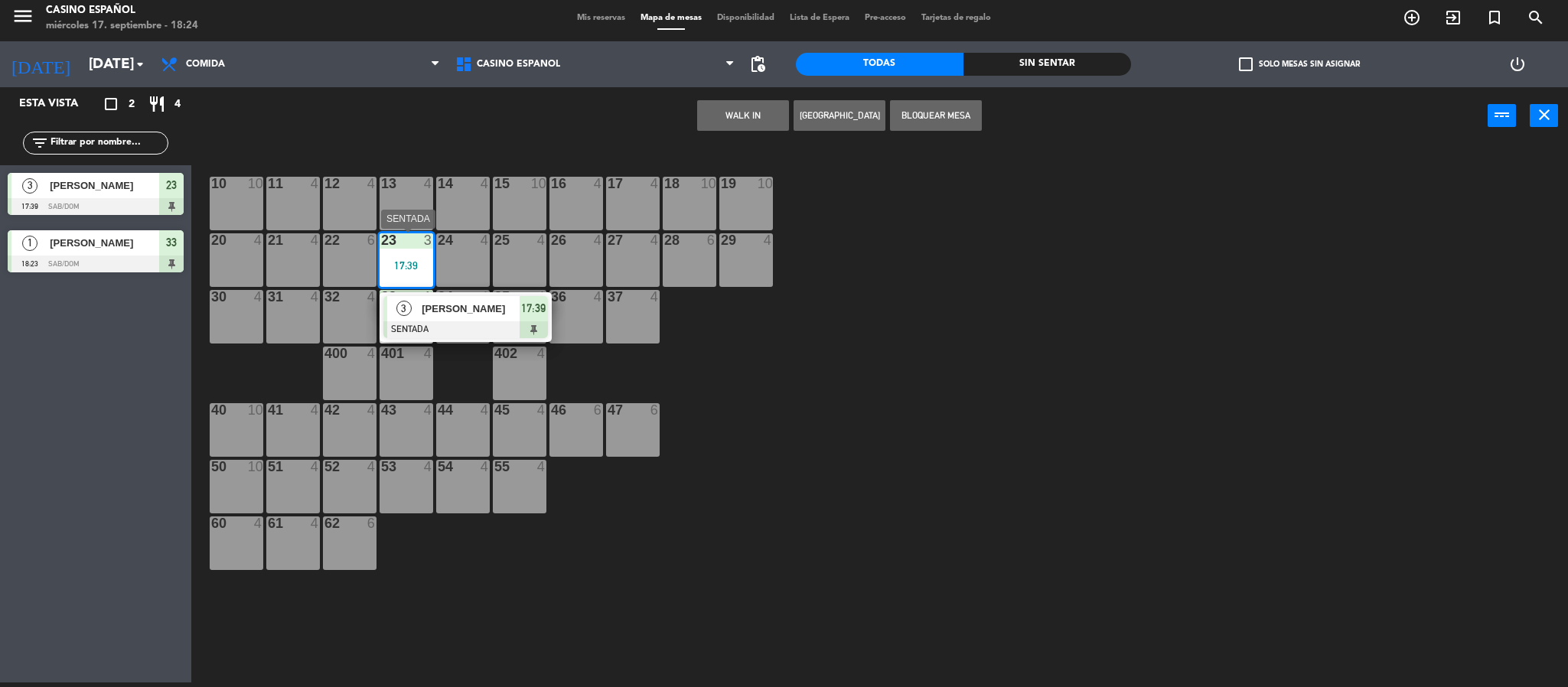
click at [478, 331] on div at bounding box center [465, 329] width 165 height 17
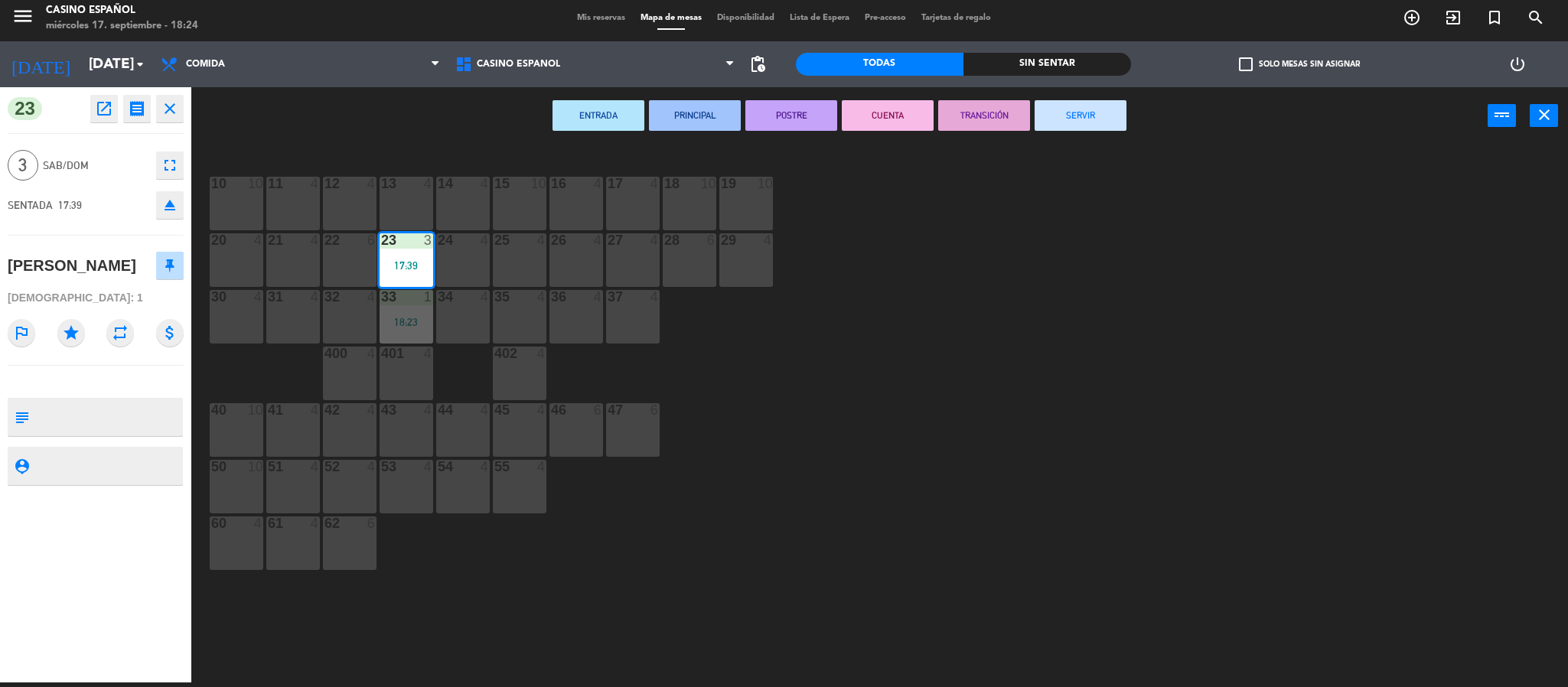
click at [1081, 119] on button "SERVIR" at bounding box center [1080, 116] width 92 height 31
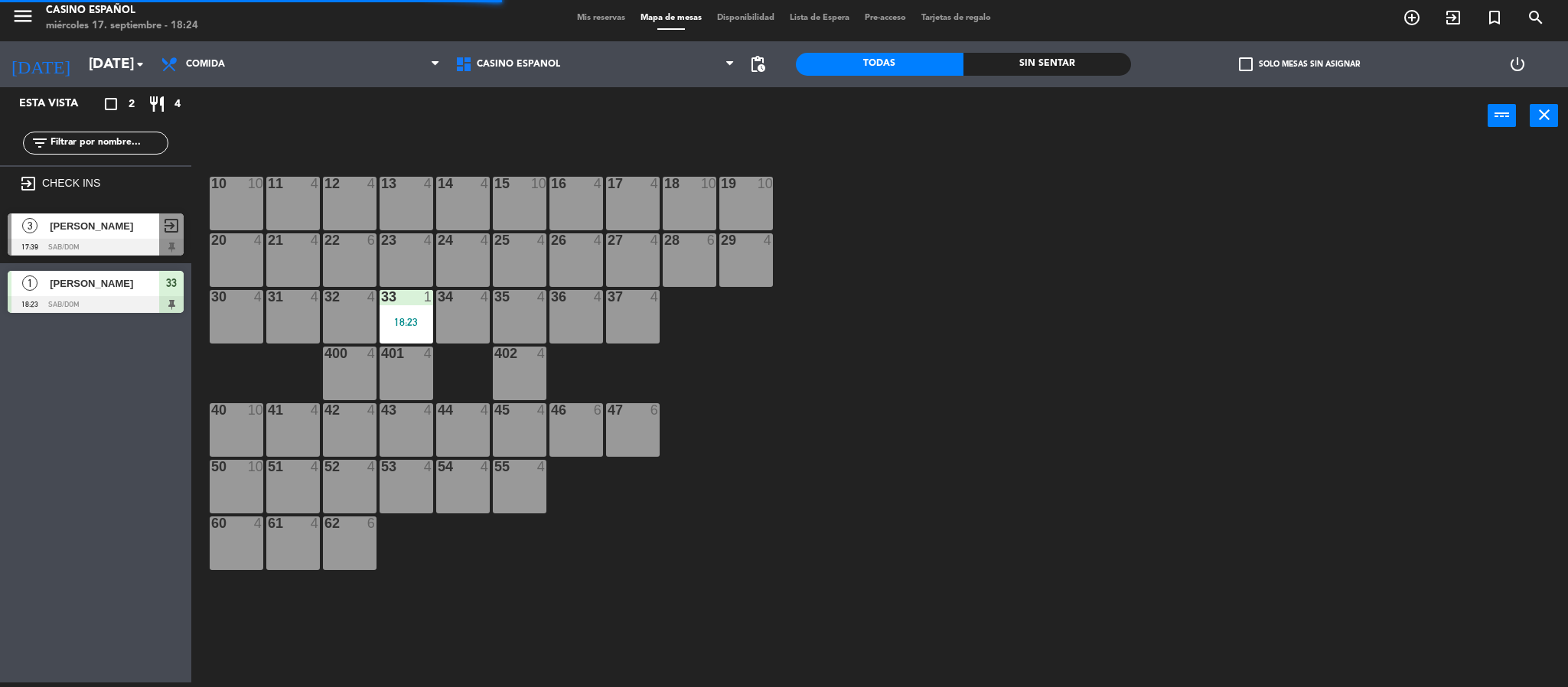
click at [418, 326] on div "18:23" at bounding box center [407, 322] width 54 height 11
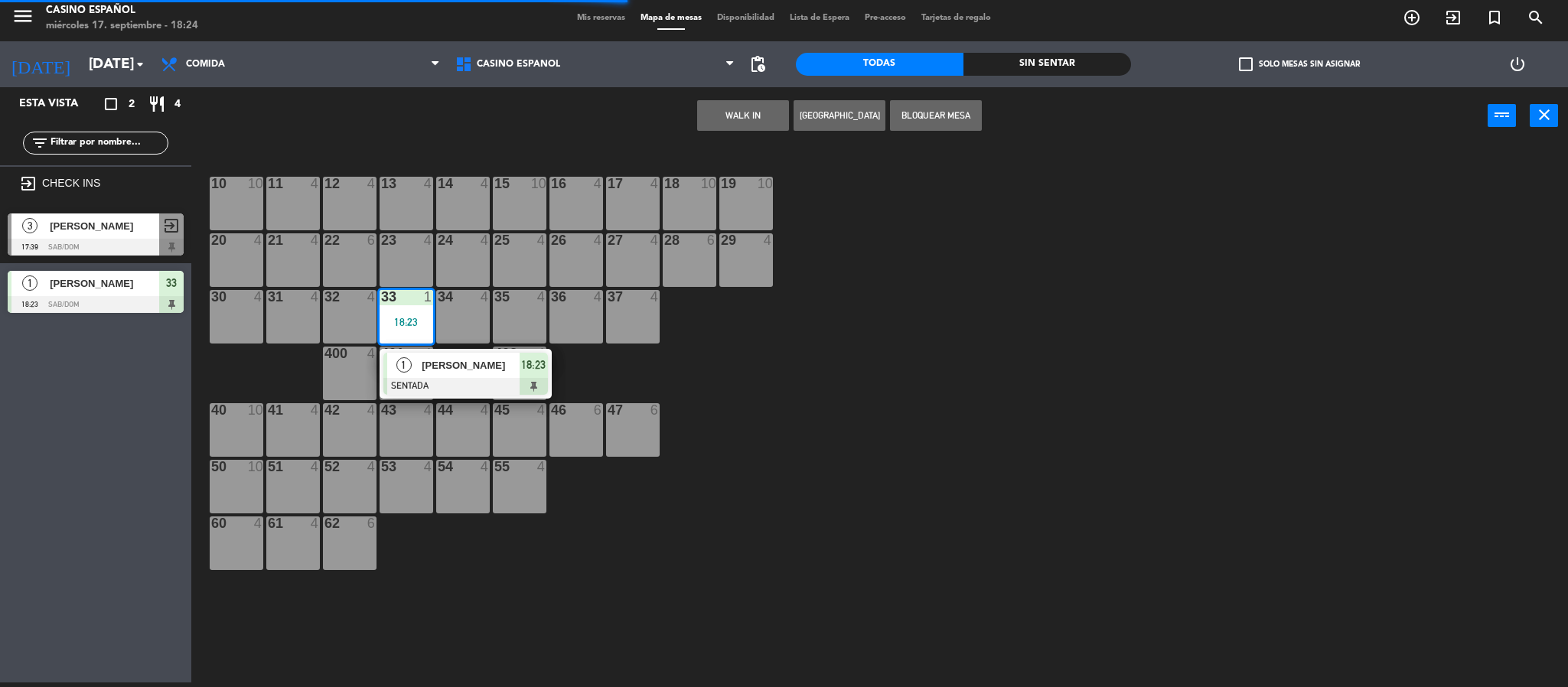
click at [470, 368] on span "[PERSON_NAME]" at bounding box center [470, 365] width 98 height 16
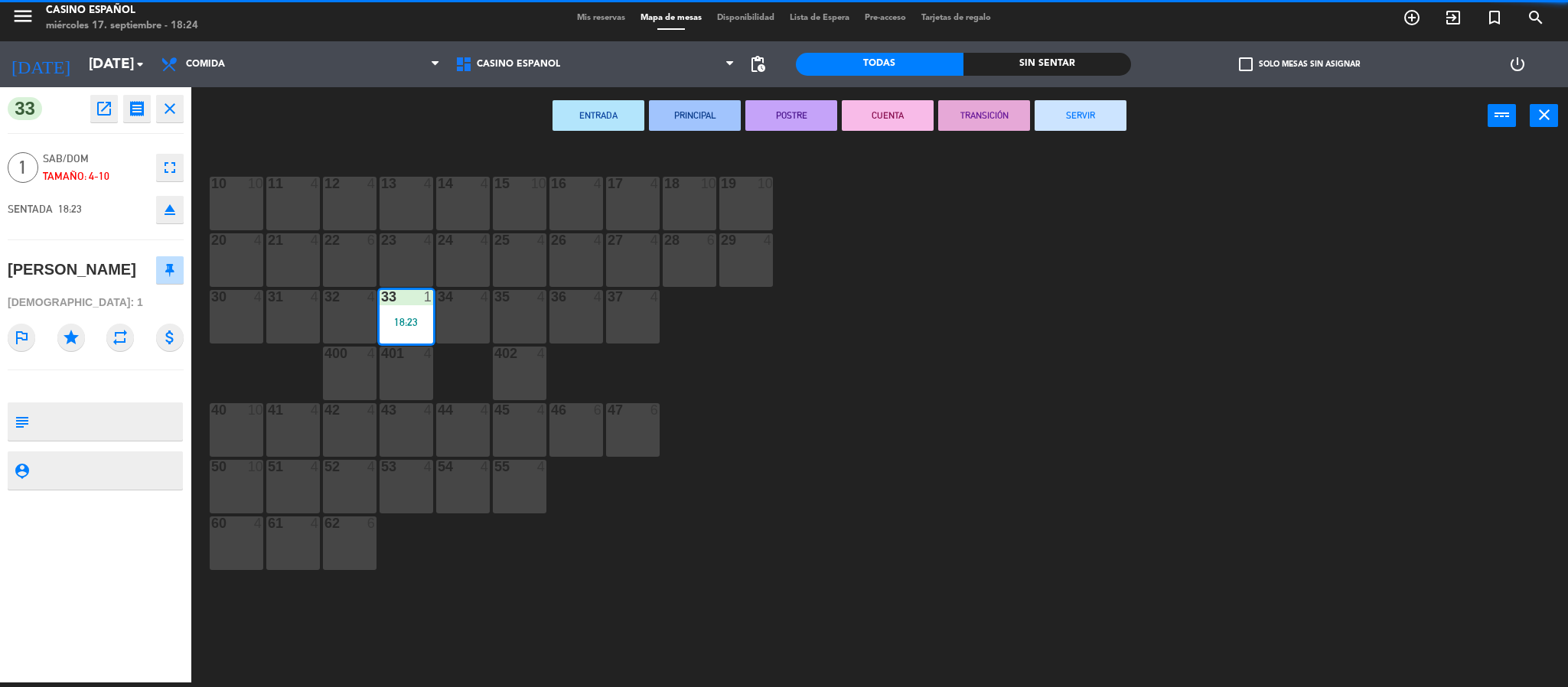
click at [1049, 118] on button "SERVIR" at bounding box center [1080, 116] width 92 height 31
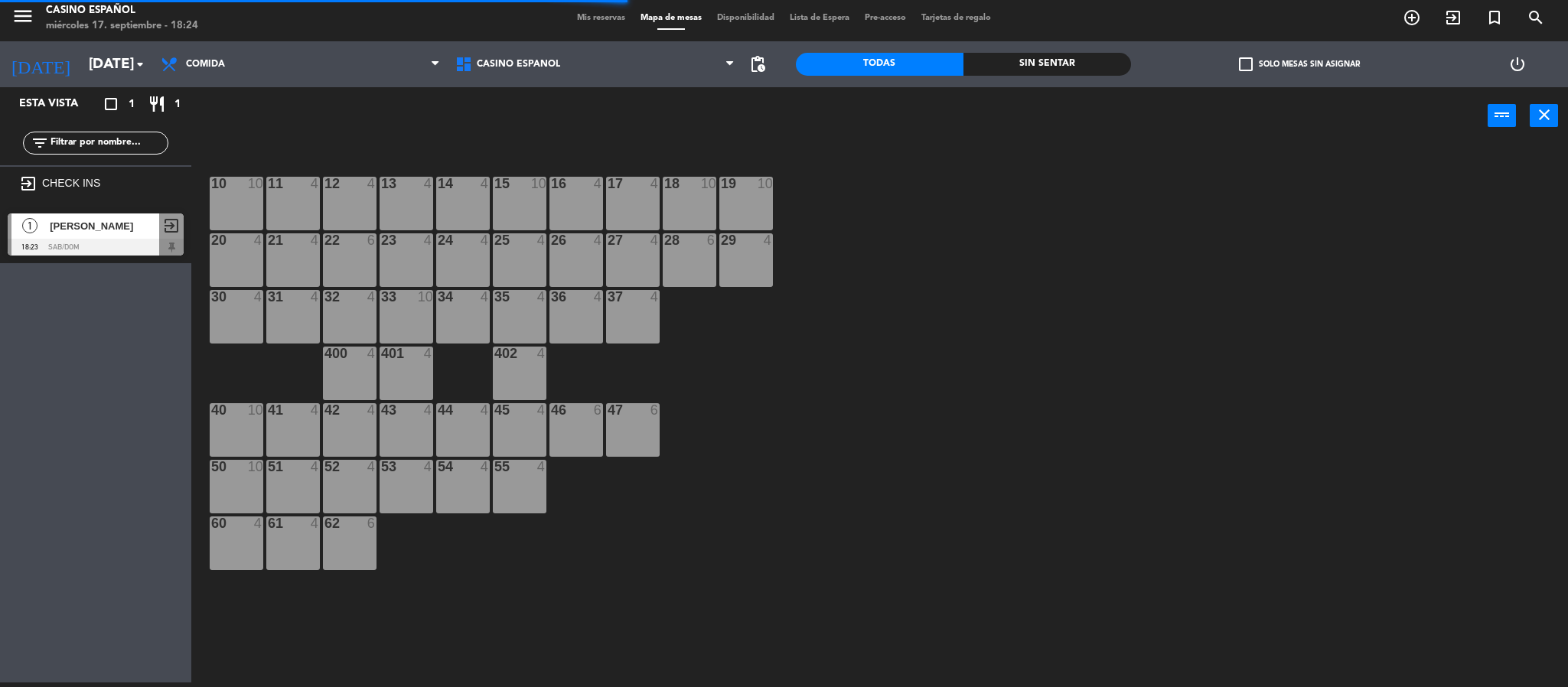
click at [581, 19] on span "Mis reservas" at bounding box center [601, 18] width 64 height 8
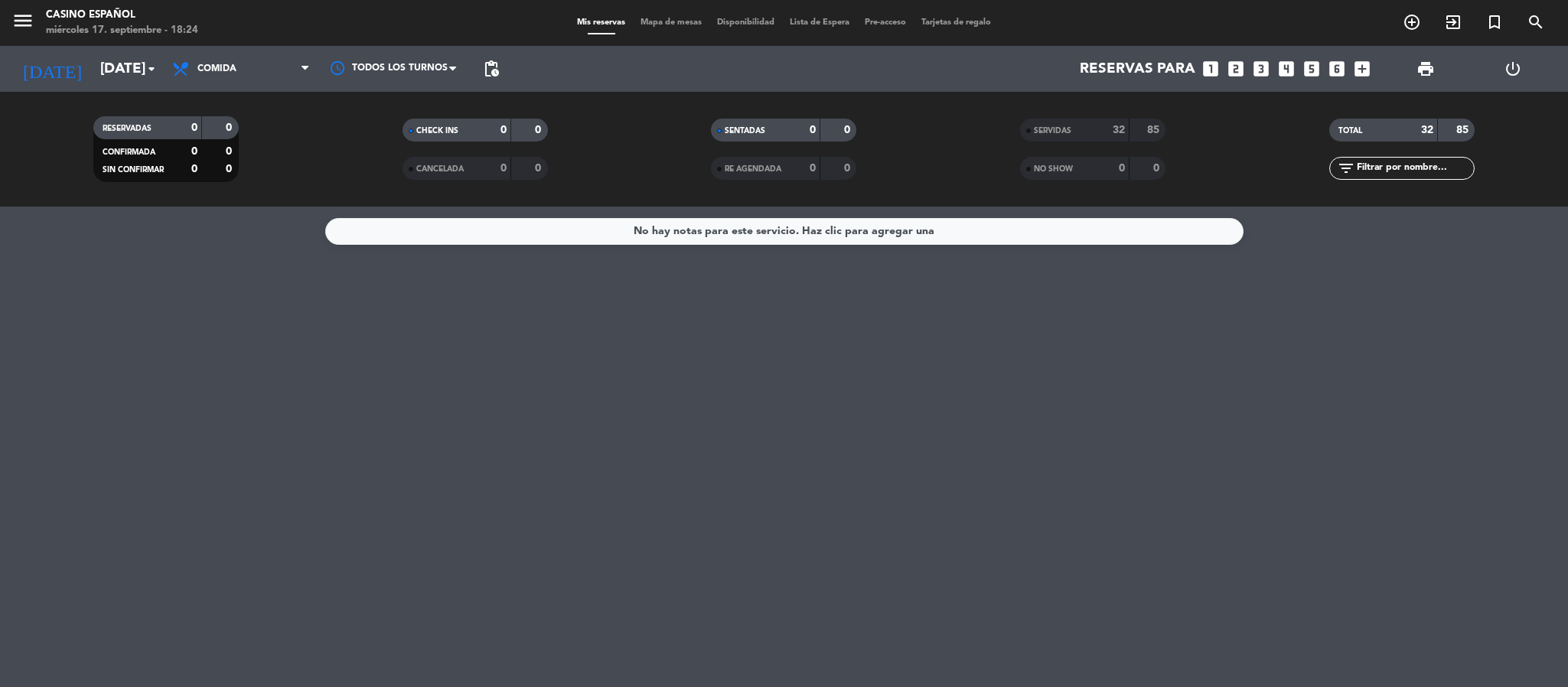
click at [653, 7] on div "menu Casino Español [DATE] 17. septiembre - 18:24 Mis reservas Mapa de mesas Di…" at bounding box center [784, 23] width 1568 height 46
click at [652, 21] on span "Mapa de mesas" at bounding box center [671, 23] width 77 height 8
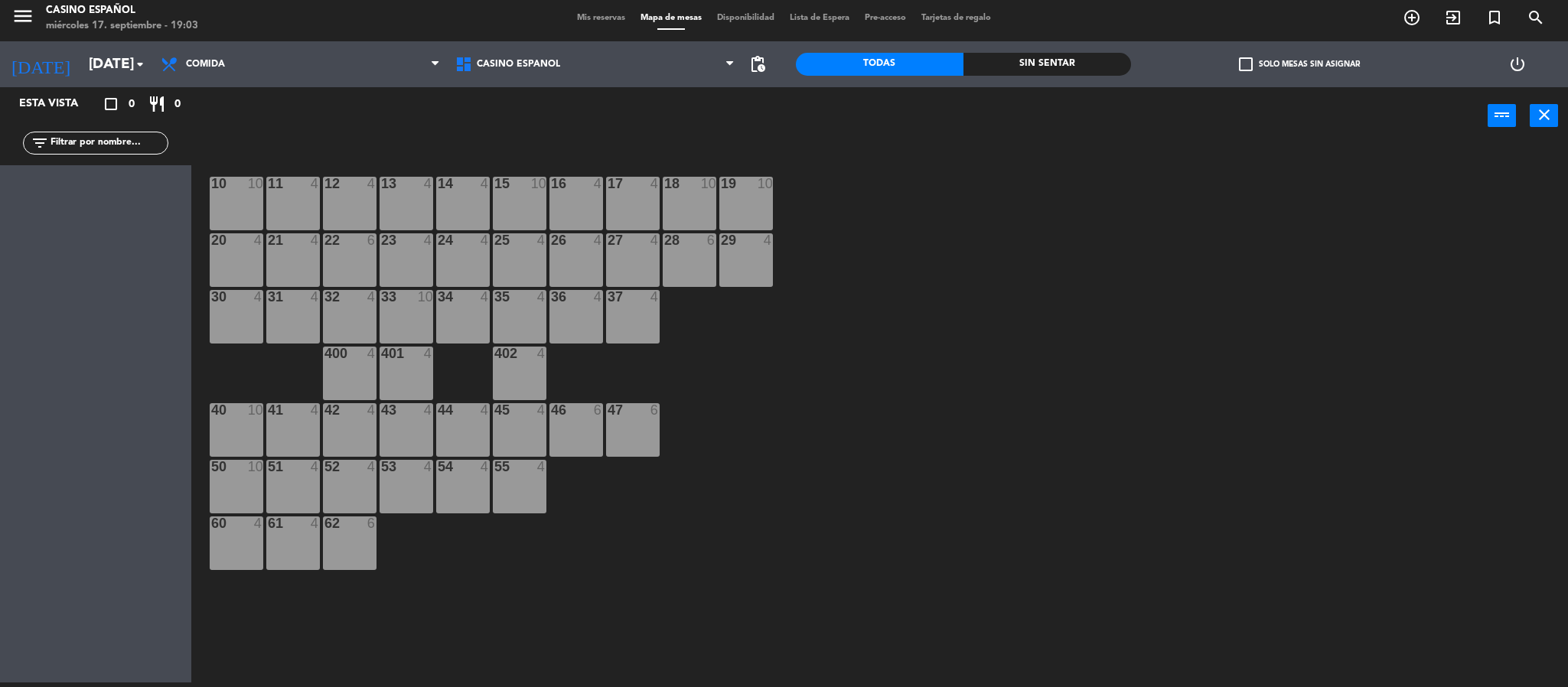
click at [360, 216] on div "12 4" at bounding box center [350, 204] width 54 height 54
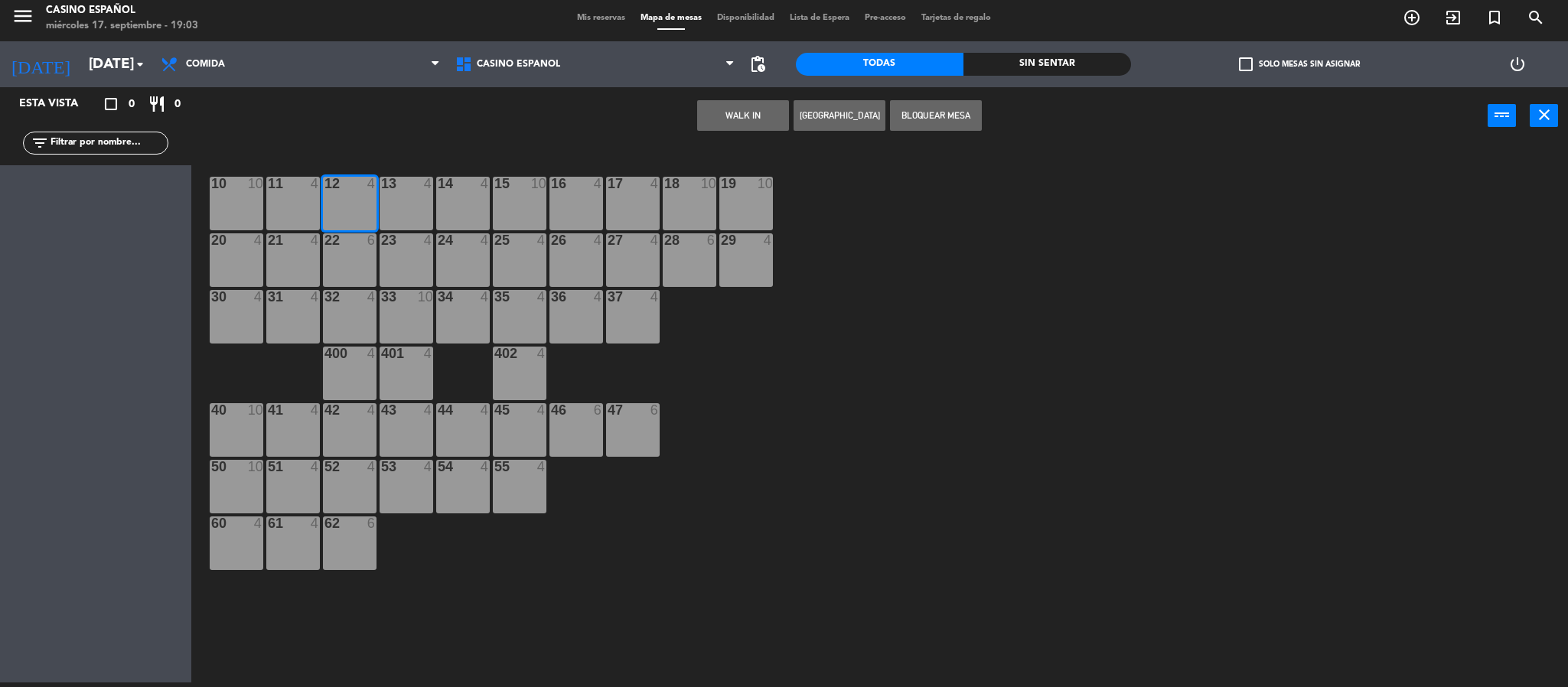
click at [359, 216] on div "12 4" at bounding box center [350, 204] width 54 height 54
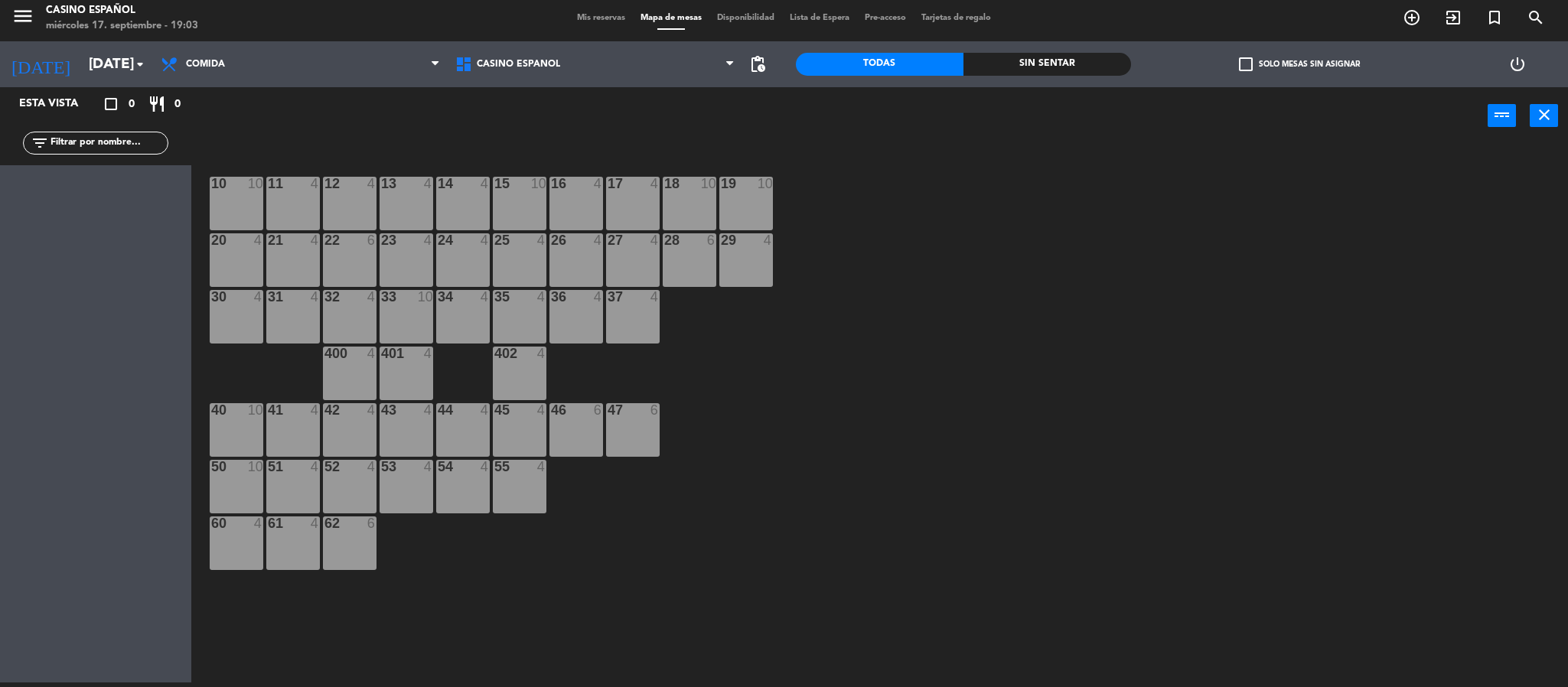
click at [855, 71] on div "Todas" at bounding box center [879, 64] width 168 height 23
click at [143, 144] on input "text" at bounding box center [108, 143] width 119 height 17
click at [138, 71] on icon "arrow_drop_down" at bounding box center [140, 64] width 19 height 19
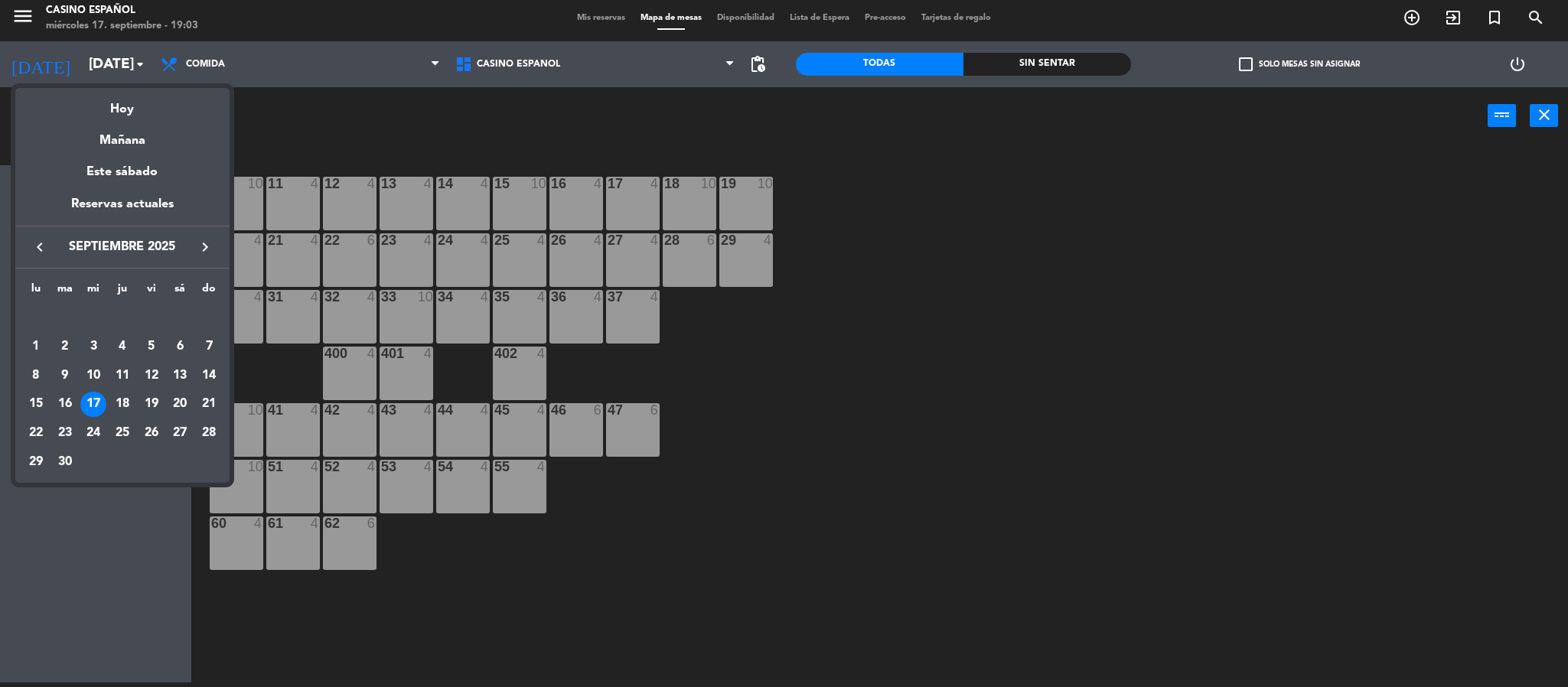
click at [342, 194] on div at bounding box center [784, 343] width 1568 height 687
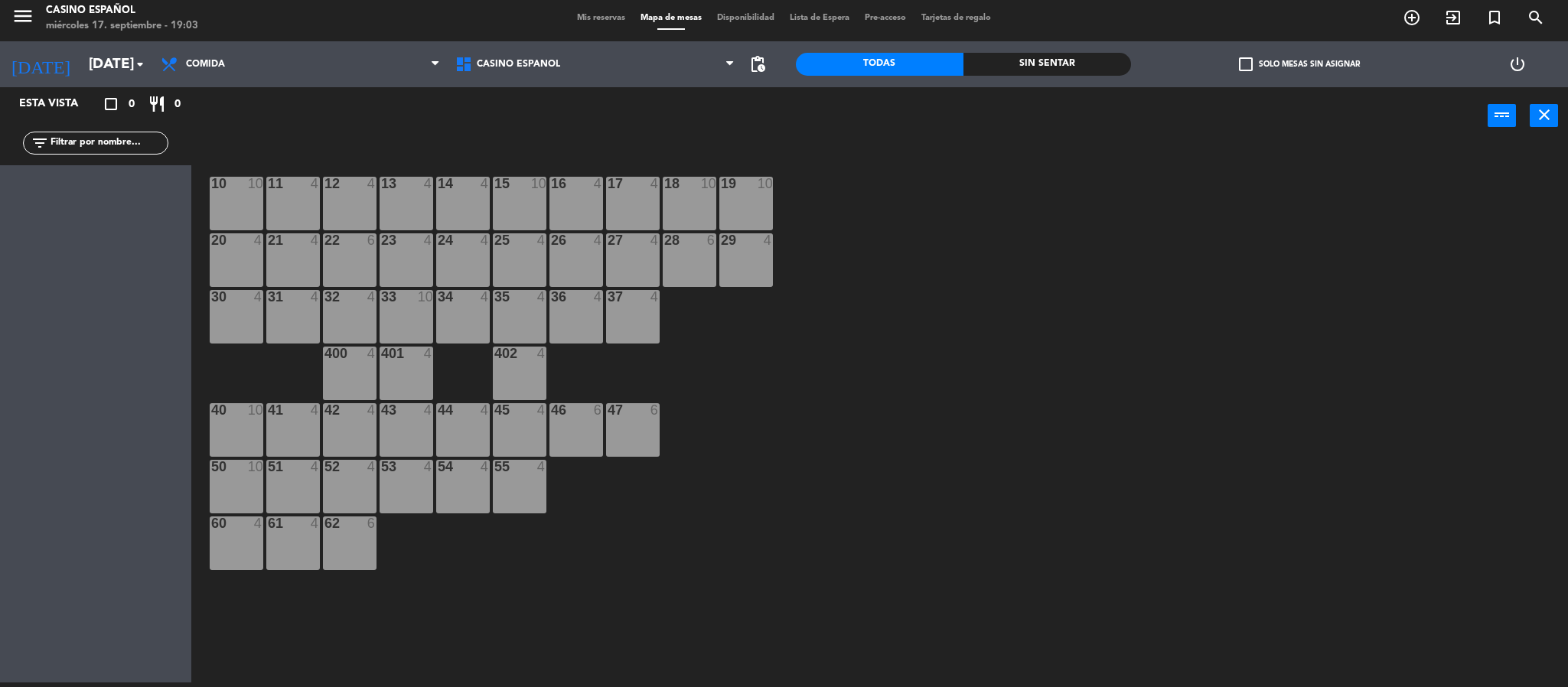
click at [342, 194] on div "12 4" at bounding box center [350, 204] width 54 height 54
drag, startPoint x: 342, startPoint y: 194, endPoint x: 928, endPoint y: 535, distance: 678.0
click at [928, 535] on div "10 10 11 4 12 4 13 4 14 4 15 10 16 4 17 4 18 10 19 10 20 4 21 4 22 6 23 4 24 4 …" at bounding box center [887, 418] width 1361 height 538
click at [51, 106] on div "Esta vista" at bounding box center [59, 103] width 103 height 19
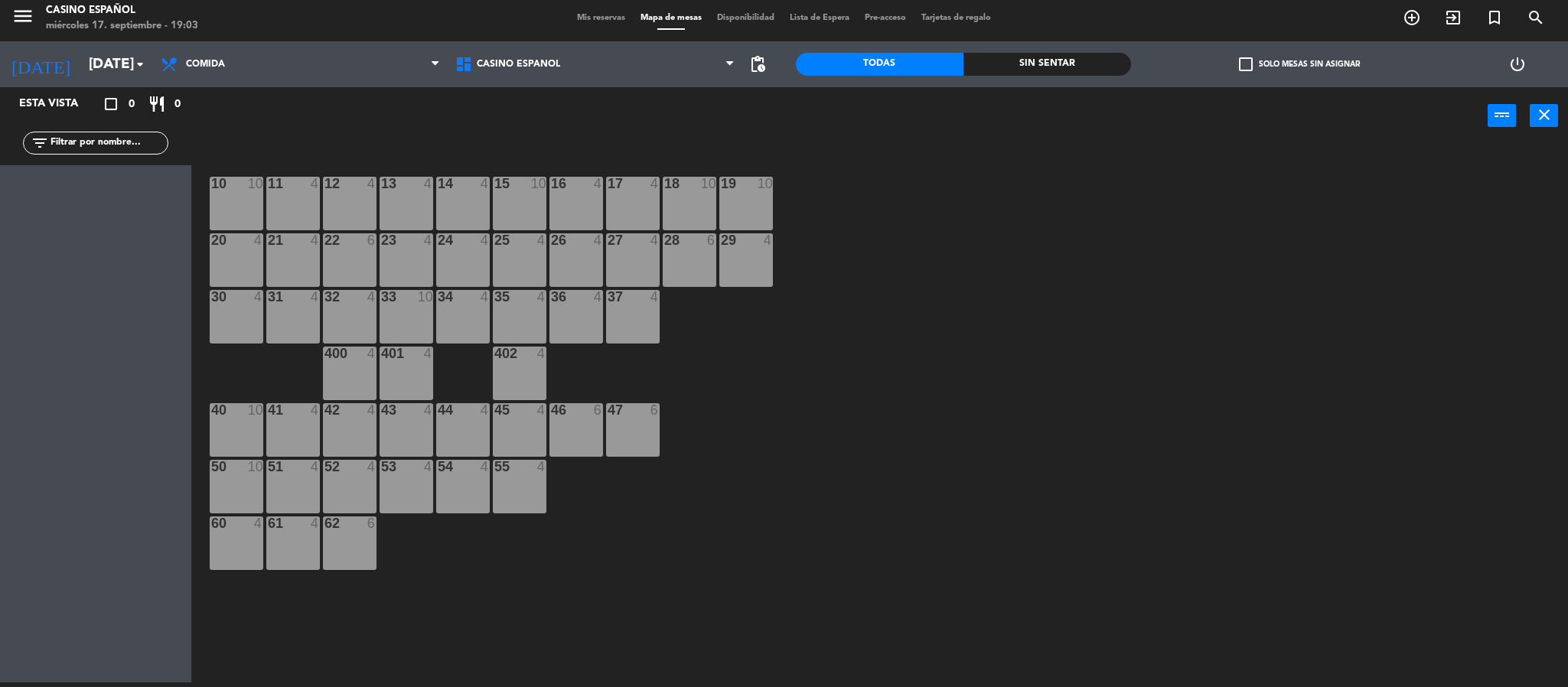
click at [65, 140] on input "text" at bounding box center [108, 143] width 119 height 17
click at [306, 139] on div "power_input close" at bounding box center [839, 116] width 1296 height 58
click at [161, 103] on icon "restaurant" at bounding box center [156, 103] width 19 height 19
click at [144, 64] on icon "arrow_drop_down" at bounding box center [140, 64] width 19 height 19
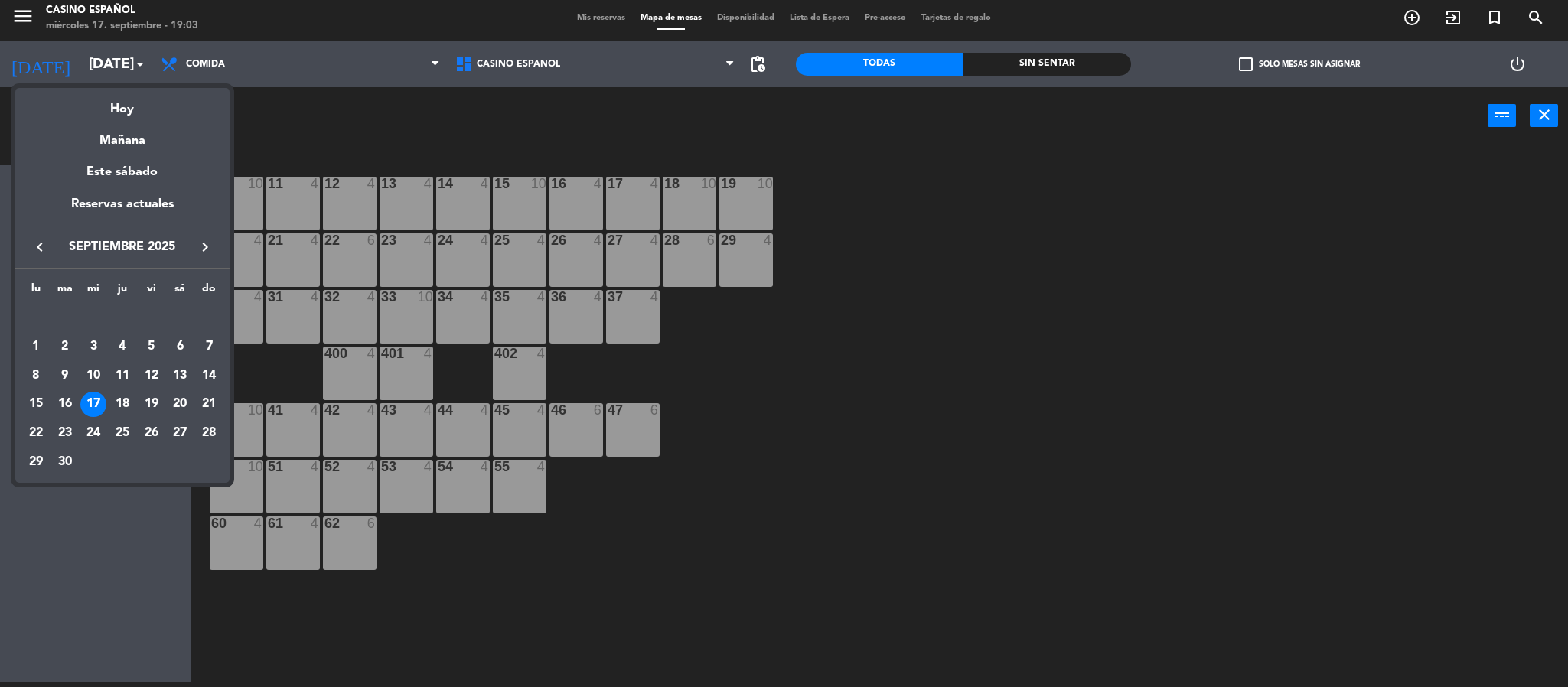
click at [322, 139] on div at bounding box center [784, 343] width 1568 height 687
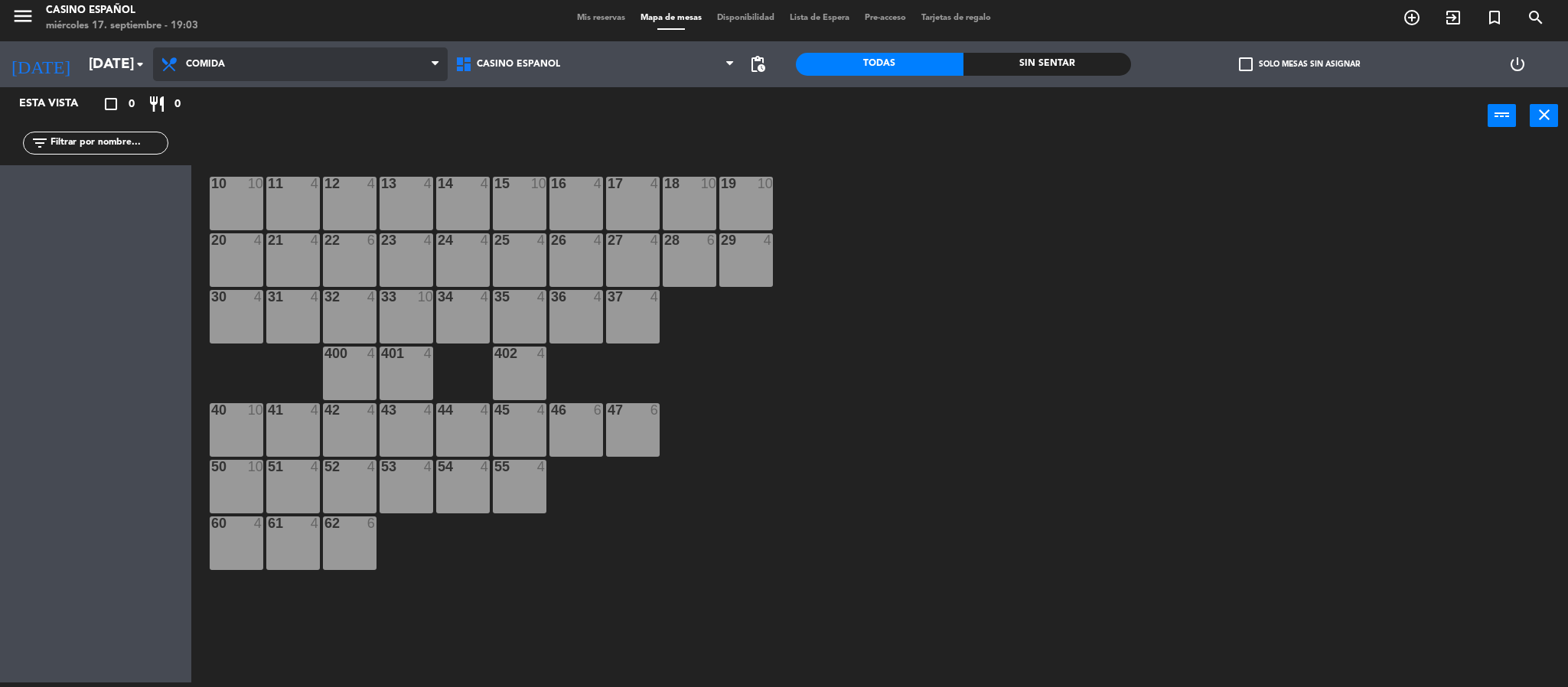
click at [218, 64] on span "Comida" at bounding box center [205, 64] width 39 height 11
click at [223, 140] on ng-component "menu Casino Español [DATE] 17. septiembre - 19:03 Mis reservas Mapa de mesas Di…" at bounding box center [784, 341] width 1568 height 692
click at [340, 209] on div "12 4" at bounding box center [350, 204] width 54 height 54
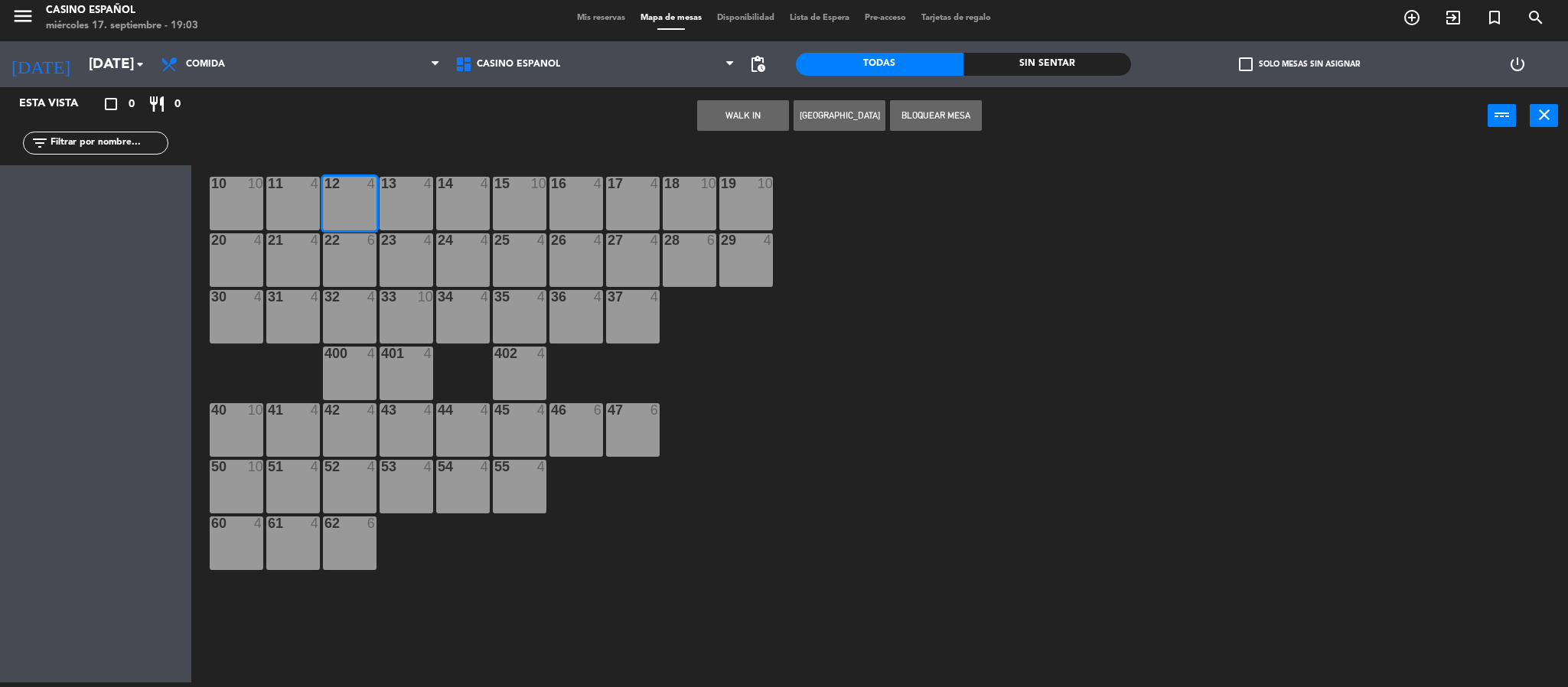
click at [740, 117] on button "WALK IN" at bounding box center [742, 116] width 92 height 31
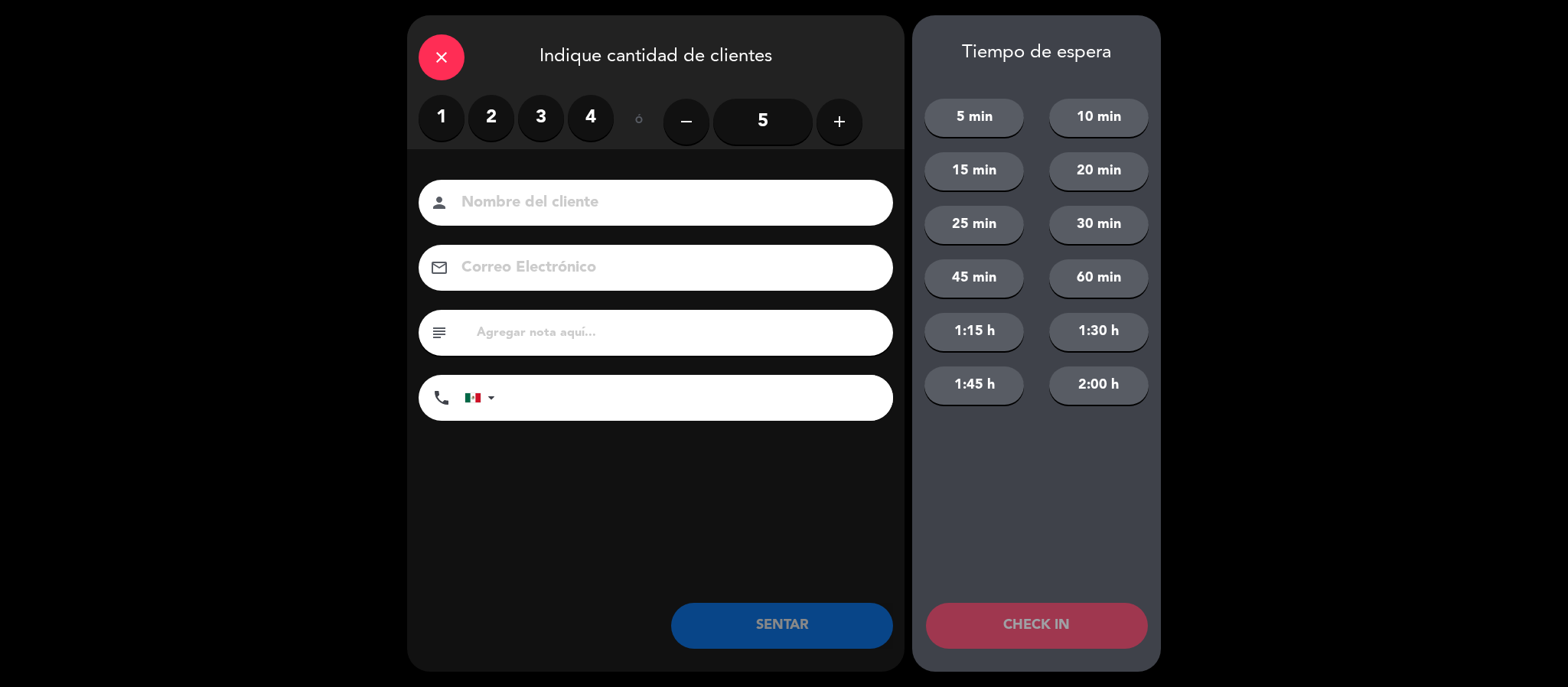
drag, startPoint x: 1504, startPoint y: 347, endPoint x: 1449, endPoint y: 352, distance: 55.2
click at [1502, 347] on div "close Indique cantidad de clientes 1 2 3 4 ó remove 5 add Nombre del cliente pe…" at bounding box center [784, 343] width 1568 height 687
